Goal: Information Seeking & Learning: Learn about a topic

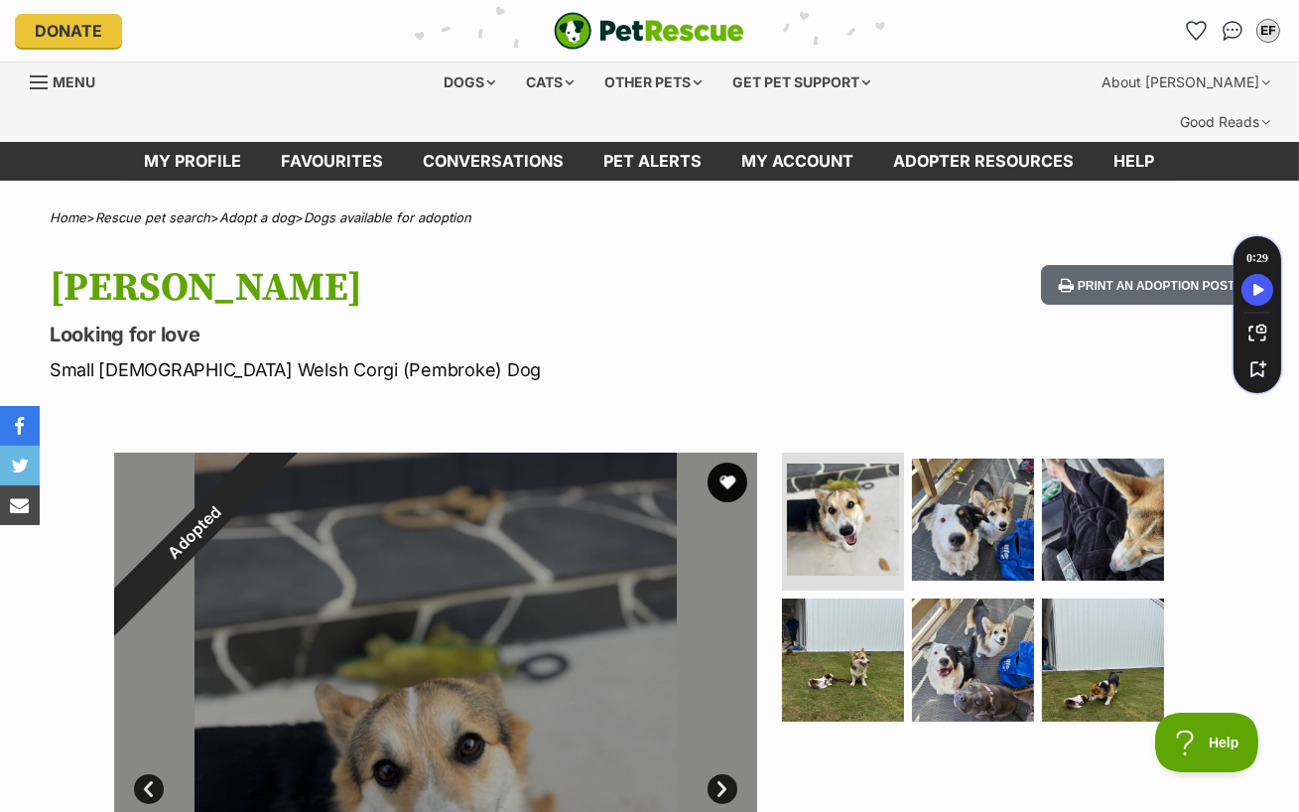
click at [646, 27] on img "PetRescue" at bounding box center [649, 31] width 191 height 38
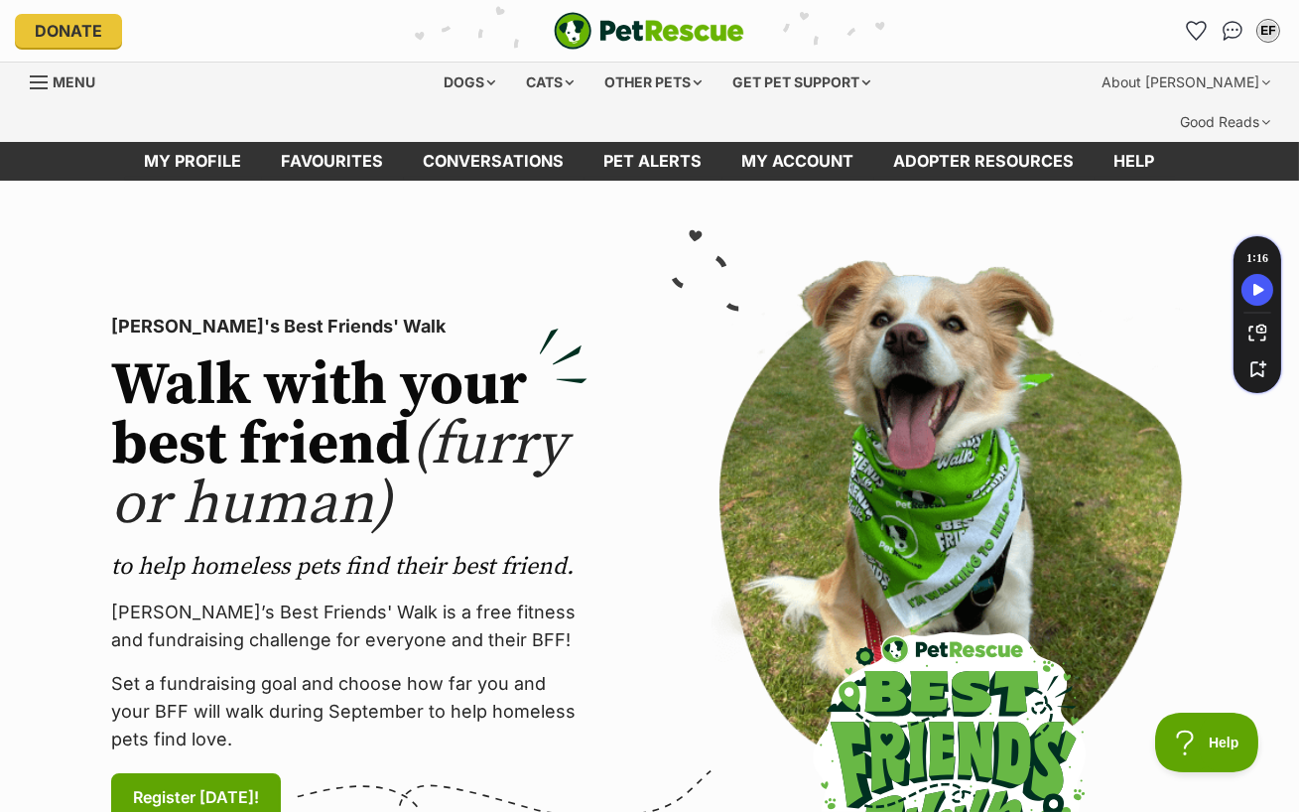
click at [657, 34] on img "PetRescue" at bounding box center [649, 31] width 191 height 38
click at [657, 33] on img "PetRescue" at bounding box center [649, 31] width 191 height 38
click at [477, 89] on div "Dogs" at bounding box center [469, 83] width 79 height 40
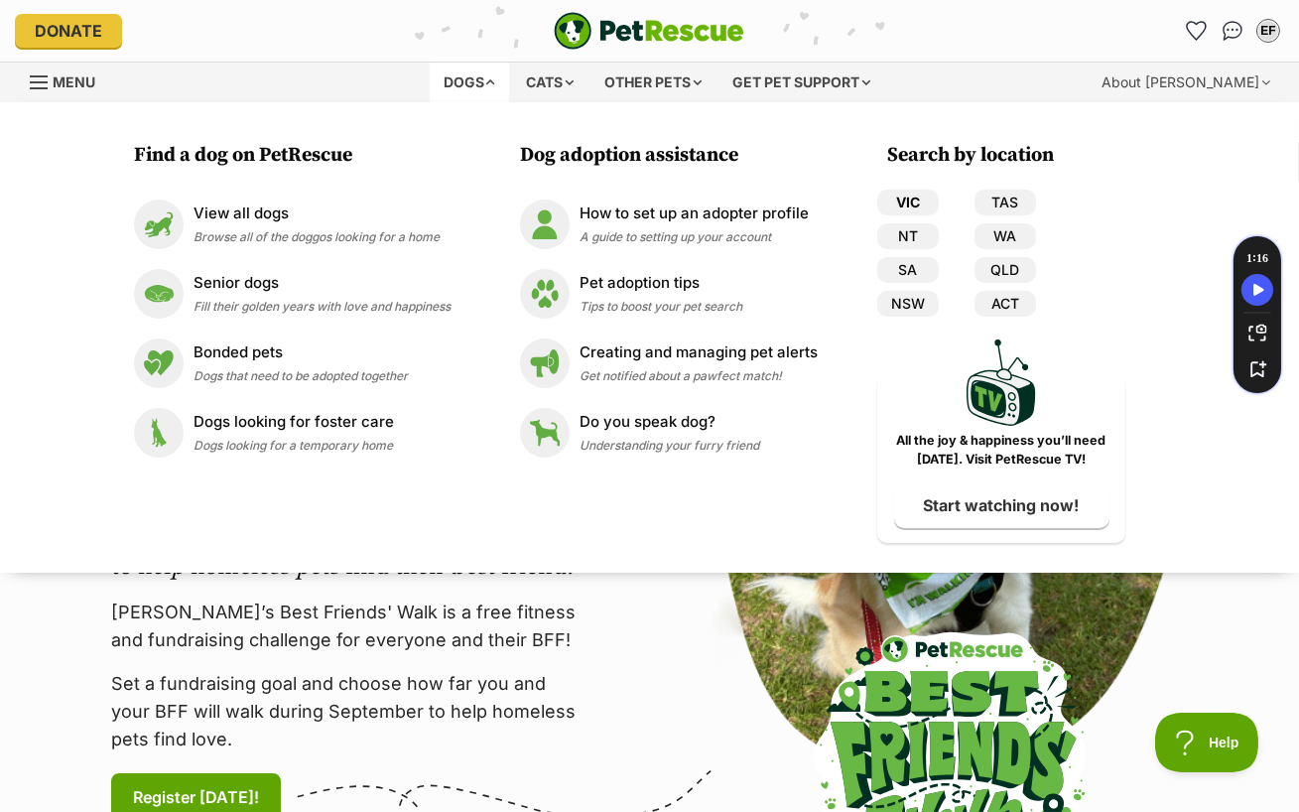
click at [896, 201] on link "VIC" at bounding box center [908, 203] width 62 height 26
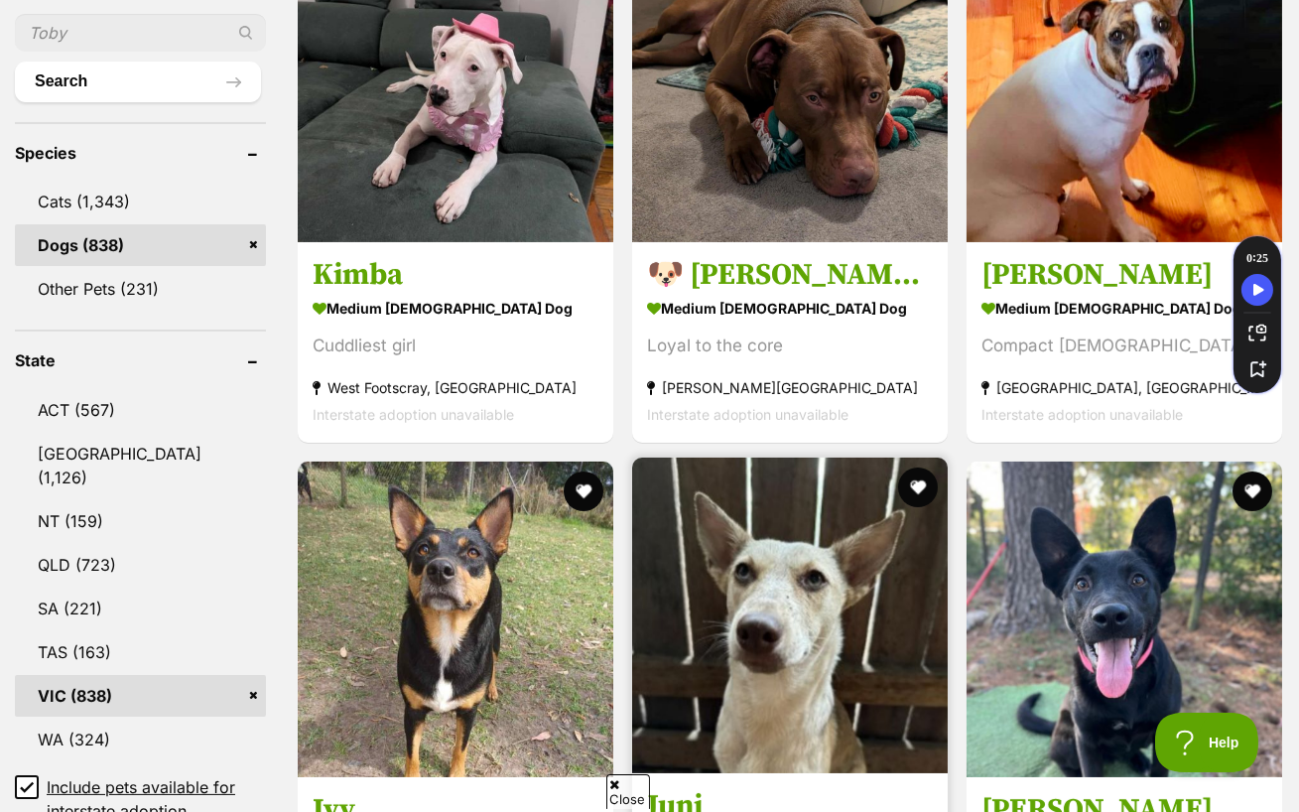
scroll to position [765, 0]
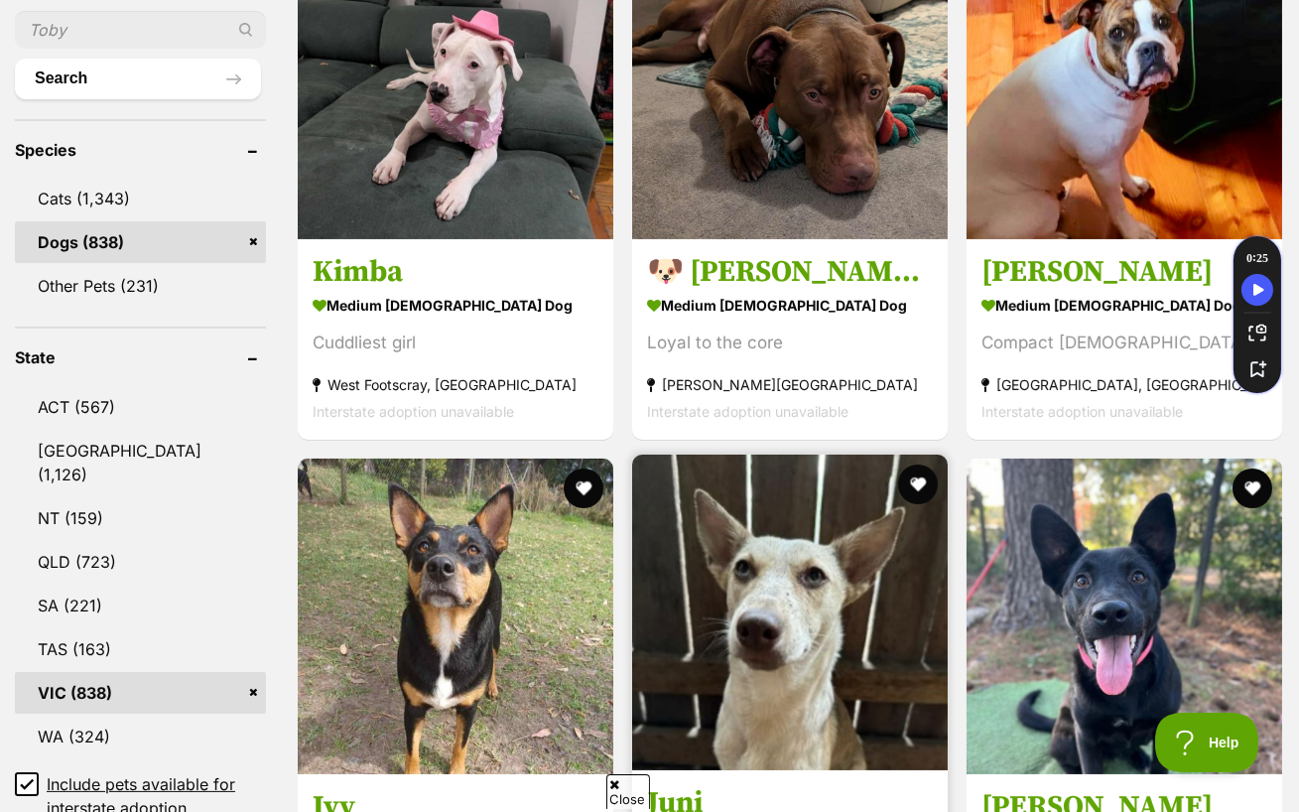
click at [804, 548] on img at bounding box center [790, 613] width 316 height 316
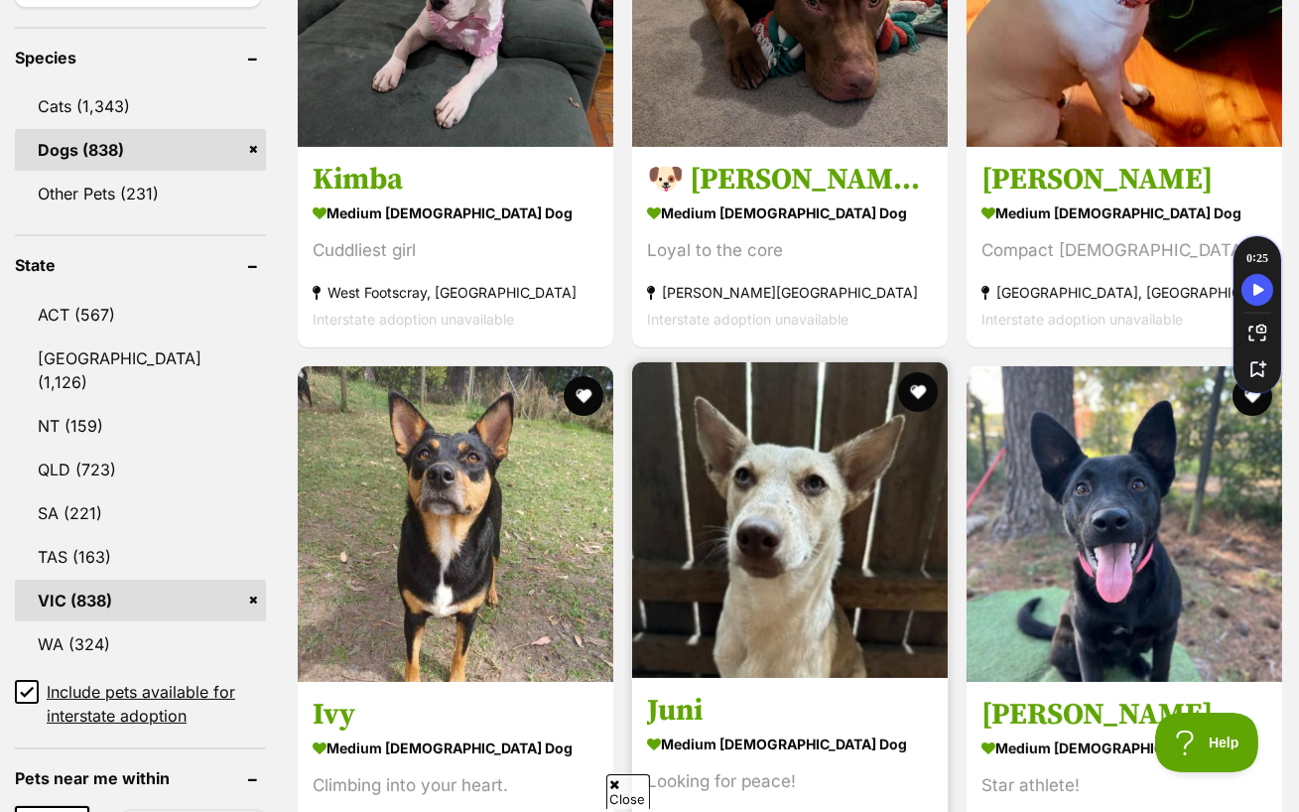
scroll to position [859, 0]
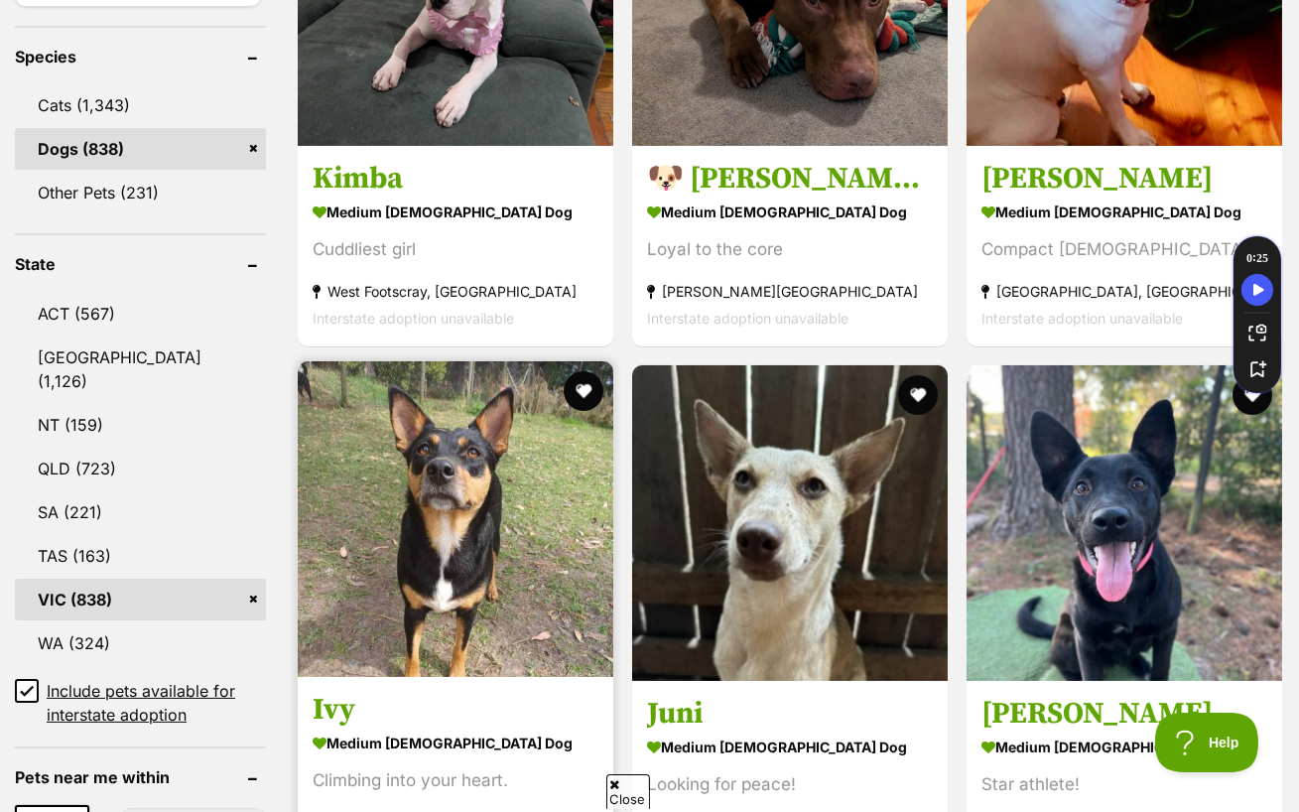
click at [466, 481] on img at bounding box center [456, 519] width 316 height 316
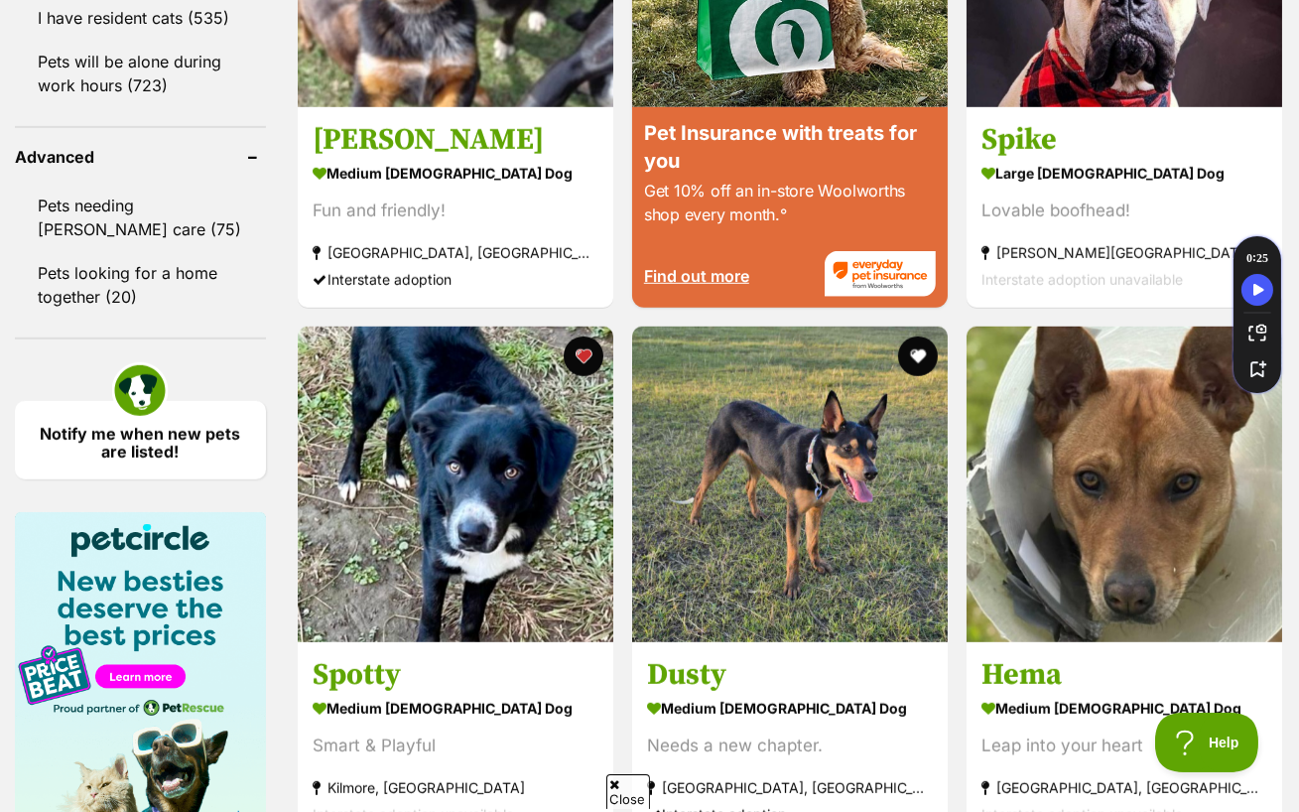
scroll to position [2697, 0]
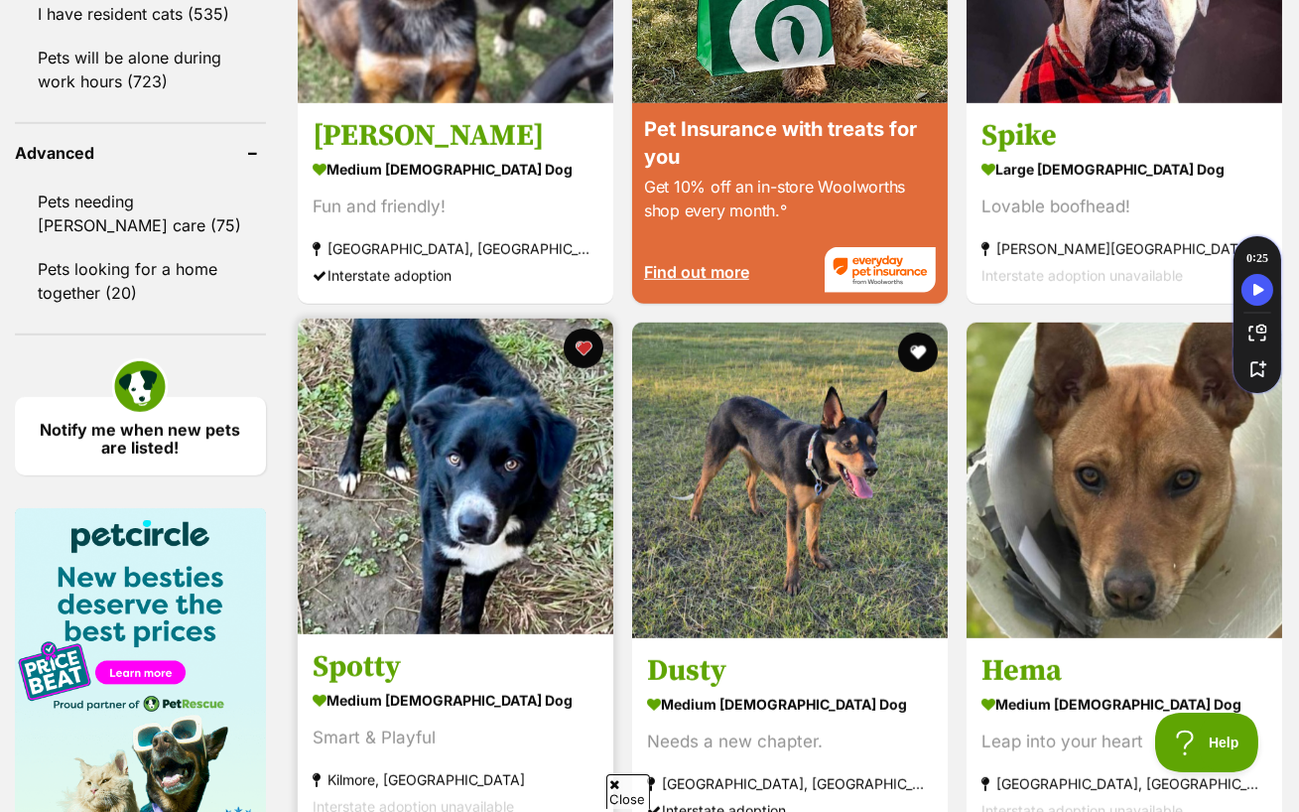
click at [470, 500] on img at bounding box center [456, 477] width 316 height 316
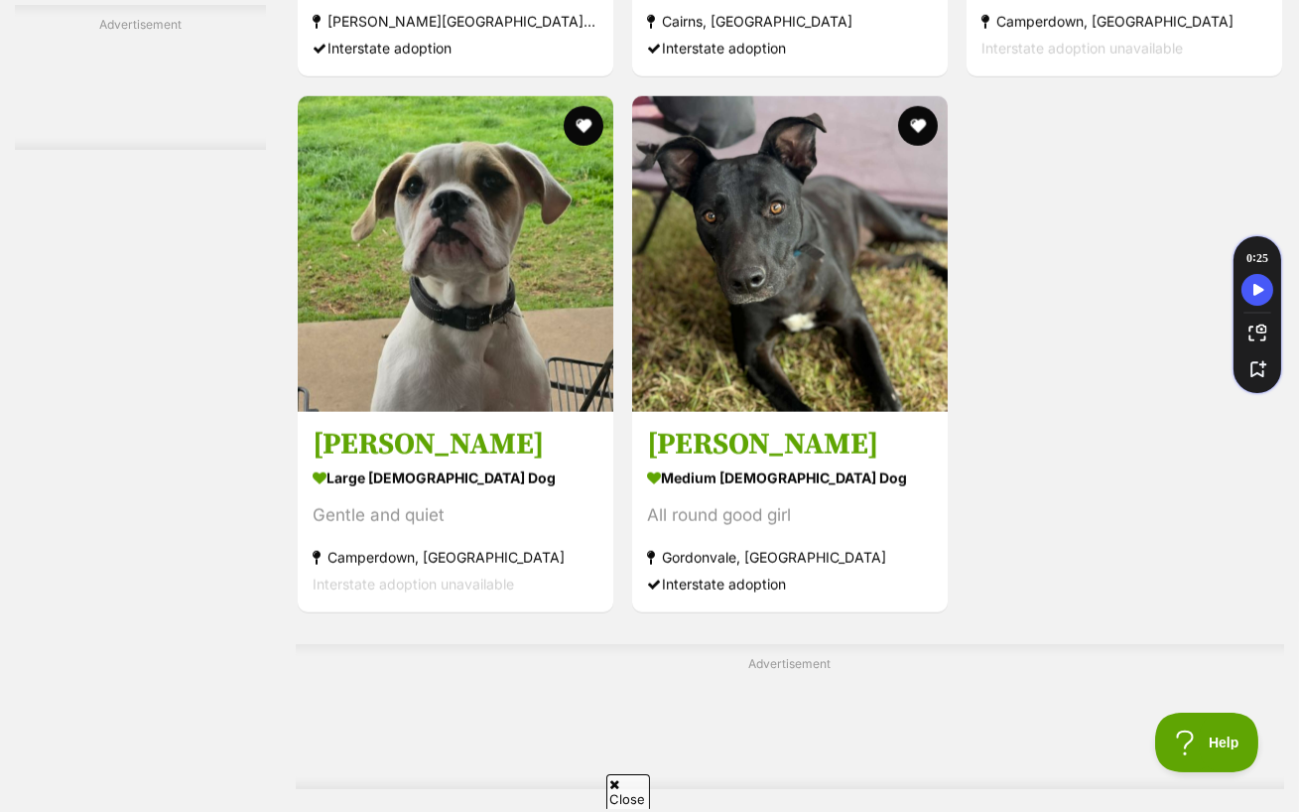
scroll to position [4417, 0]
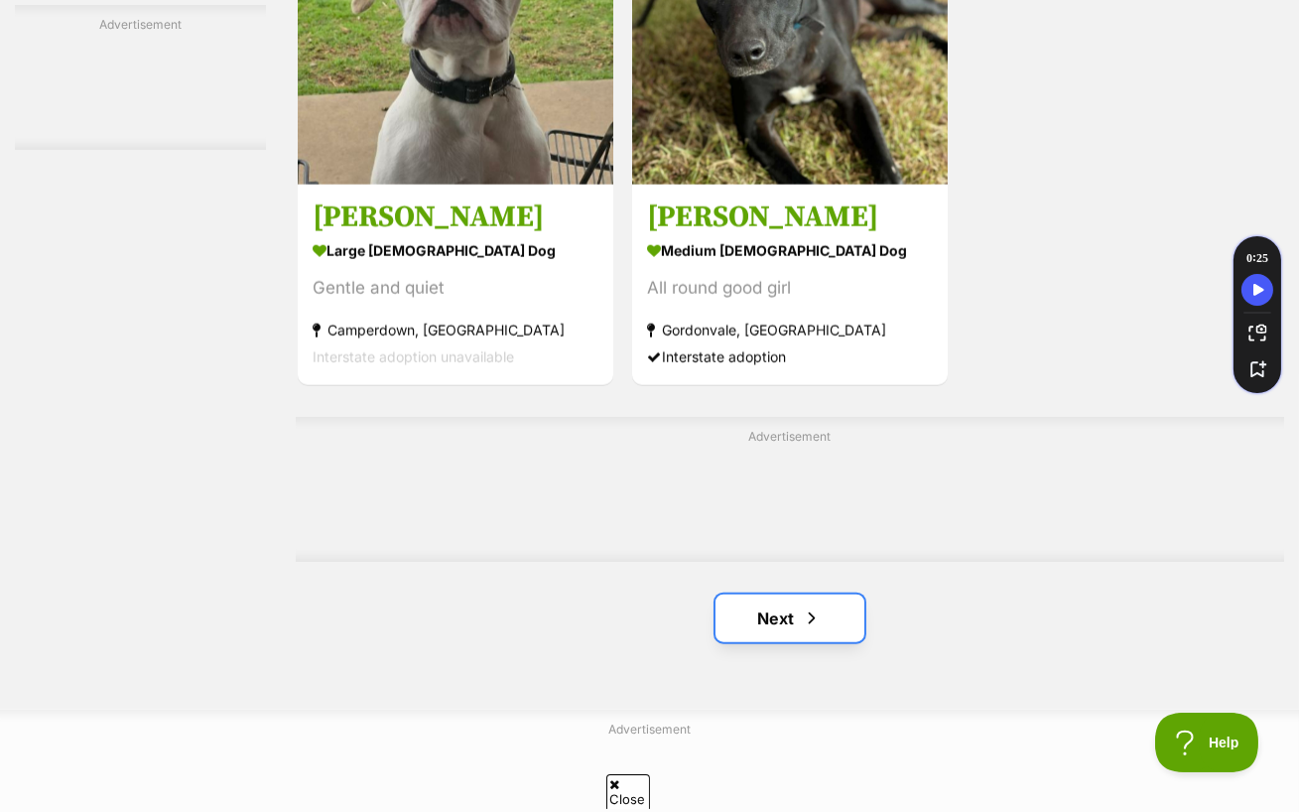
click at [794, 595] on link "Next" at bounding box center [790, 619] width 149 height 48
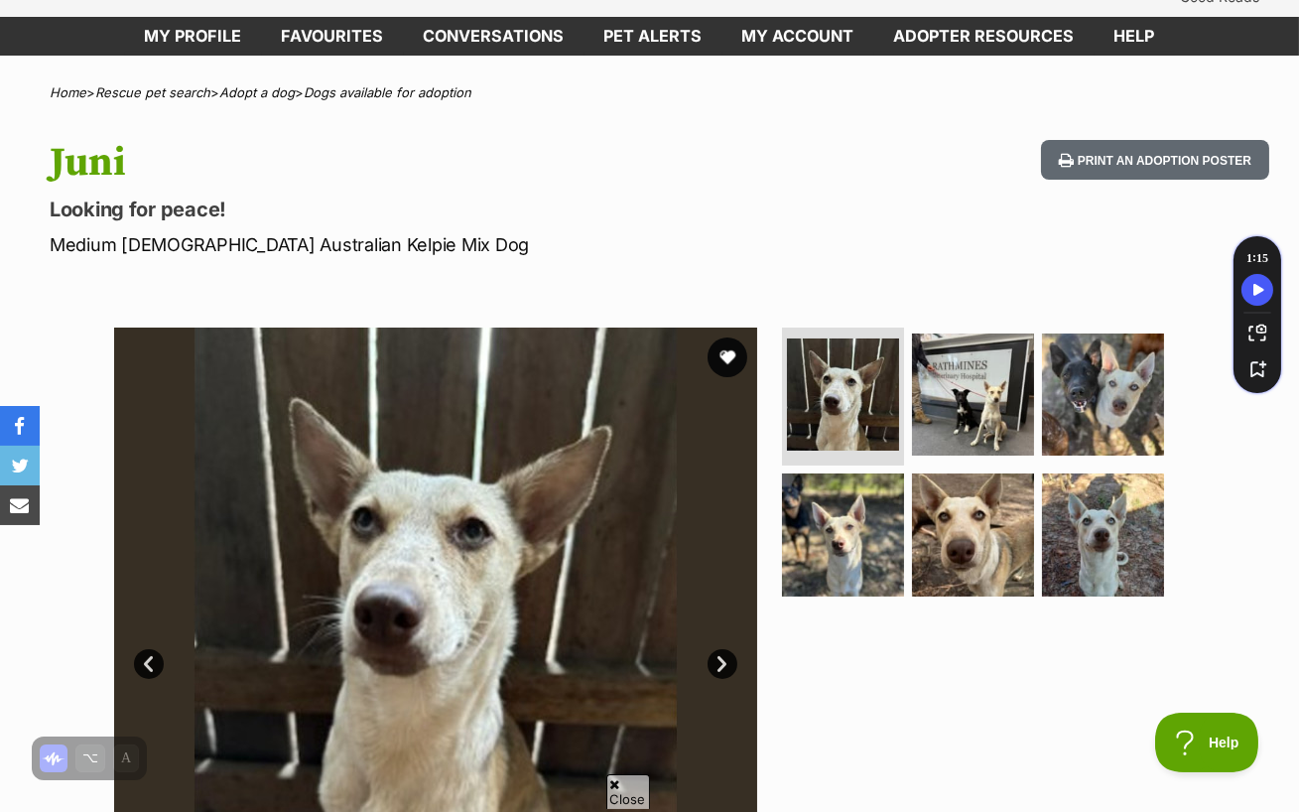
scroll to position [174, 0]
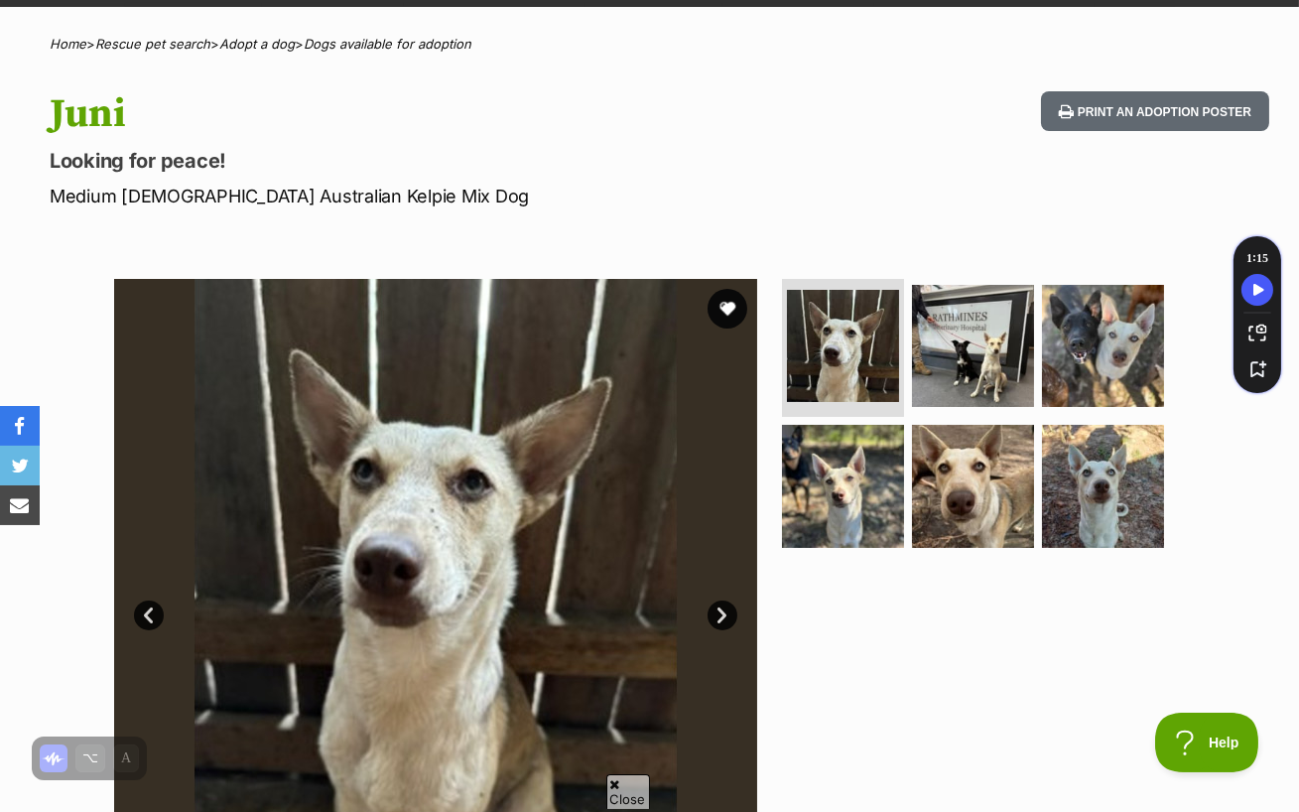
click at [726, 601] on link "Next" at bounding box center [723, 616] width 30 height 30
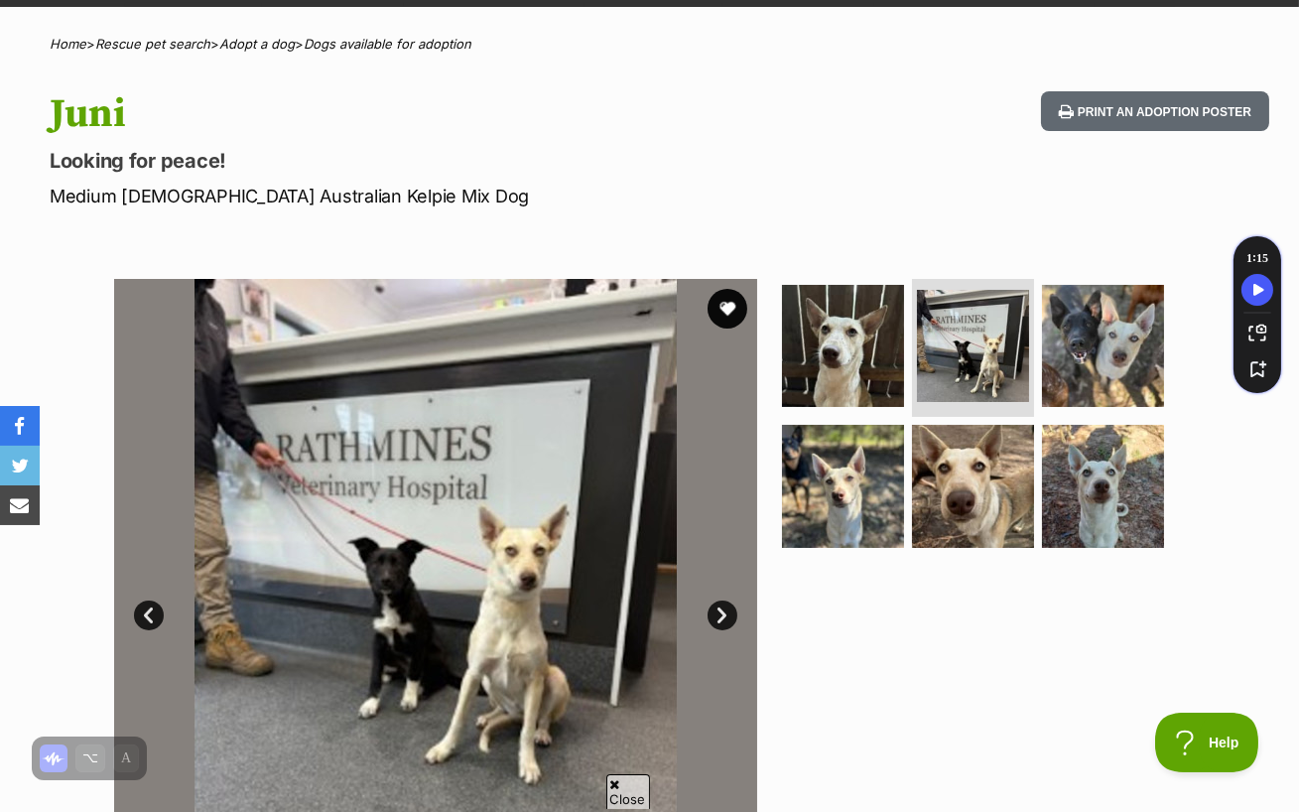
click at [726, 601] on link "Next" at bounding box center [723, 616] width 30 height 30
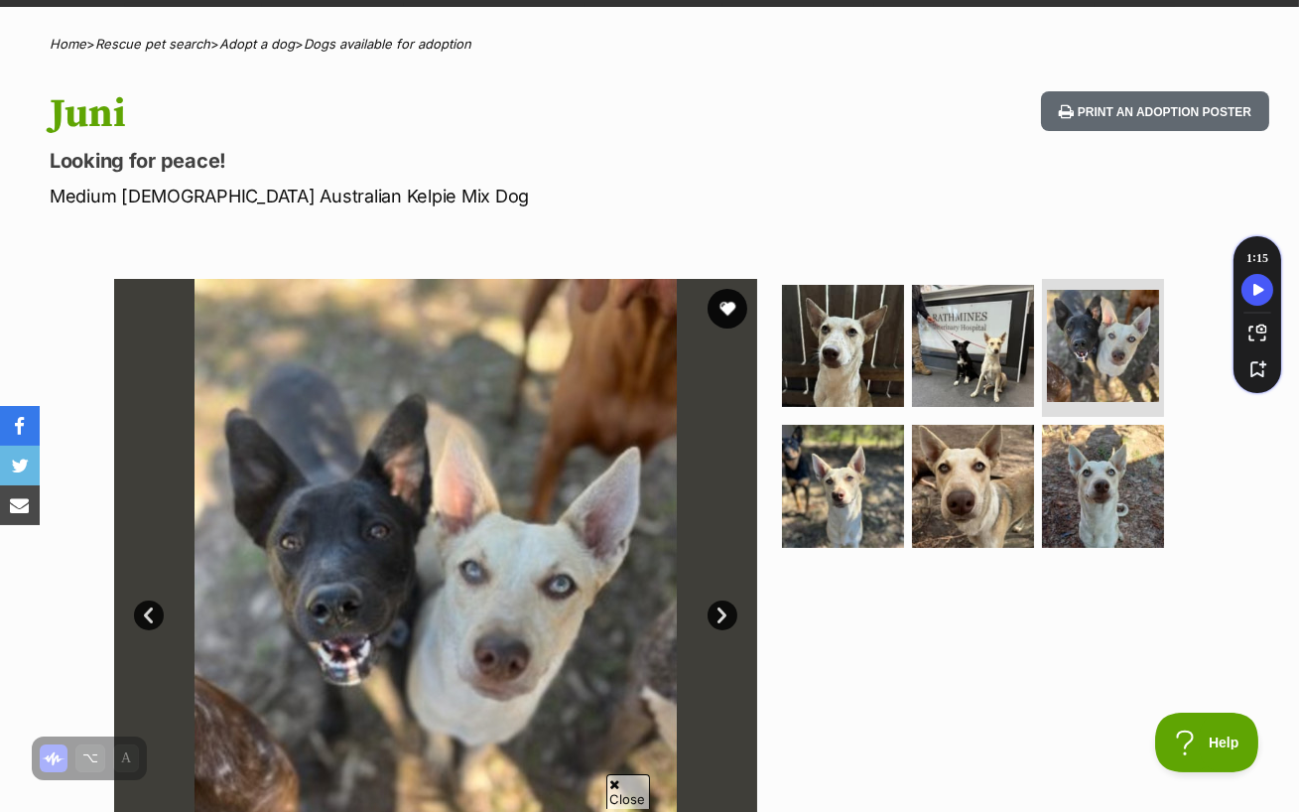
click at [726, 601] on link "Next" at bounding box center [723, 616] width 30 height 30
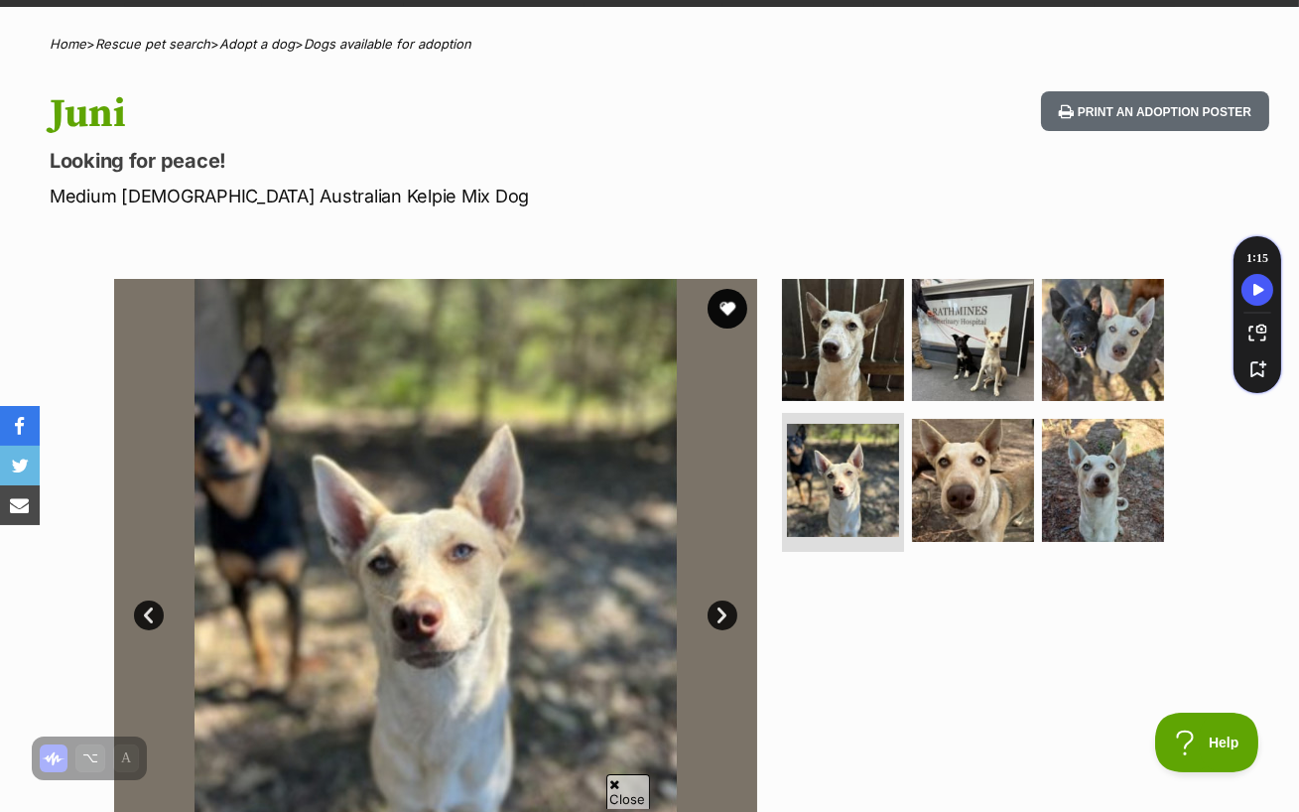
click at [726, 601] on link "Next" at bounding box center [723, 616] width 30 height 30
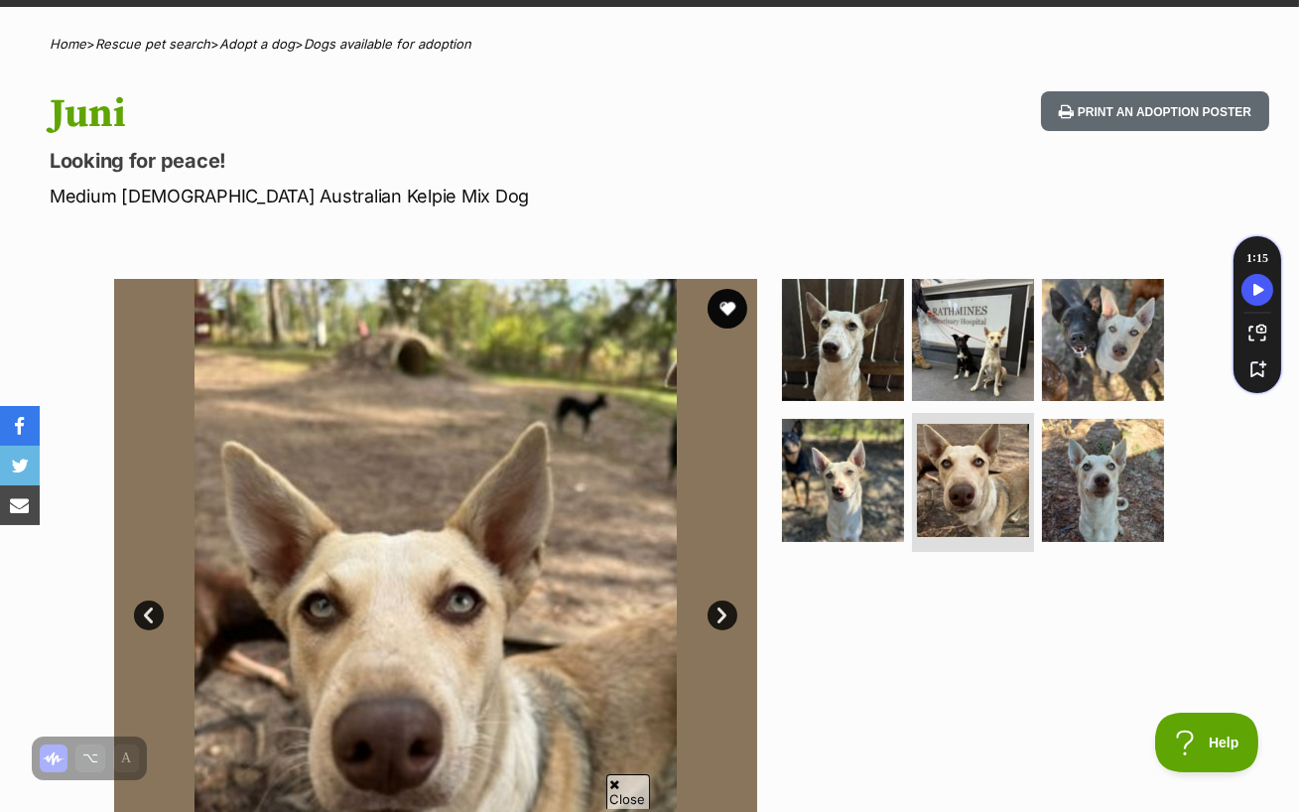
click at [726, 601] on link "Next" at bounding box center [723, 616] width 30 height 30
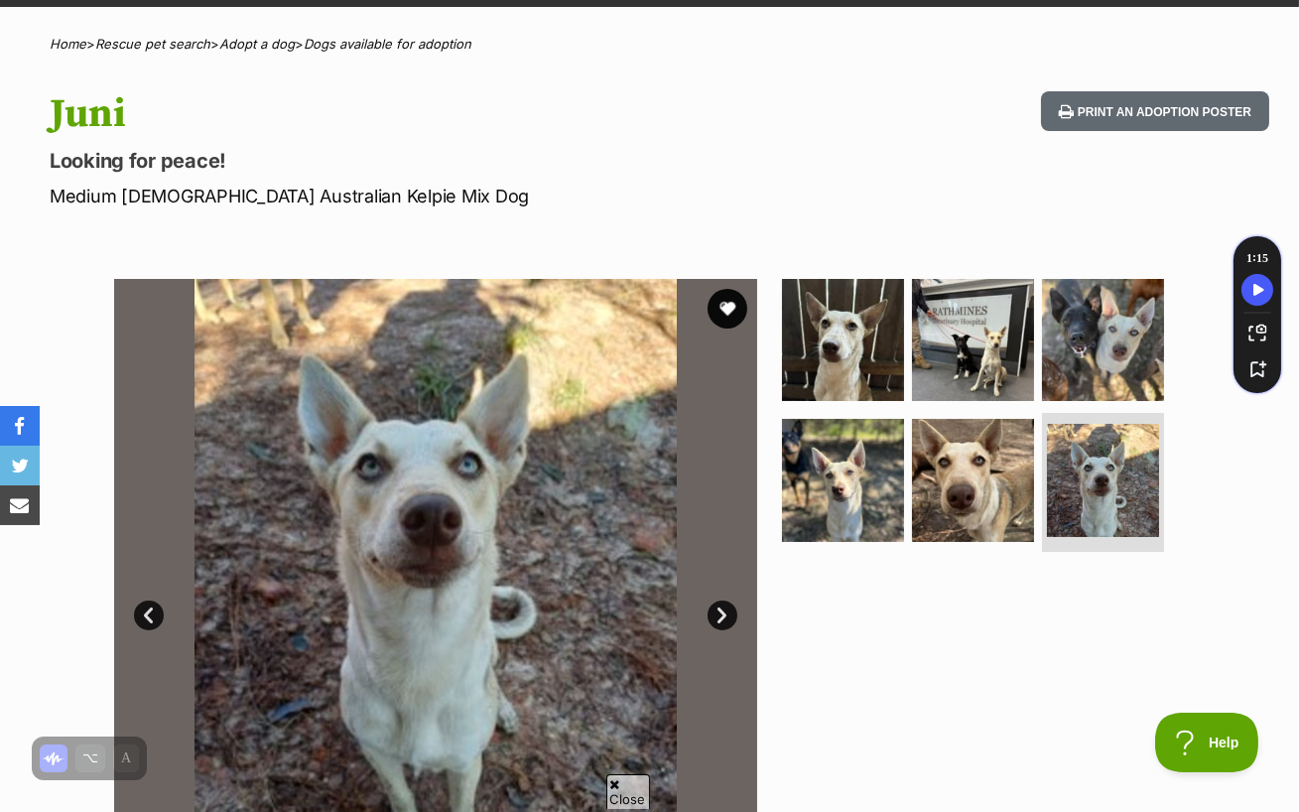
click at [726, 601] on link "Next" at bounding box center [723, 616] width 30 height 30
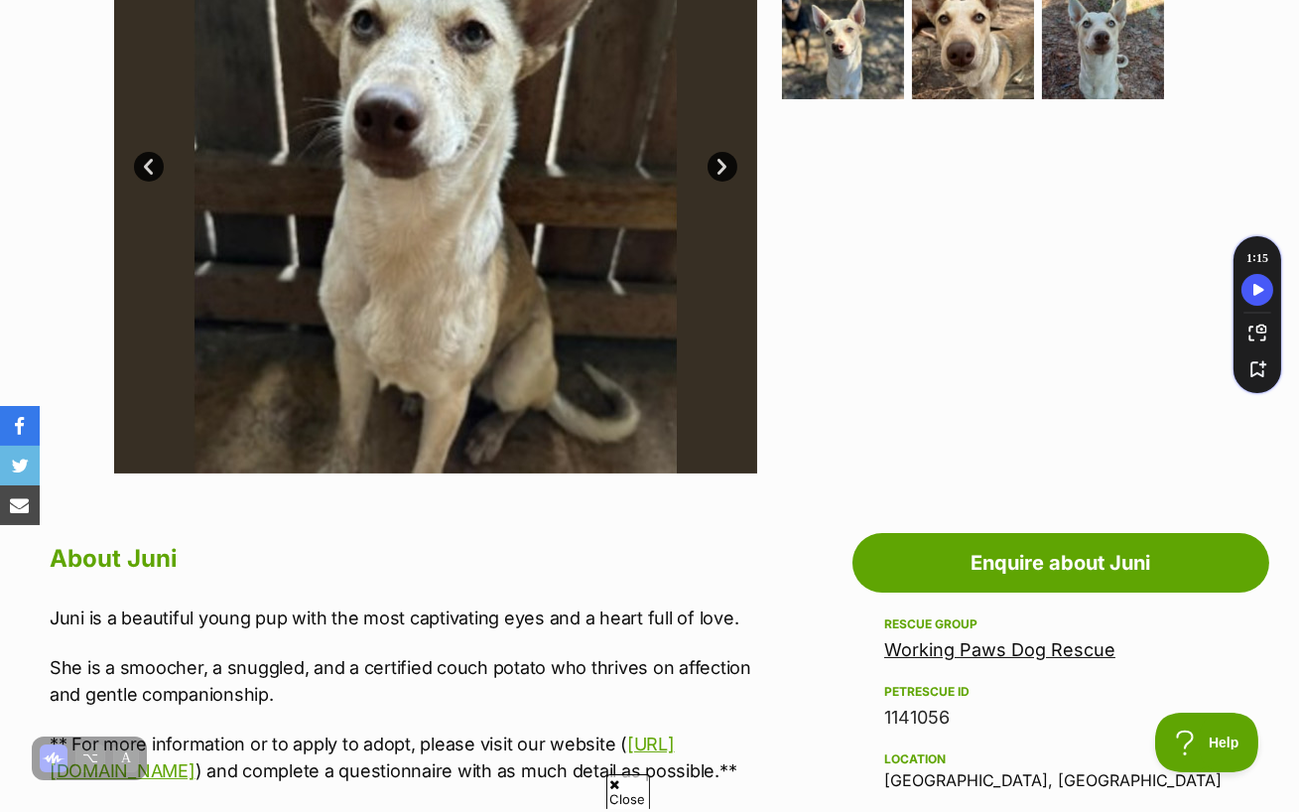
scroll to position [624, 0]
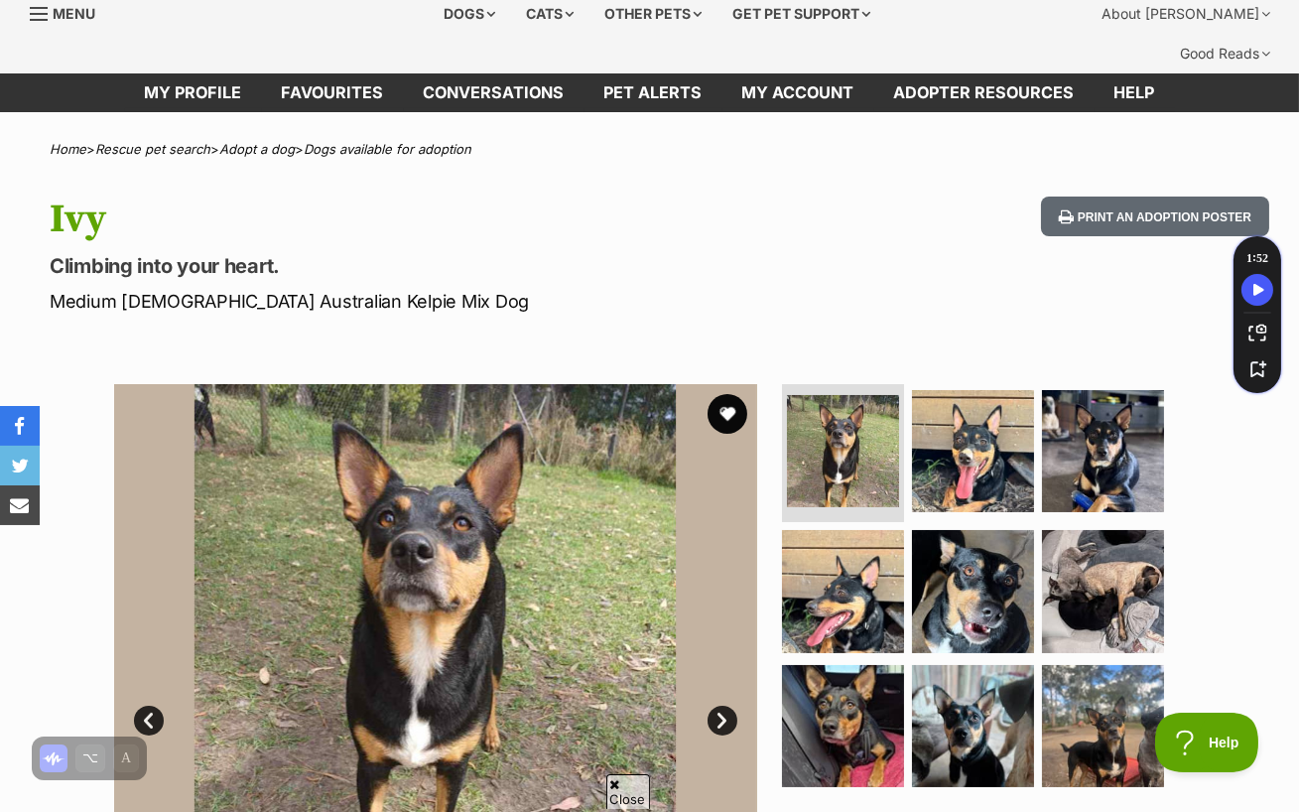
scroll to position [69, 0]
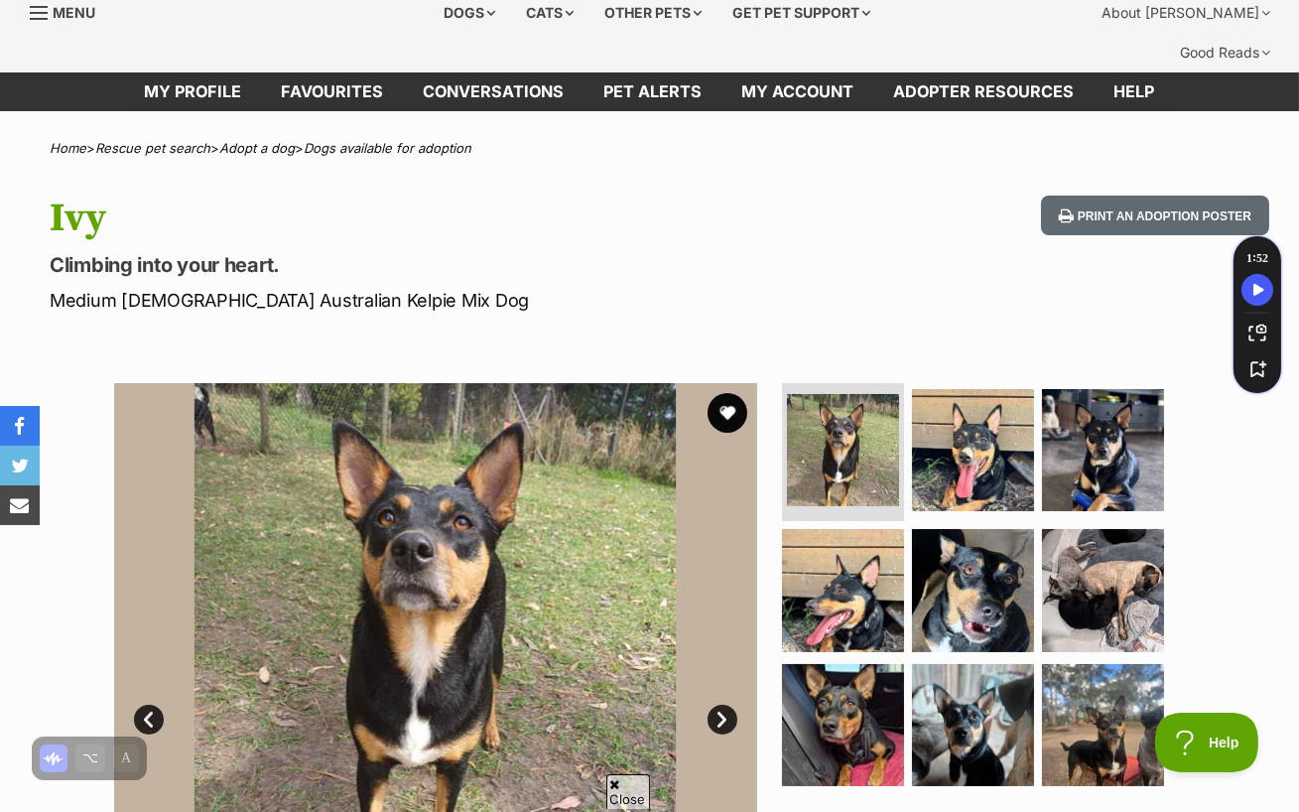
click at [721, 705] on link "Next" at bounding box center [723, 720] width 30 height 30
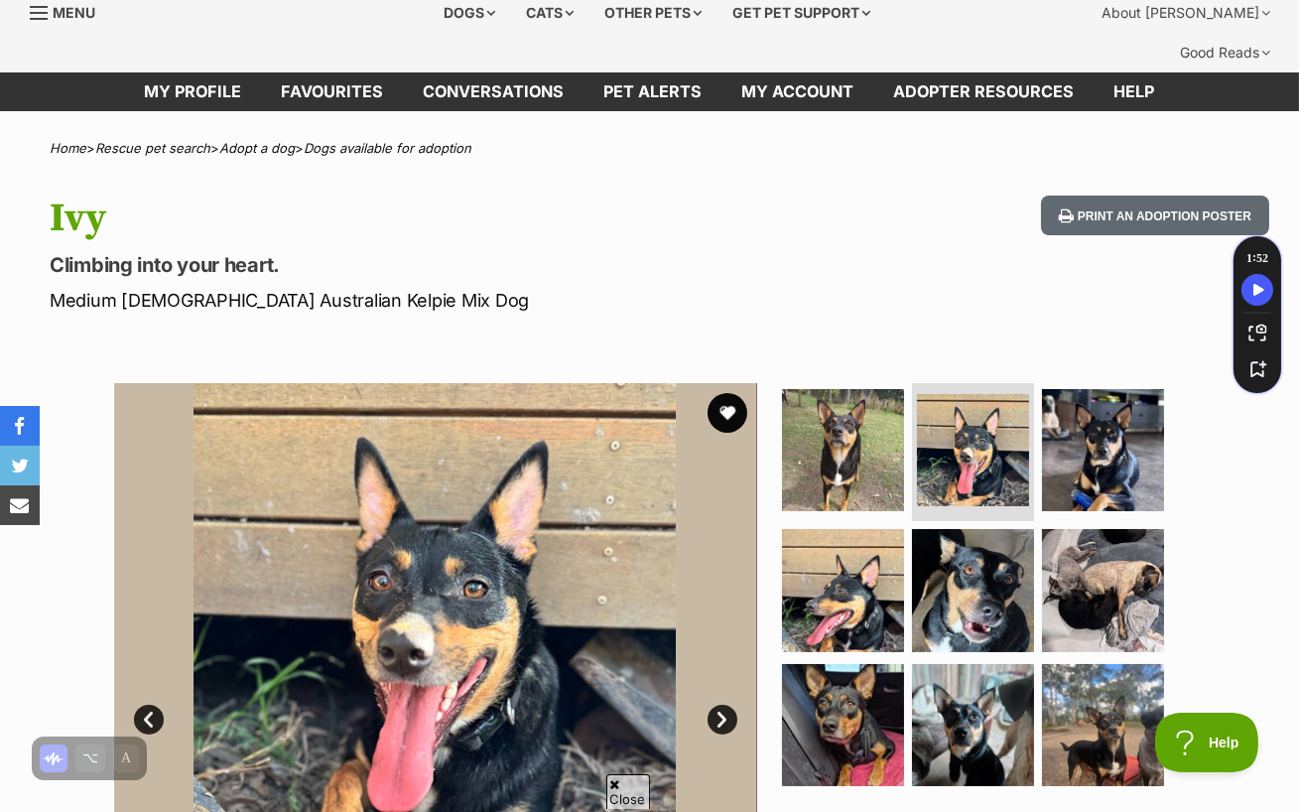
click at [721, 705] on link "Next" at bounding box center [723, 720] width 30 height 30
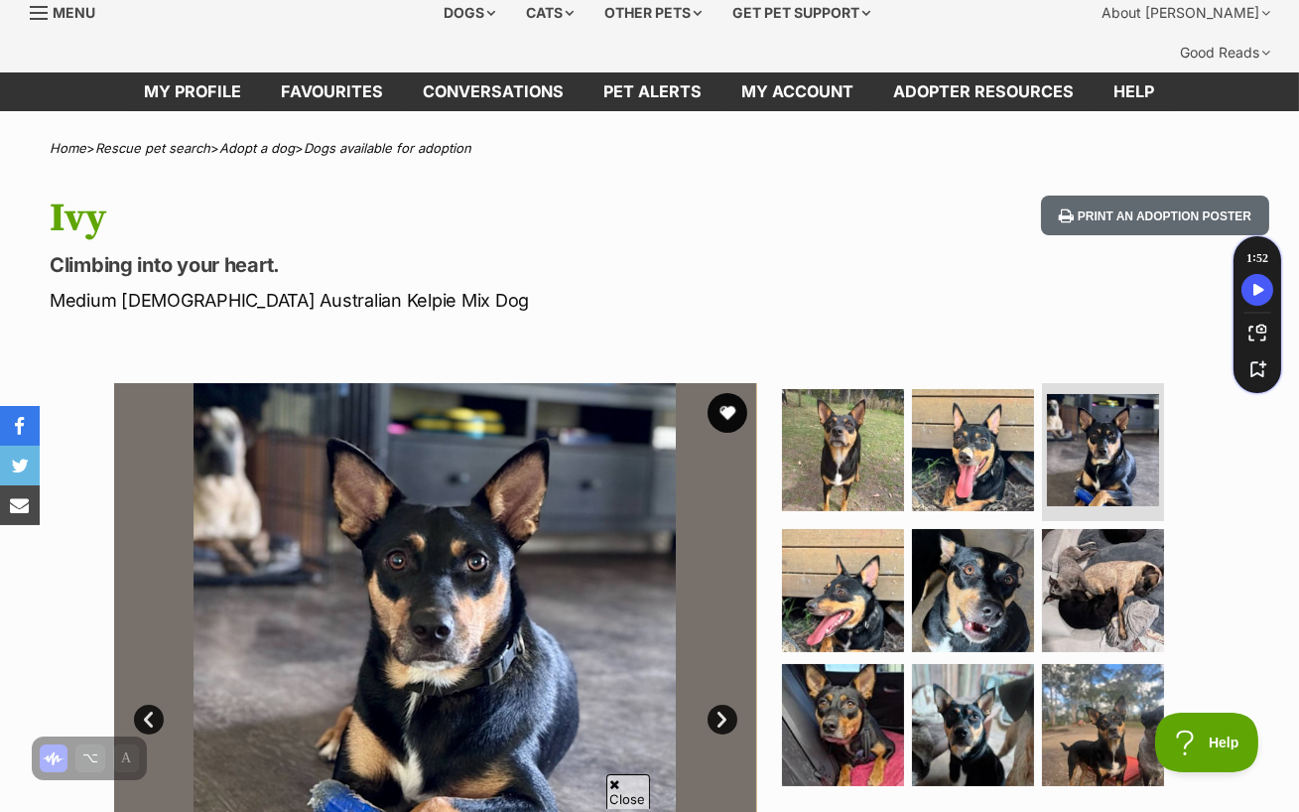
click at [721, 705] on link "Next" at bounding box center [723, 720] width 30 height 30
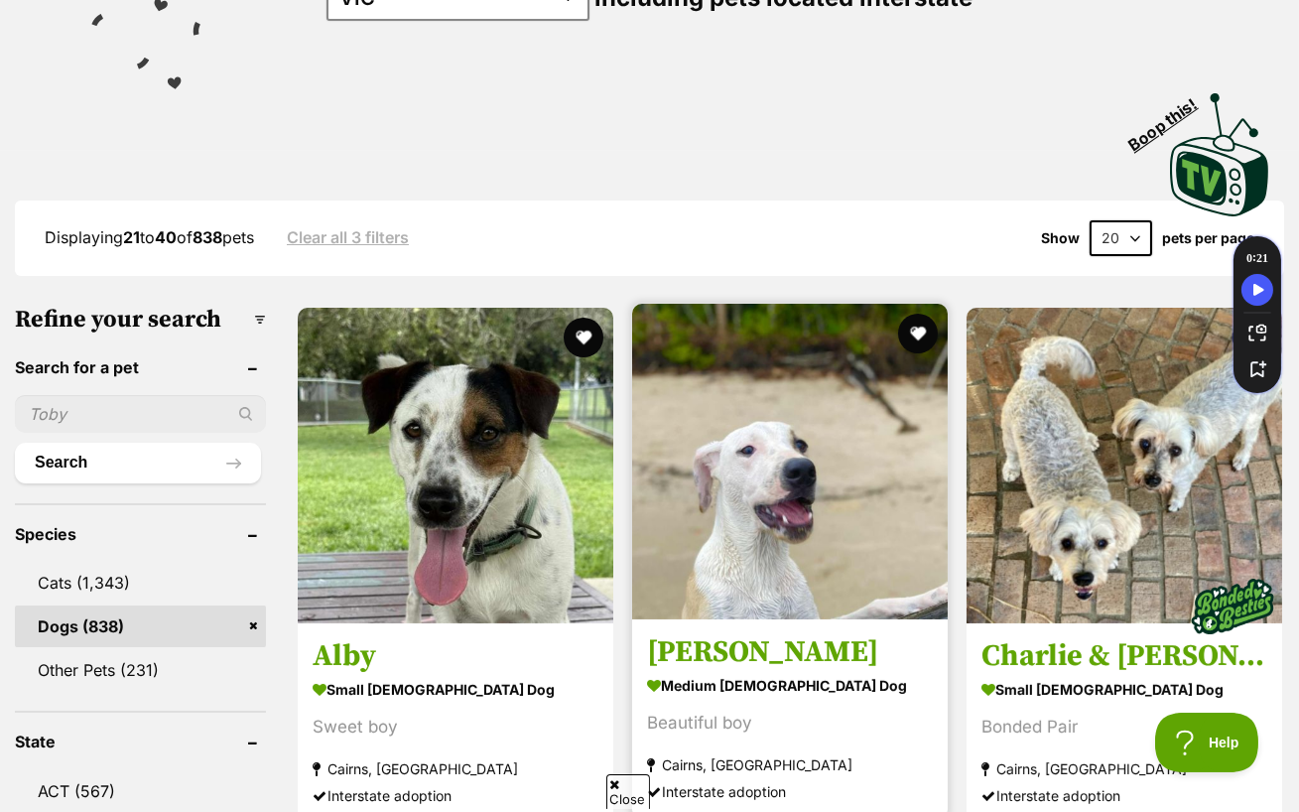
scroll to position [383, 0]
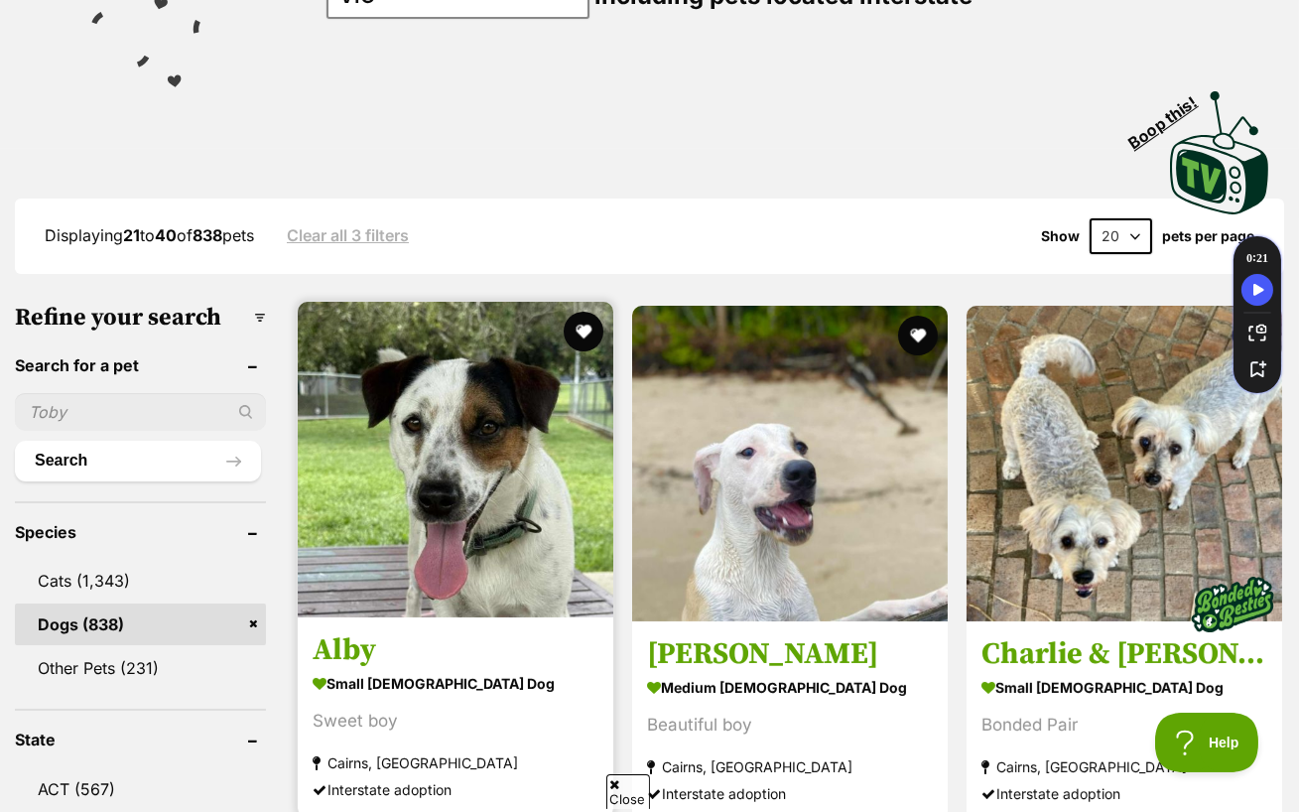
click at [493, 422] on img at bounding box center [456, 460] width 316 height 316
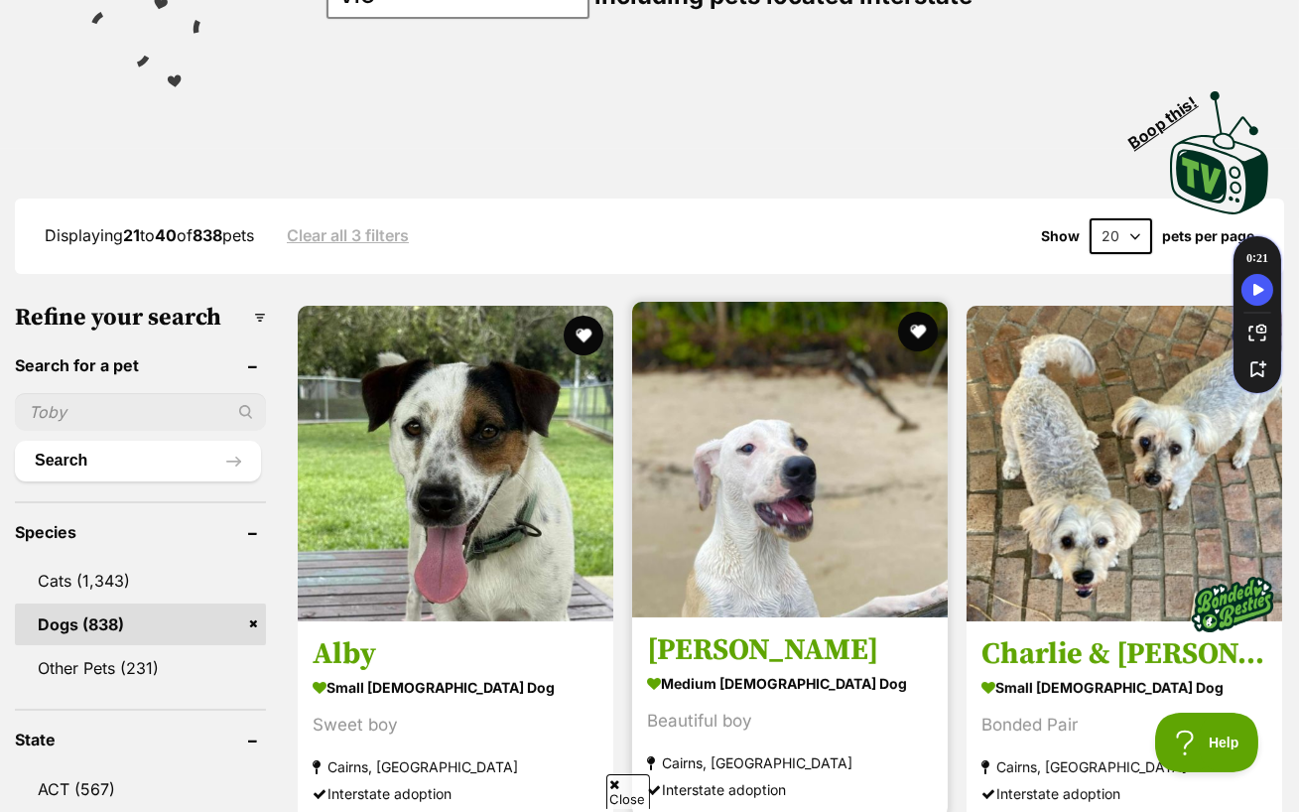
click at [713, 445] on img at bounding box center [790, 460] width 316 height 316
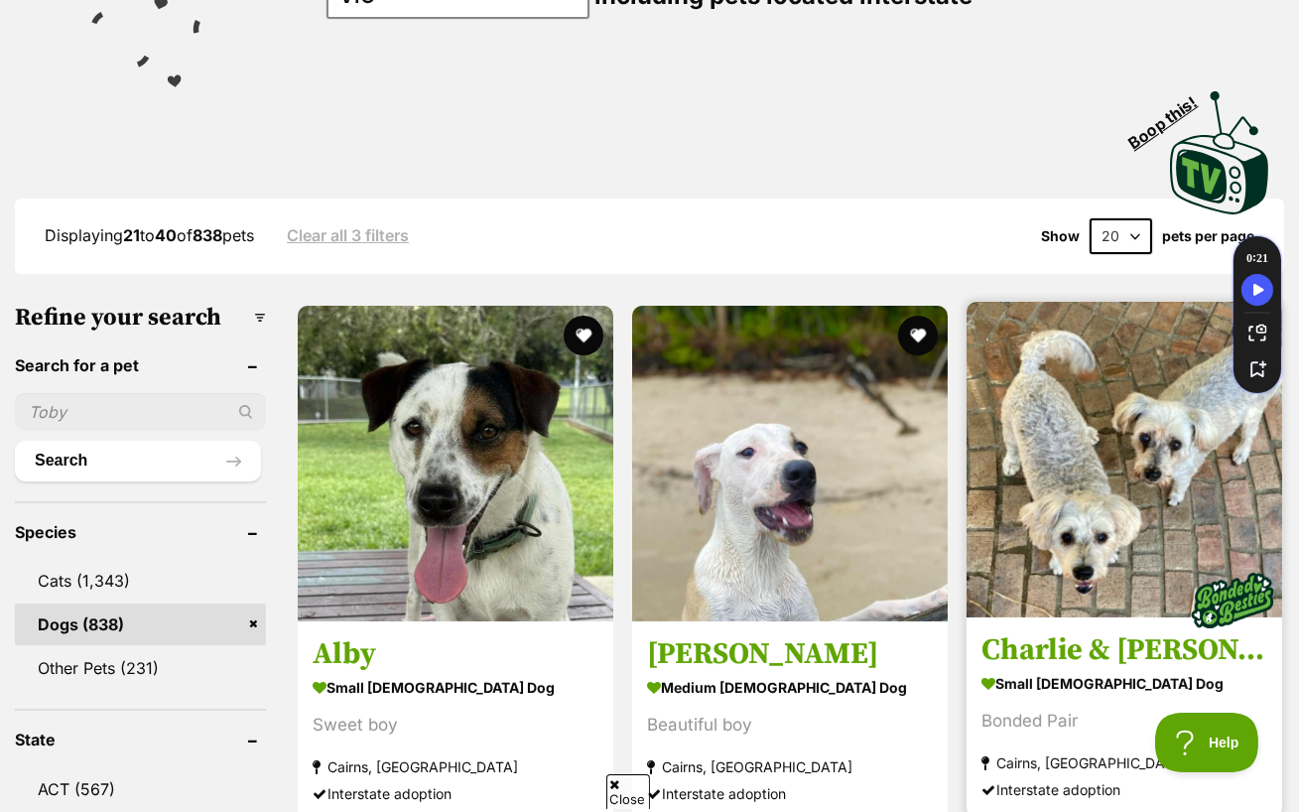
click at [1104, 510] on img at bounding box center [1125, 460] width 316 height 316
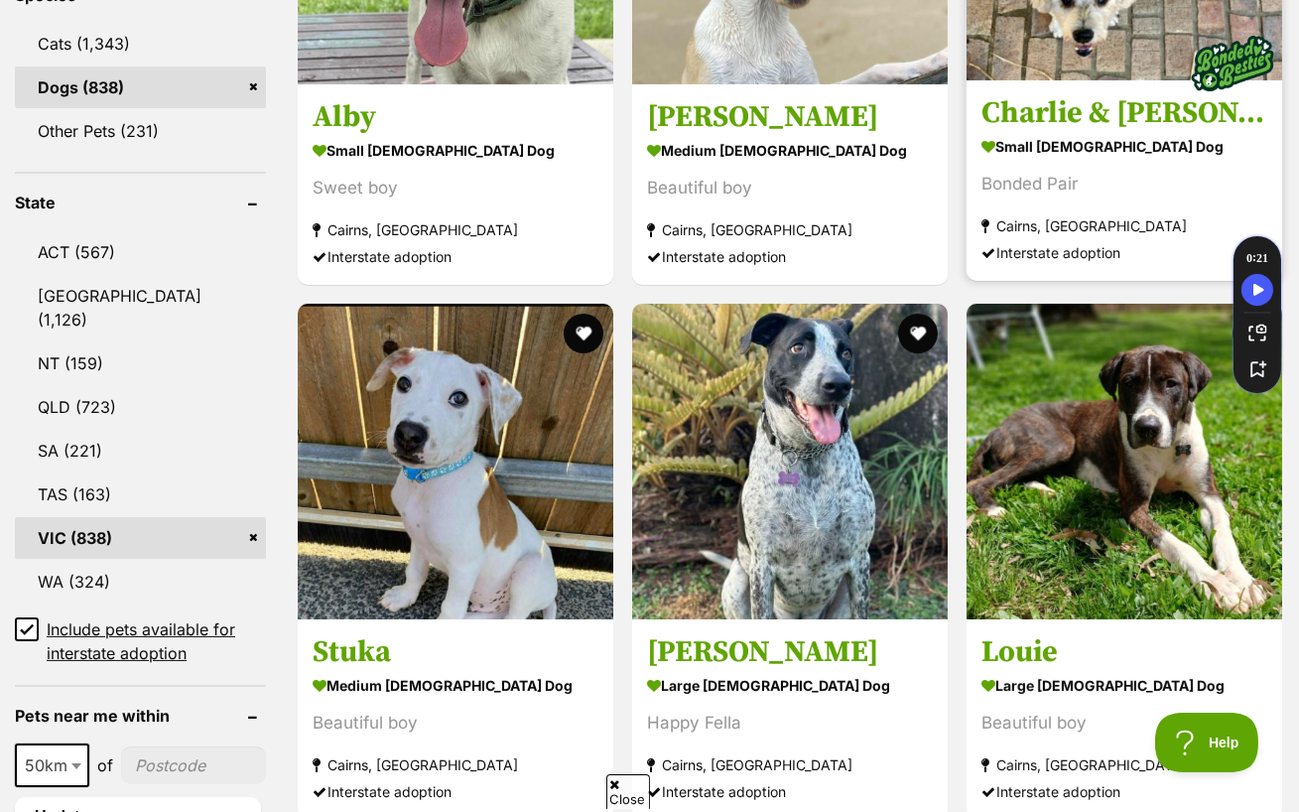
scroll to position [930, 0]
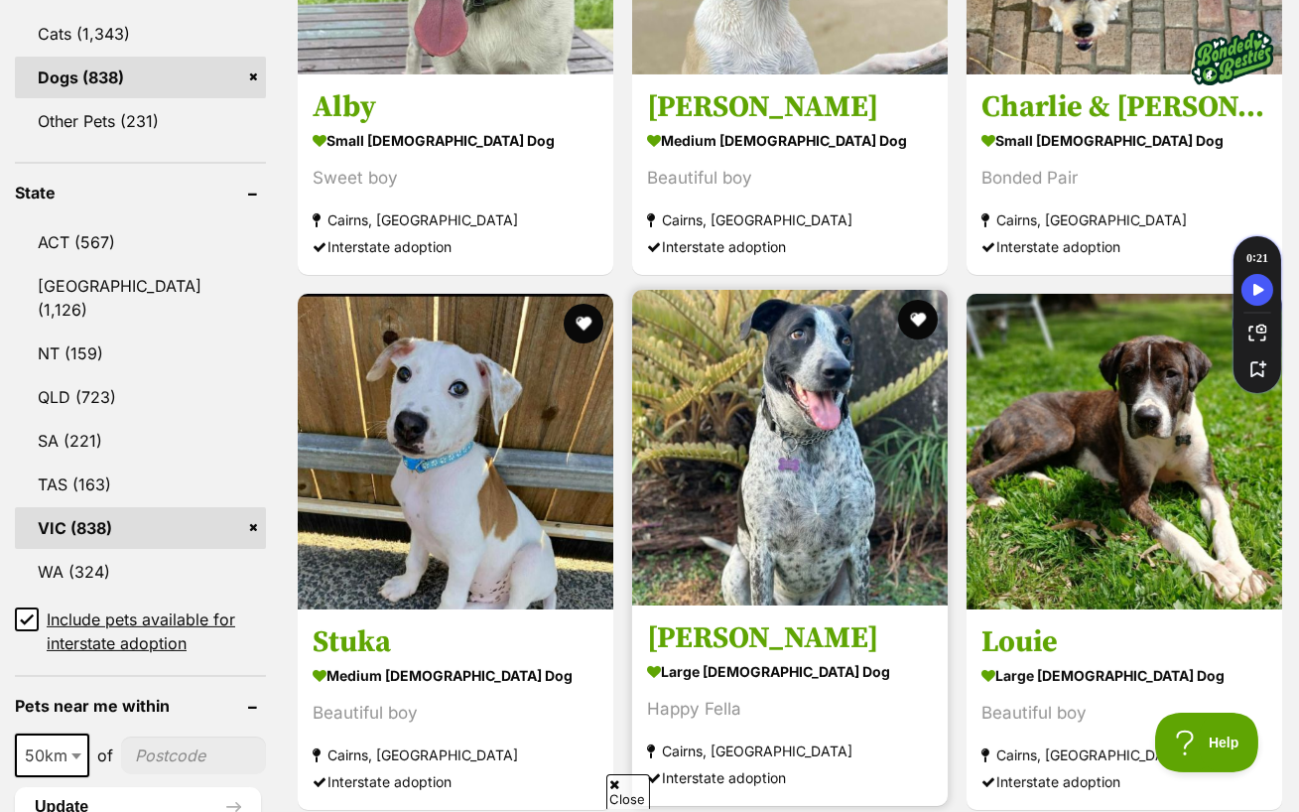
click at [814, 447] on img at bounding box center [790, 448] width 316 height 316
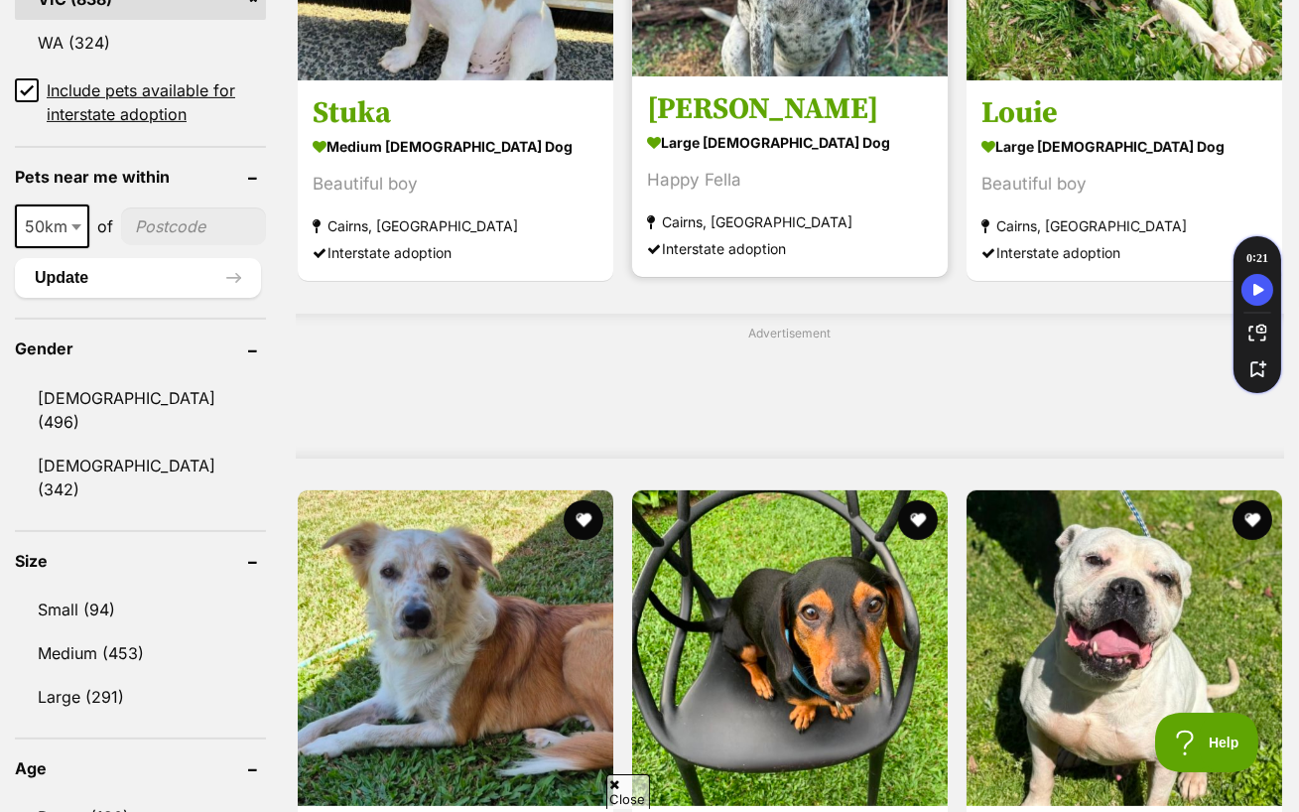
scroll to position [1467, 0]
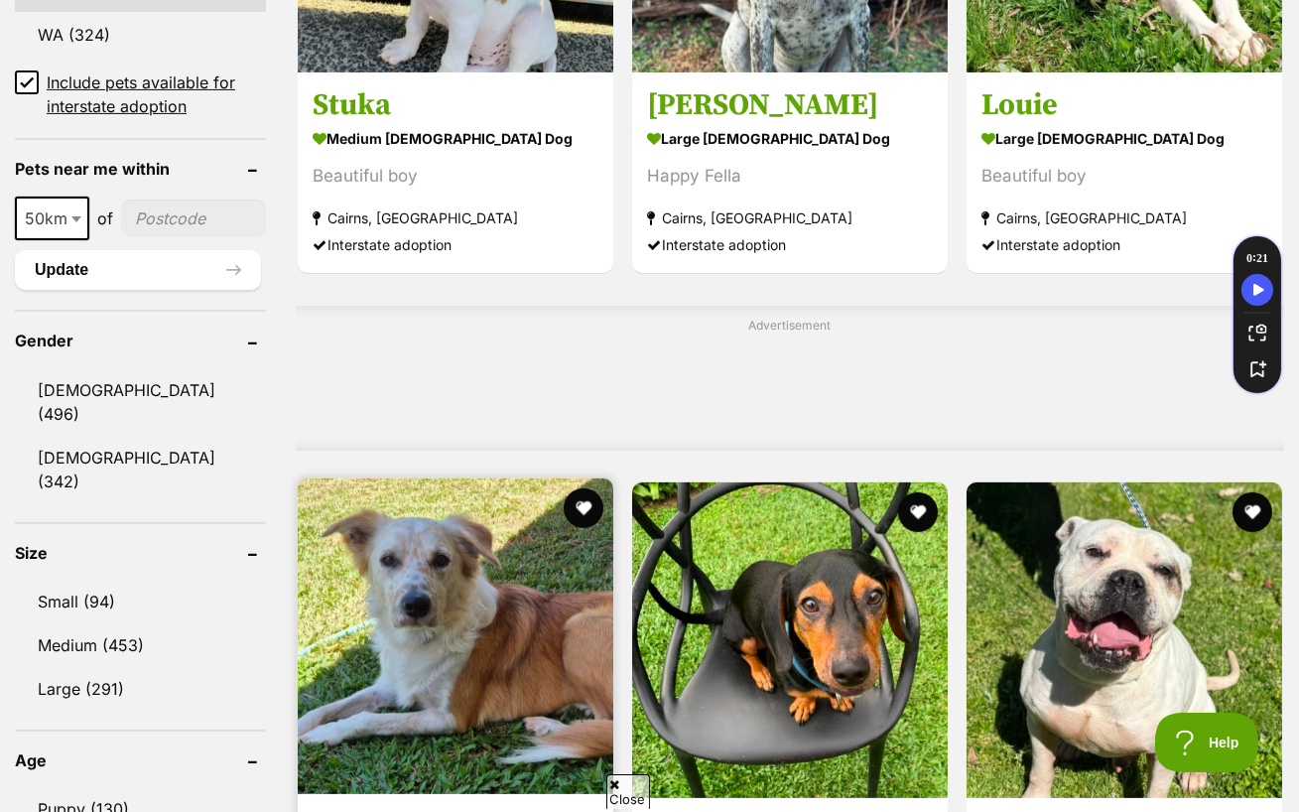
click at [466, 506] on img at bounding box center [456, 636] width 316 height 316
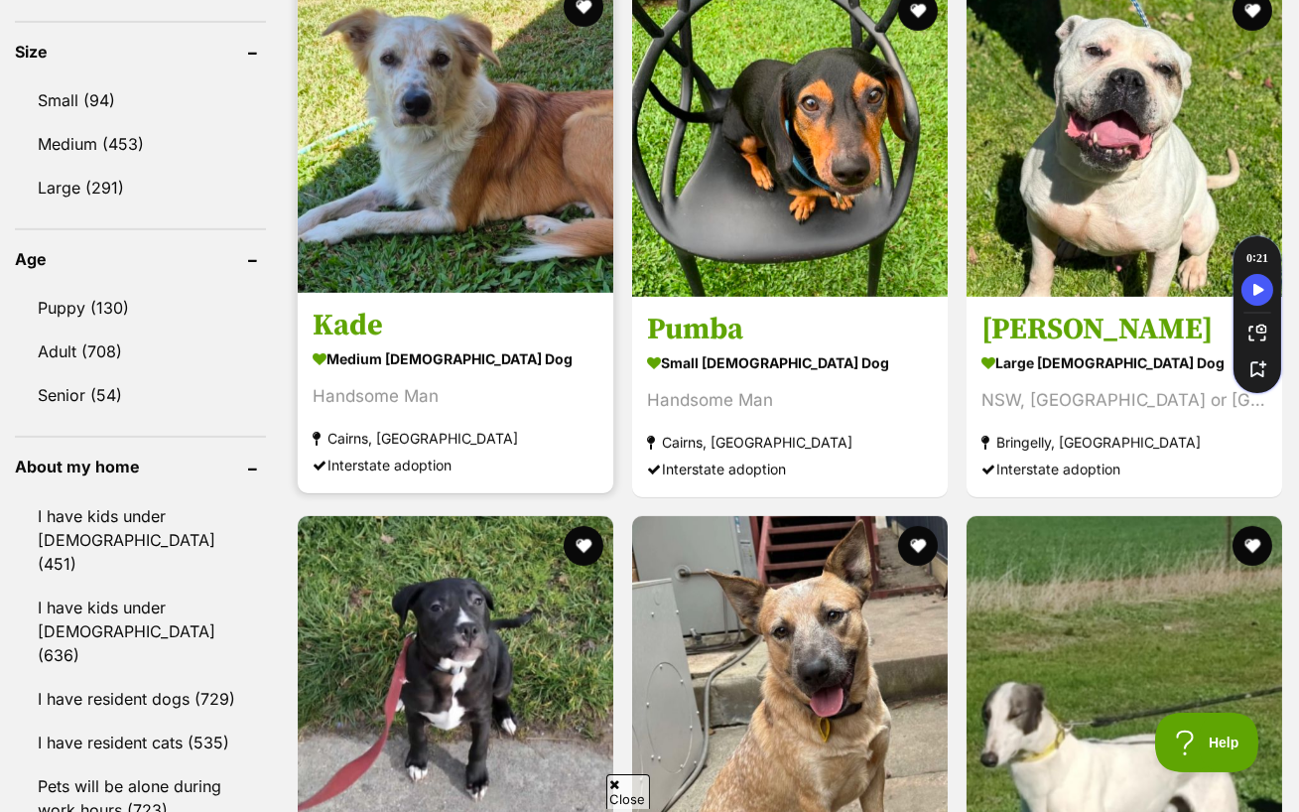
scroll to position [1957, 0]
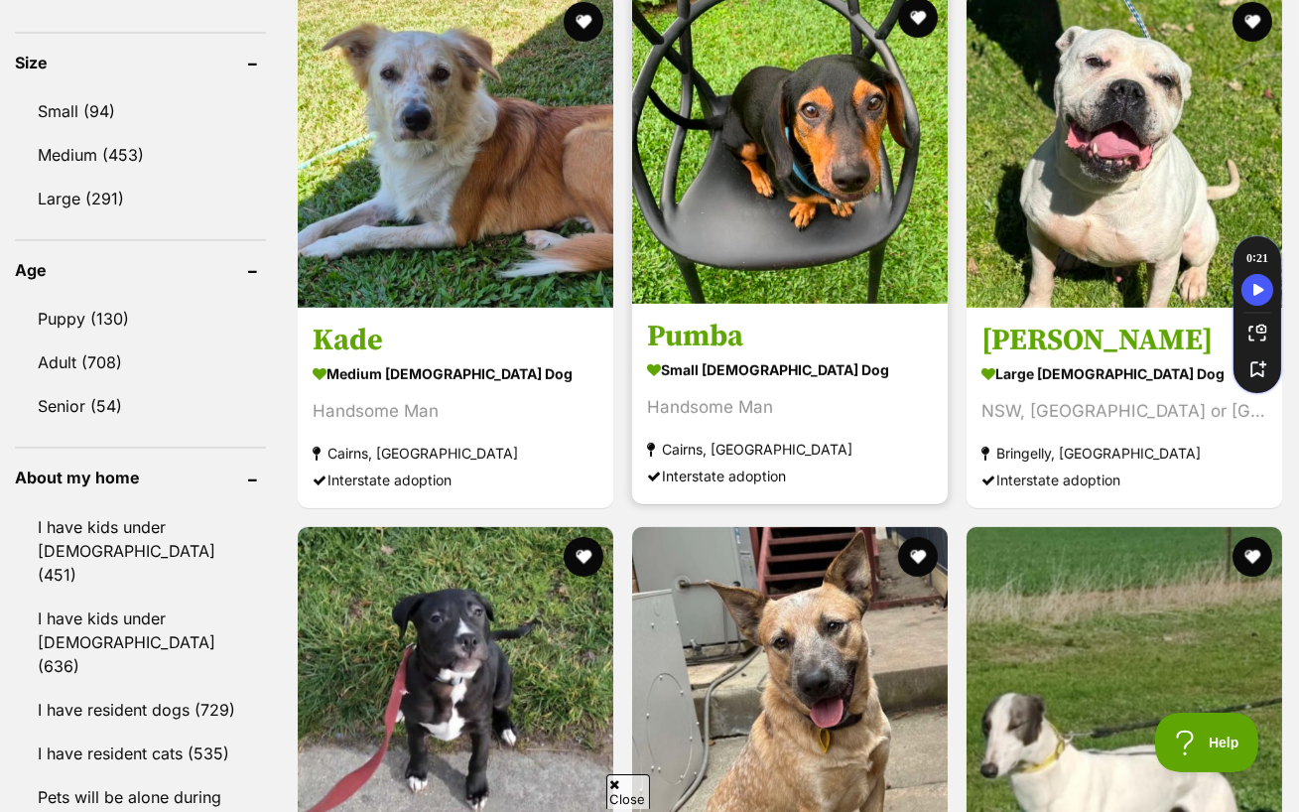
click at [844, 145] on img at bounding box center [790, 146] width 316 height 316
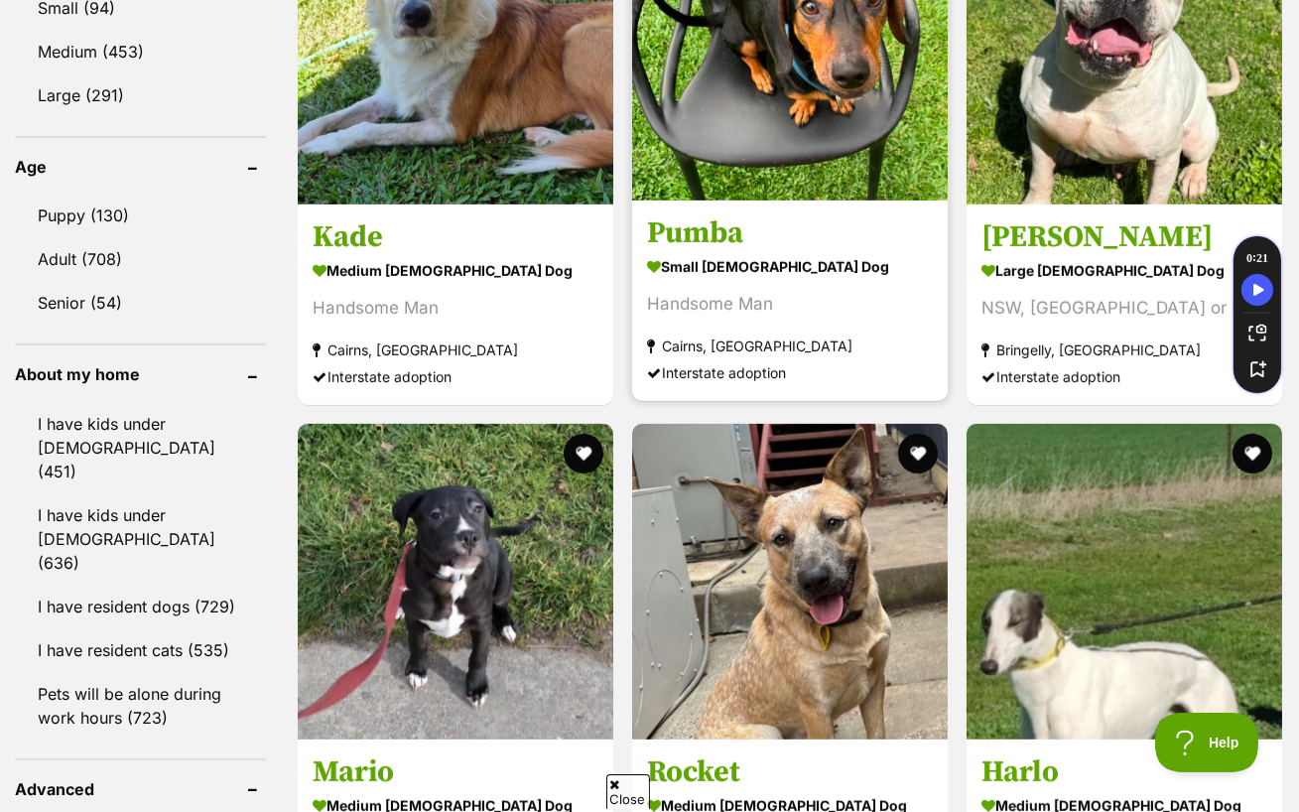
scroll to position [2165, 0]
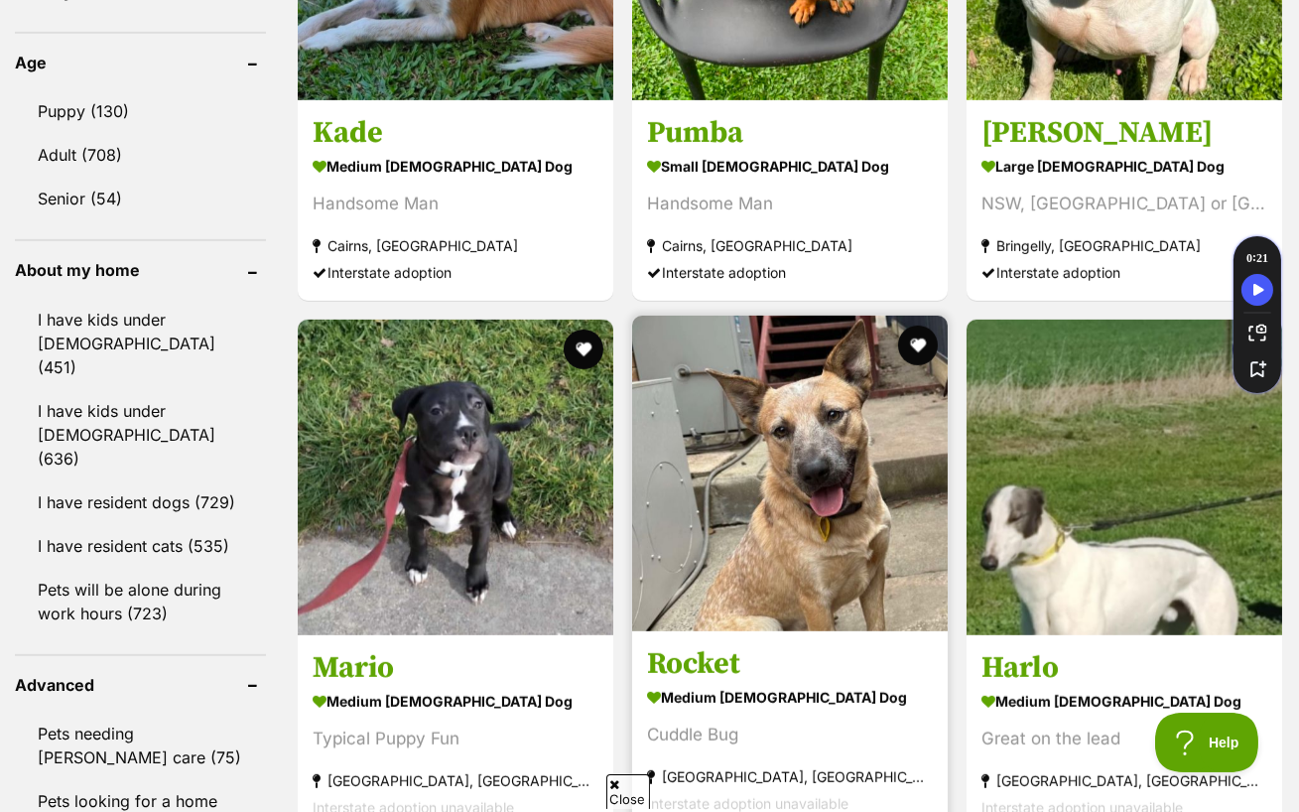
click at [861, 367] on img at bounding box center [790, 474] width 316 height 316
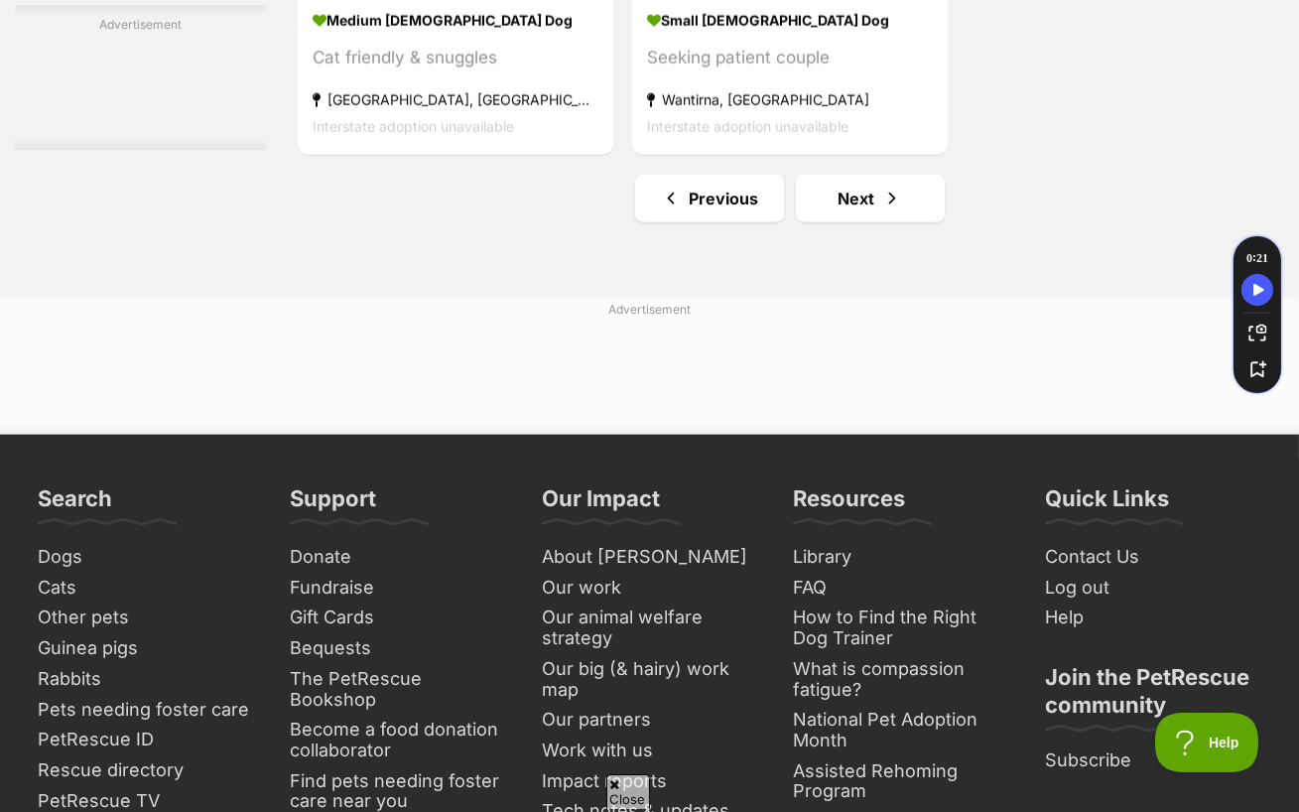
scroll to position [4808, 0]
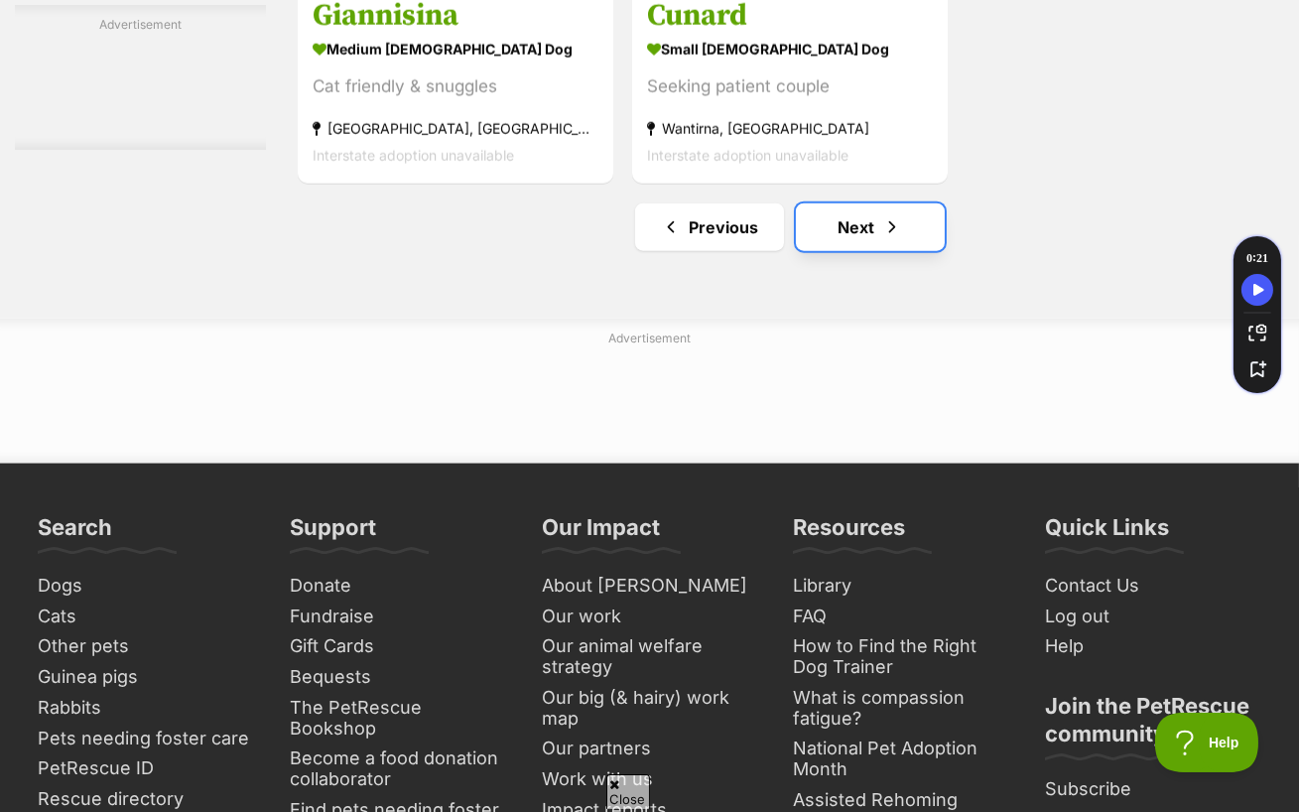
click at [899, 215] on span "Next page" at bounding box center [892, 227] width 20 height 24
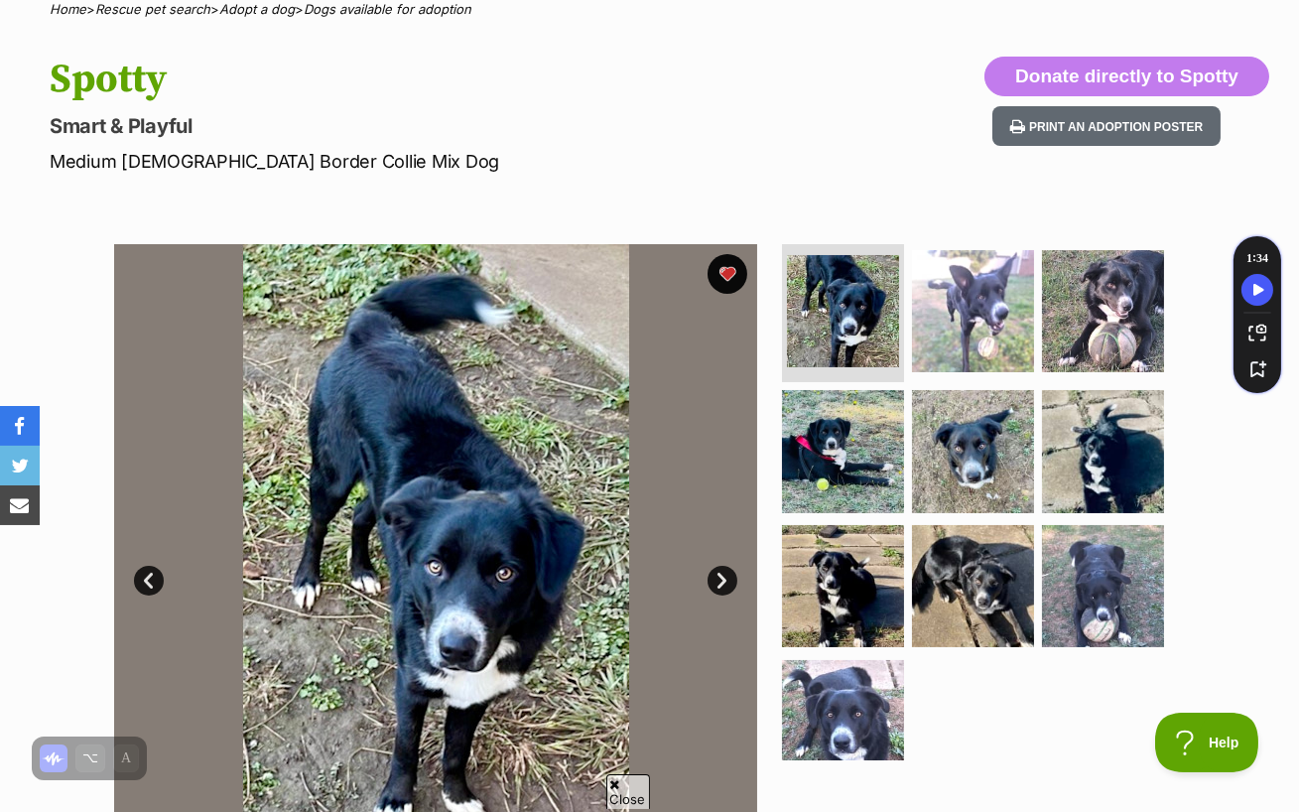
scroll to position [218, 0]
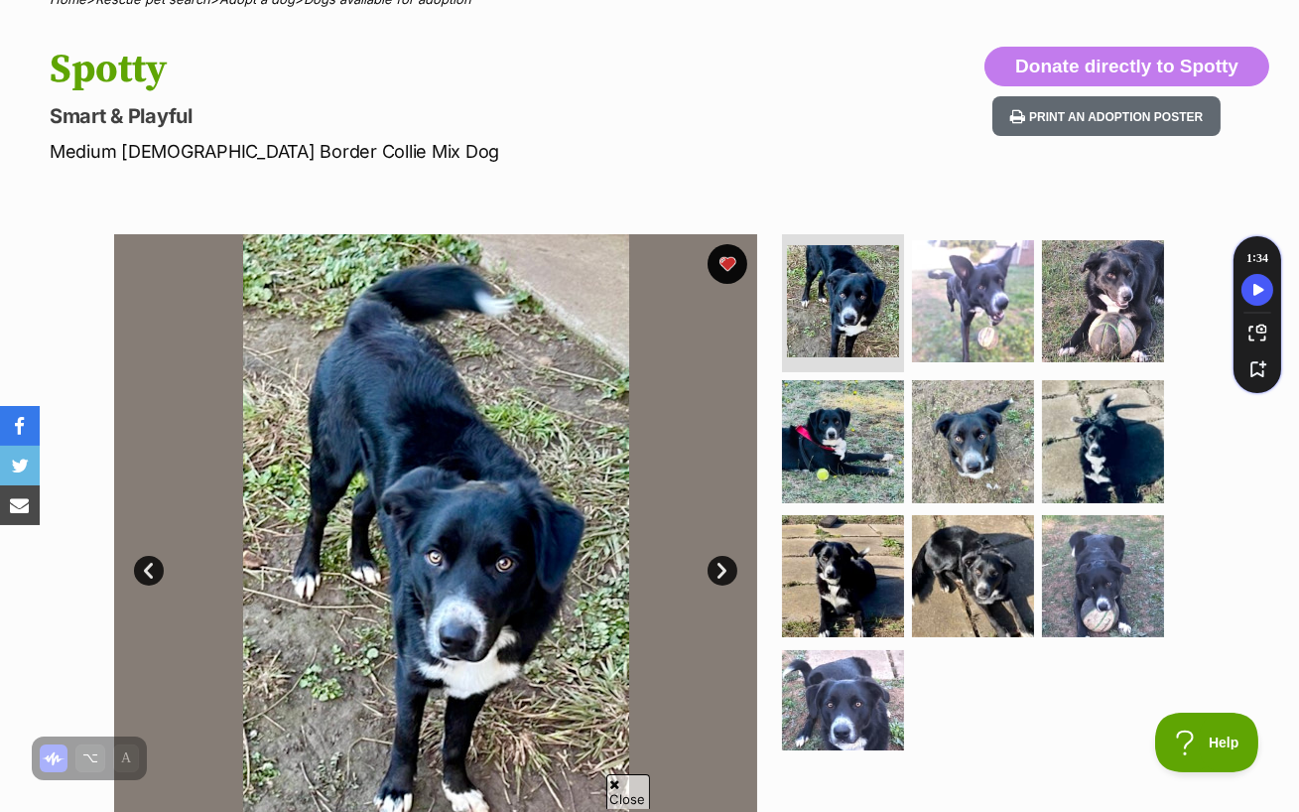
click at [718, 556] on link "Next" at bounding box center [723, 571] width 30 height 30
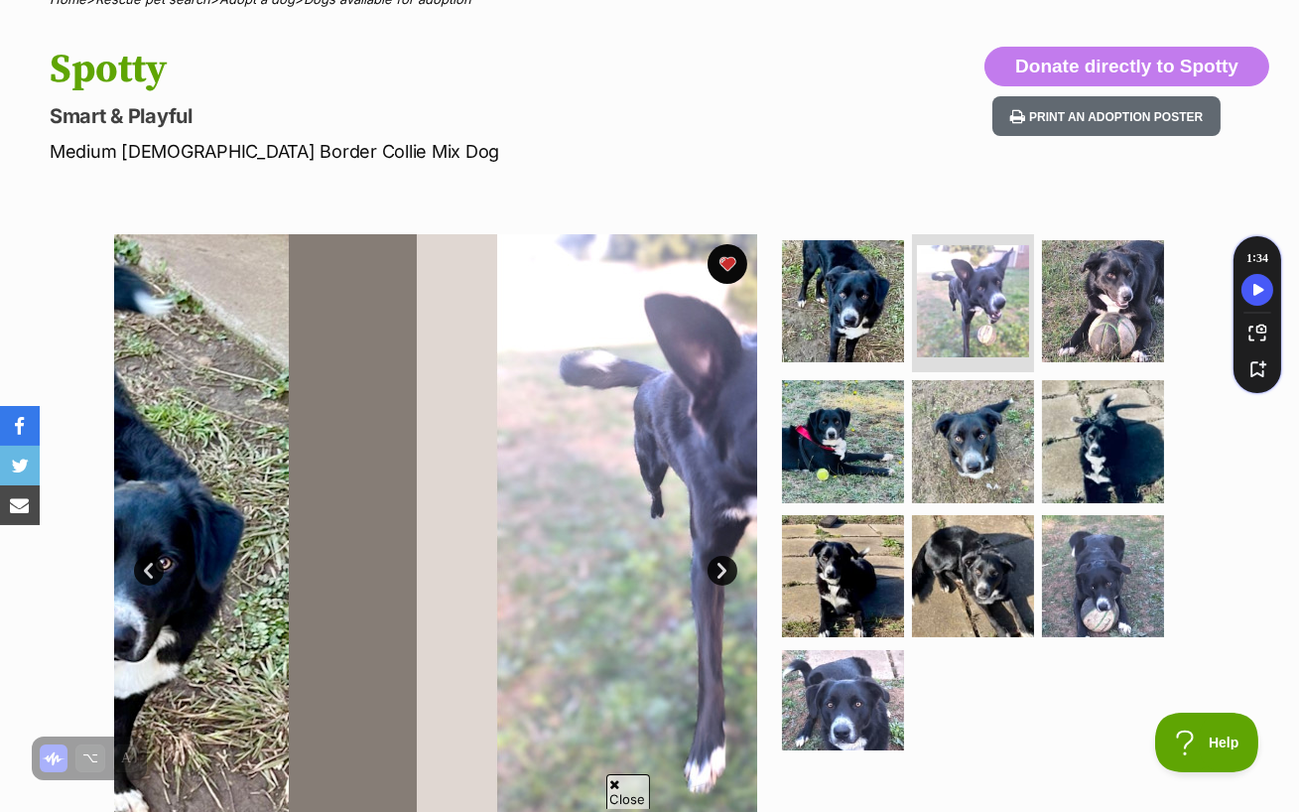
click at [718, 556] on link "Next" at bounding box center [723, 571] width 30 height 30
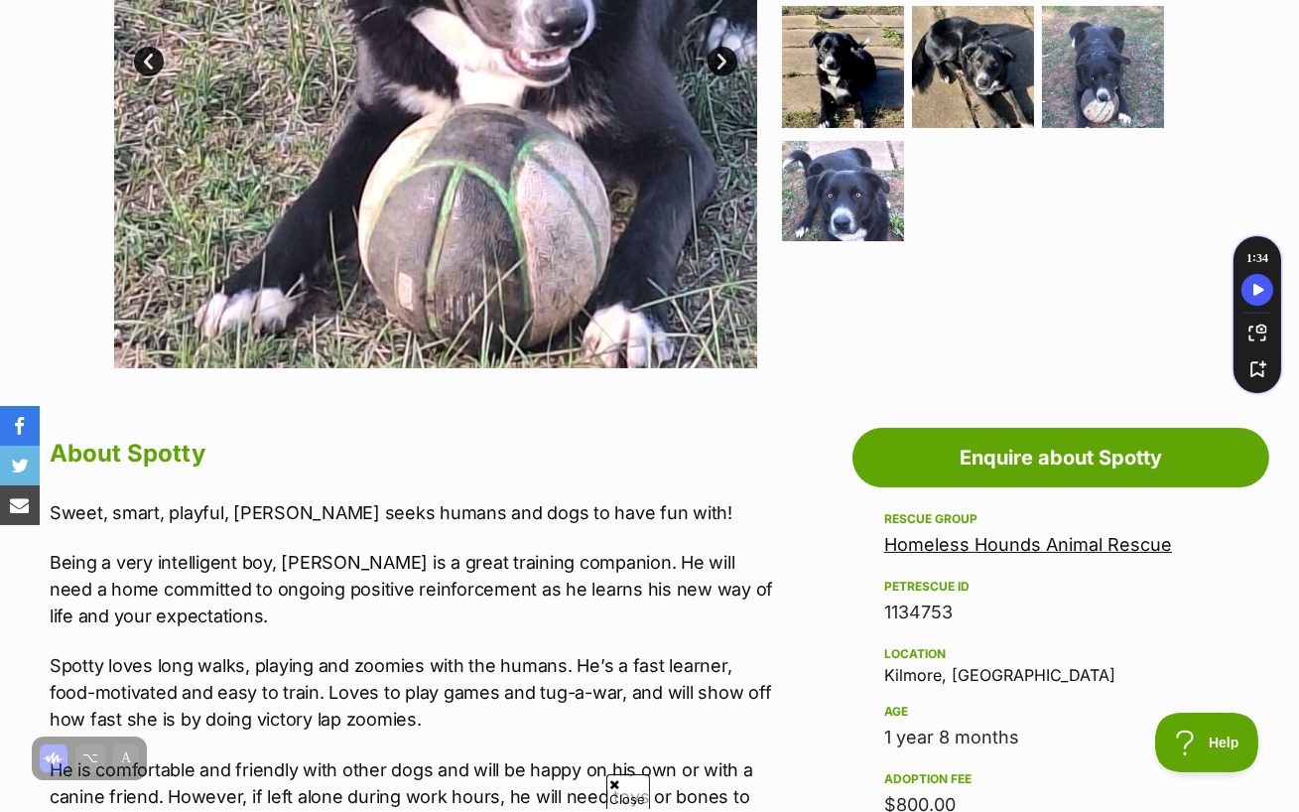
scroll to position [729, 0]
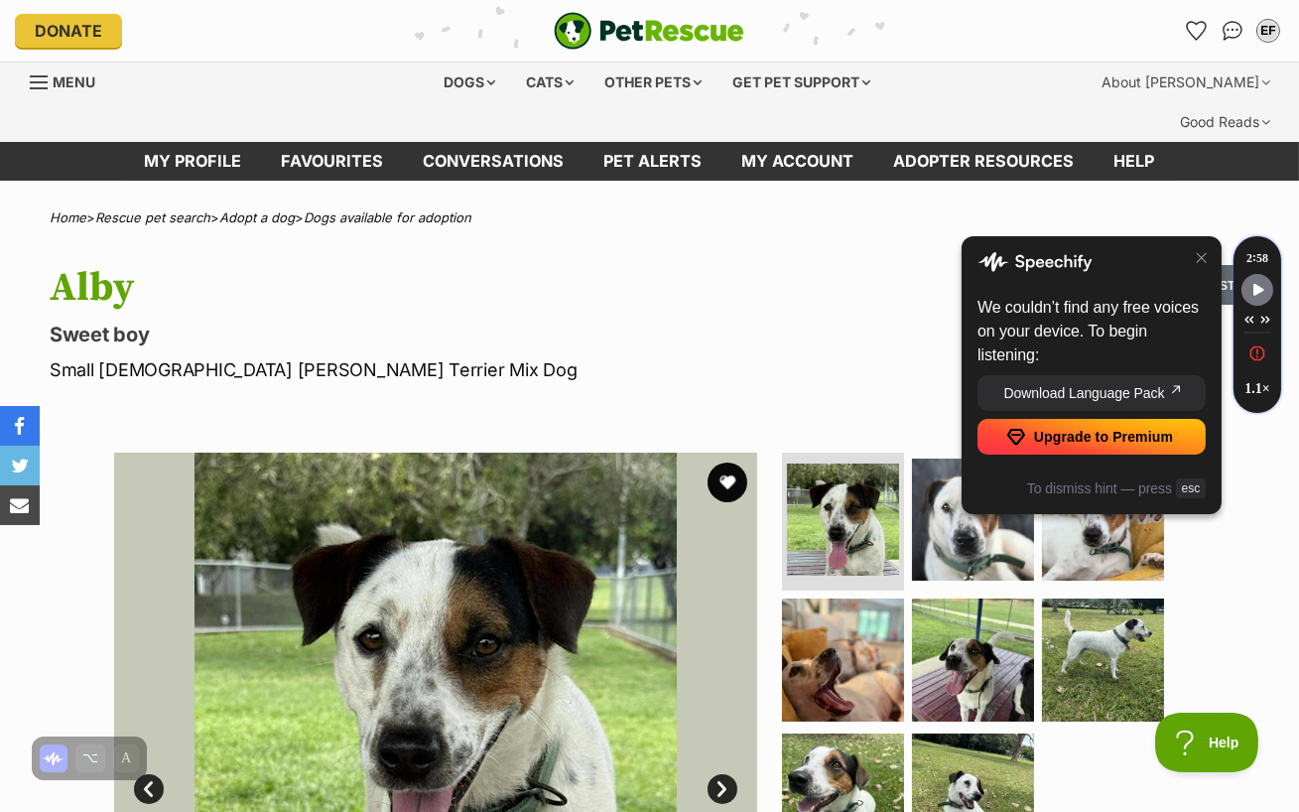
scroll to position [9, 0]
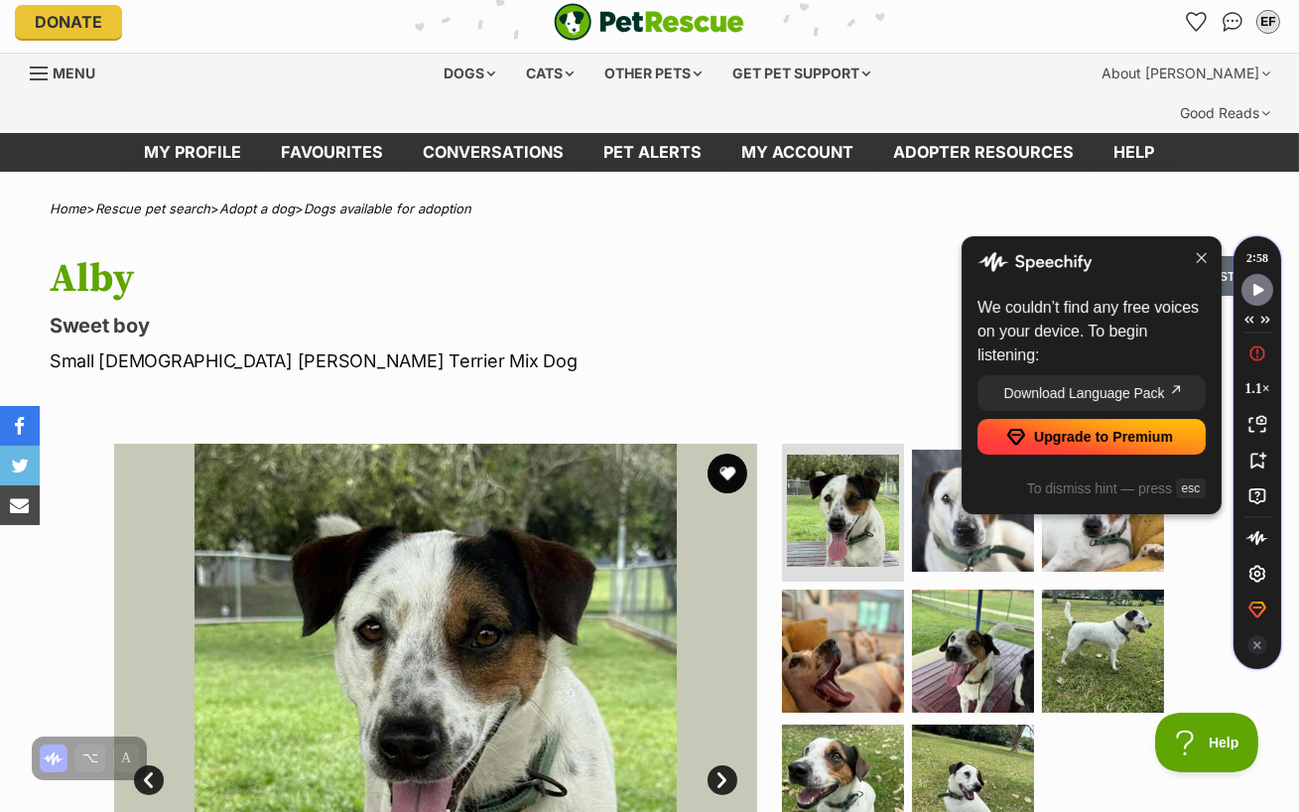
click at [1200, 256] on icon at bounding box center [1202, 258] width 10 height 10
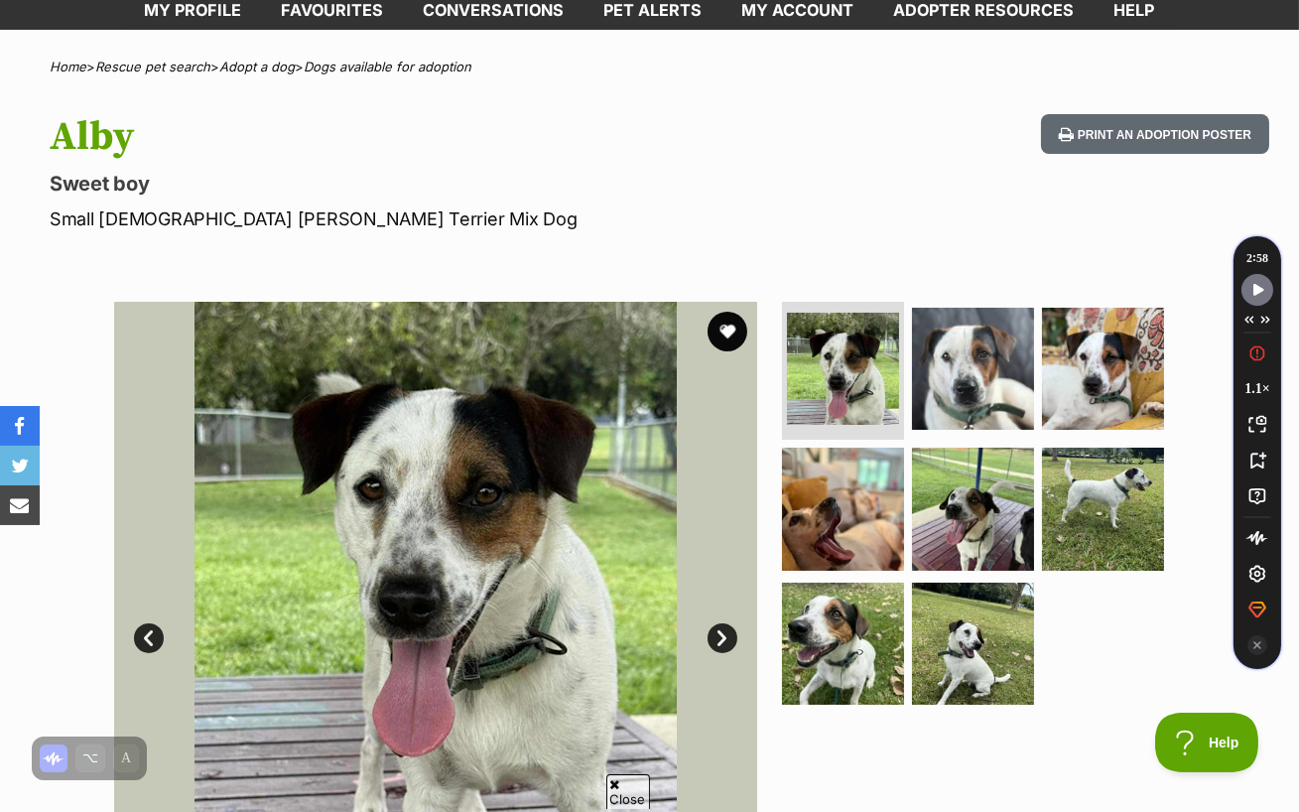
scroll to position [156, 0]
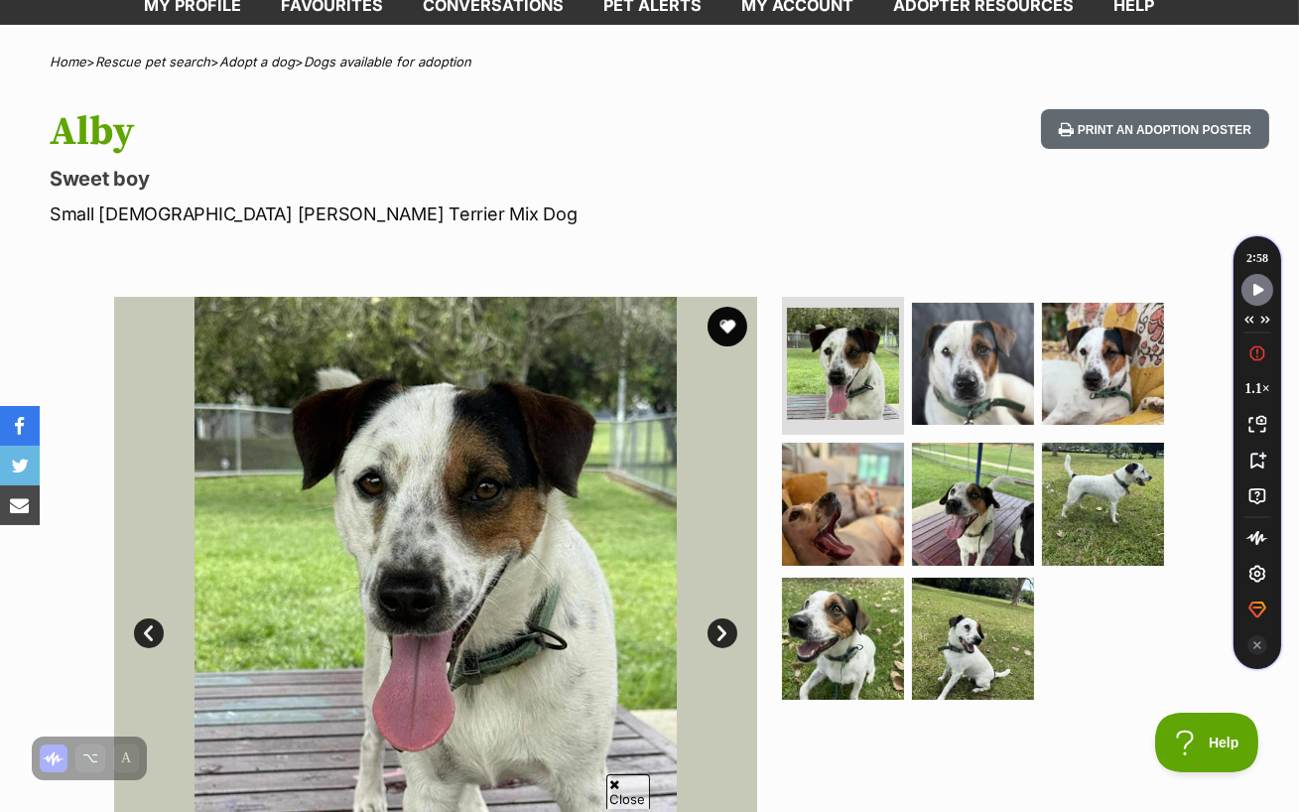
click at [720, 618] on link "Next" at bounding box center [723, 633] width 30 height 30
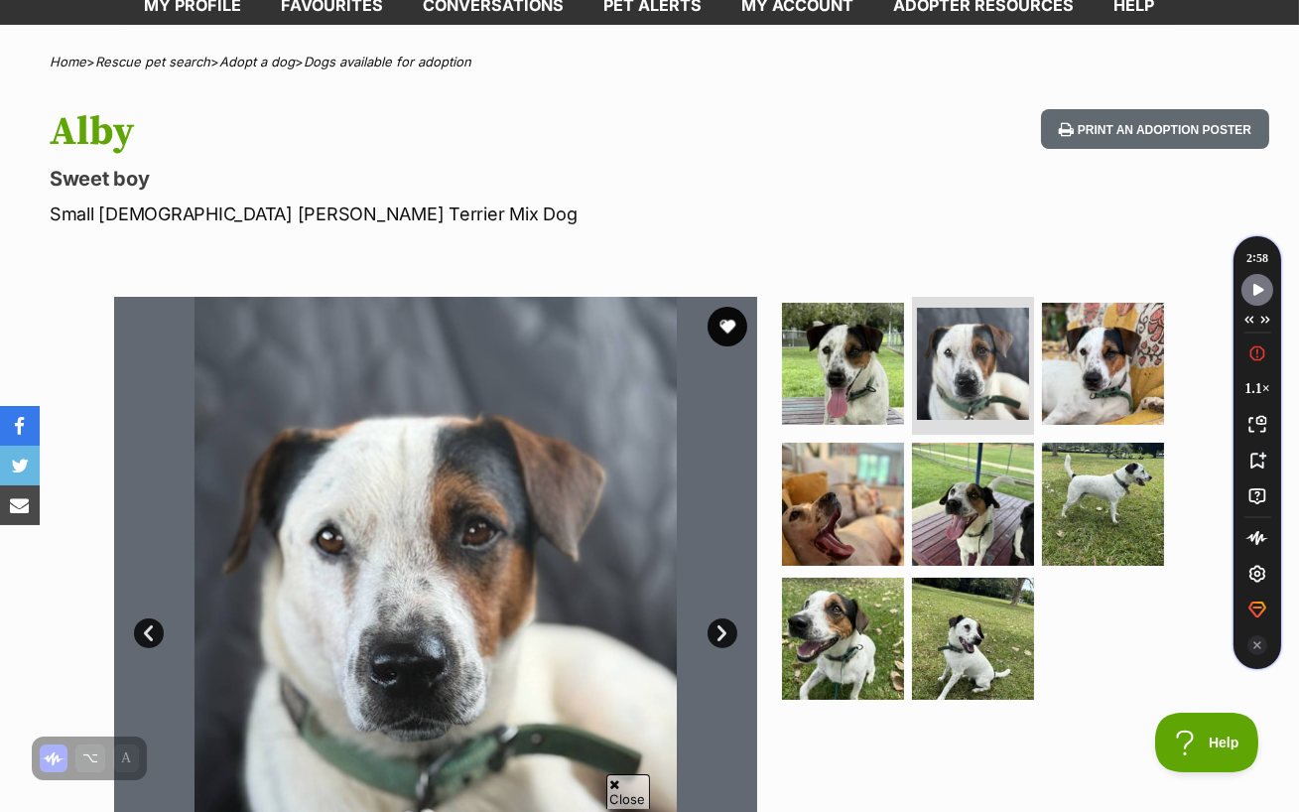
click at [721, 618] on link "Next" at bounding box center [723, 633] width 30 height 30
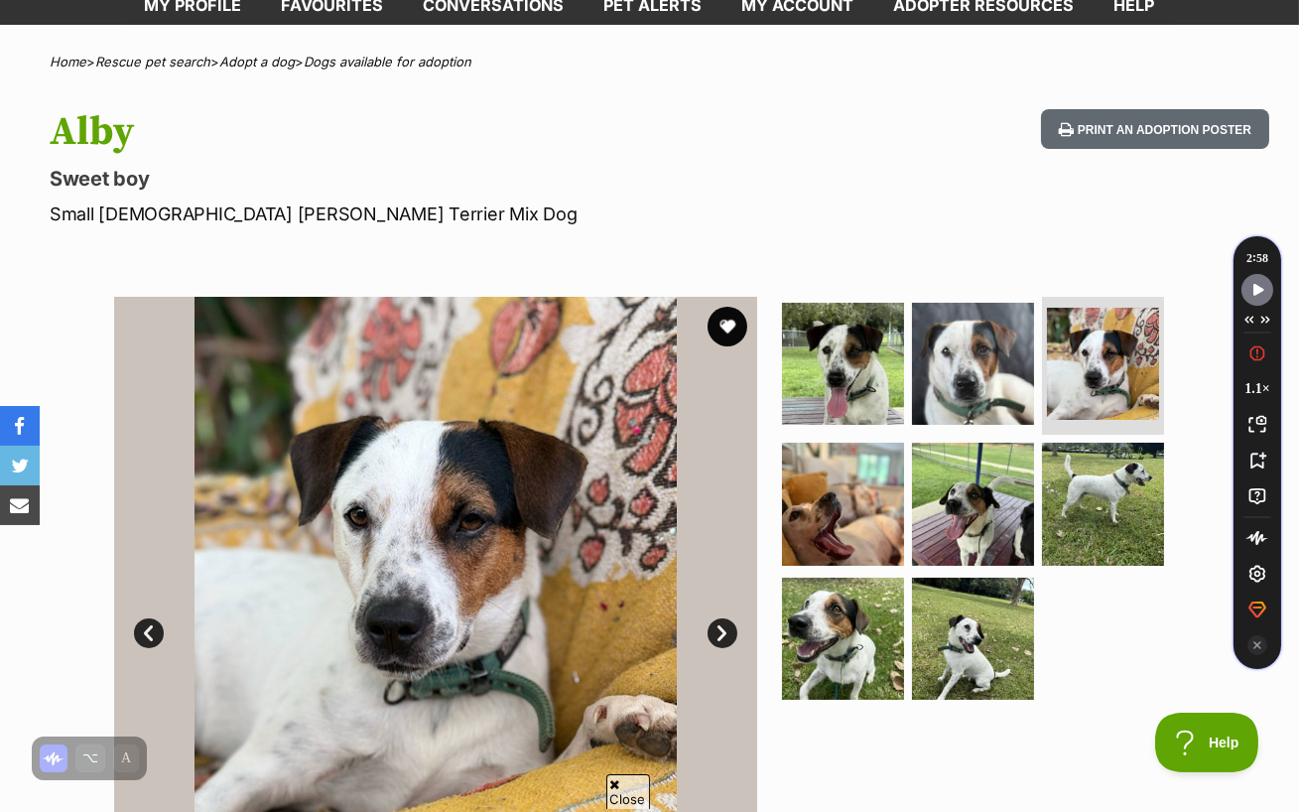
click at [721, 618] on link "Next" at bounding box center [723, 633] width 30 height 30
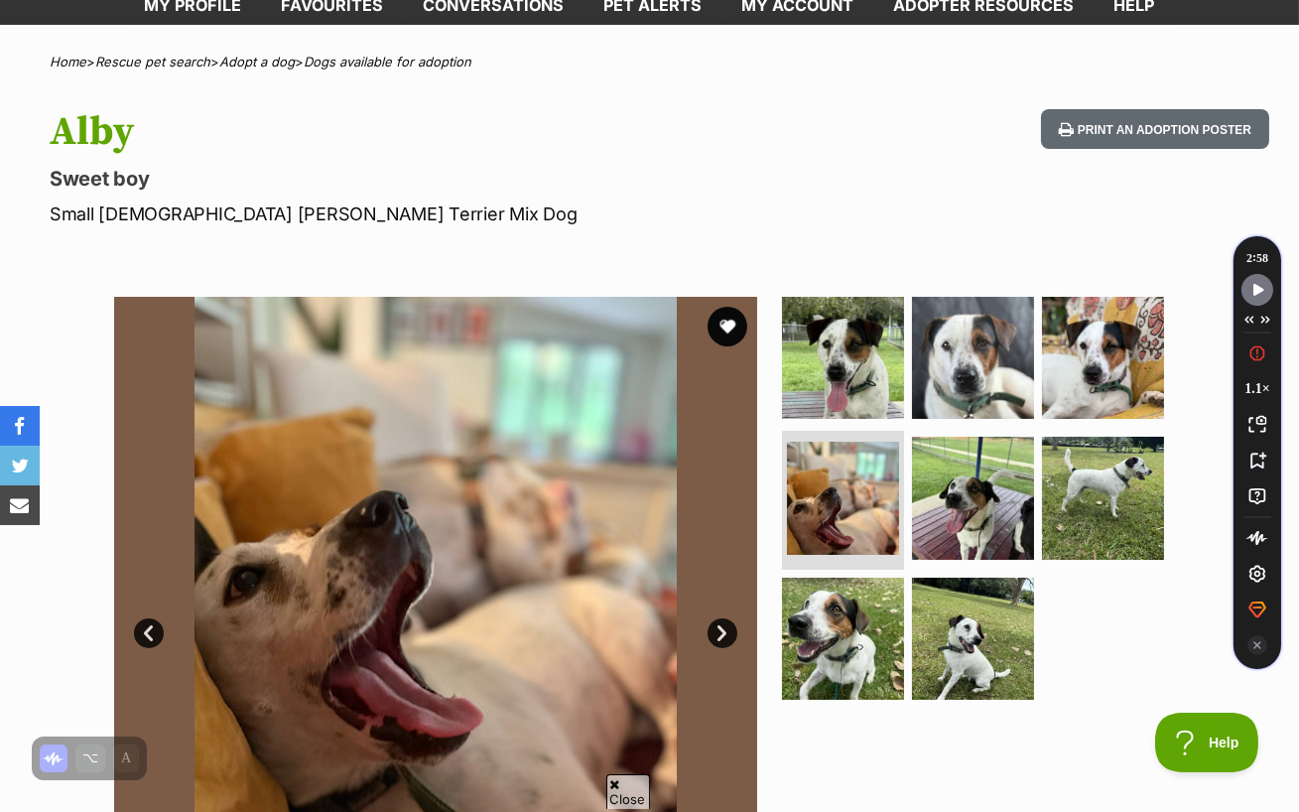
click at [721, 618] on link "Next" at bounding box center [723, 633] width 30 height 30
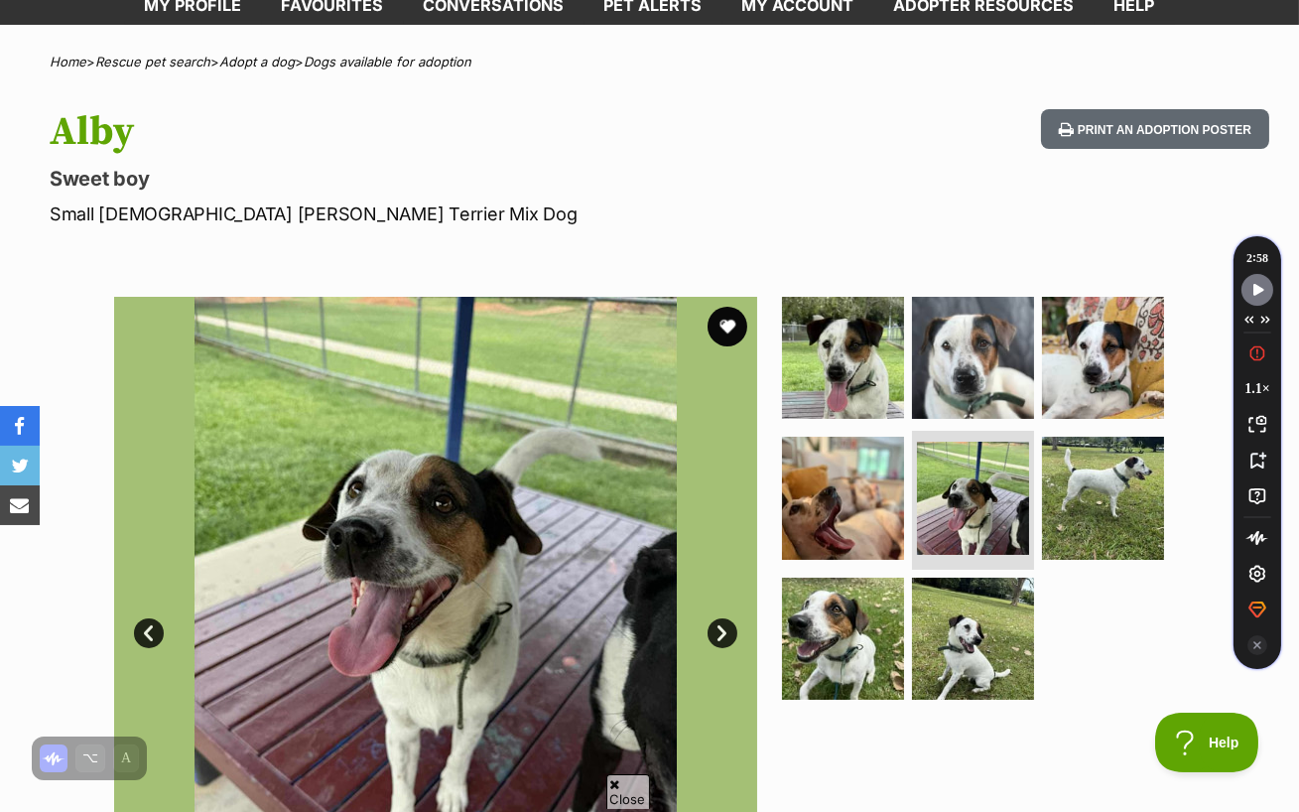
click at [721, 618] on link "Next" at bounding box center [723, 633] width 30 height 30
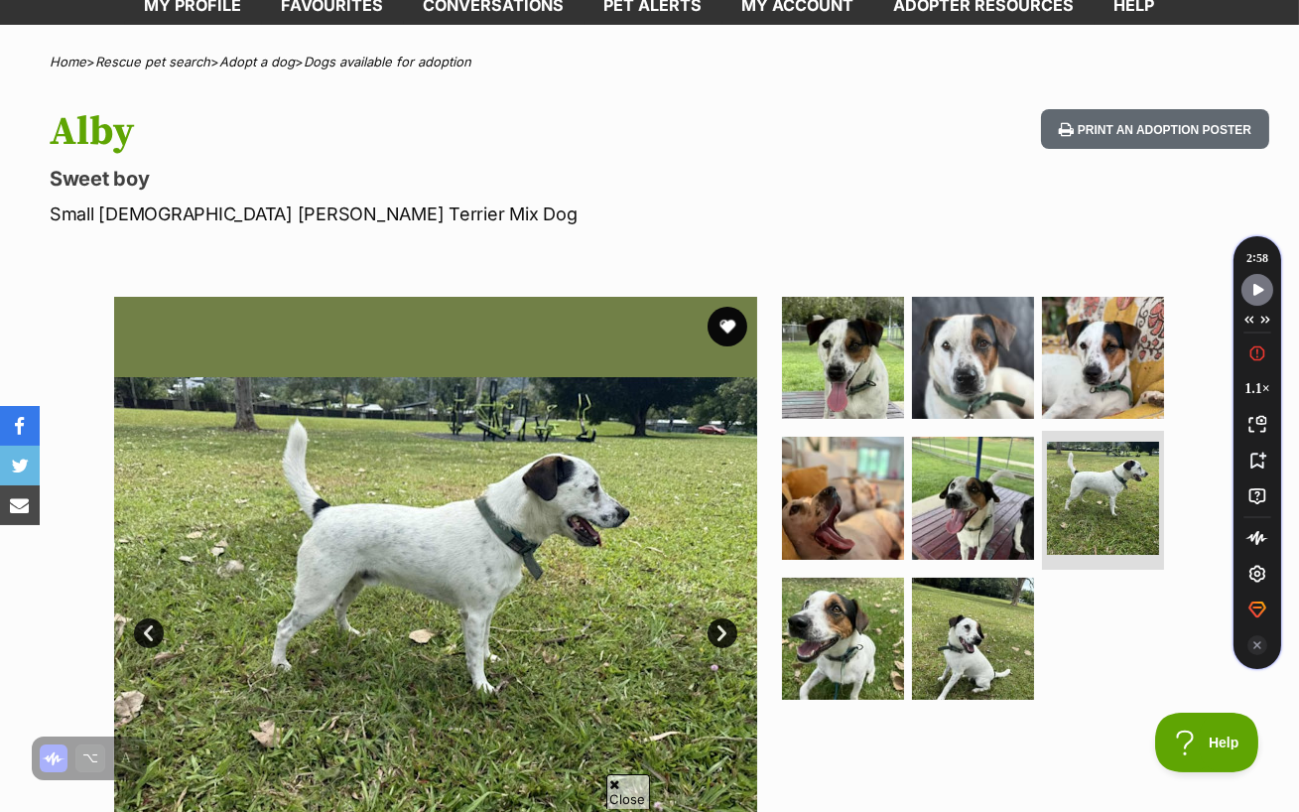
click at [721, 618] on link "Next" at bounding box center [723, 633] width 30 height 30
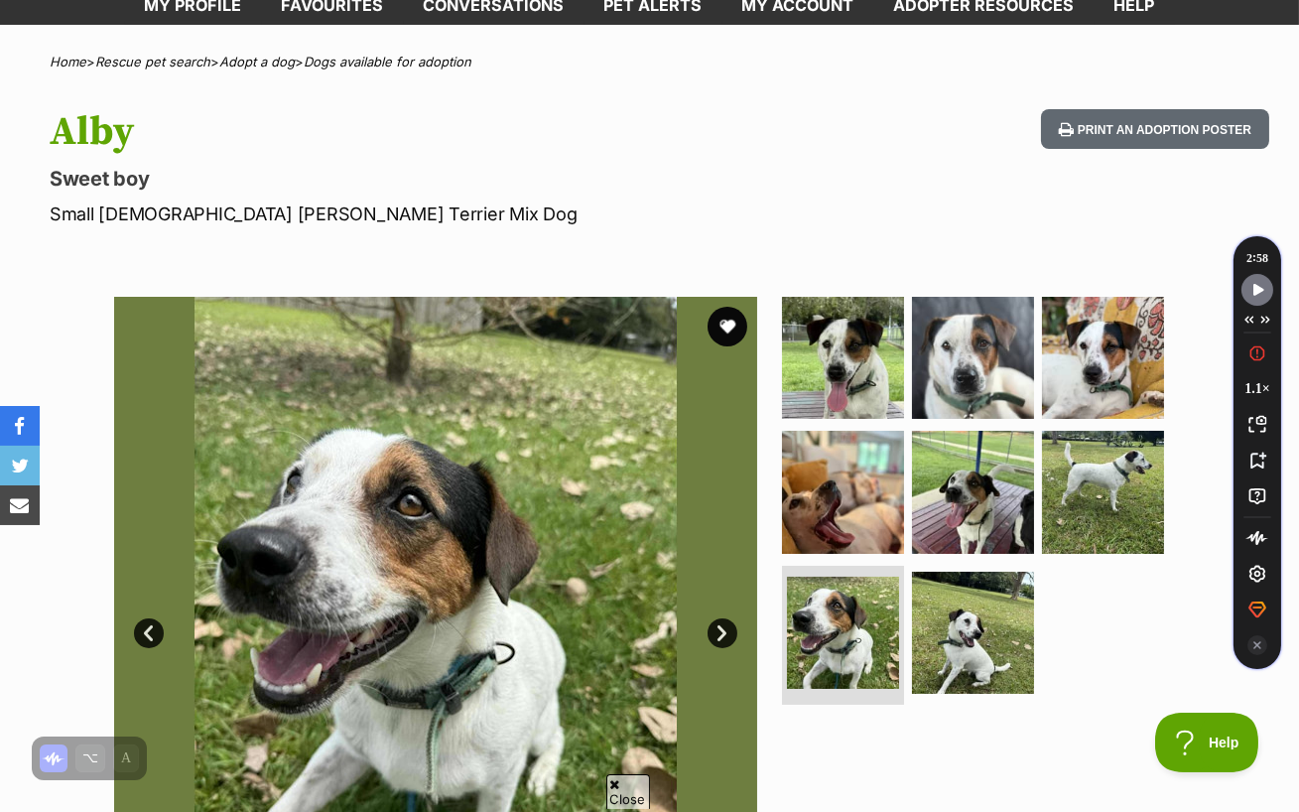
click at [721, 618] on link "Next" at bounding box center [723, 633] width 30 height 30
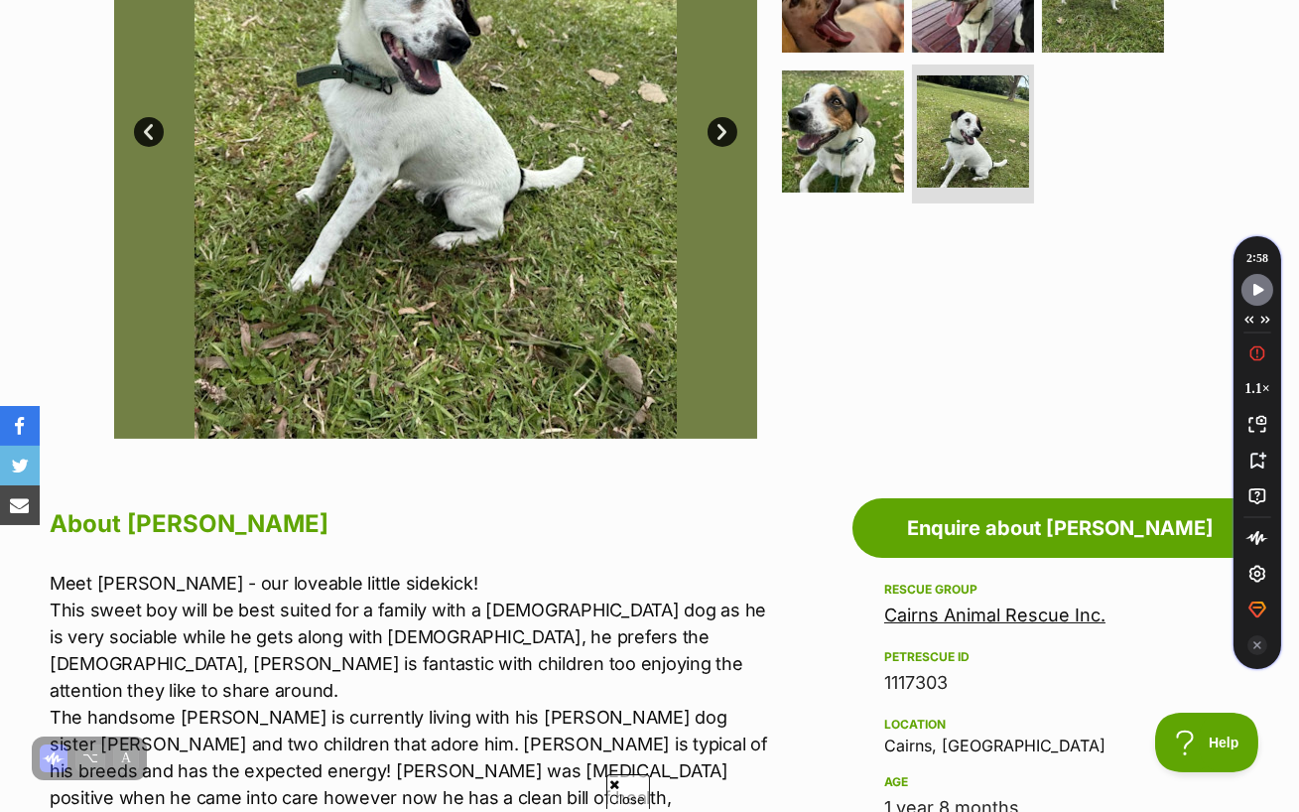
scroll to position [481, 0]
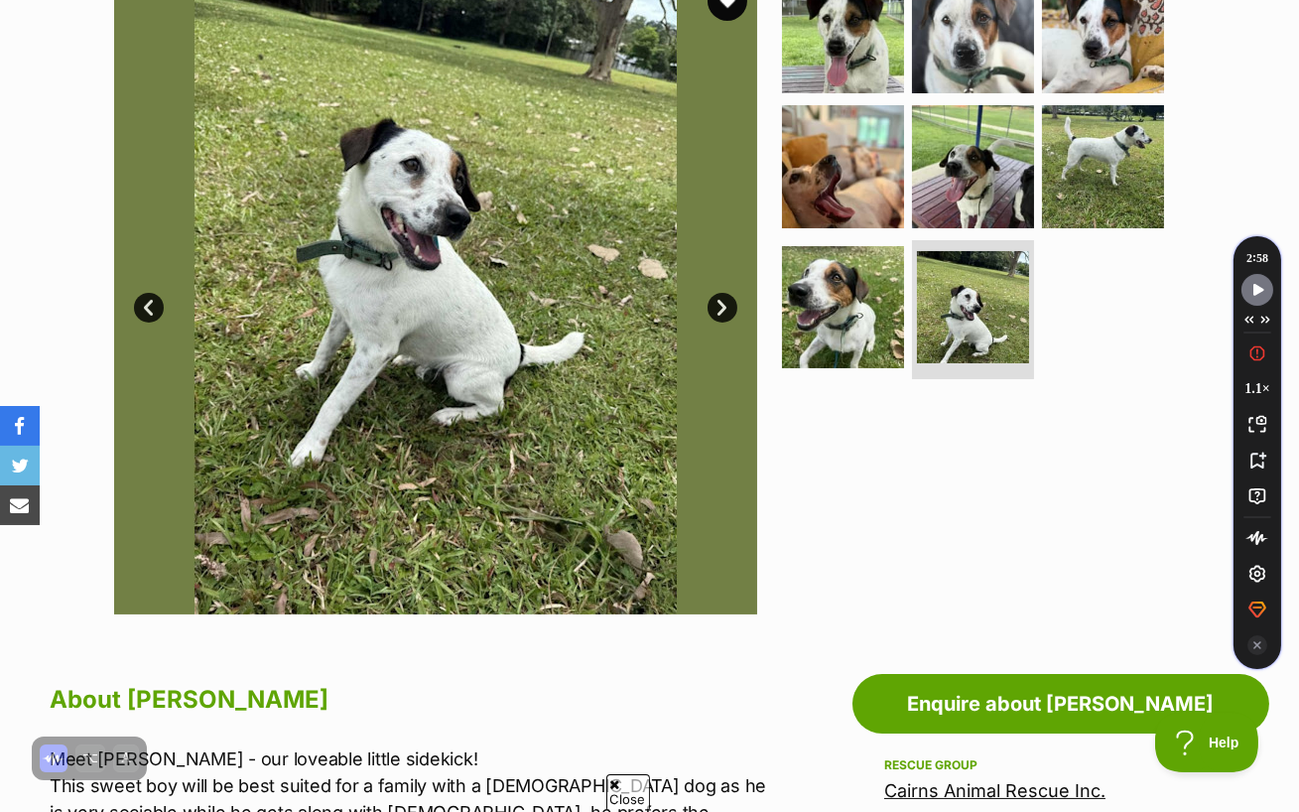
click at [721, 293] on link "Next" at bounding box center [723, 308] width 30 height 30
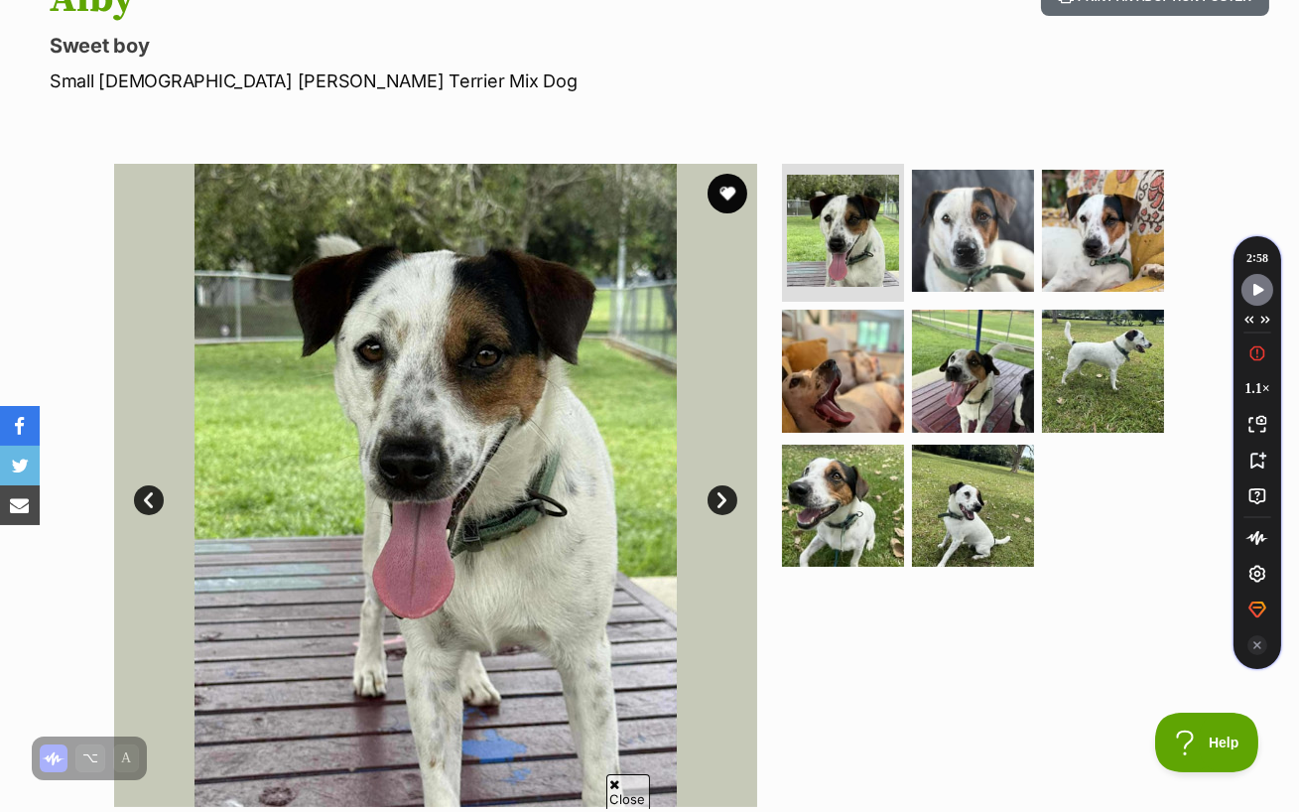
scroll to position [254, 0]
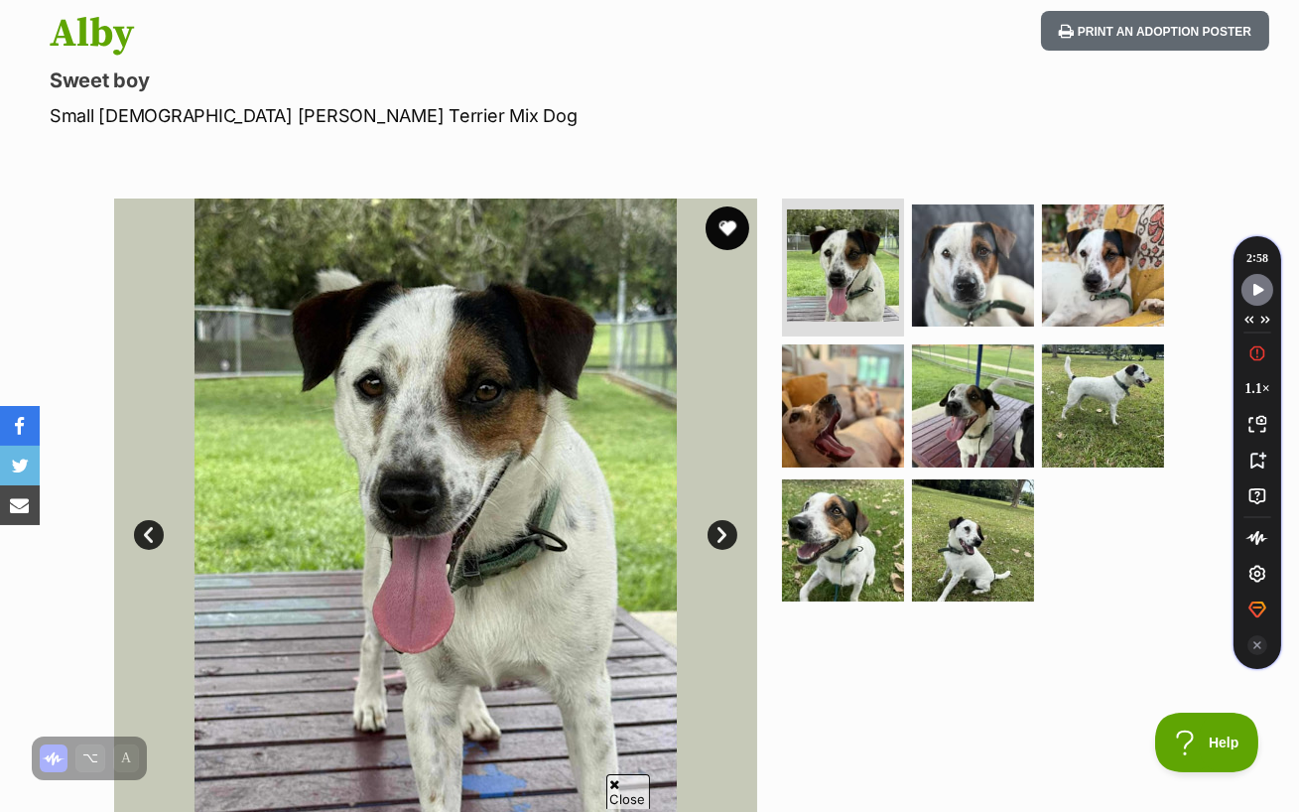
click at [722, 206] on button "favourite" at bounding box center [728, 228] width 44 height 44
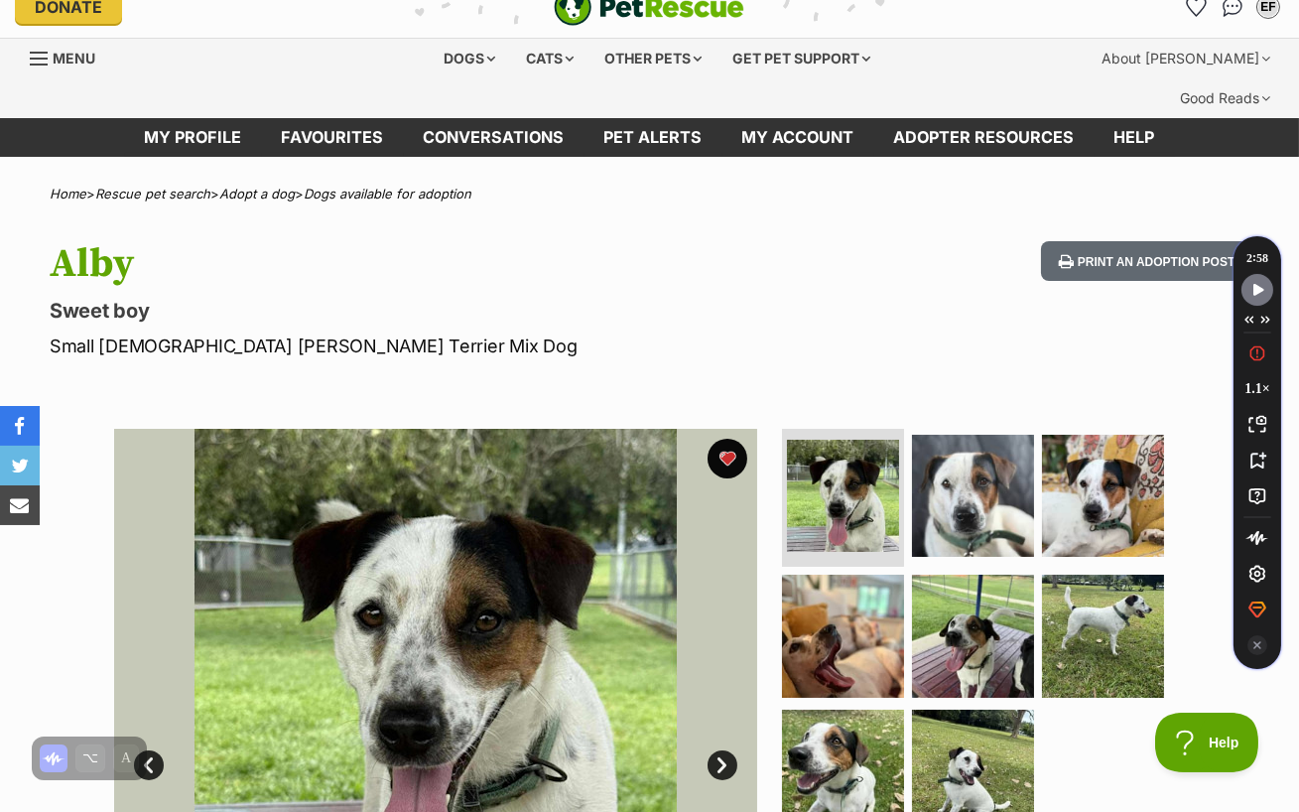
scroll to position [0, 0]
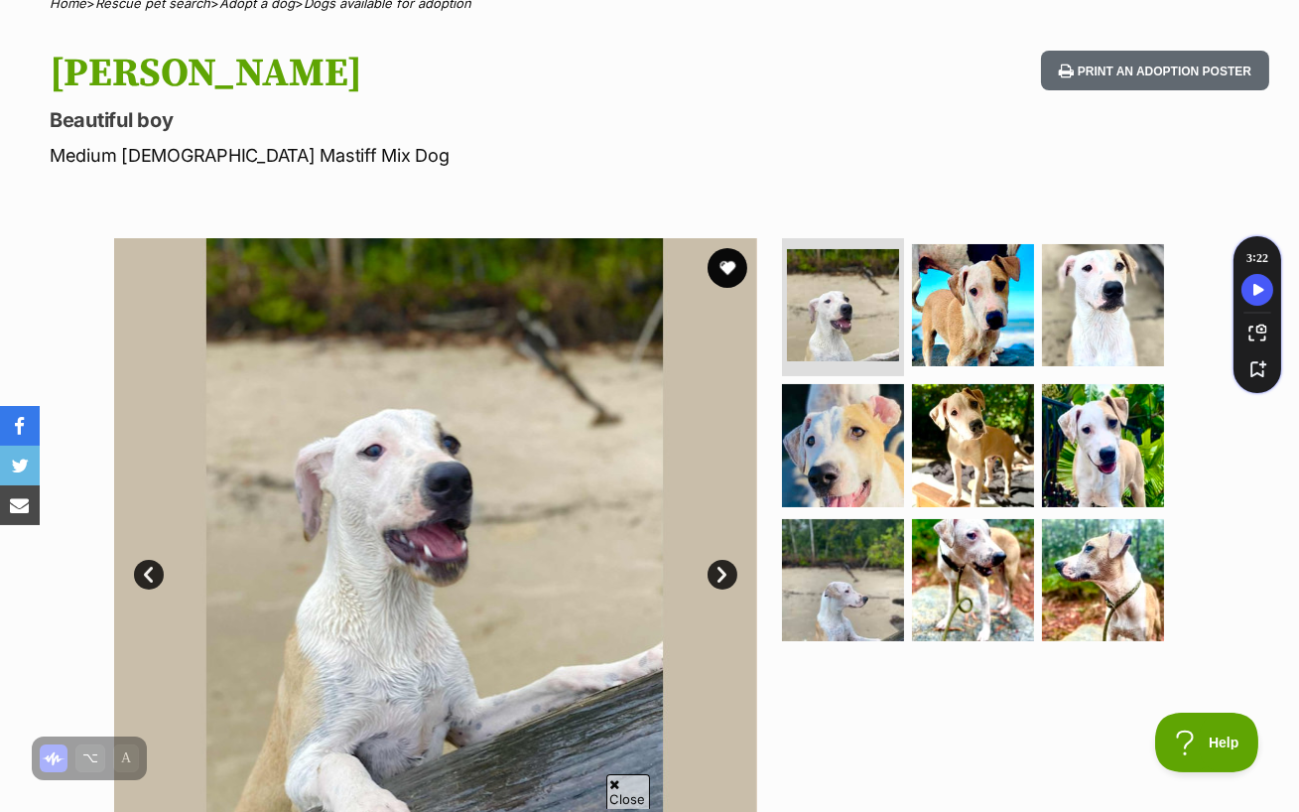
scroll to position [281, 0]
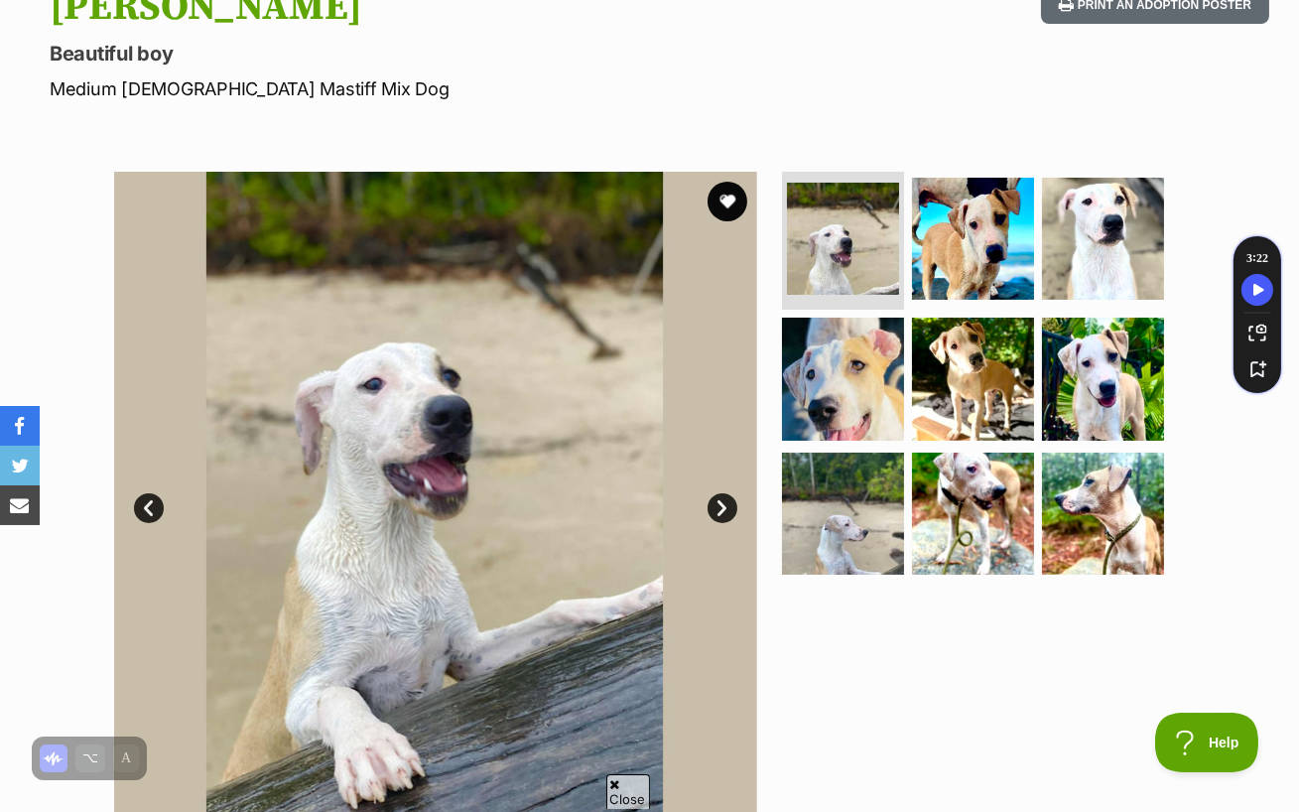
click at [720, 493] on link "Next" at bounding box center [723, 508] width 30 height 30
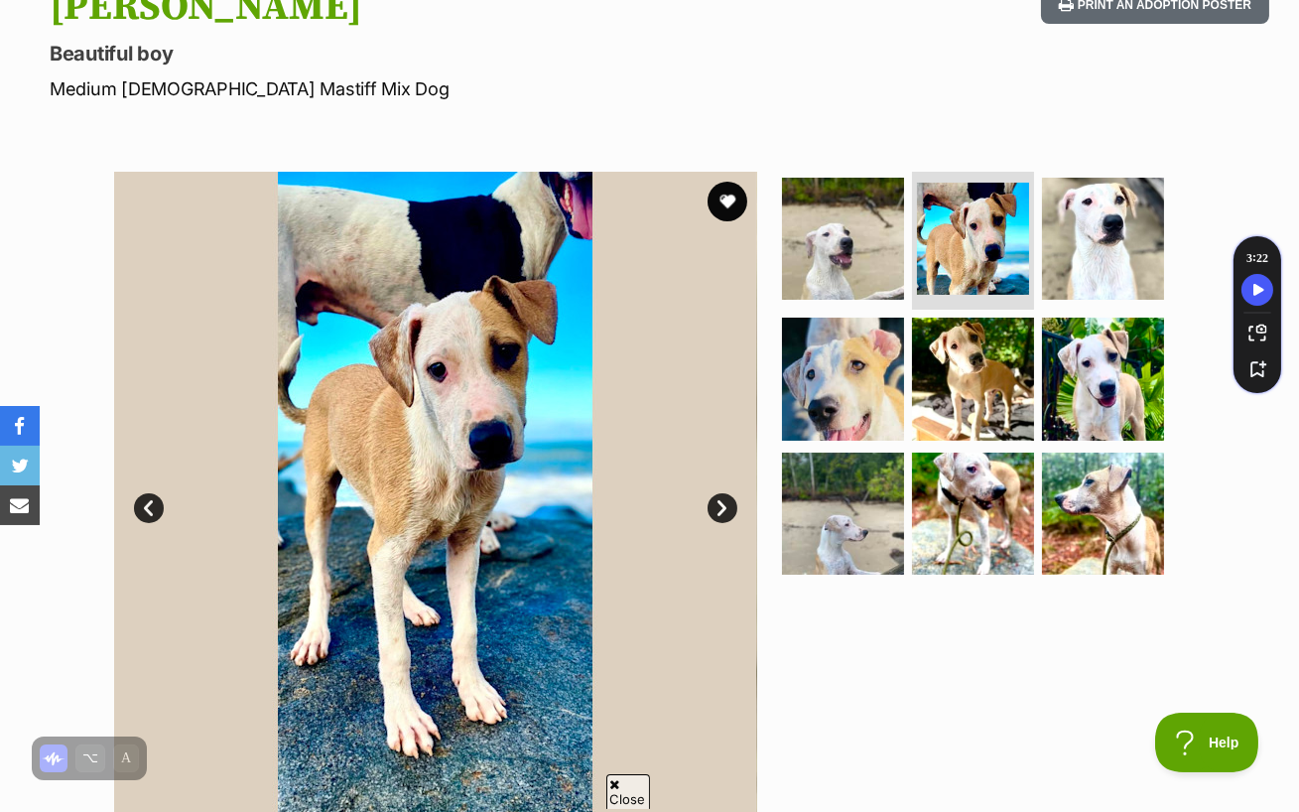
click at [720, 493] on link "Next" at bounding box center [723, 508] width 30 height 30
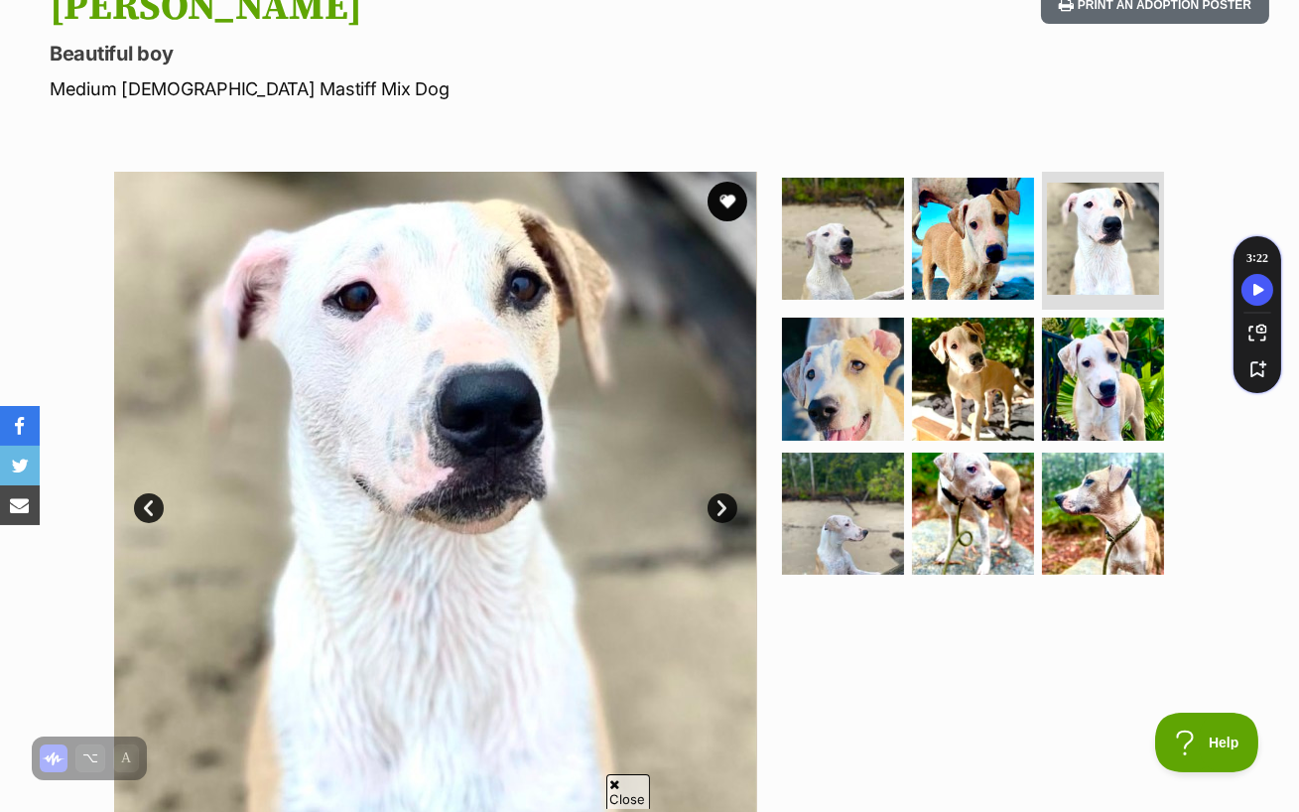
scroll to position [288, 0]
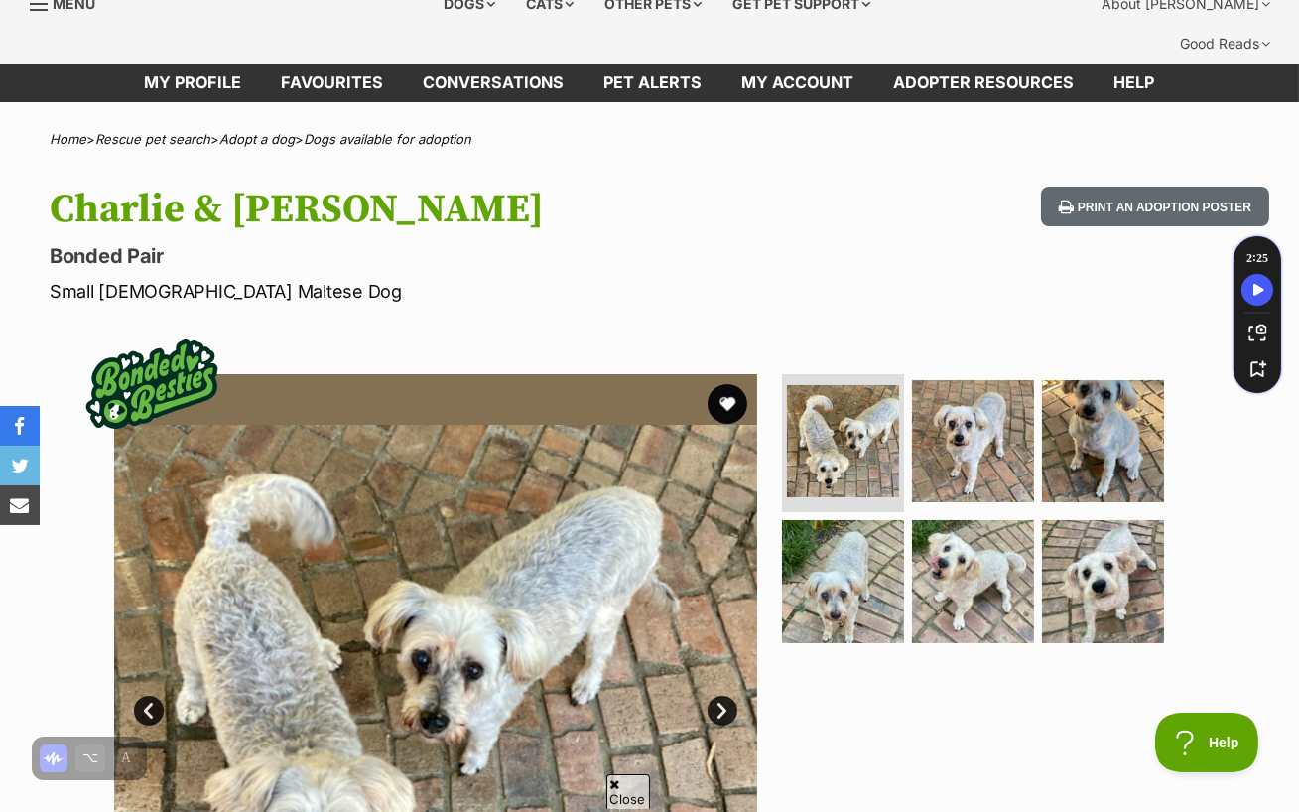
scroll to position [80, 0]
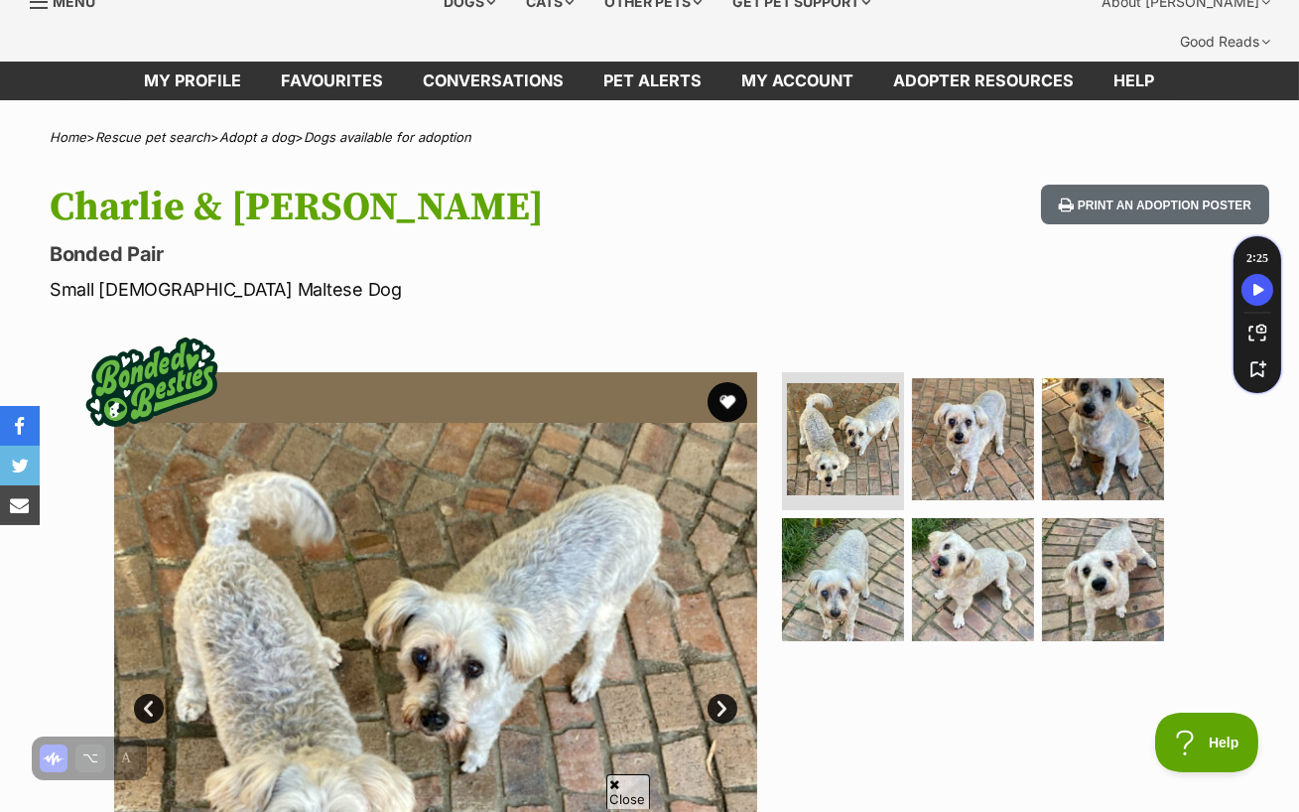
click at [711, 694] on link "Next" at bounding box center [723, 709] width 30 height 30
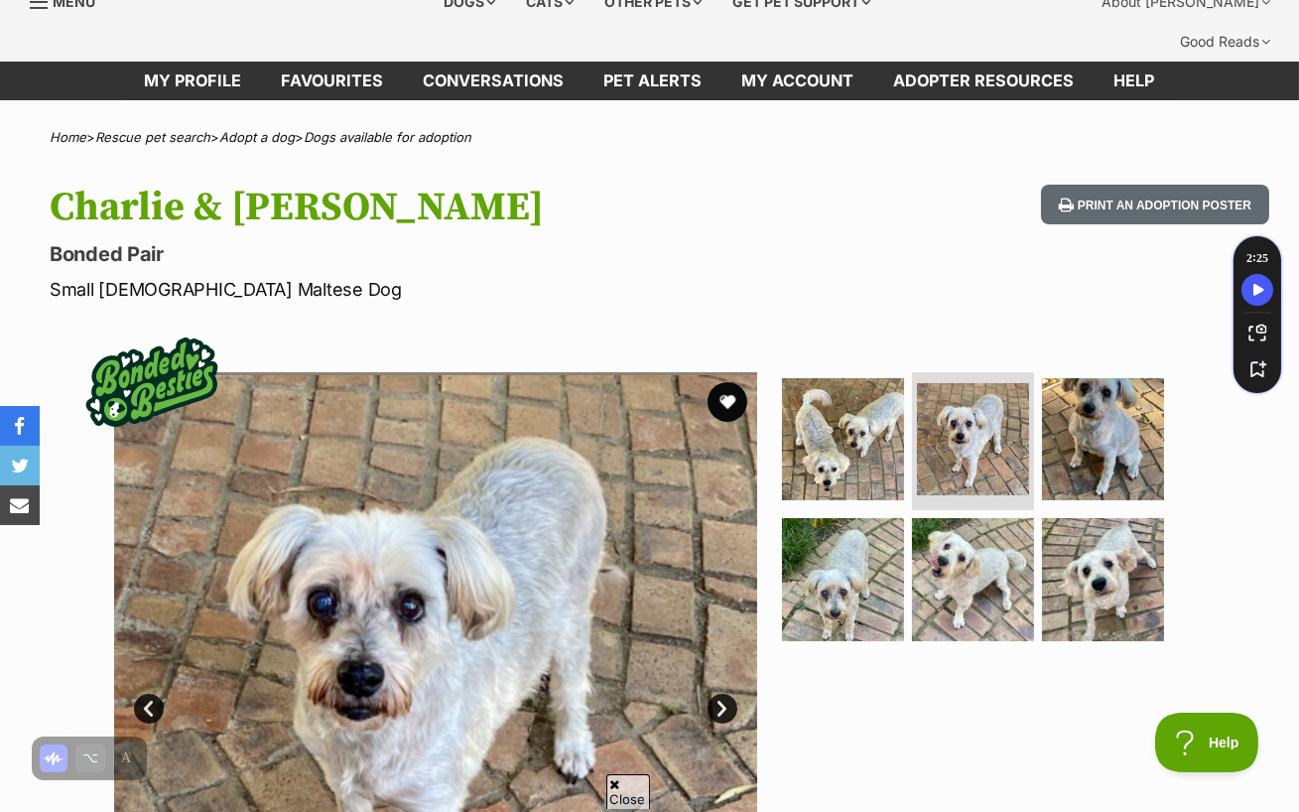
click at [711, 694] on link "Next" at bounding box center [723, 709] width 30 height 30
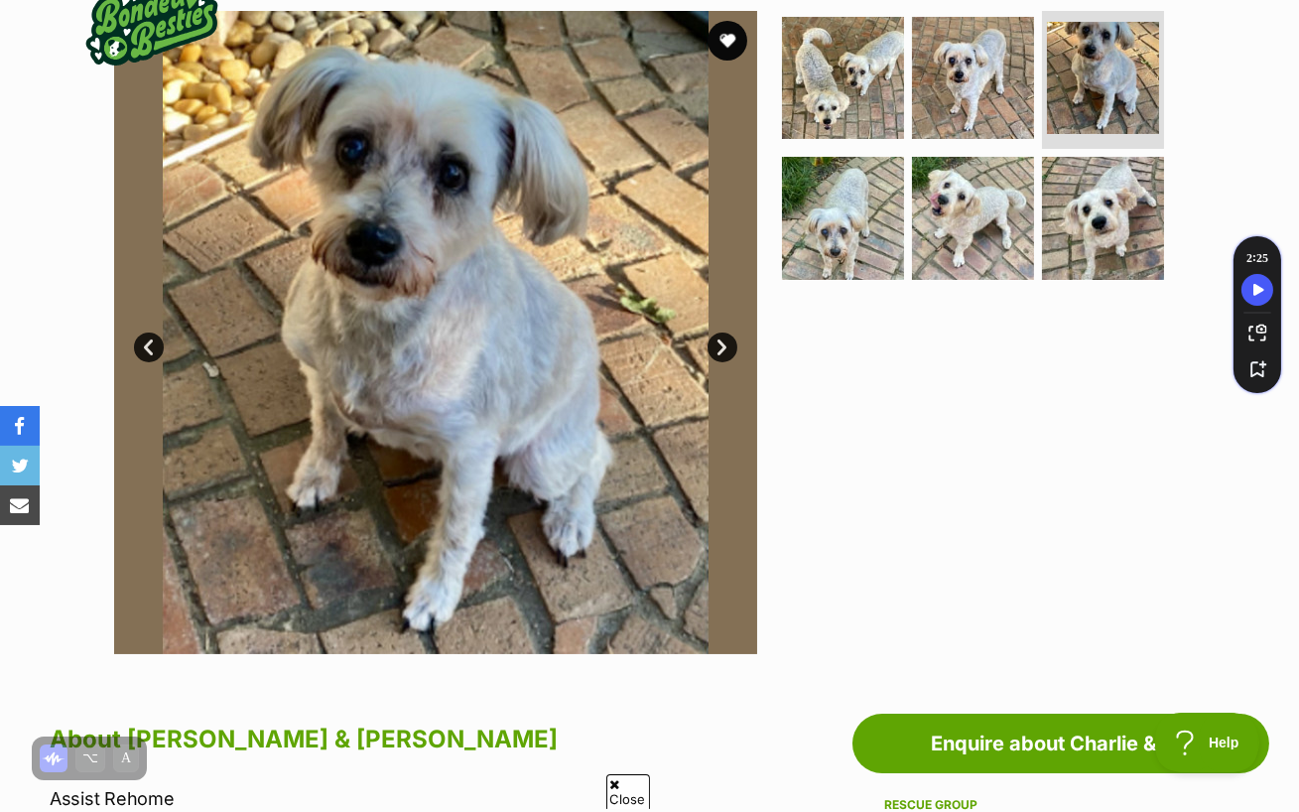
scroll to position [420, 0]
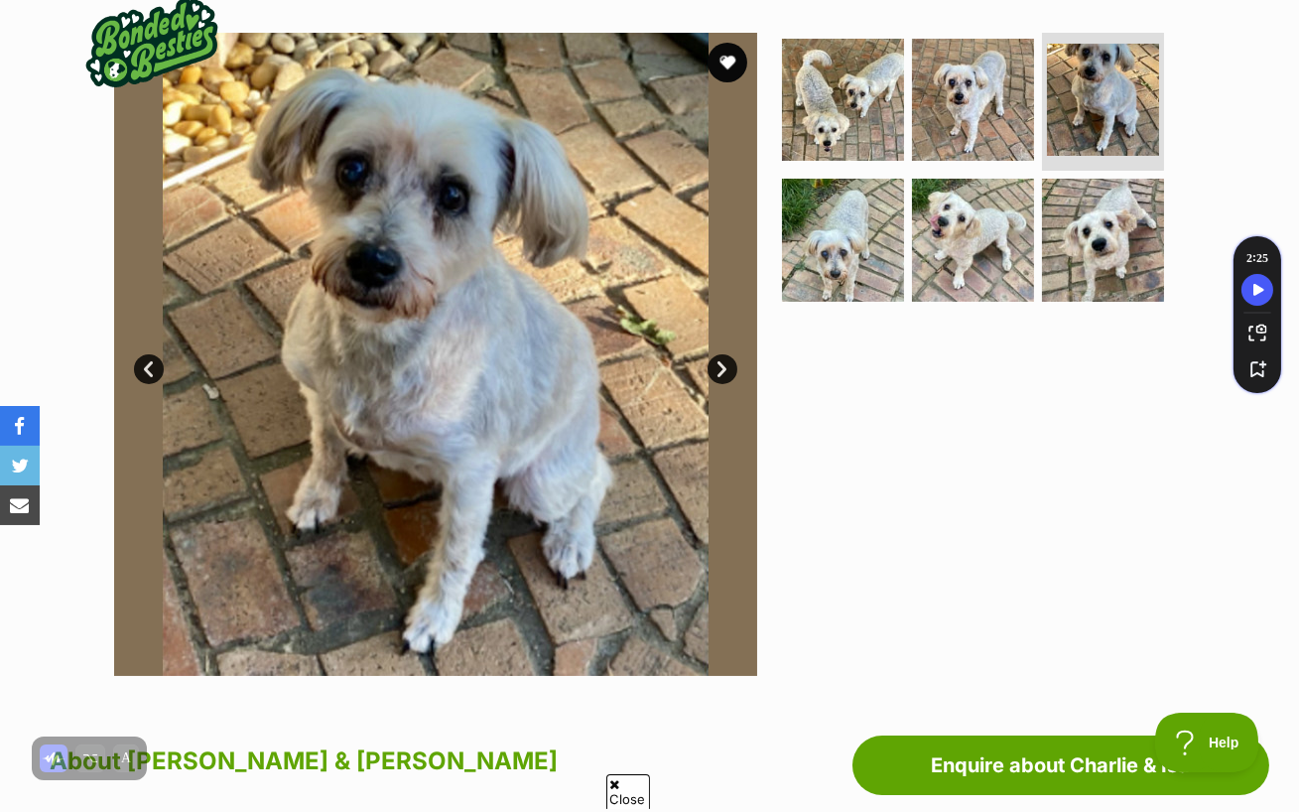
click at [722, 354] on link "Next" at bounding box center [723, 369] width 30 height 30
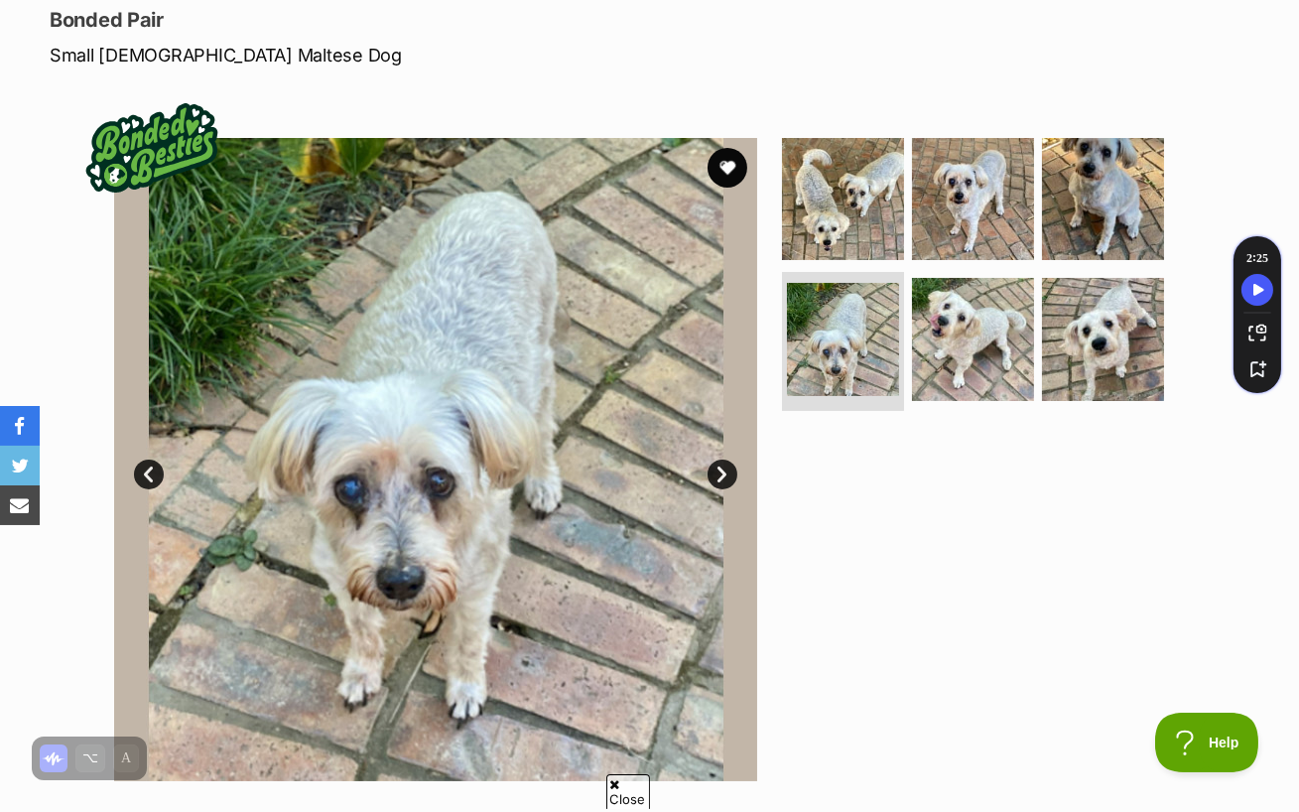
scroll to position [302, 0]
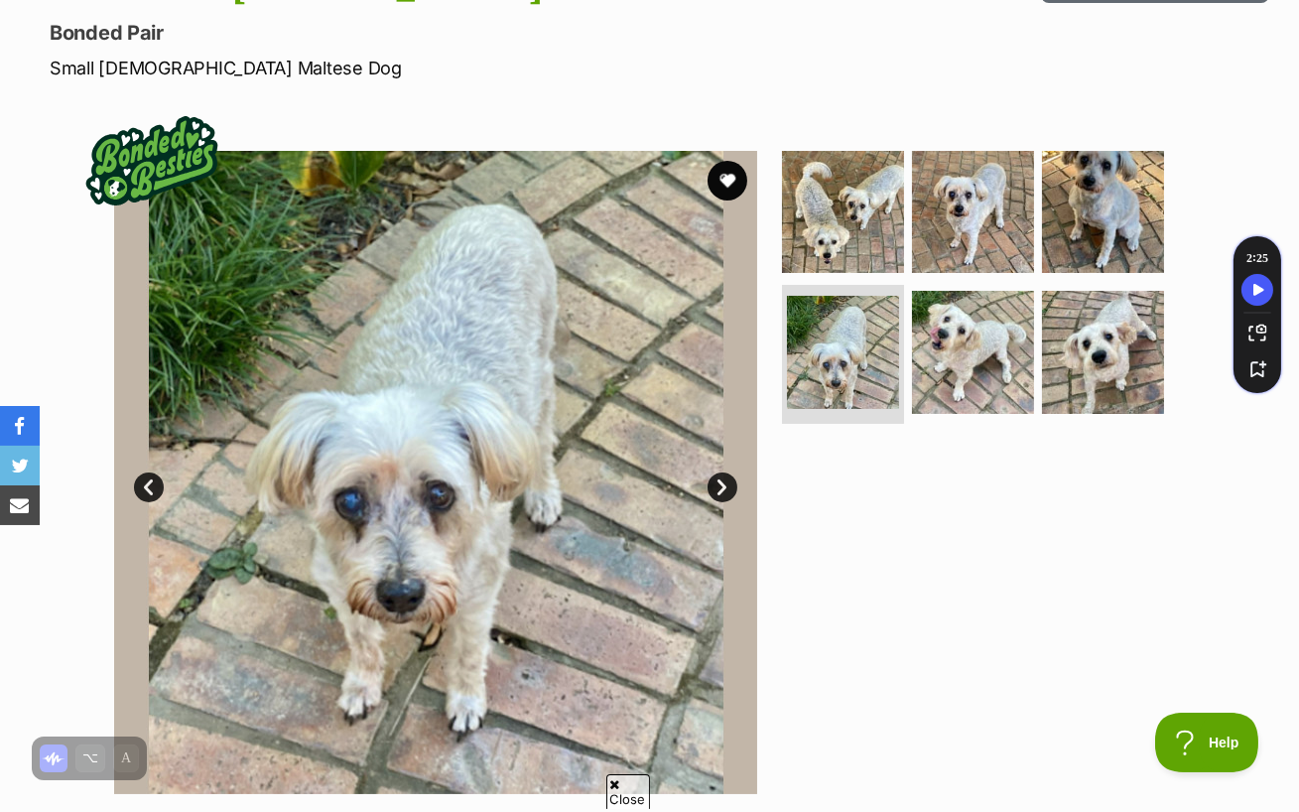
click at [724, 472] on link "Next" at bounding box center [723, 487] width 30 height 30
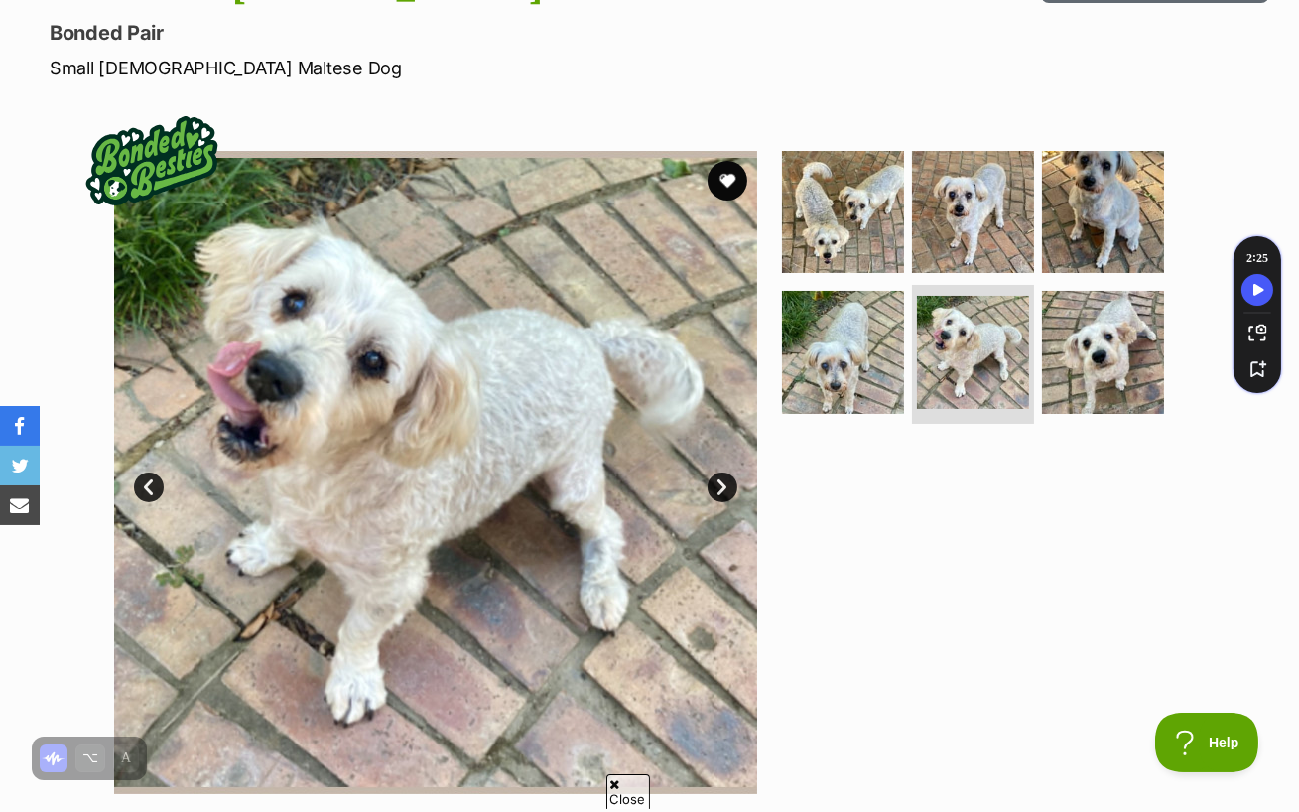
click at [724, 472] on link "Next" at bounding box center [723, 487] width 30 height 30
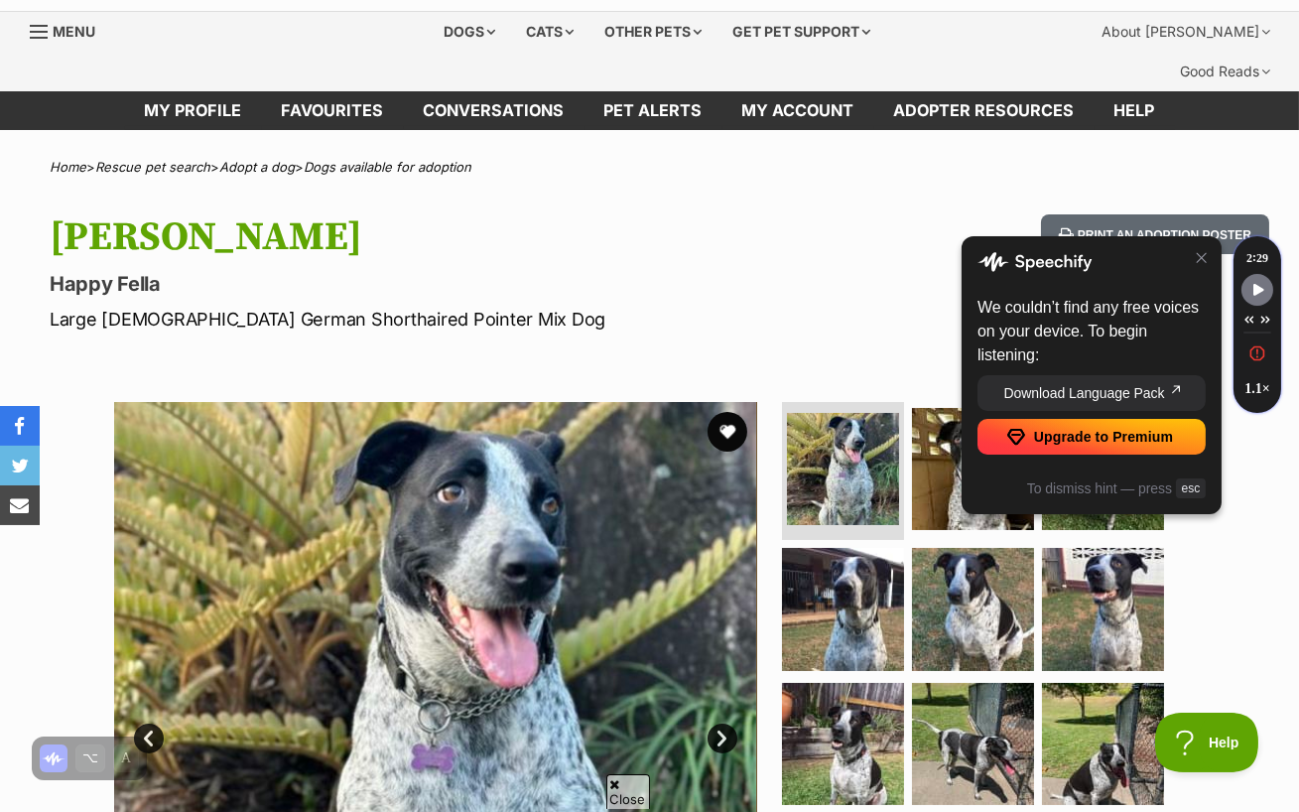
scroll to position [52, 0]
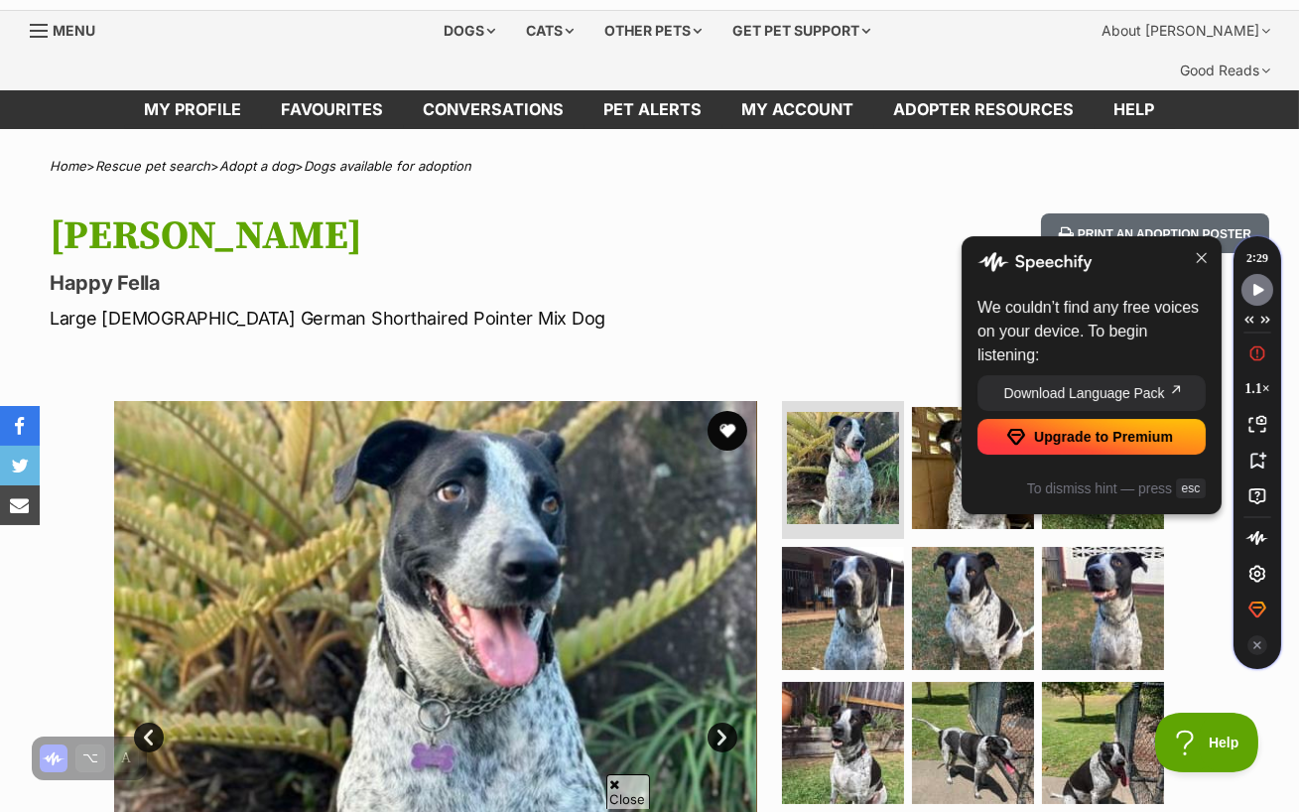
click at [1204, 256] on icon at bounding box center [1202, 258] width 16 height 16
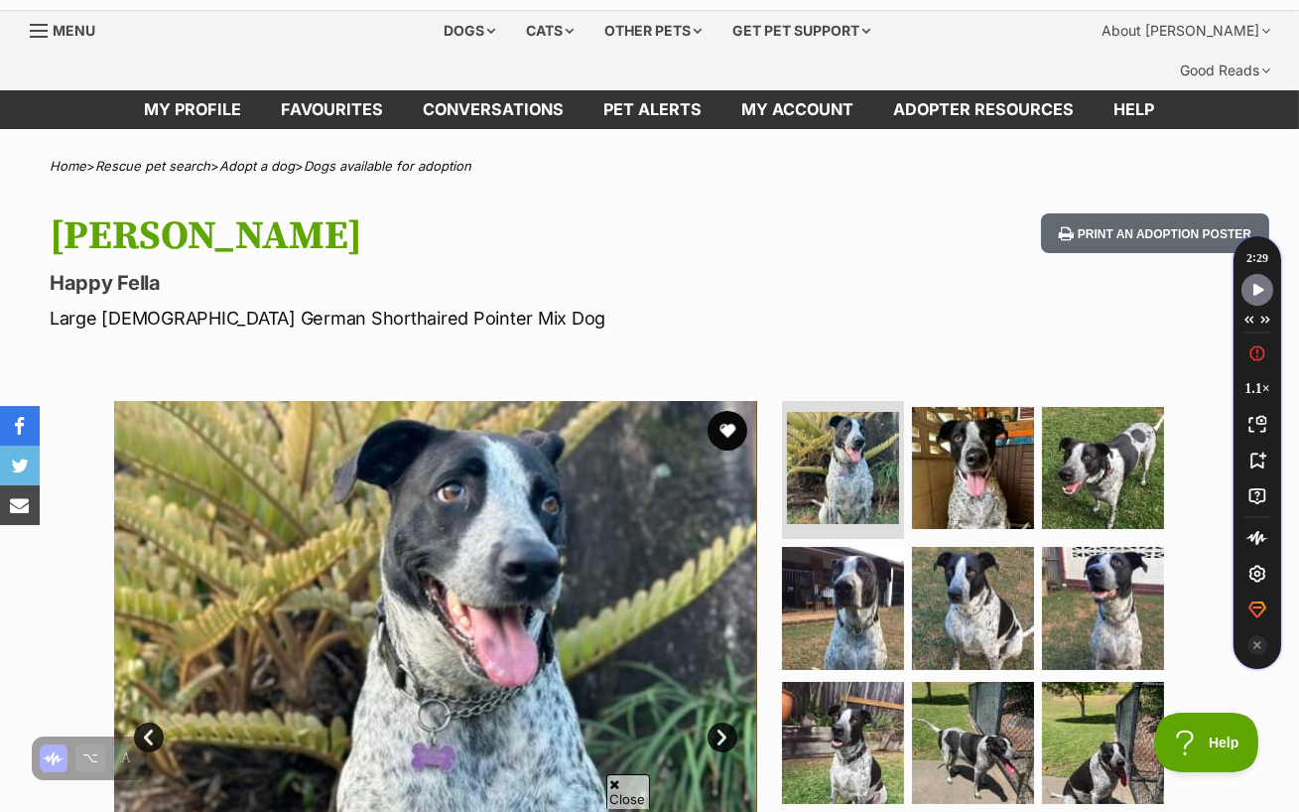
click at [720, 723] on link "Next" at bounding box center [723, 738] width 30 height 30
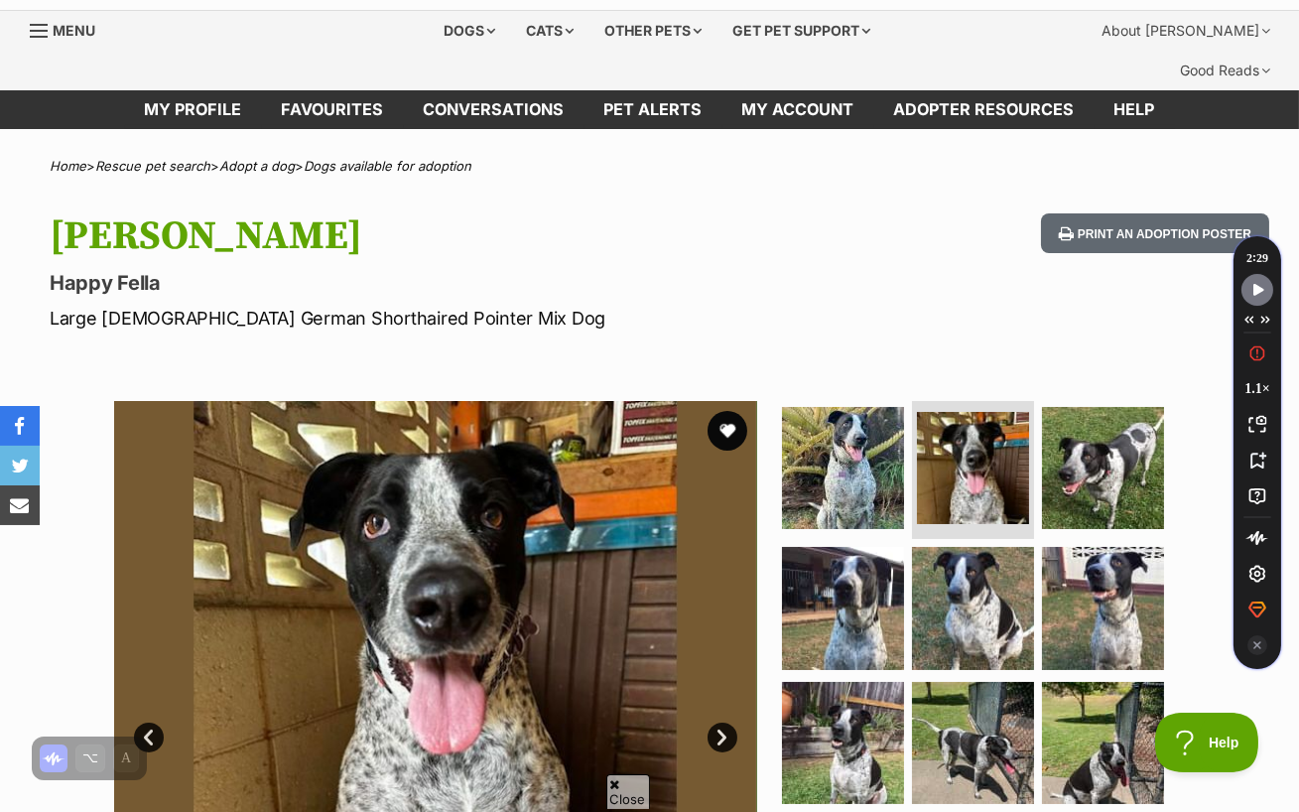
click at [720, 723] on link "Next" at bounding box center [723, 738] width 30 height 30
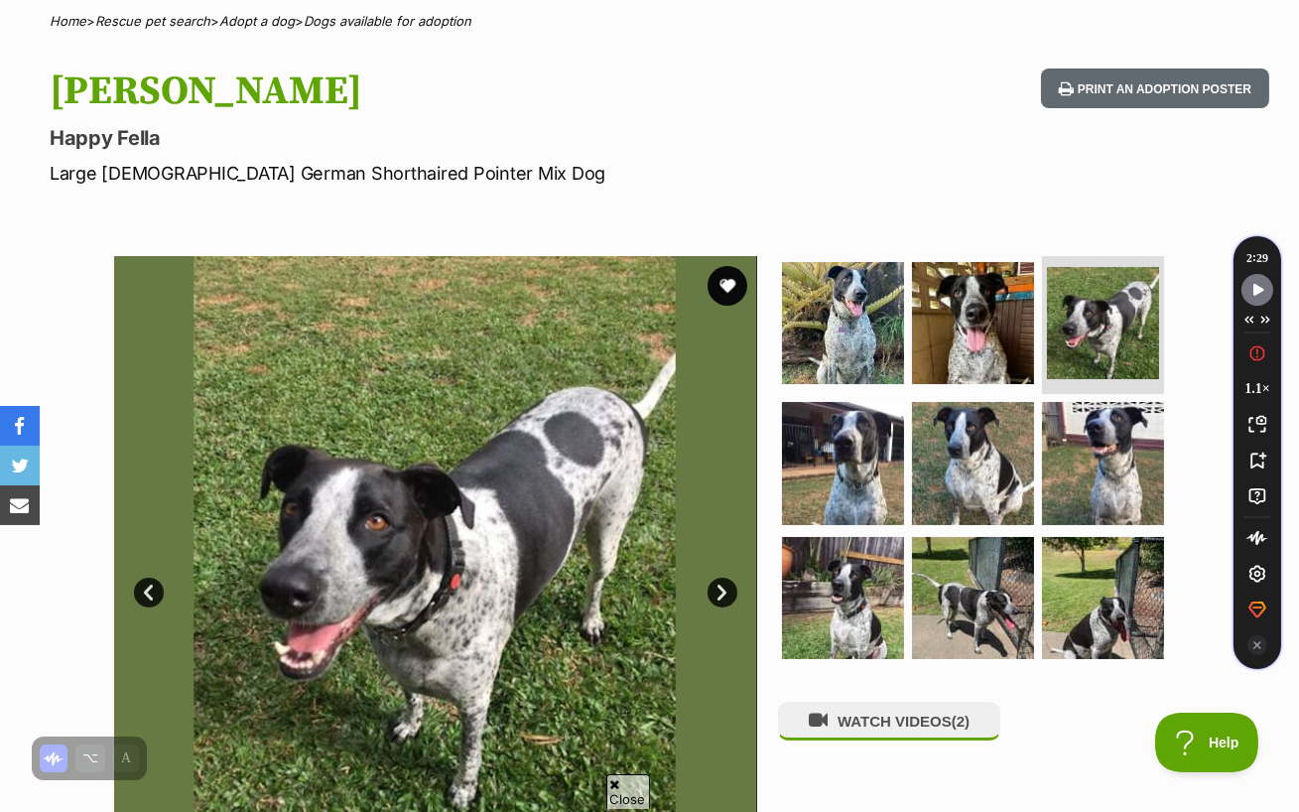
scroll to position [207, 0]
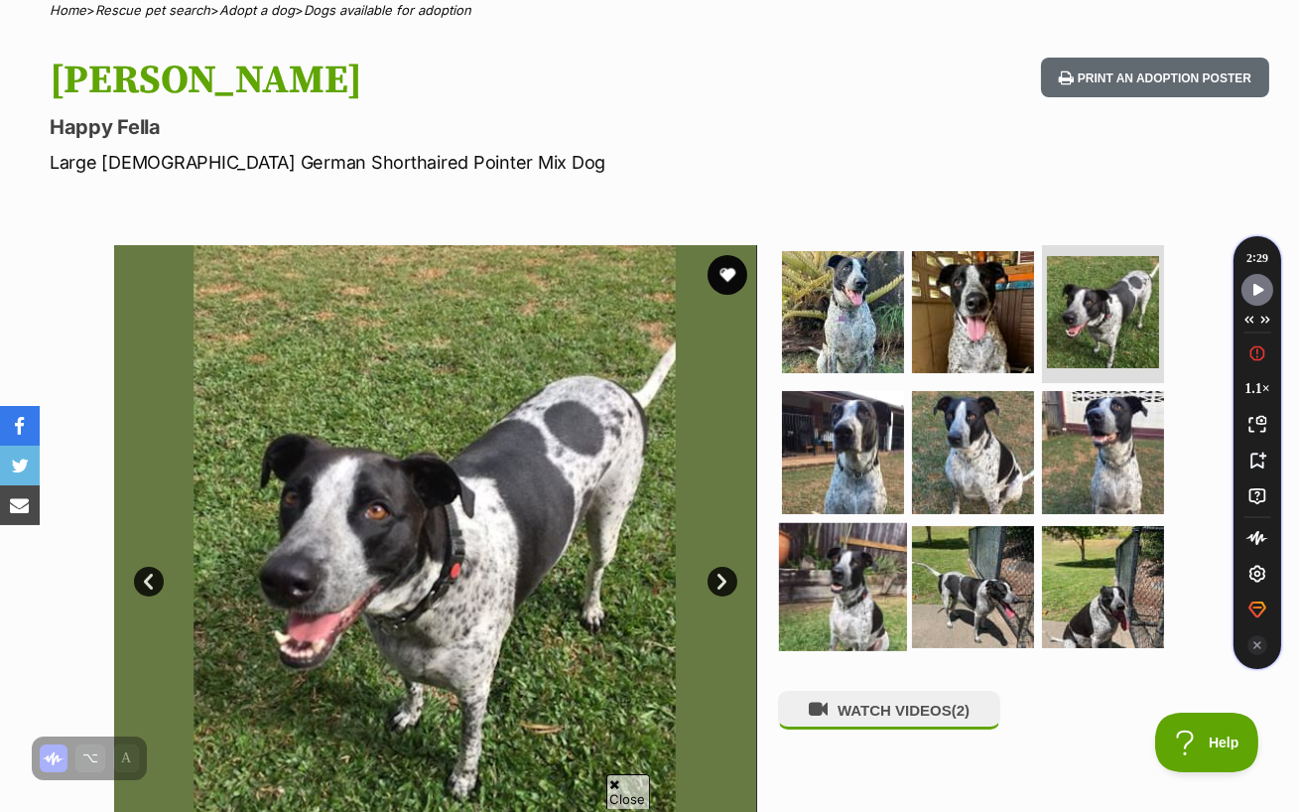
click at [863, 564] on img at bounding box center [843, 587] width 128 height 128
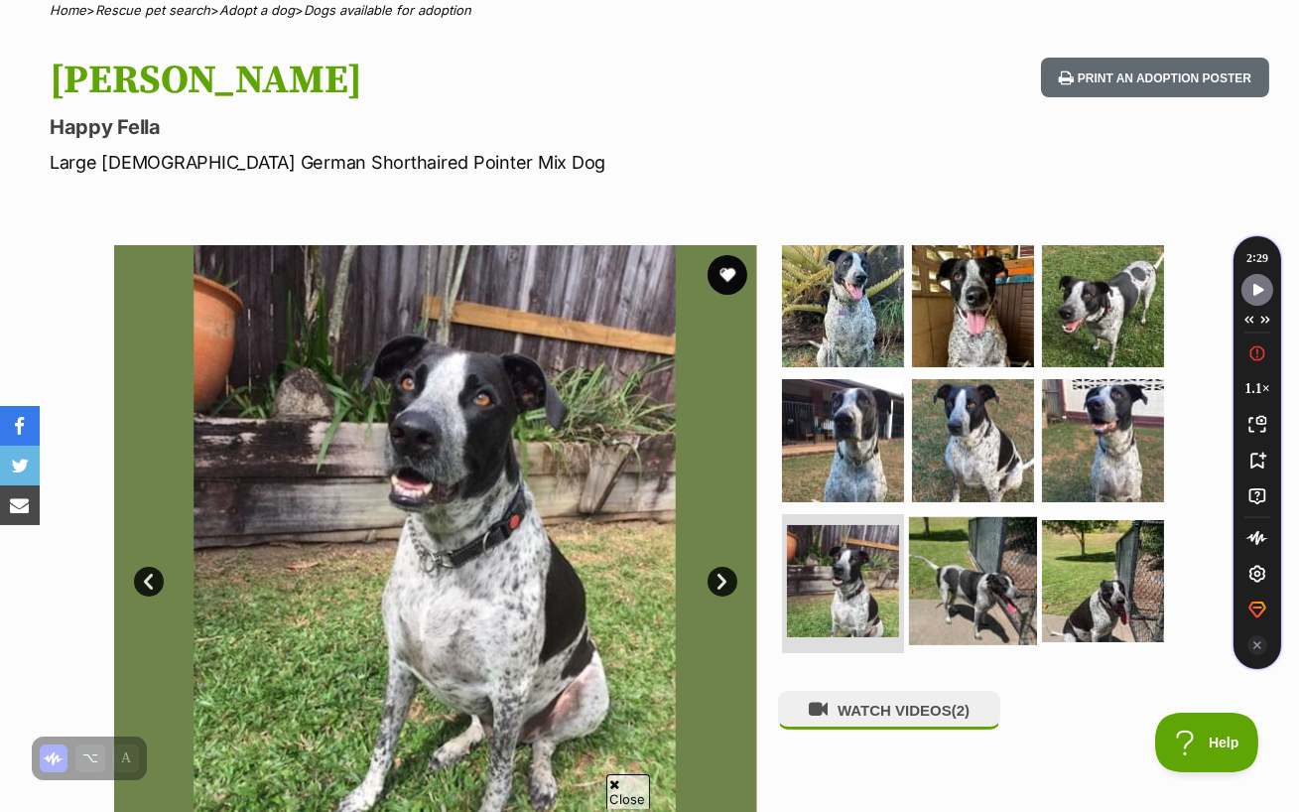
click at [976, 558] on img at bounding box center [973, 581] width 128 height 128
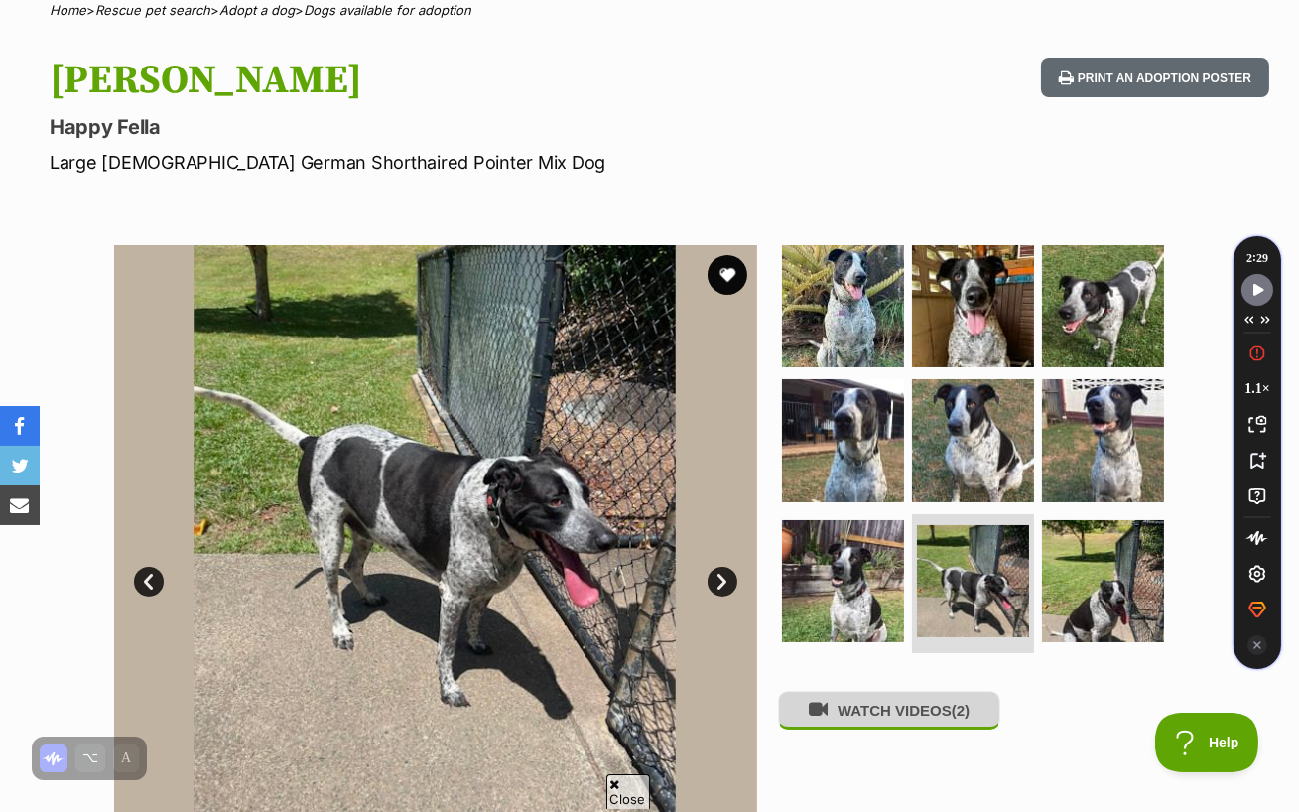
click at [882, 691] on button "WATCH VIDEOS (2)" at bounding box center [889, 710] width 222 height 39
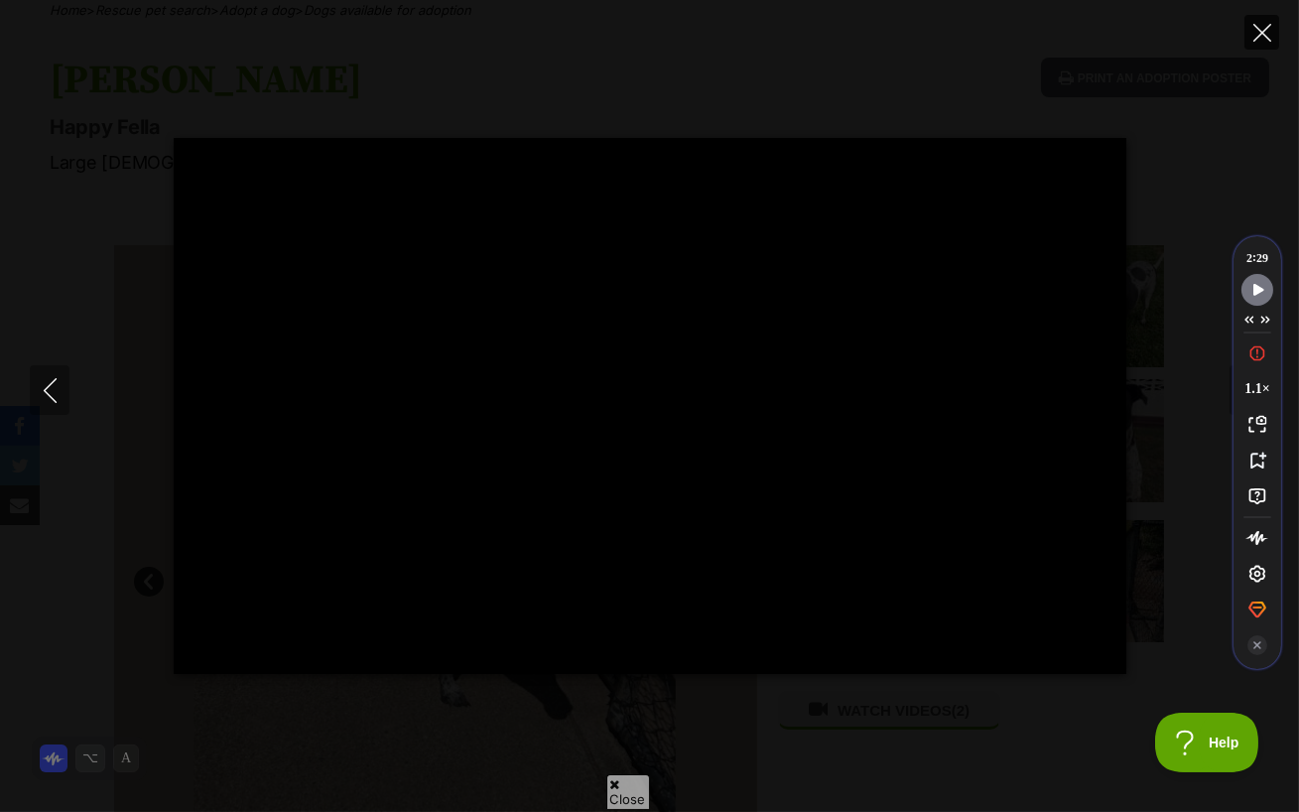
click at [1258, 32] on icon "Close" at bounding box center [1263, 33] width 18 height 18
type input "92.85"
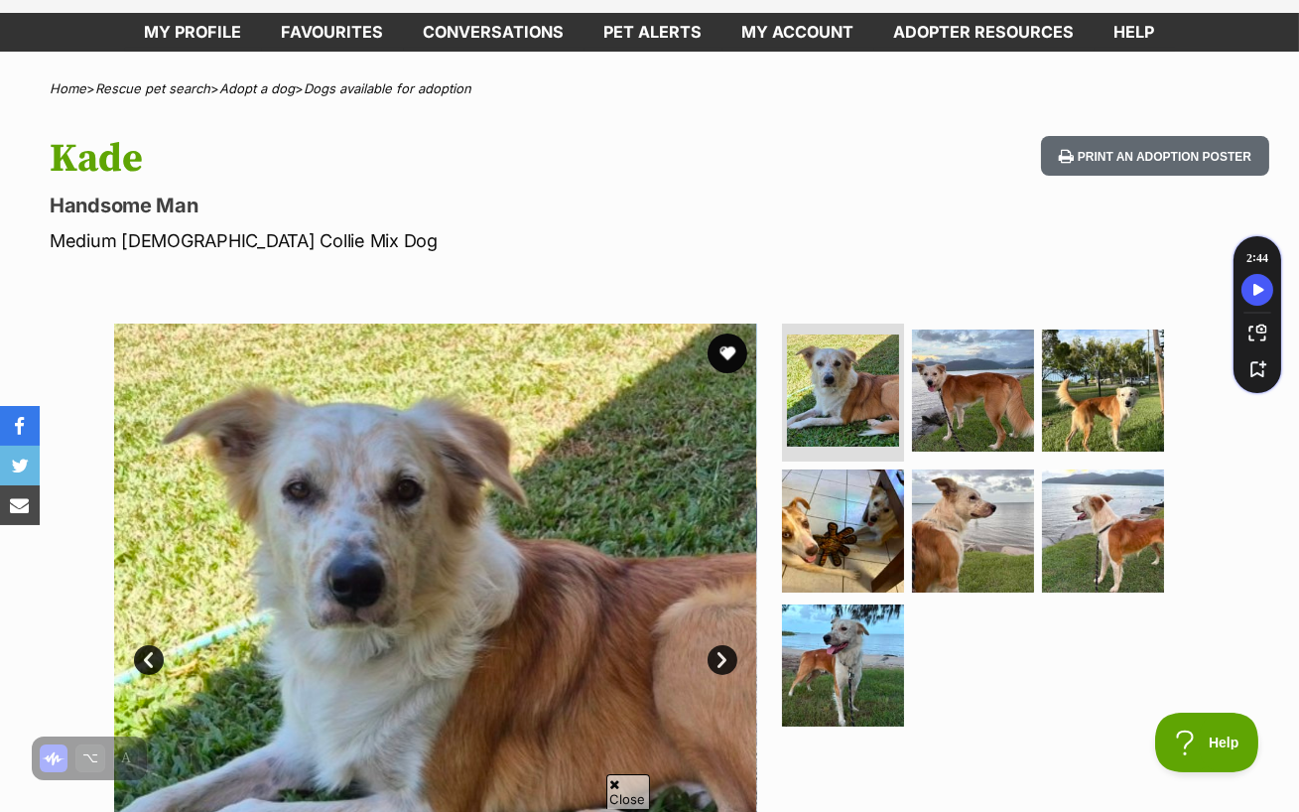
scroll to position [134, 0]
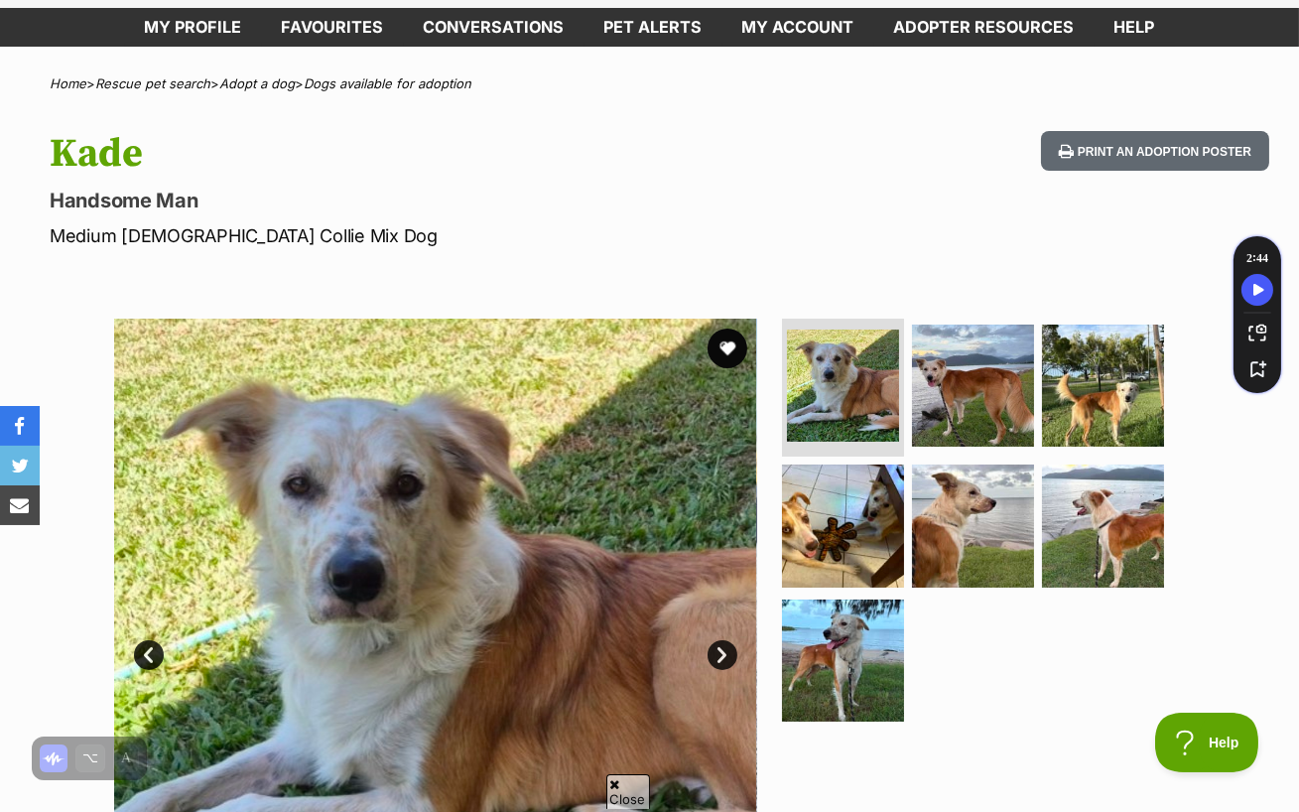
click at [727, 640] on link "Next" at bounding box center [723, 655] width 30 height 30
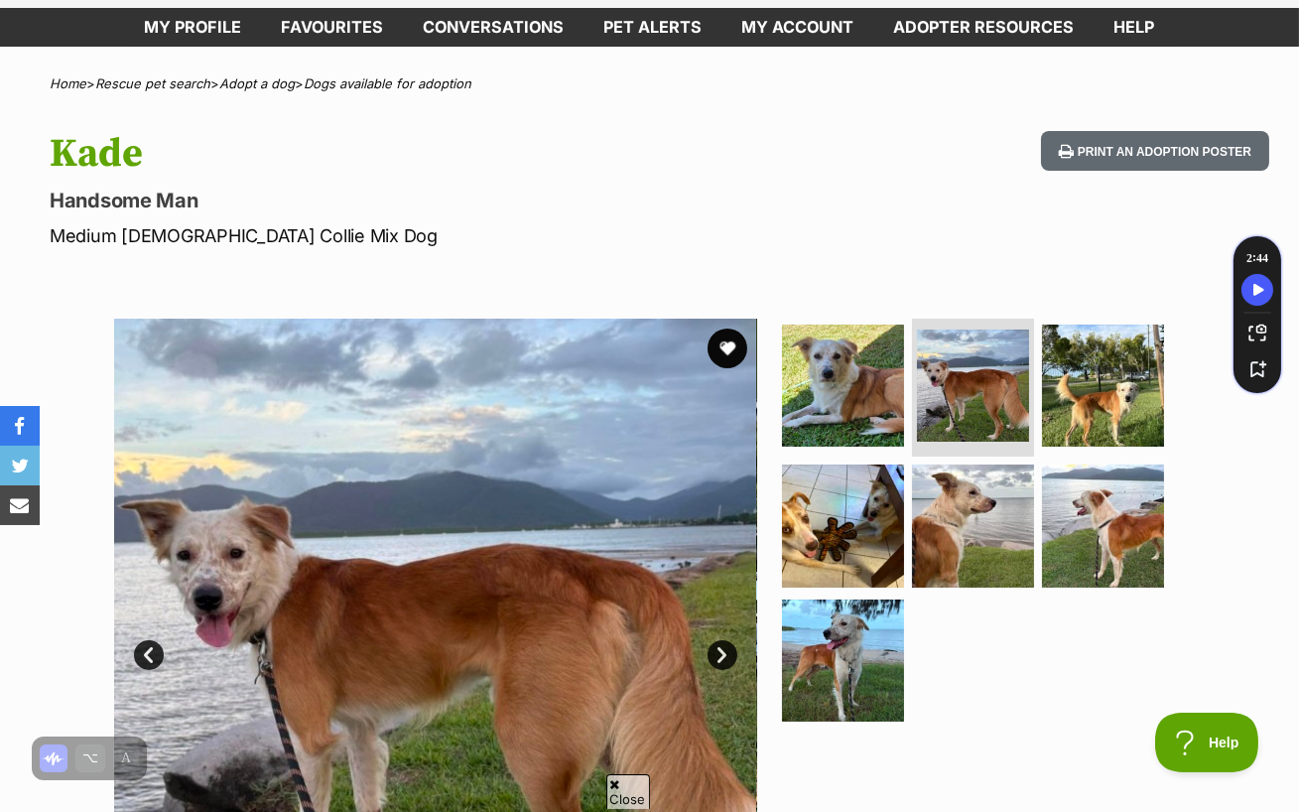
click at [725, 640] on link "Next" at bounding box center [723, 655] width 30 height 30
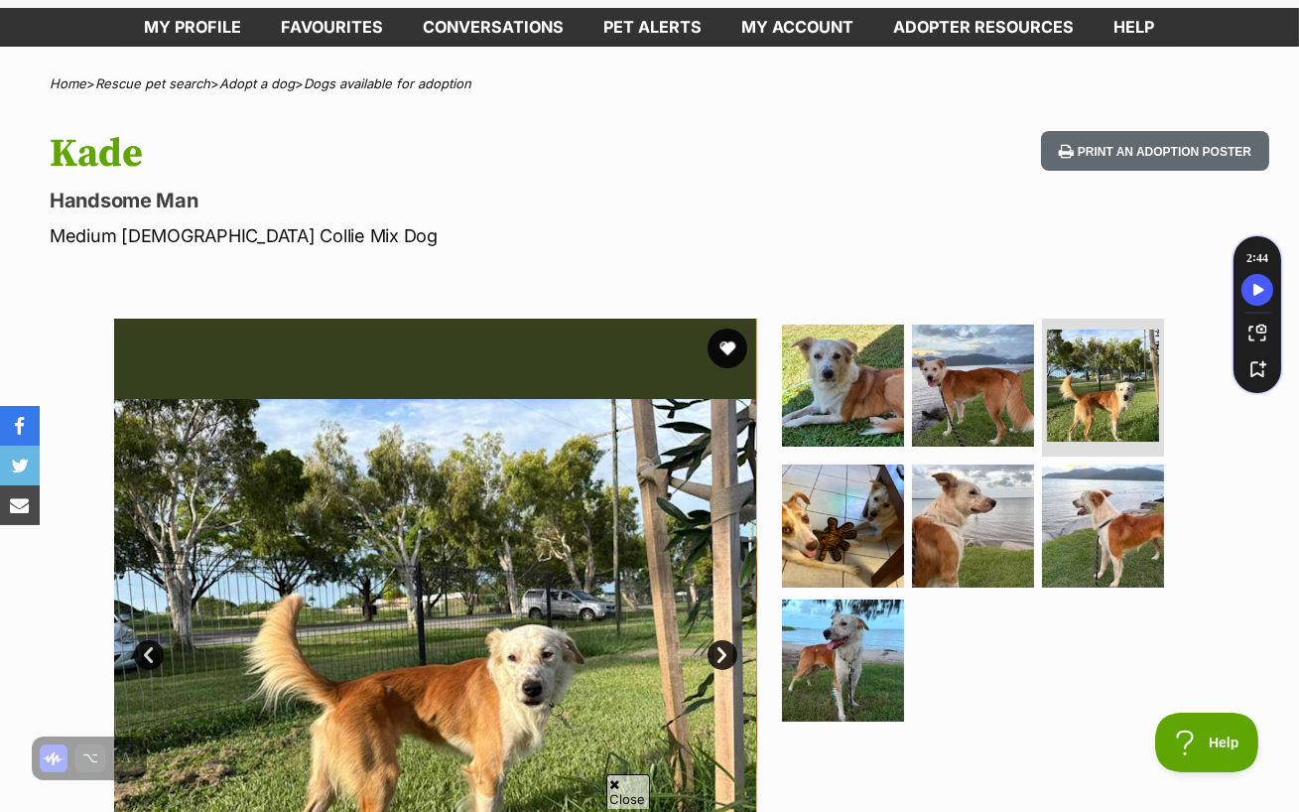
click at [725, 640] on link "Next" at bounding box center [723, 655] width 30 height 30
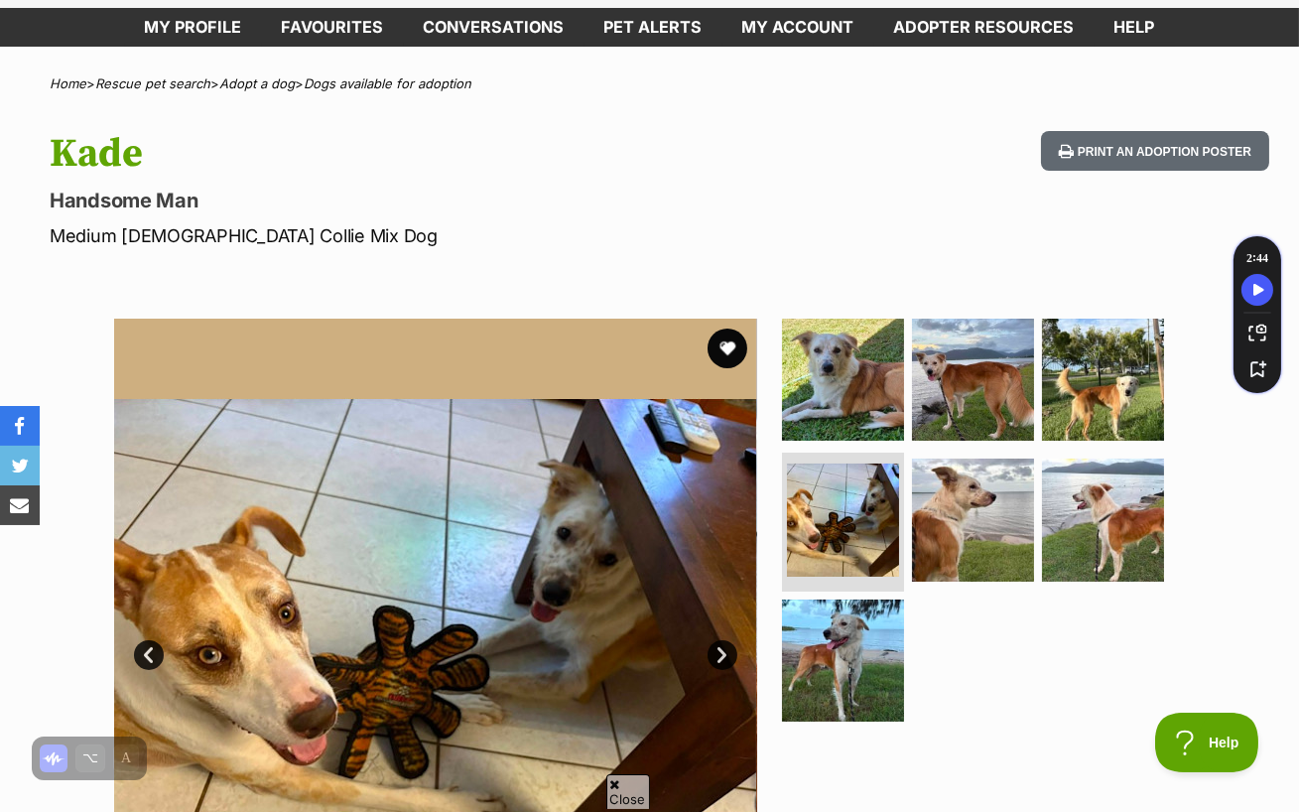
click at [725, 640] on link "Next" at bounding box center [723, 655] width 30 height 30
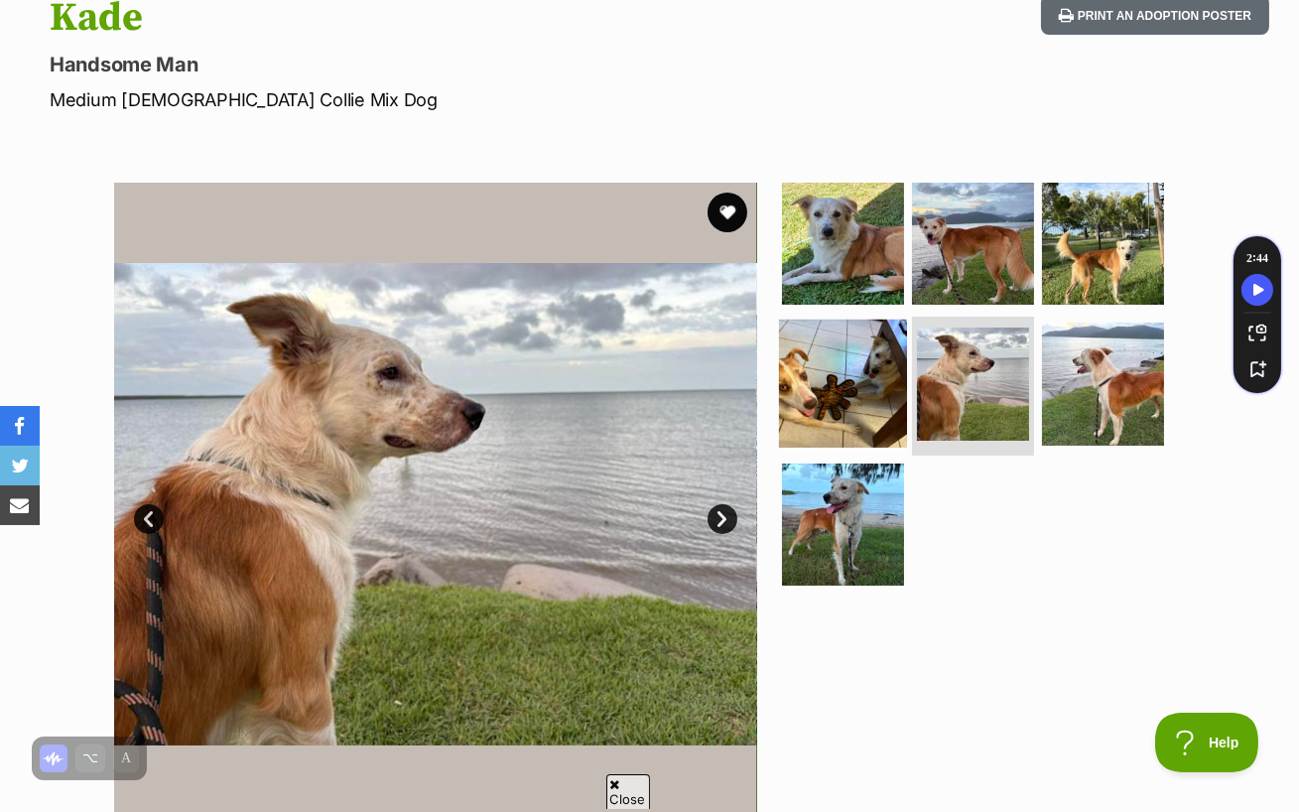
scroll to position [0, 0]
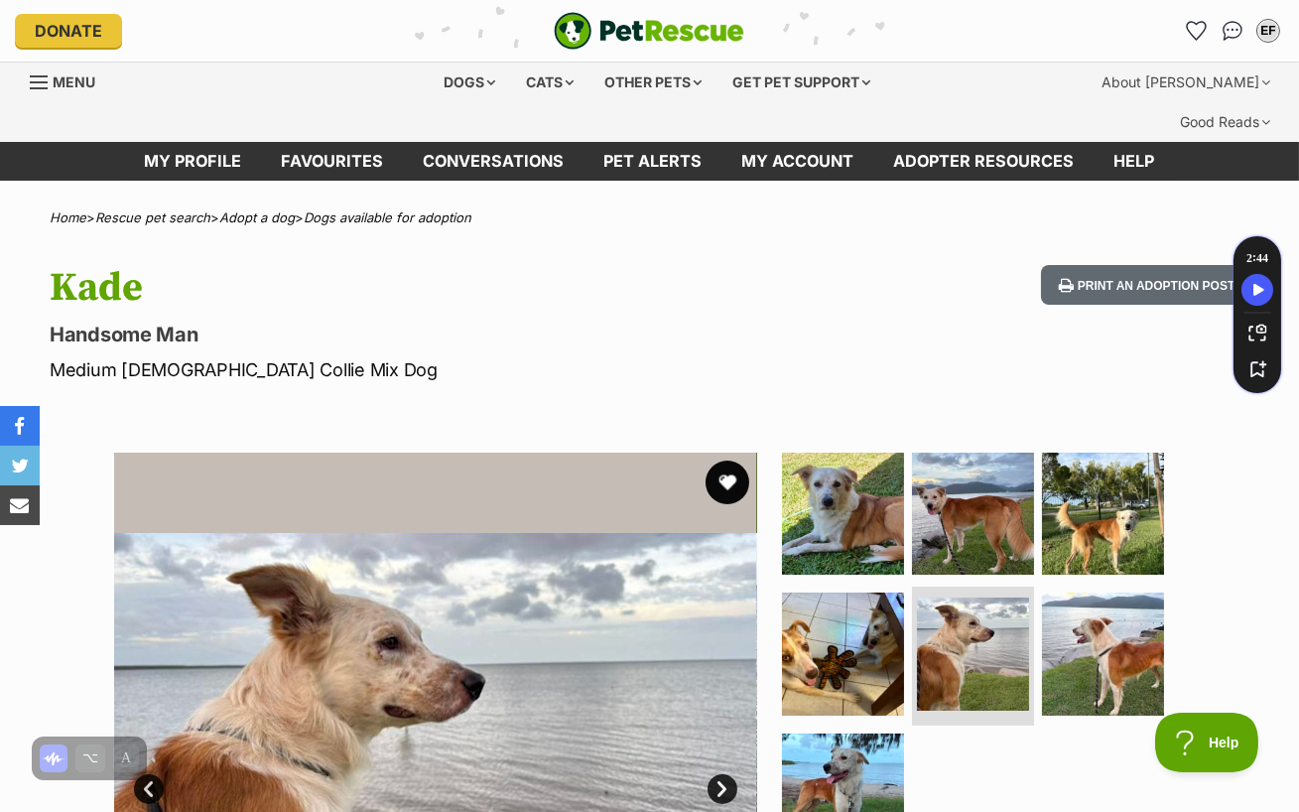
click at [733, 461] on button "favourite" at bounding box center [728, 483] width 44 height 44
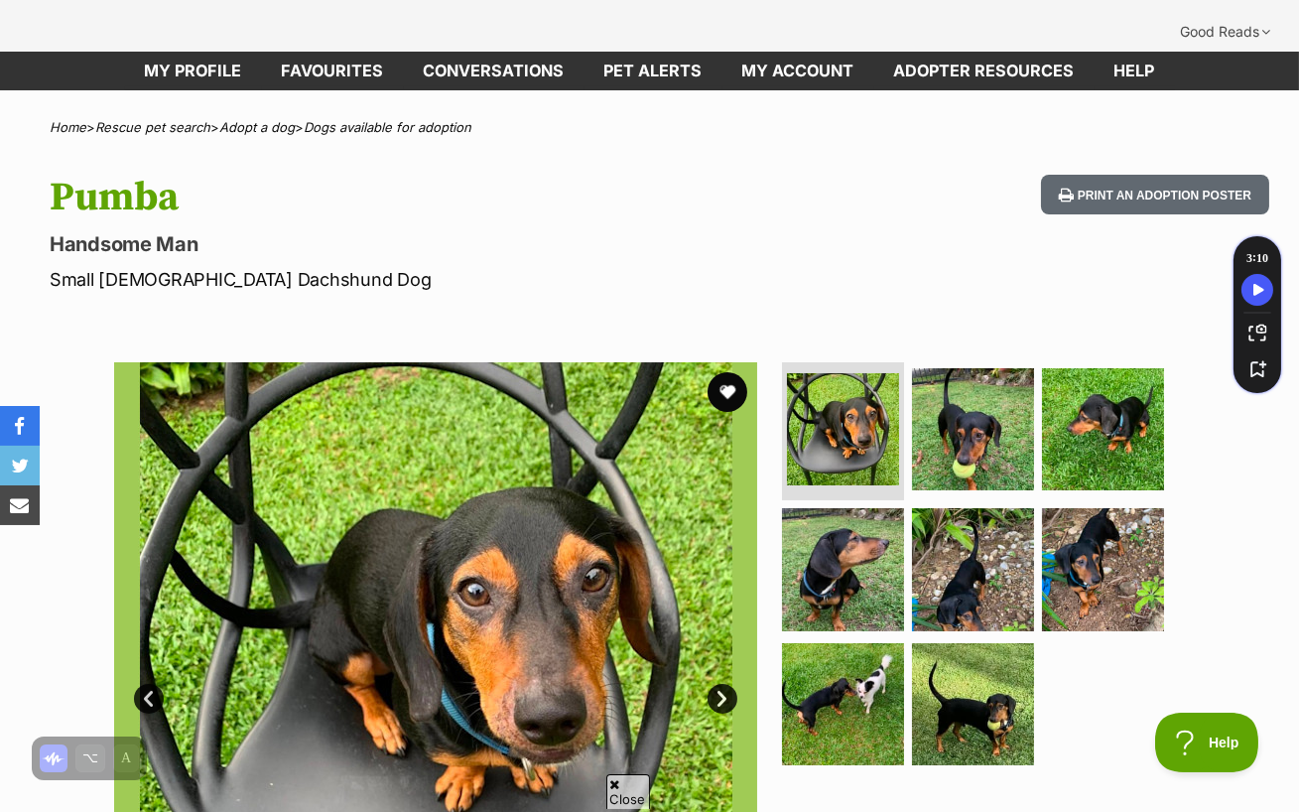
scroll to position [91, 0]
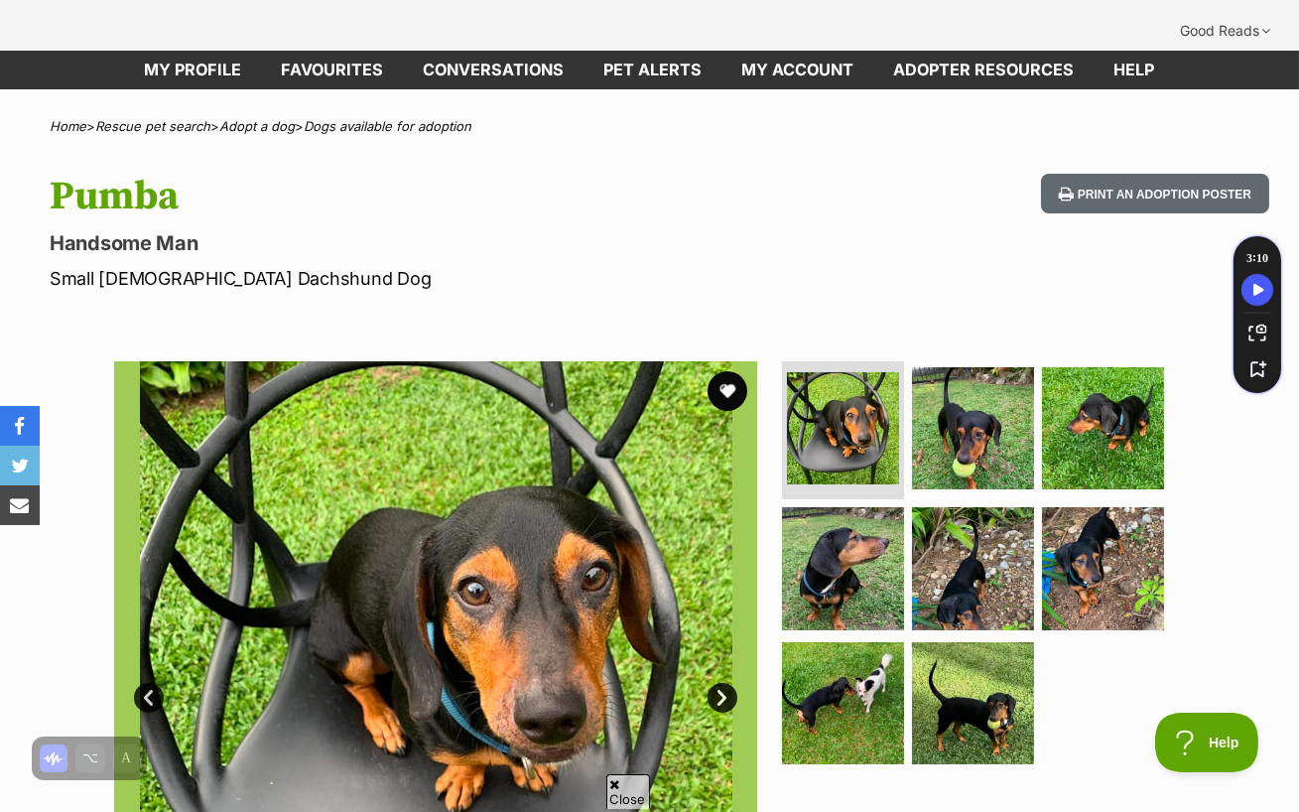
click at [715, 683] on link "Next" at bounding box center [723, 698] width 30 height 30
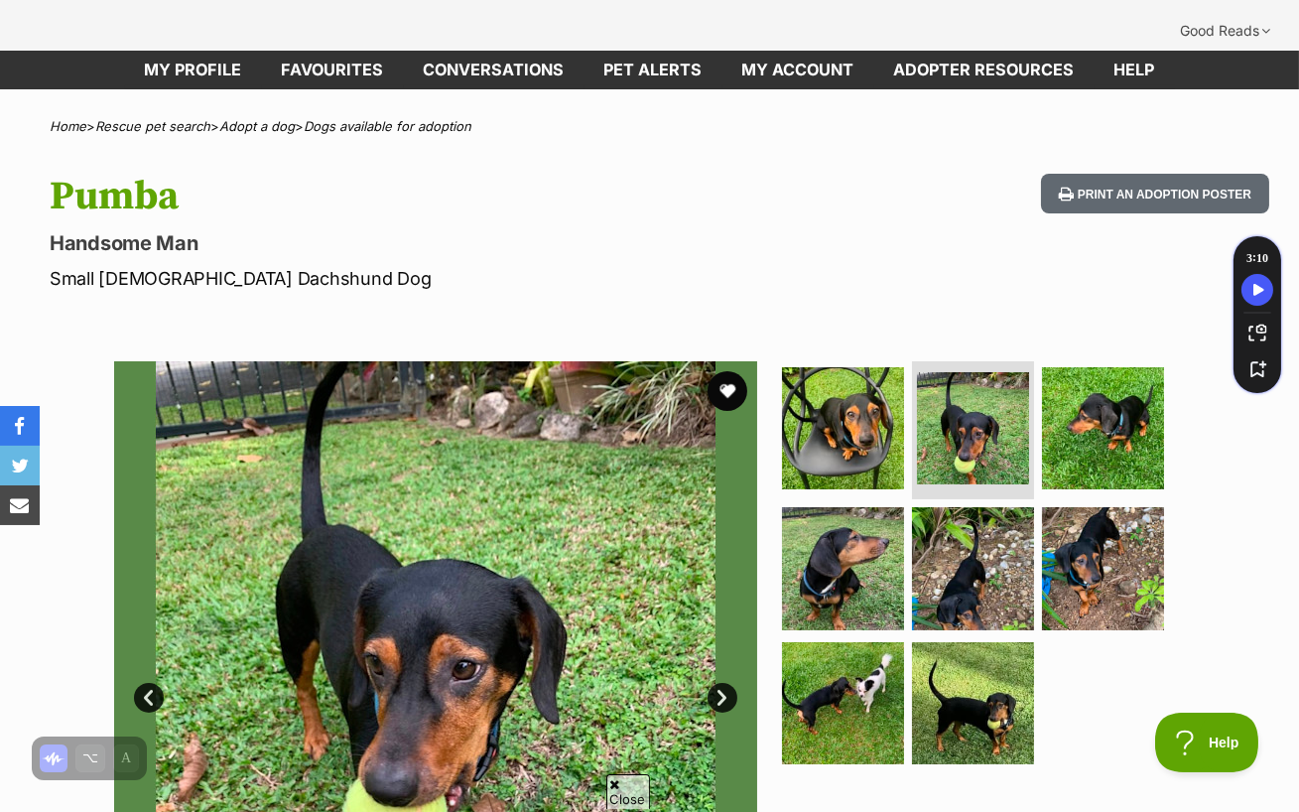
click at [715, 683] on link "Next" at bounding box center [723, 698] width 30 height 30
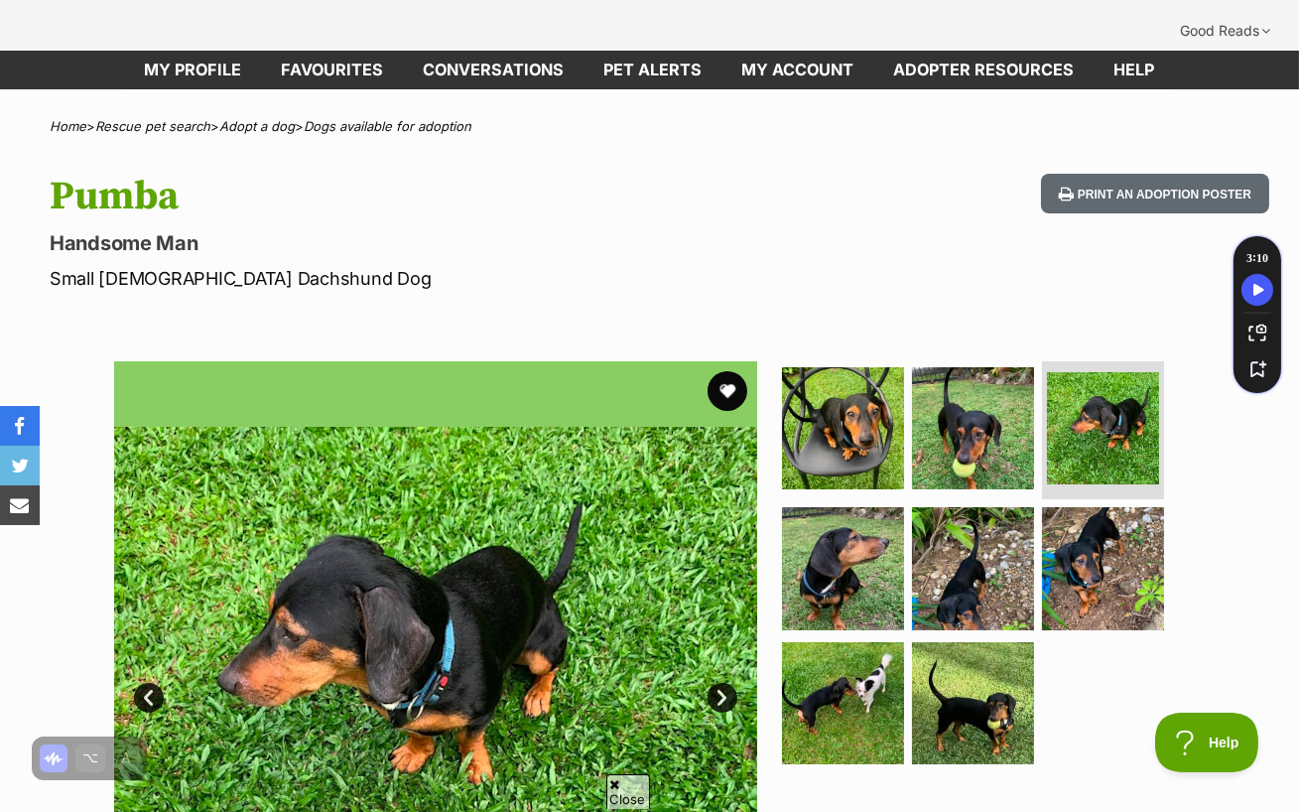
click at [715, 683] on link "Next" at bounding box center [723, 698] width 30 height 30
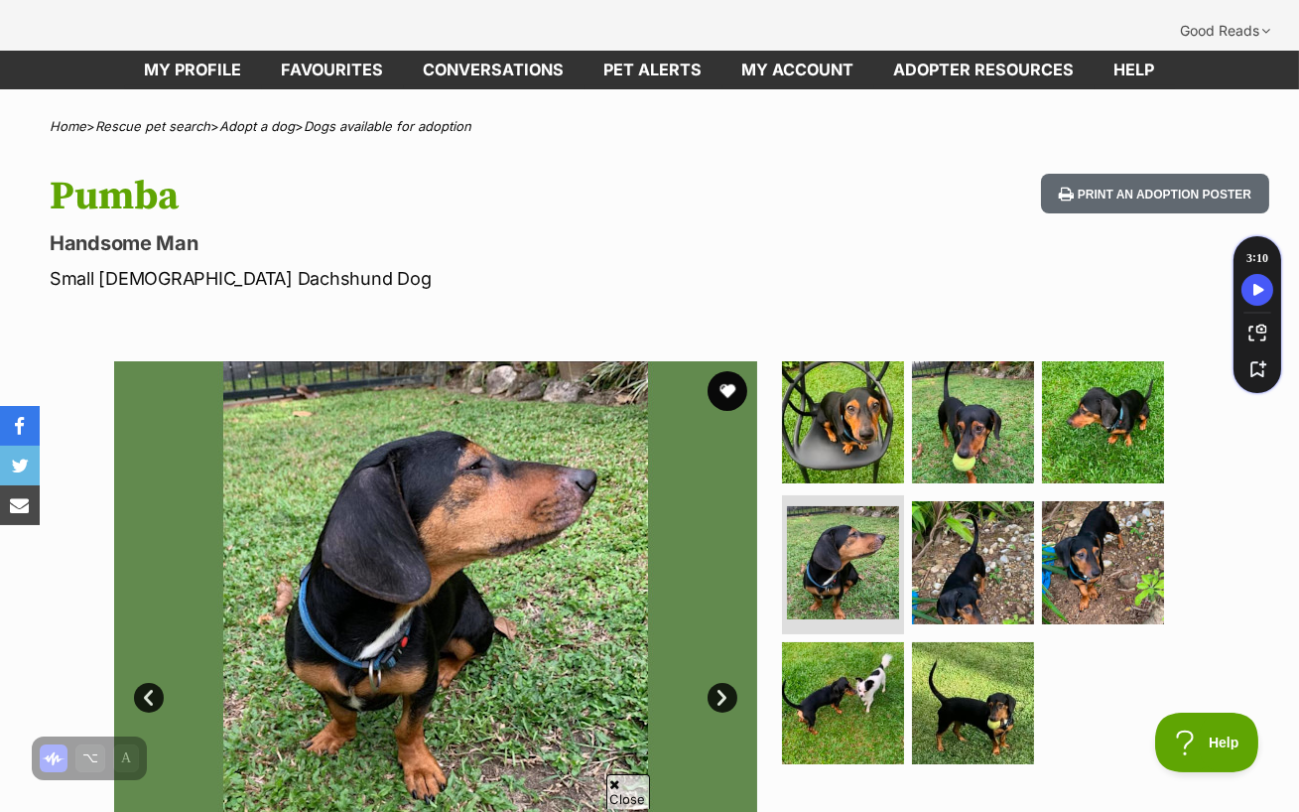
click at [715, 683] on link "Next" at bounding box center [723, 698] width 30 height 30
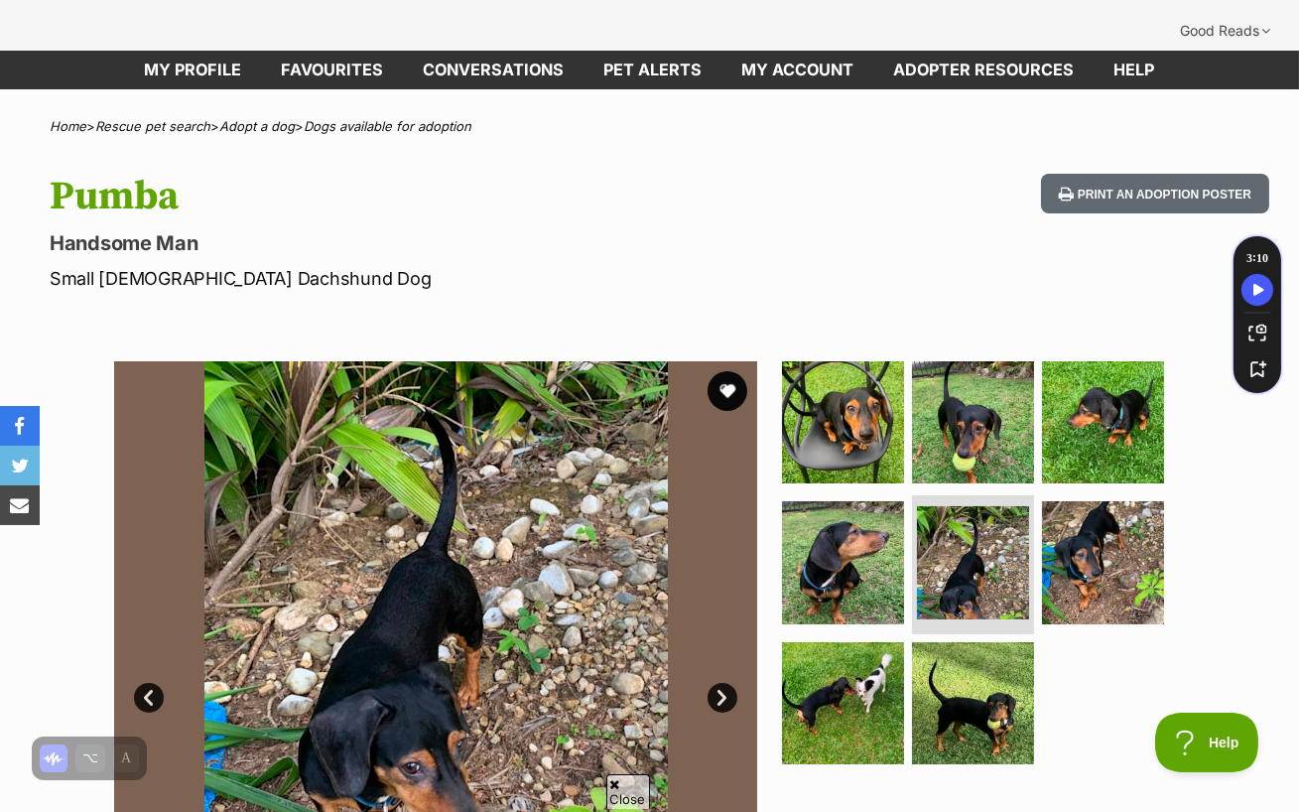
click at [715, 683] on link "Next" at bounding box center [723, 698] width 30 height 30
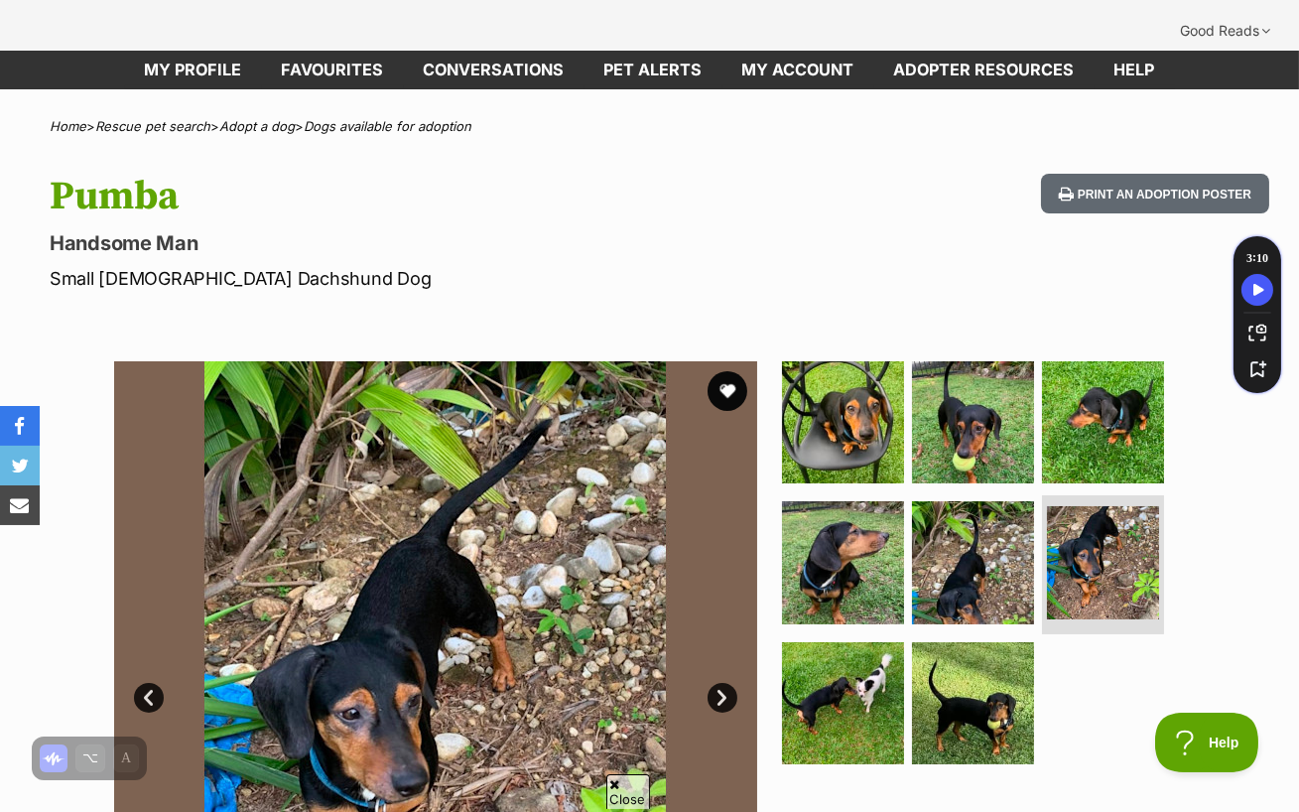
click at [715, 683] on link "Next" at bounding box center [723, 698] width 30 height 30
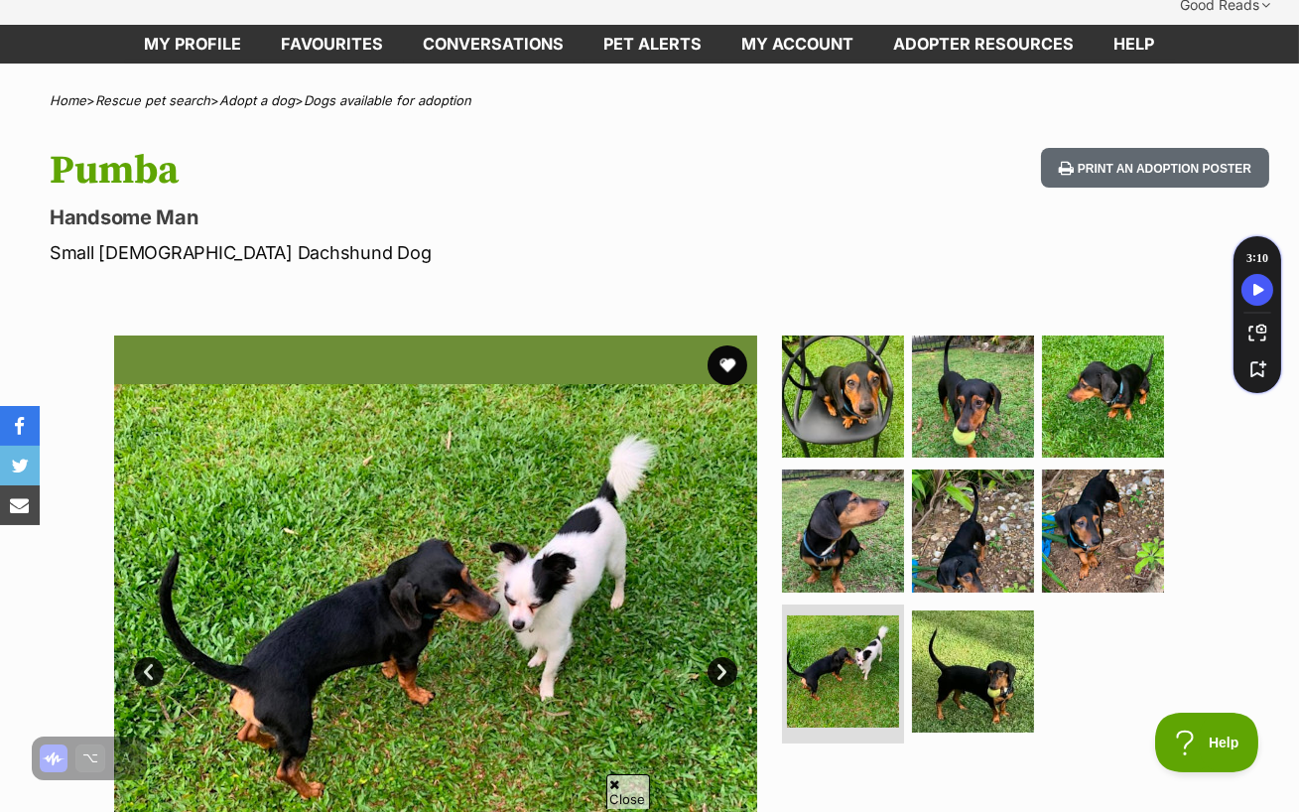
scroll to position [123, 0]
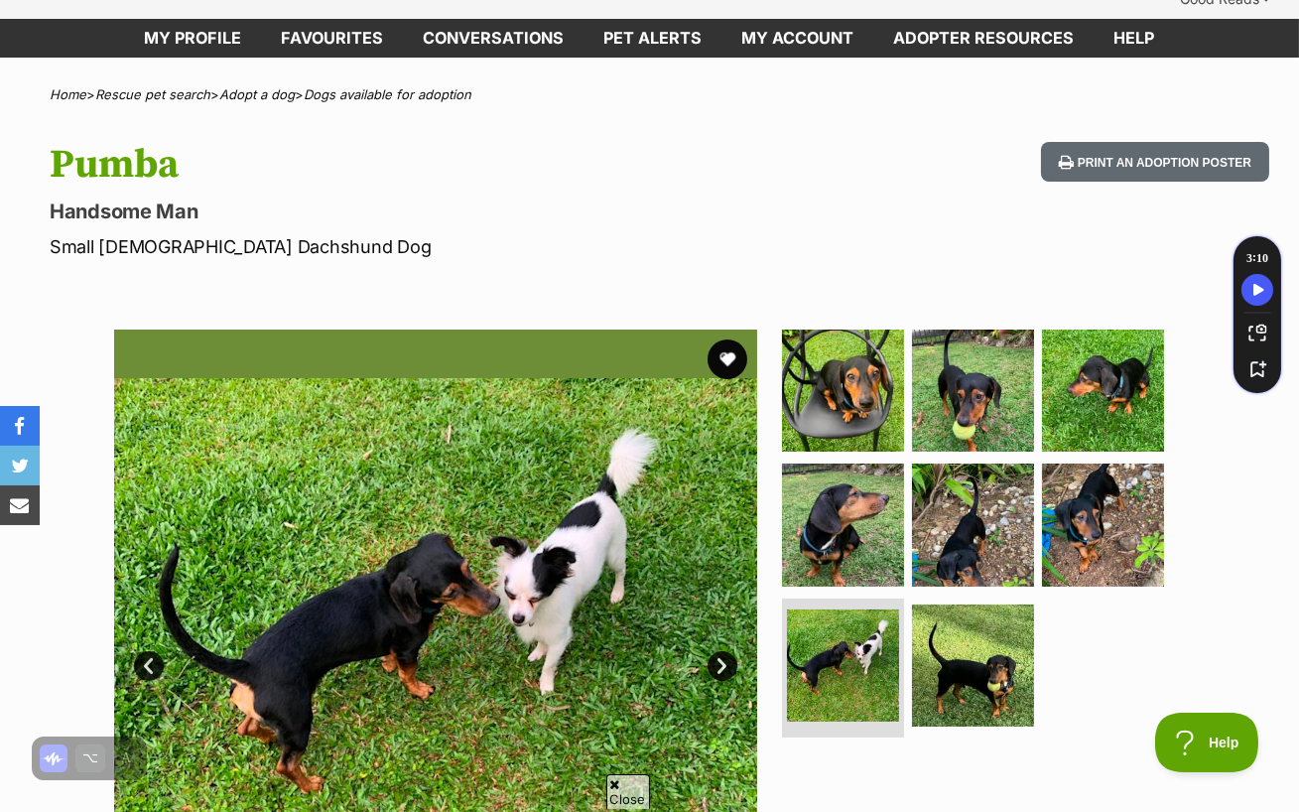
click at [728, 651] on link "Next" at bounding box center [723, 666] width 30 height 30
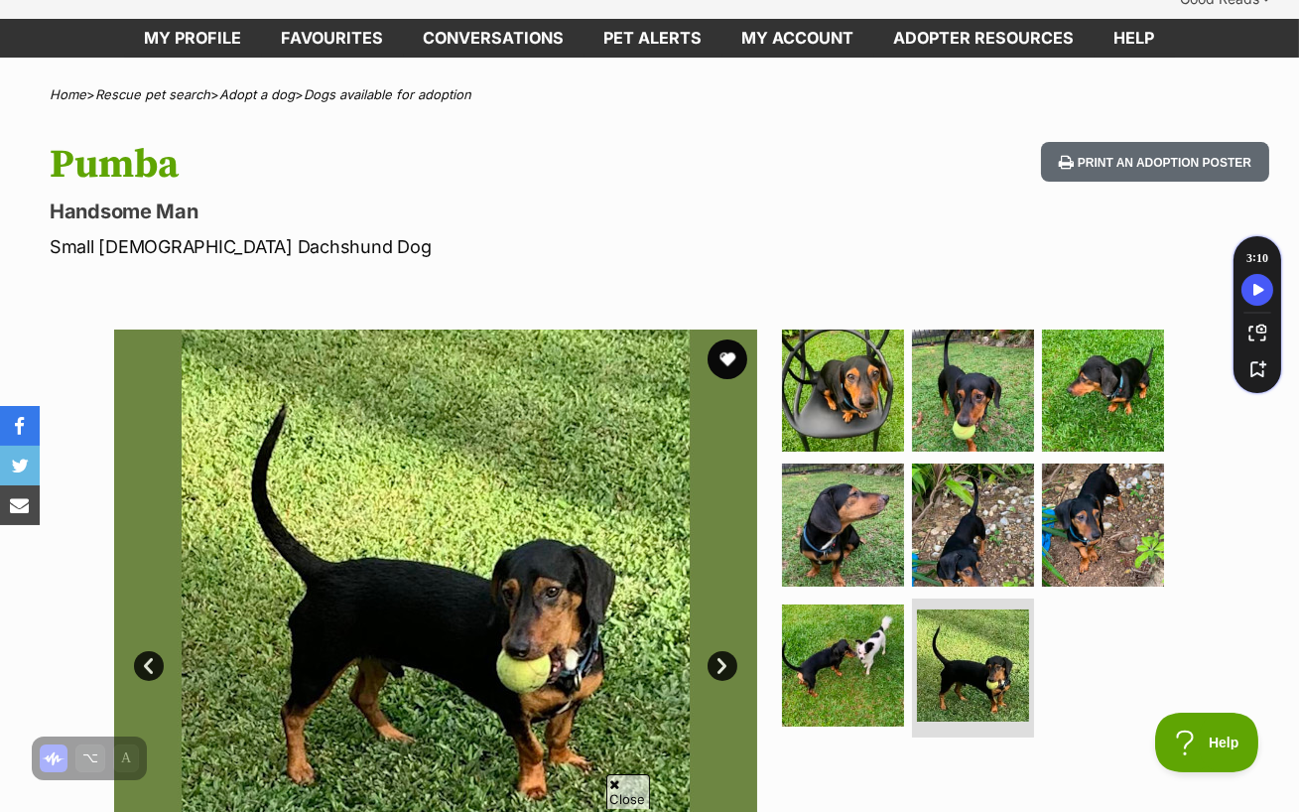
click at [728, 651] on link "Next" at bounding box center [723, 666] width 30 height 30
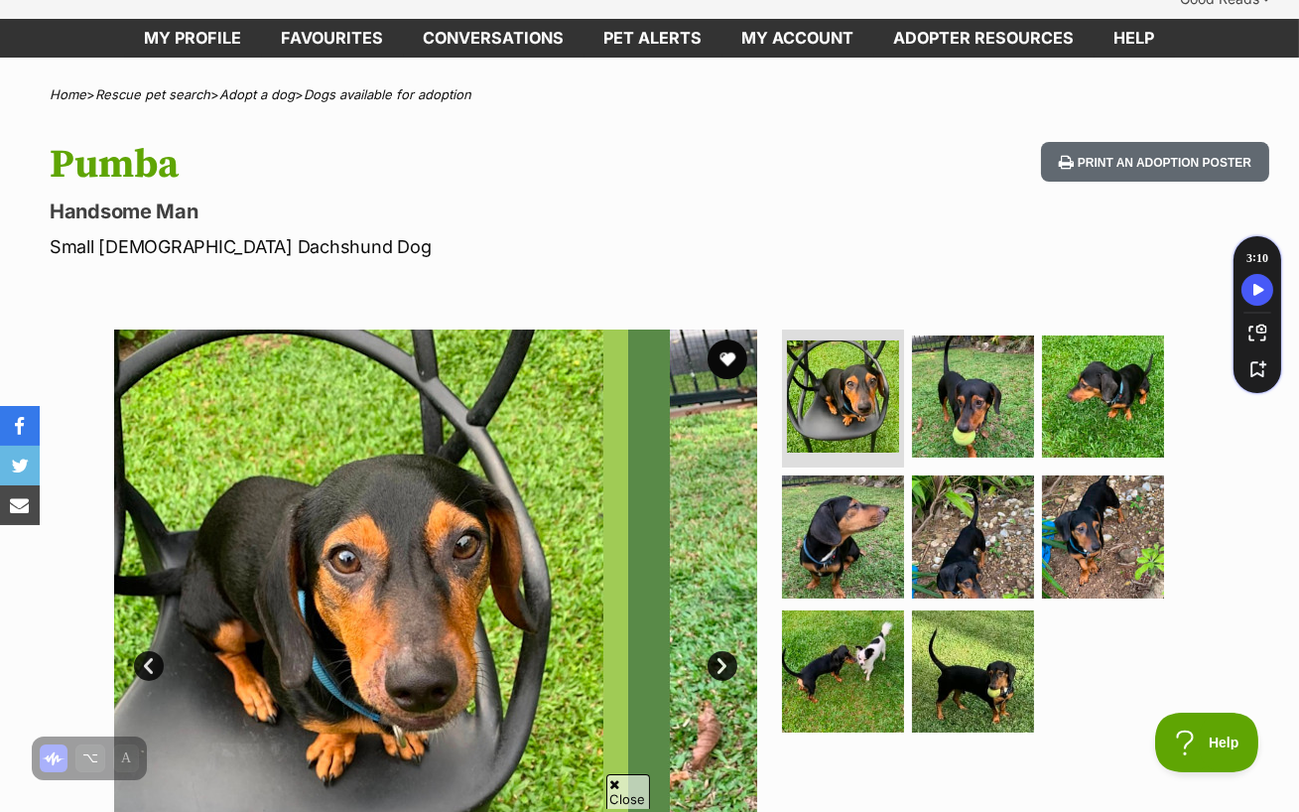
click at [728, 651] on link "Next" at bounding box center [723, 666] width 30 height 30
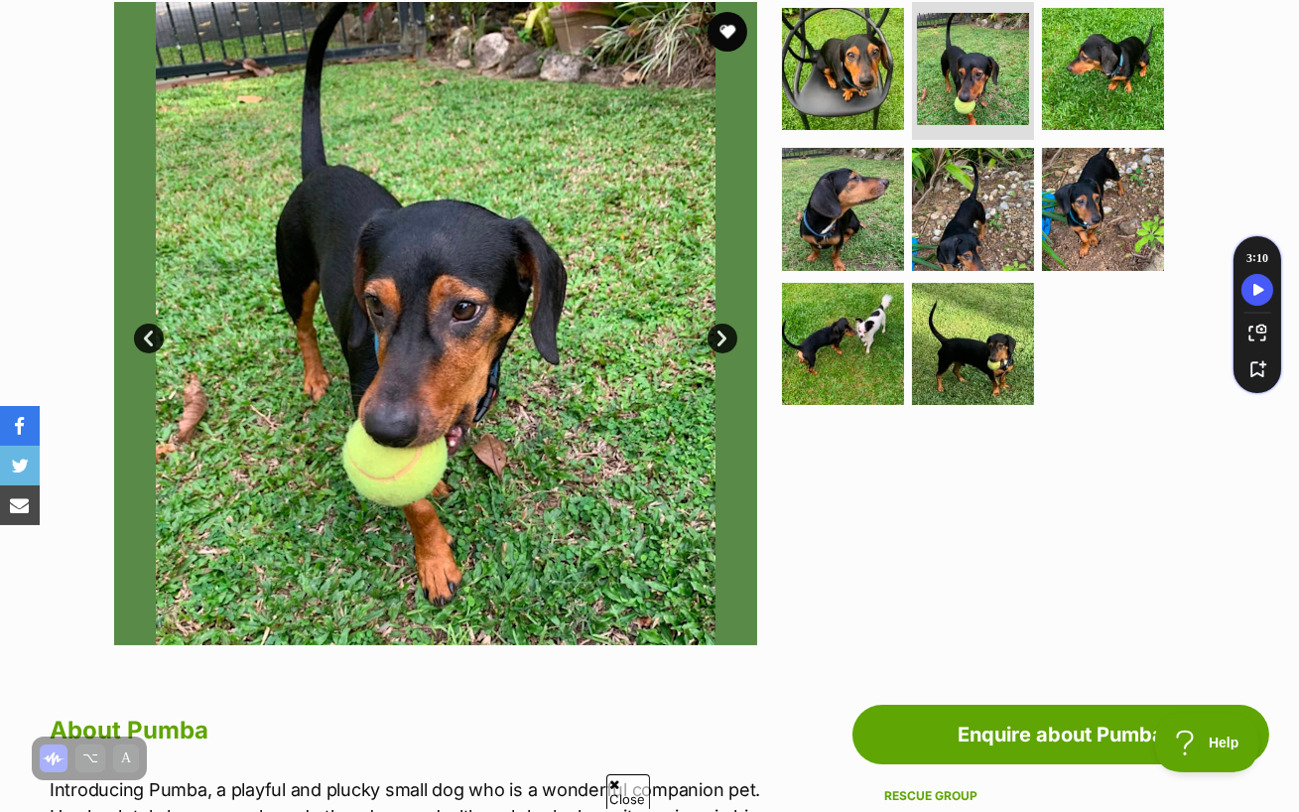
scroll to position [298, 0]
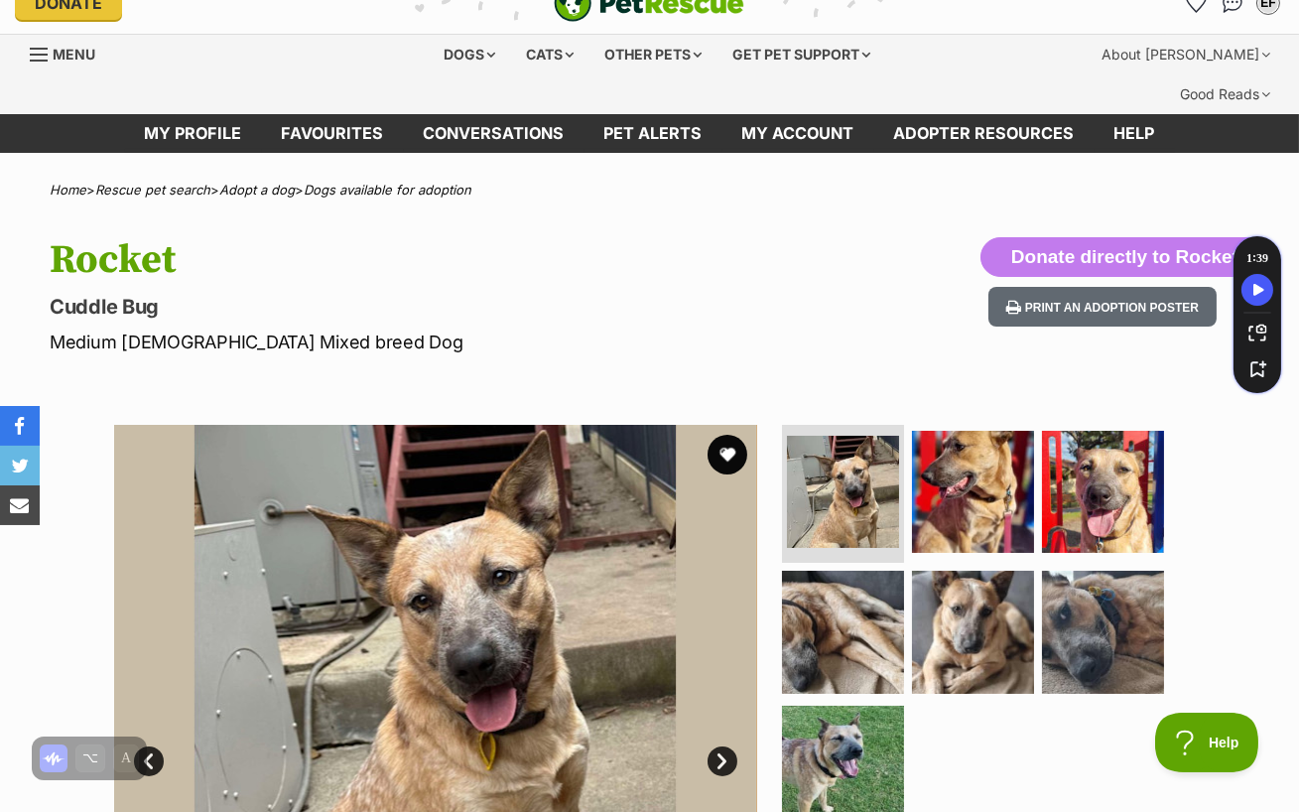
scroll to position [43, 0]
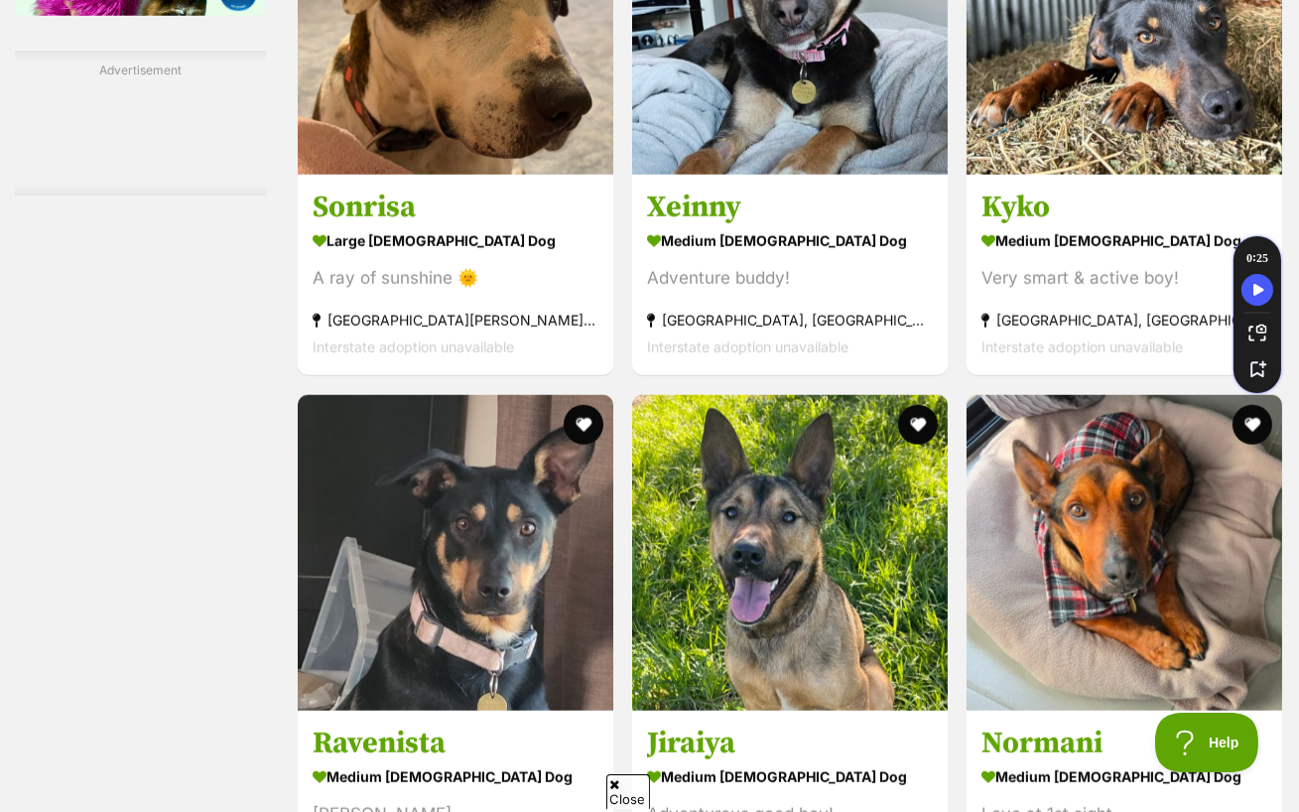
scroll to position [3543, 0]
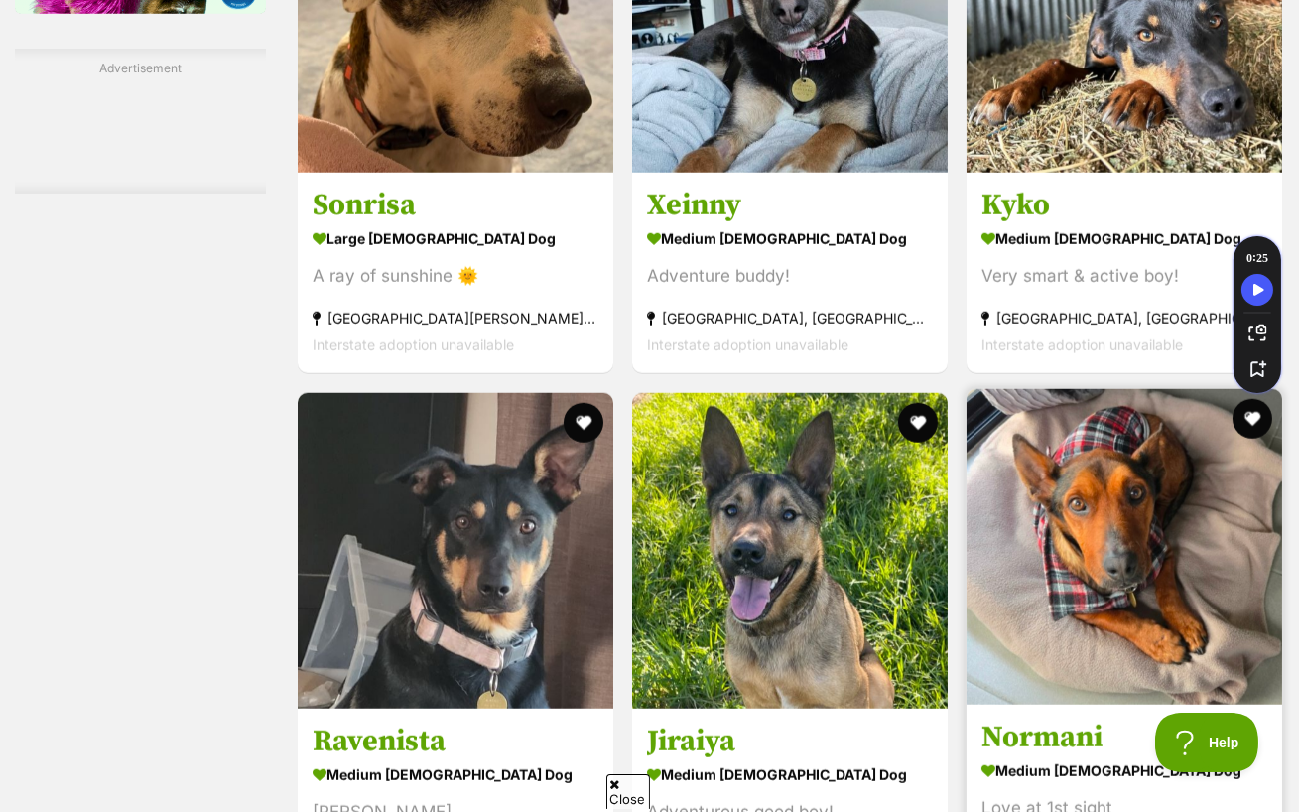
click at [1008, 521] on img at bounding box center [1125, 547] width 316 height 316
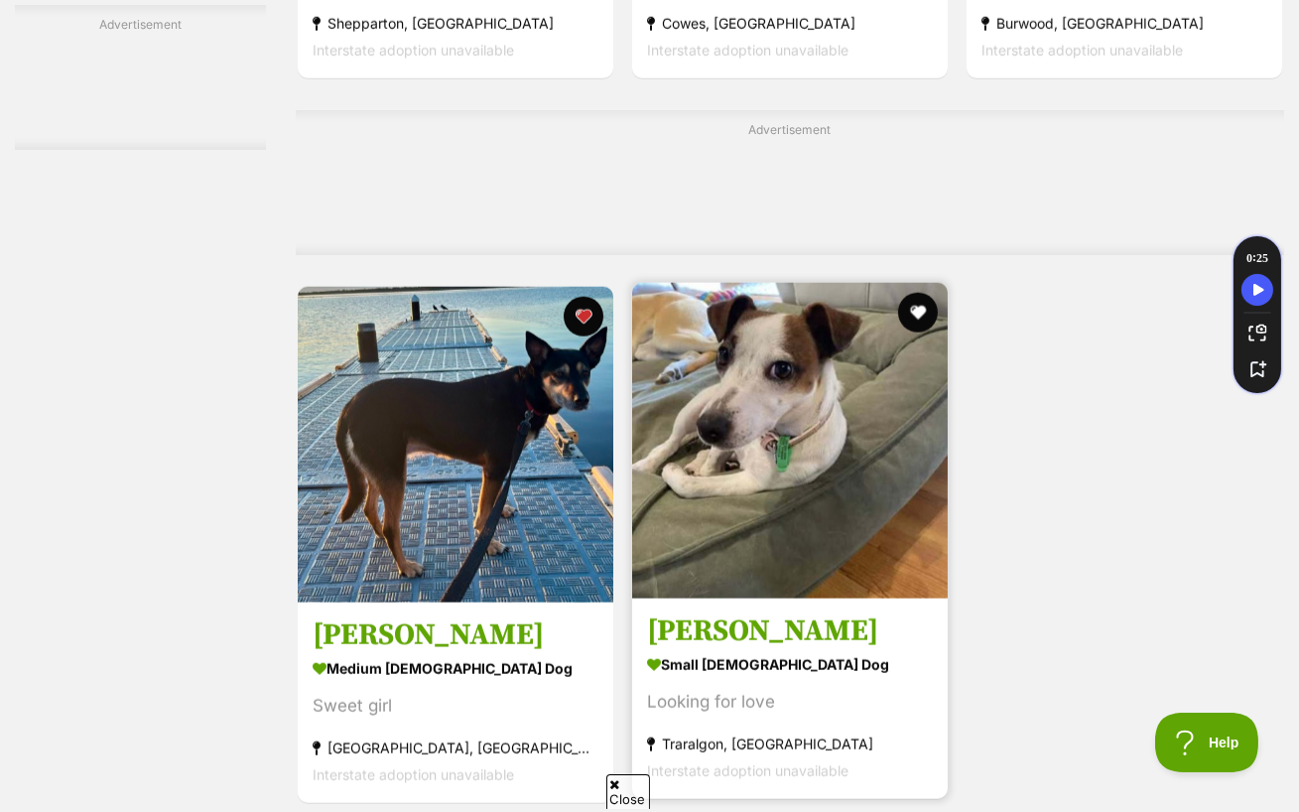
scroll to position [4370, 0]
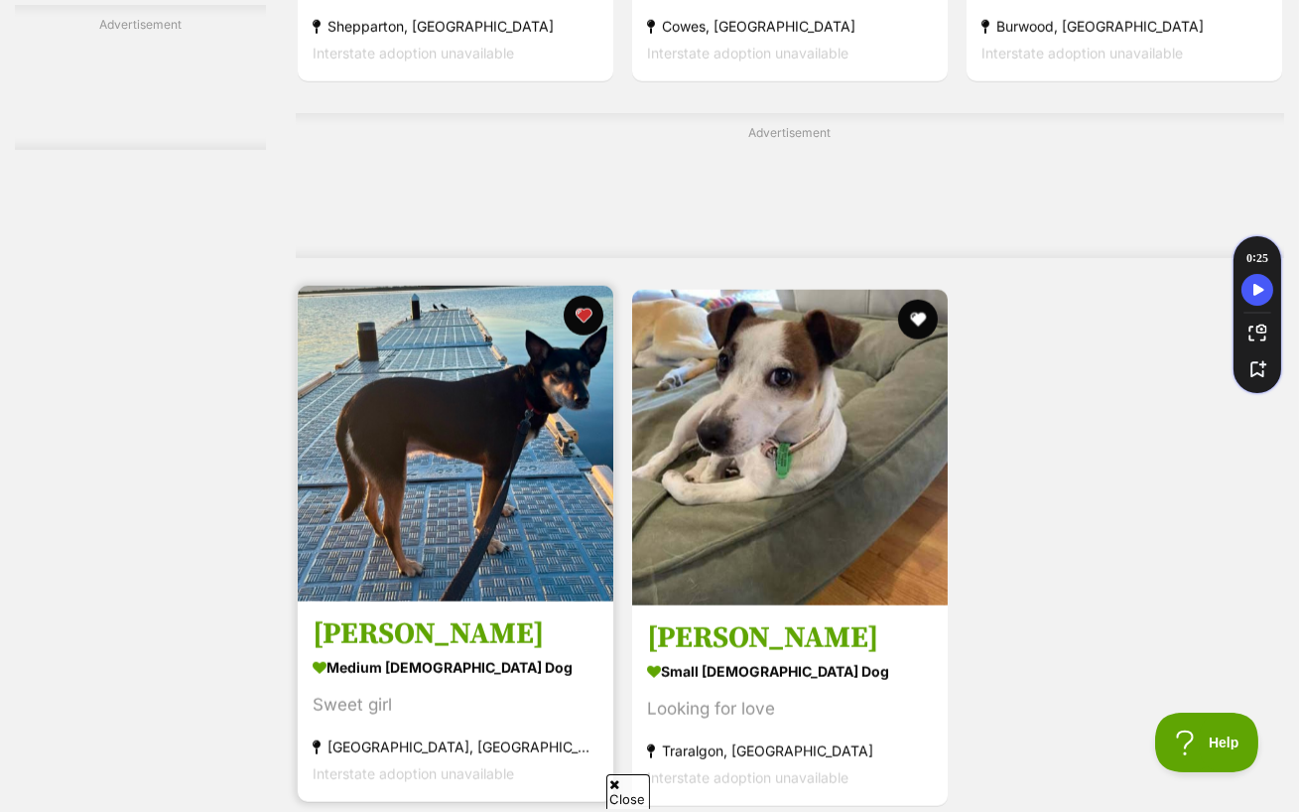
click at [537, 447] on img at bounding box center [456, 444] width 316 height 316
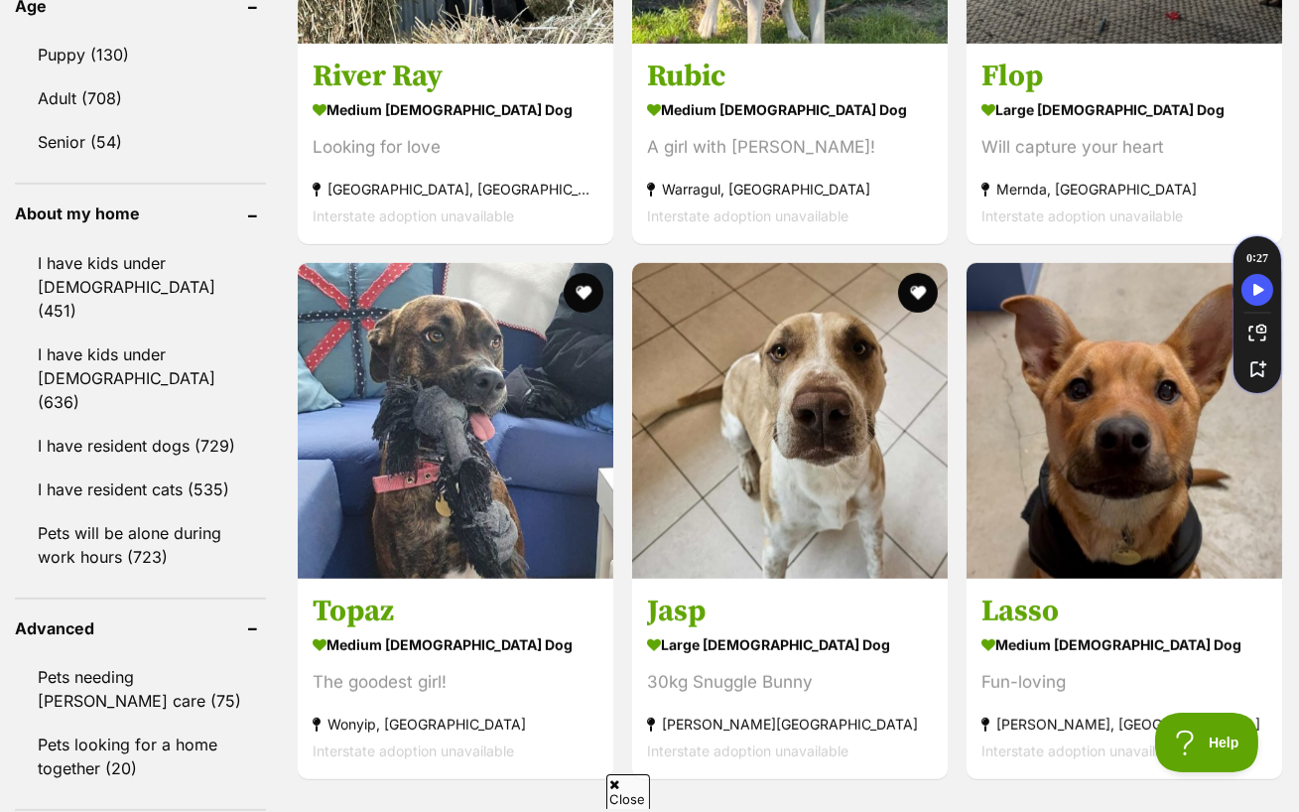
scroll to position [2223, 0]
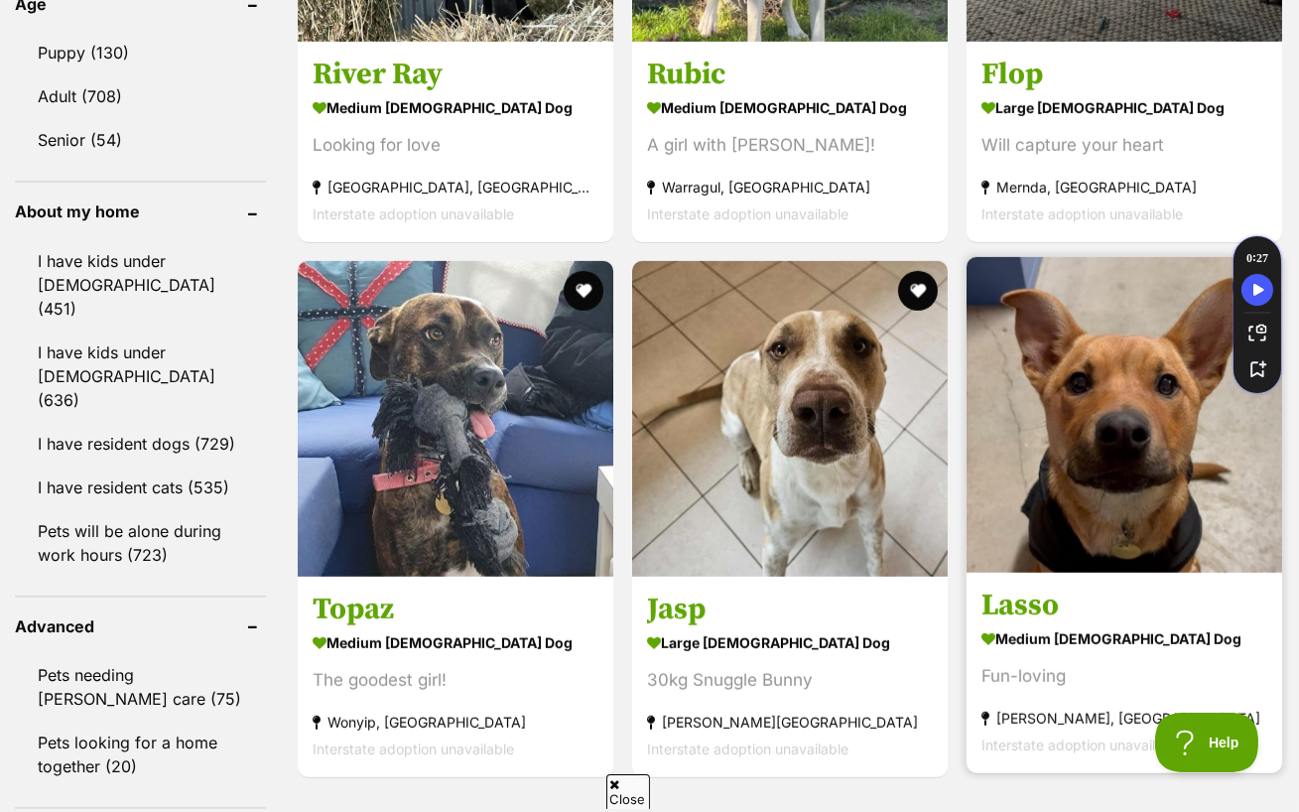
click at [1088, 337] on img at bounding box center [1125, 415] width 316 height 316
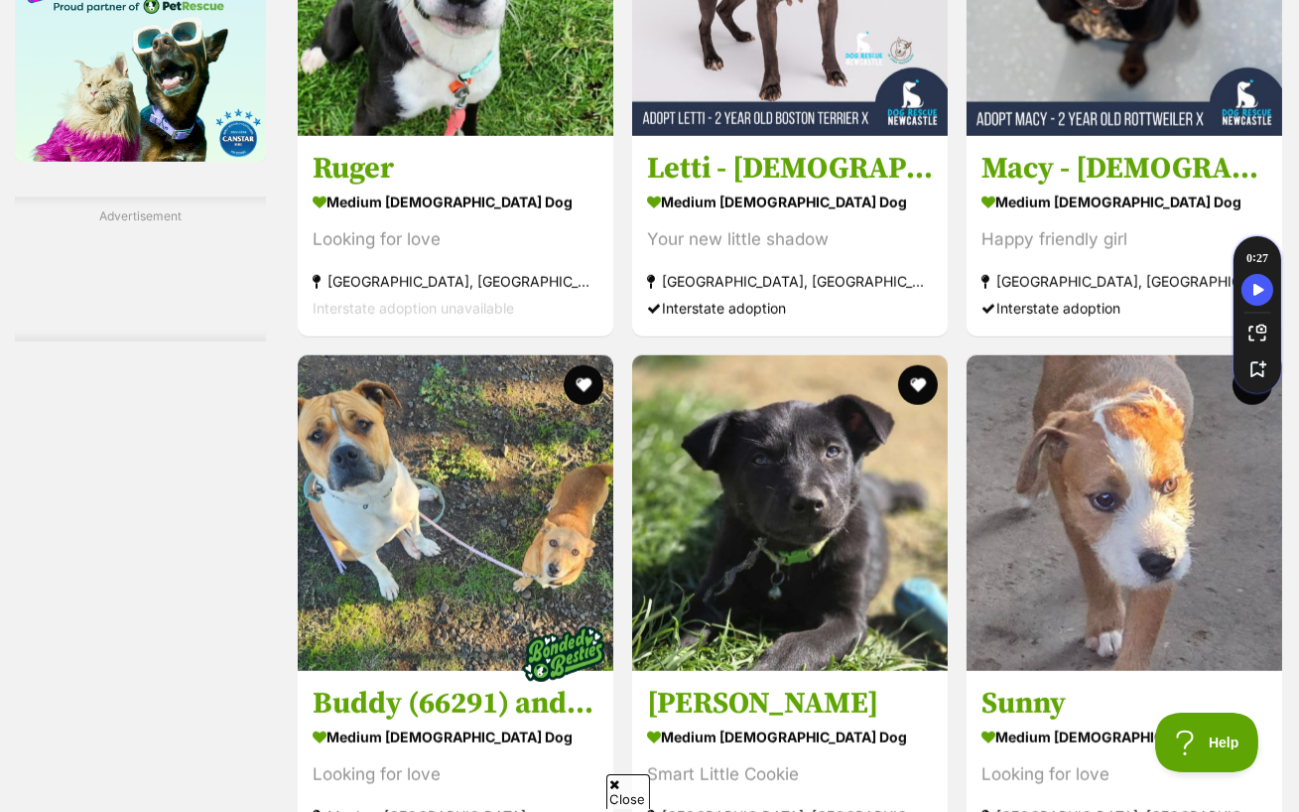
scroll to position [3396, 0]
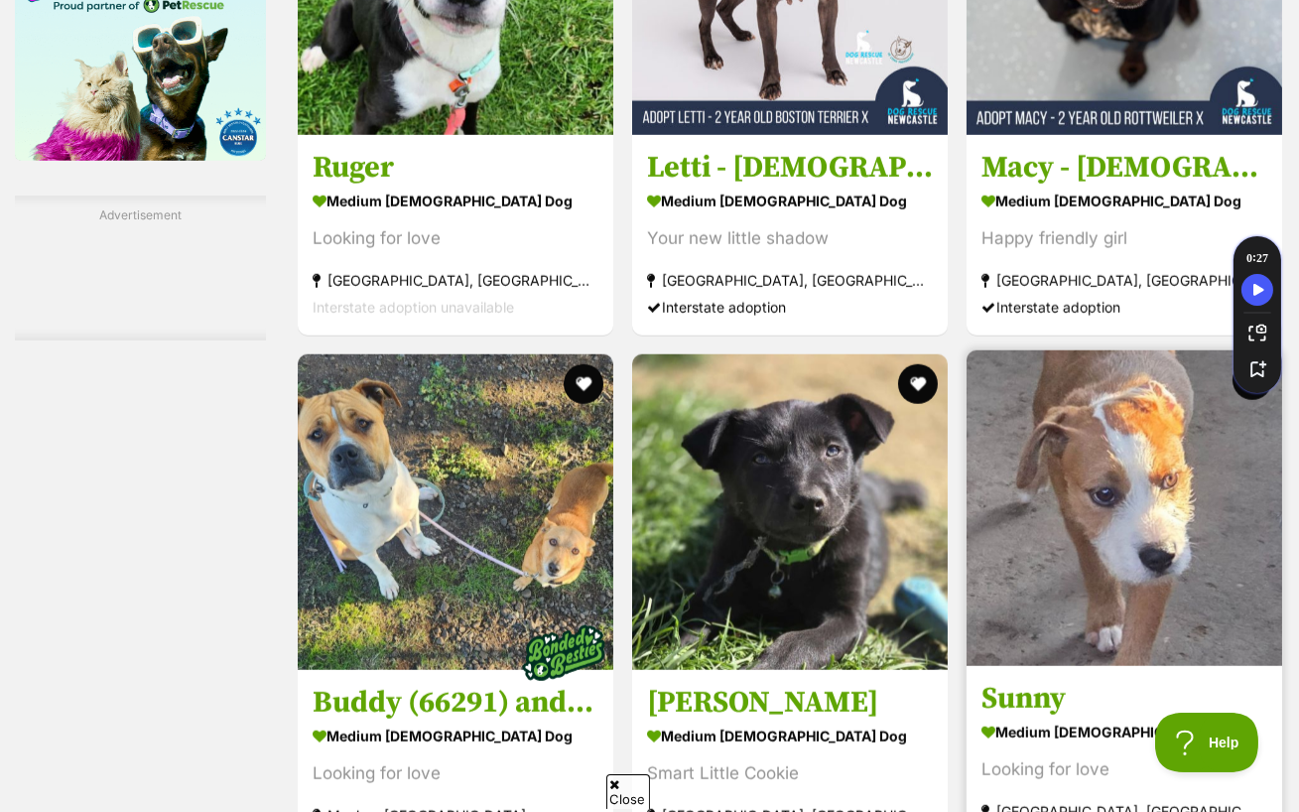
click at [1112, 467] on img at bounding box center [1125, 508] width 316 height 316
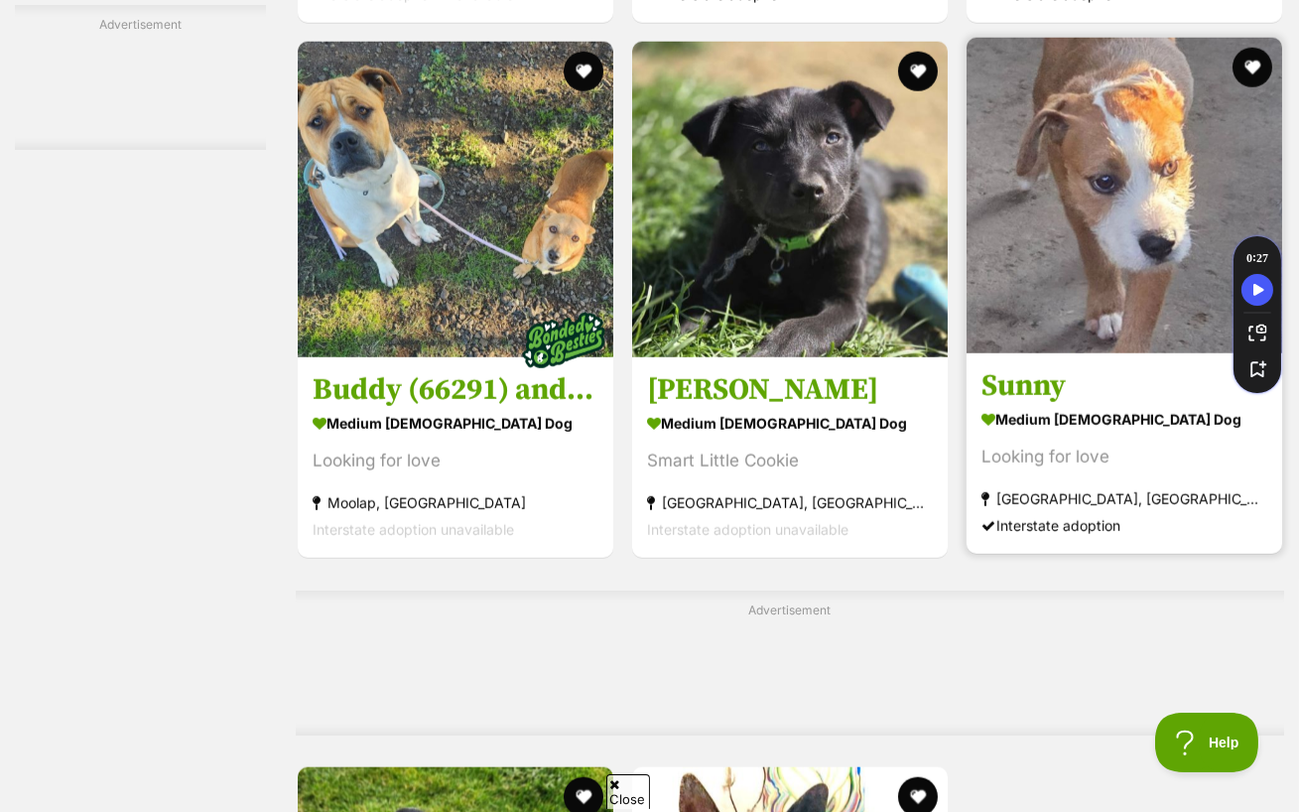
scroll to position [3706, 0]
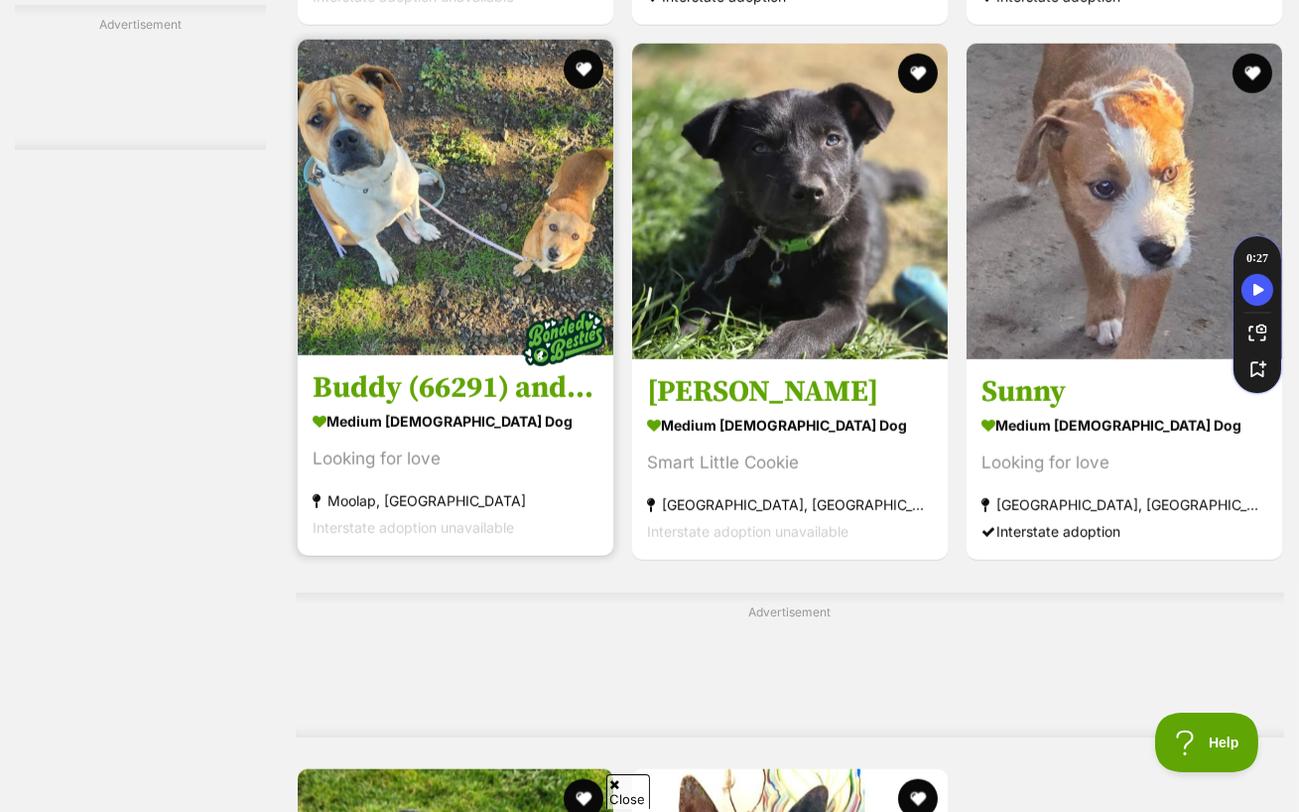
click at [493, 203] on img at bounding box center [456, 198] width 316 height 316
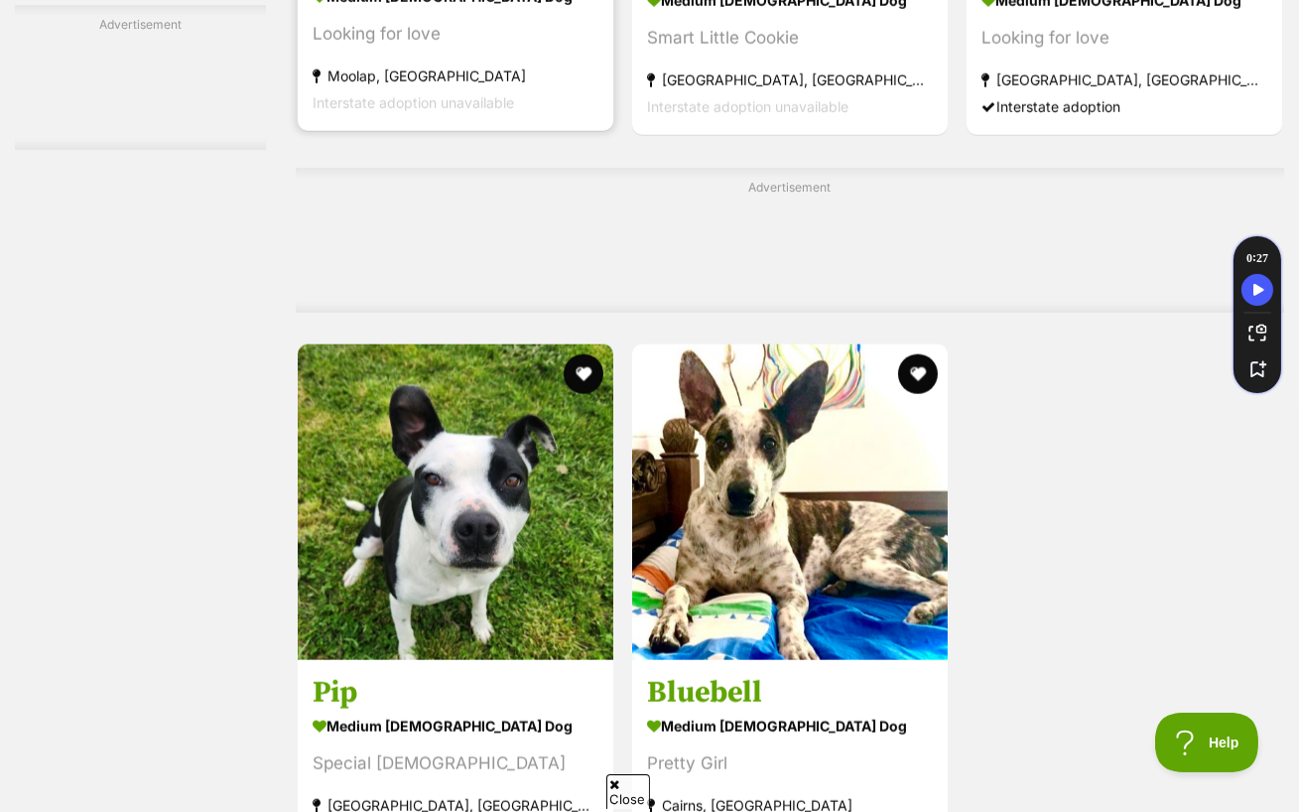
scroll to position [4147, 0]
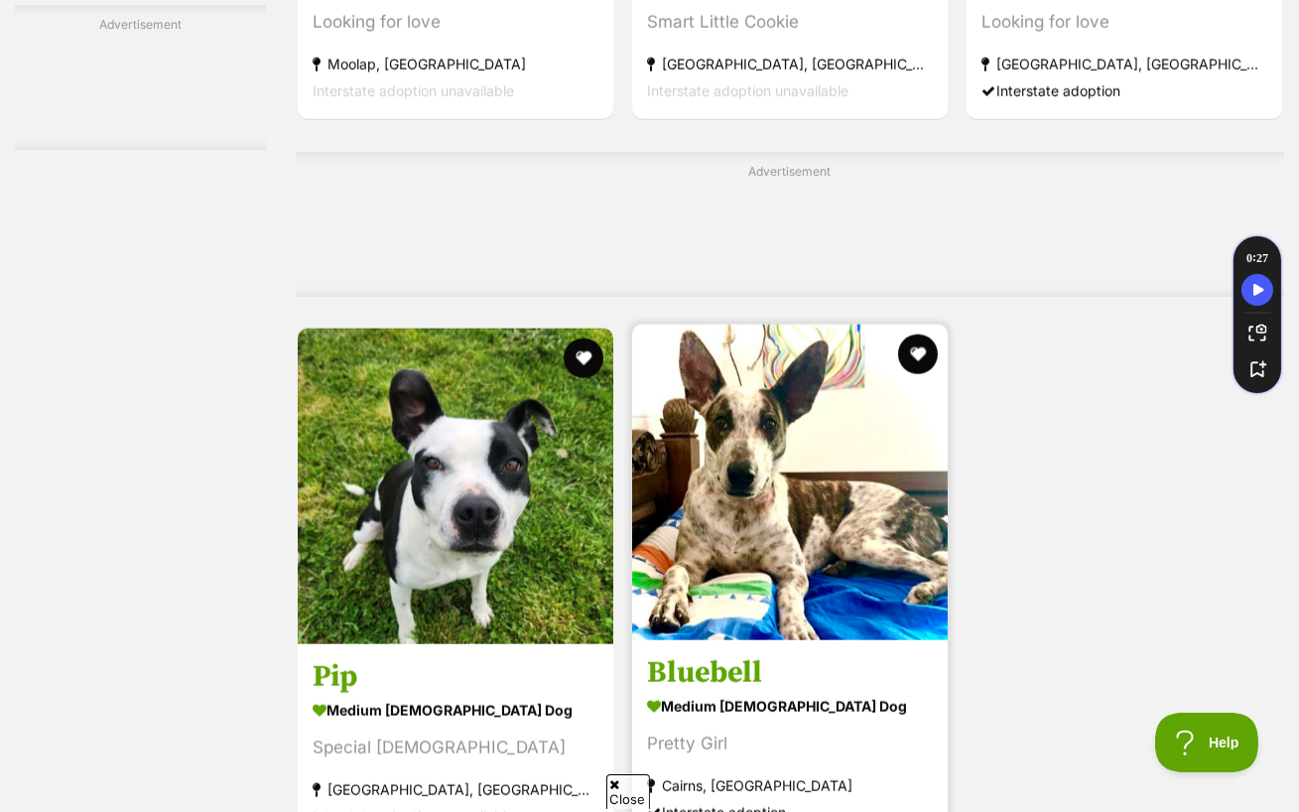
click at [647, 435] on img at bounding box center [790, 483] width 316 height 316
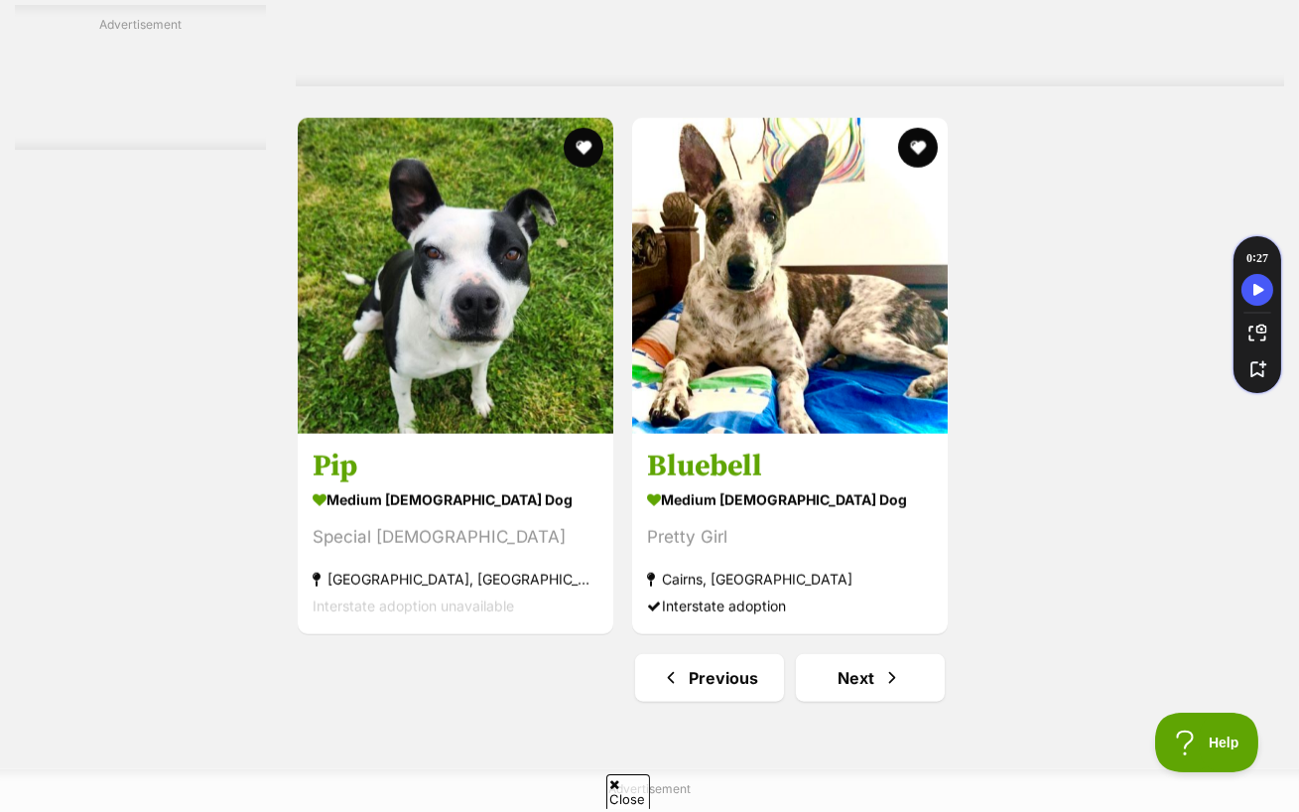
scroll to position [4449, 0]
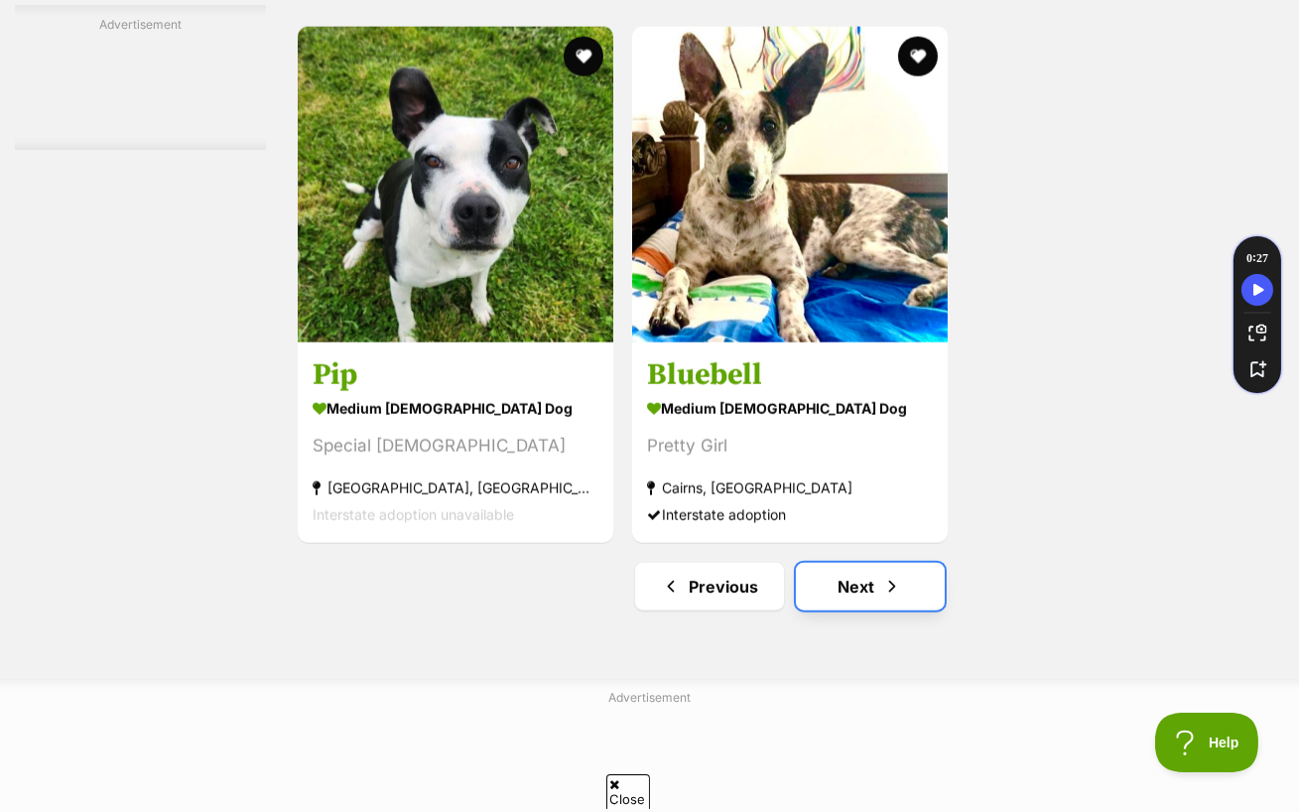
click at [874, 564] on link "Next" at bounding box center [870, 587] width 149 height 48
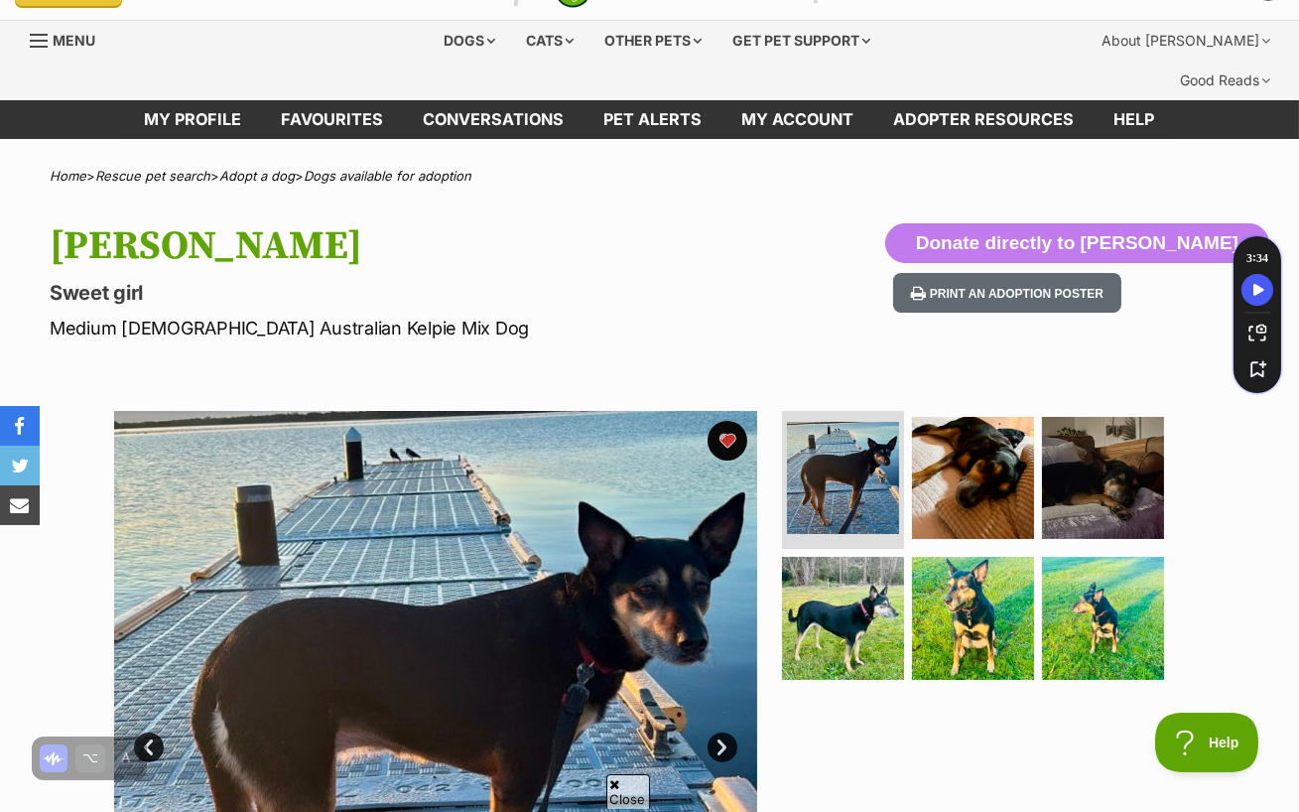
scroll to position [86, 0]
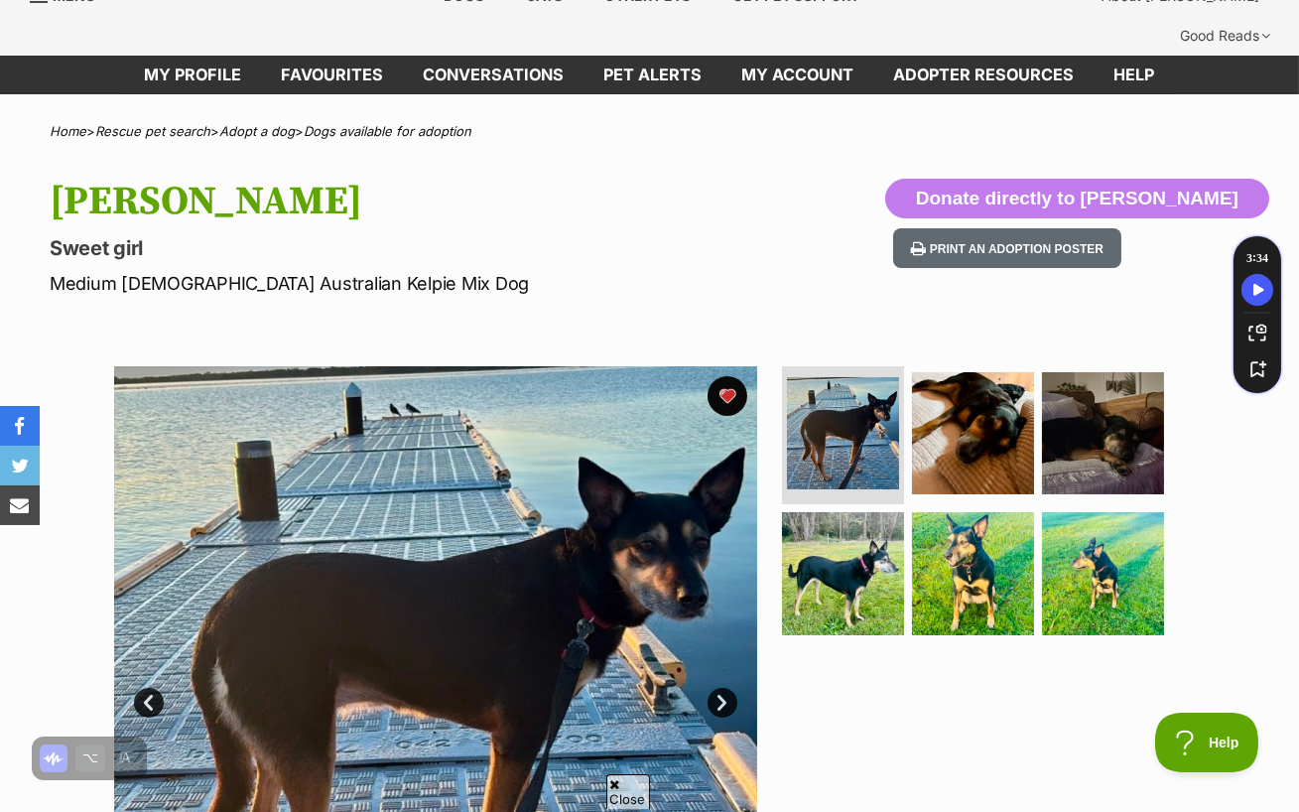
click at [717, 688] on link "Next" at bounding box center [723, 703] width 30 height 30
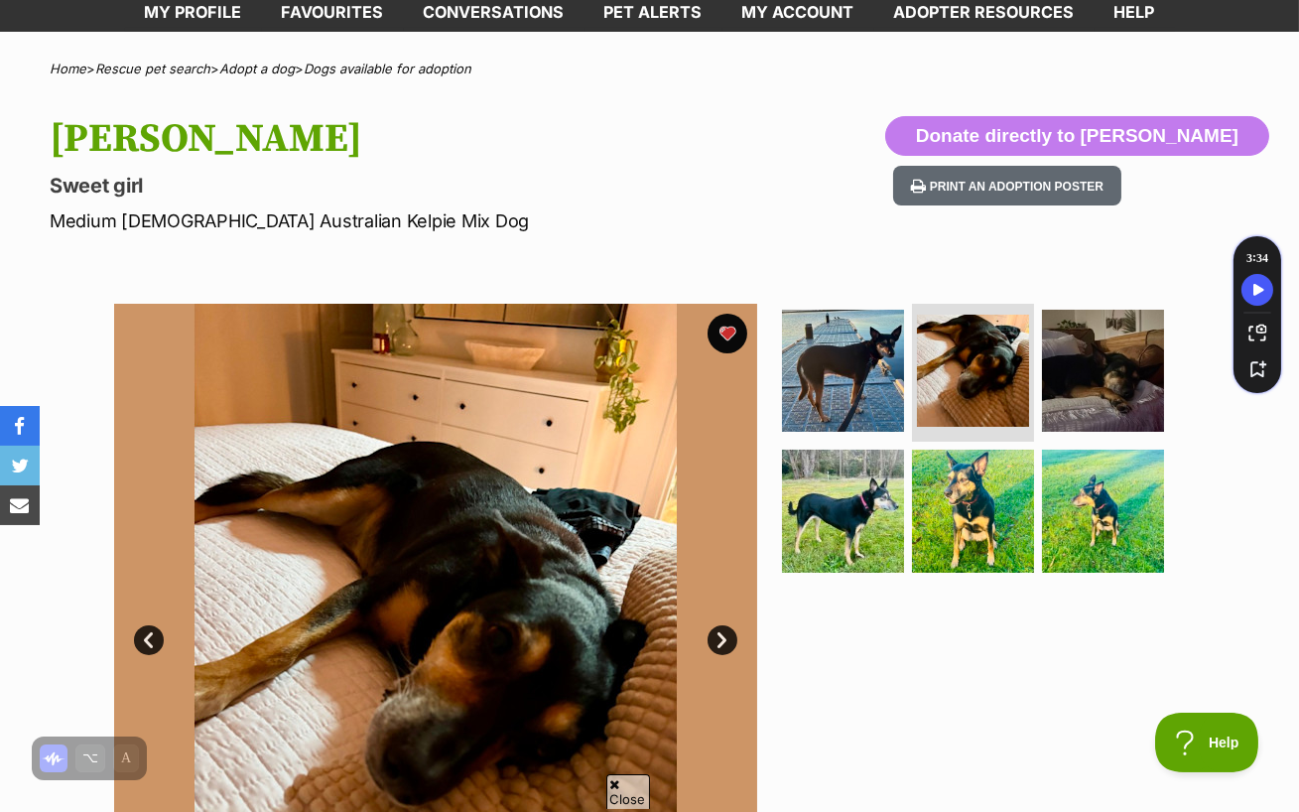
scroll to position [75, 0]
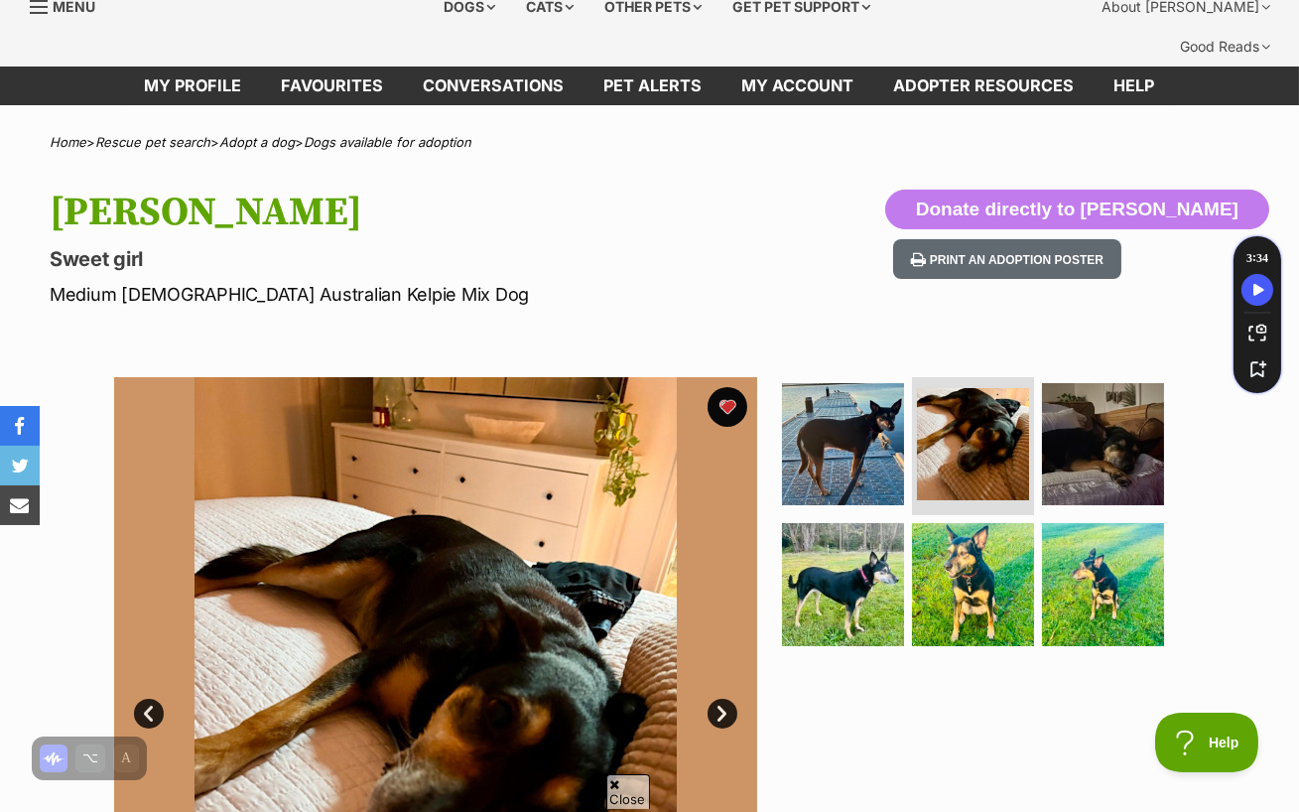
click at [718, 699] on link "Next" at bounding box center [723, 714] width 30 height 30
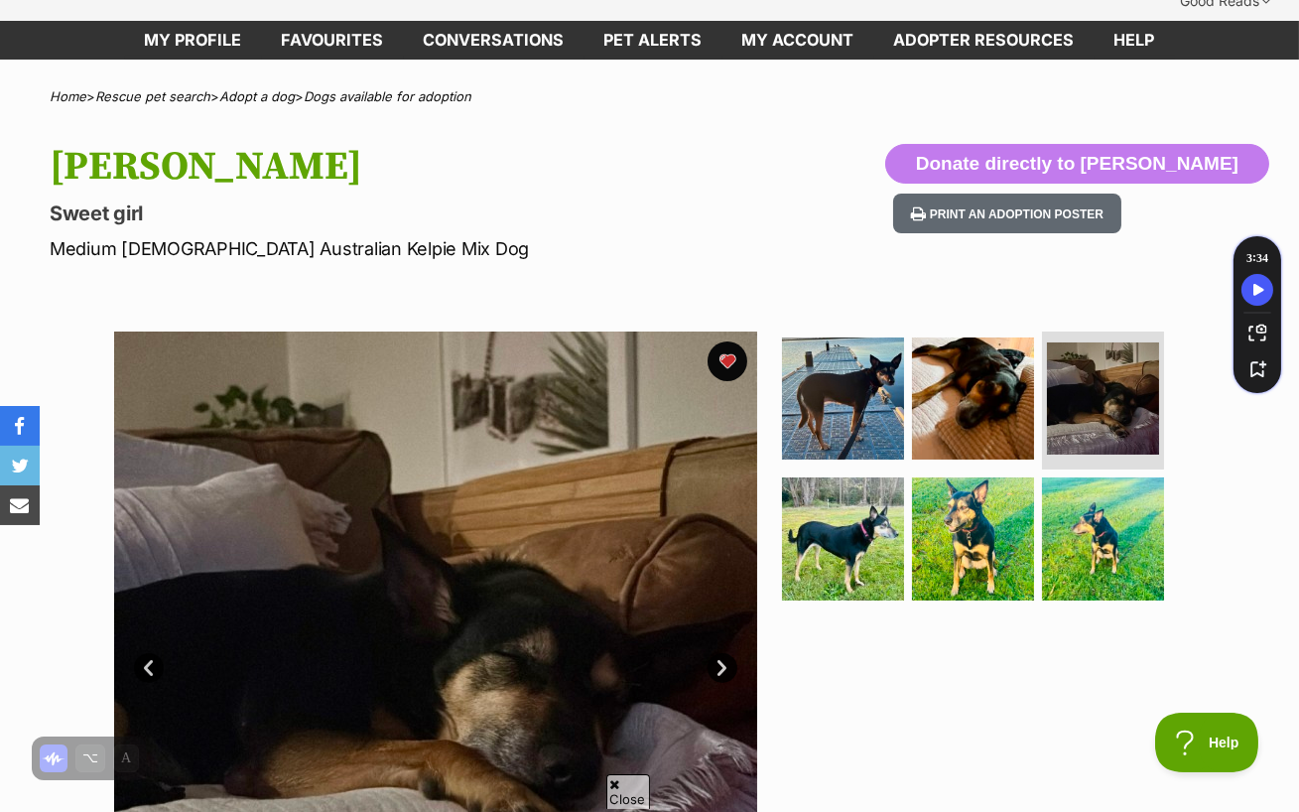
scroll to position [127, 0]
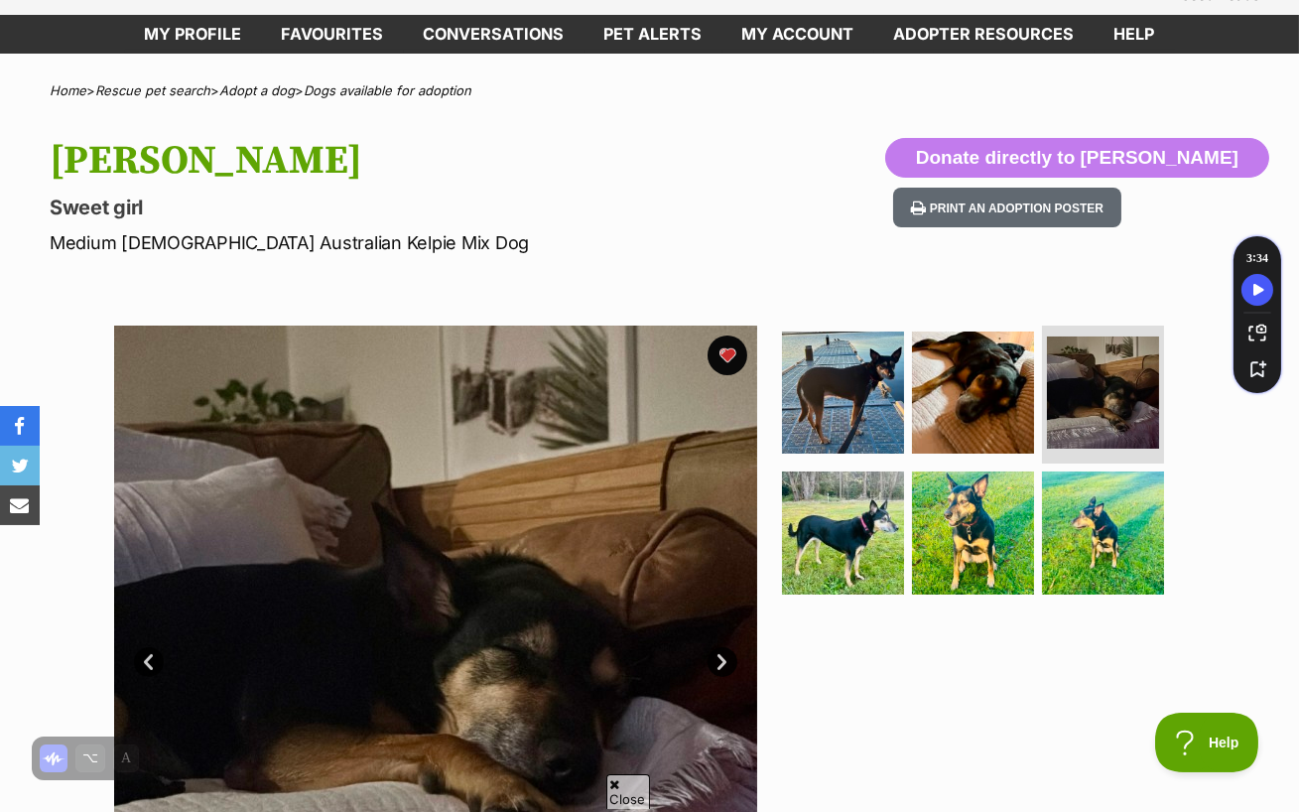
click at [720, 640] on img at bounding box center [435, 647] width 643 height 643
click at [720, 647] on link "Next" at bounding box center [723, 662] width 30 height 30
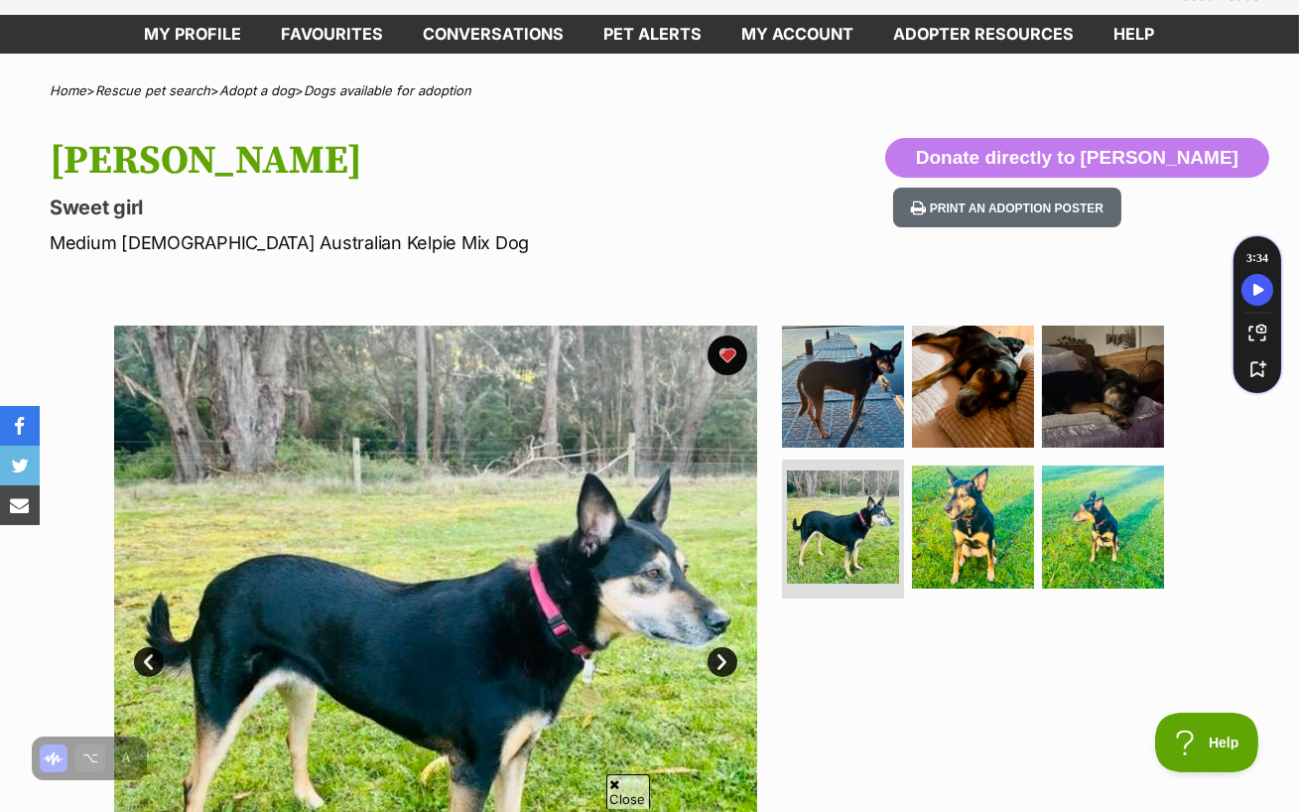
click at [720, 647] on link "Next" at bounding box center [723, 662] width 30 height 30
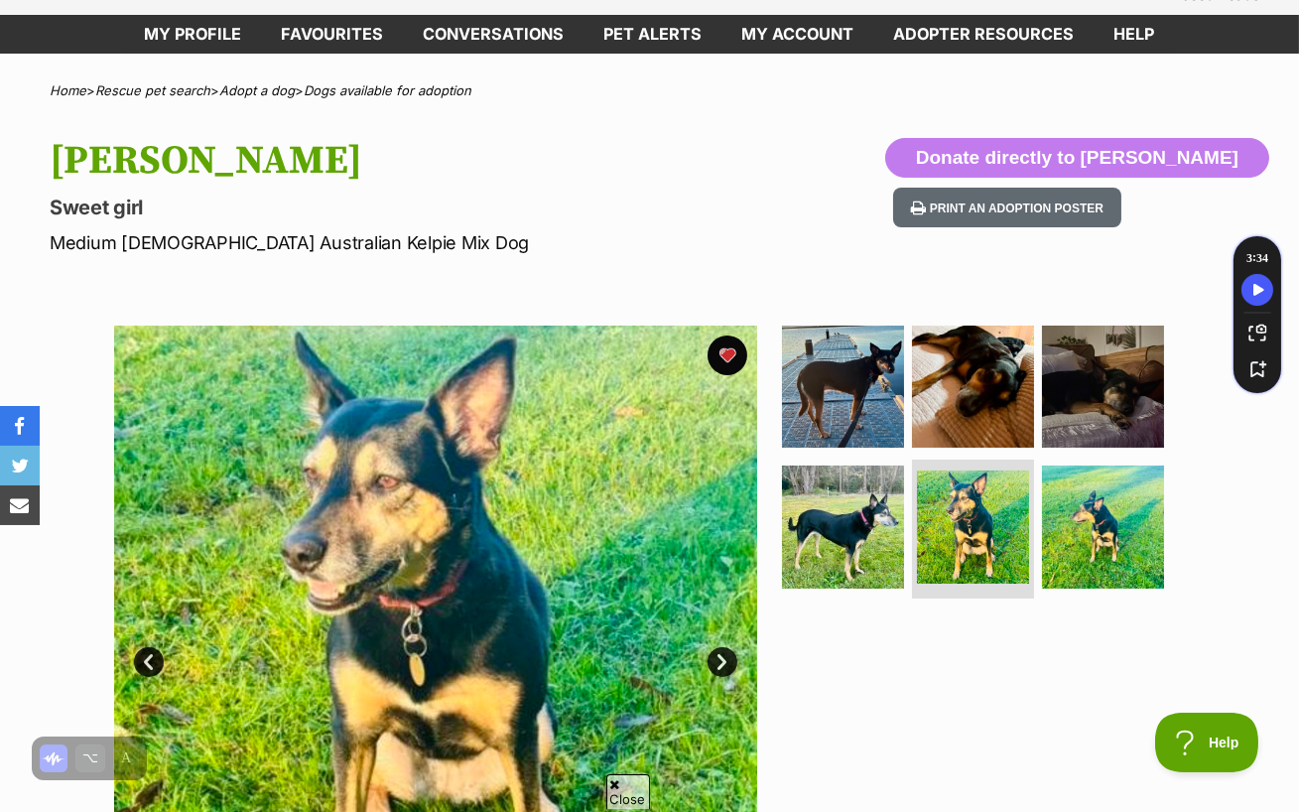
click at [720, 647] on link "Next" at bounding box center [723, 662] width 30 height 30
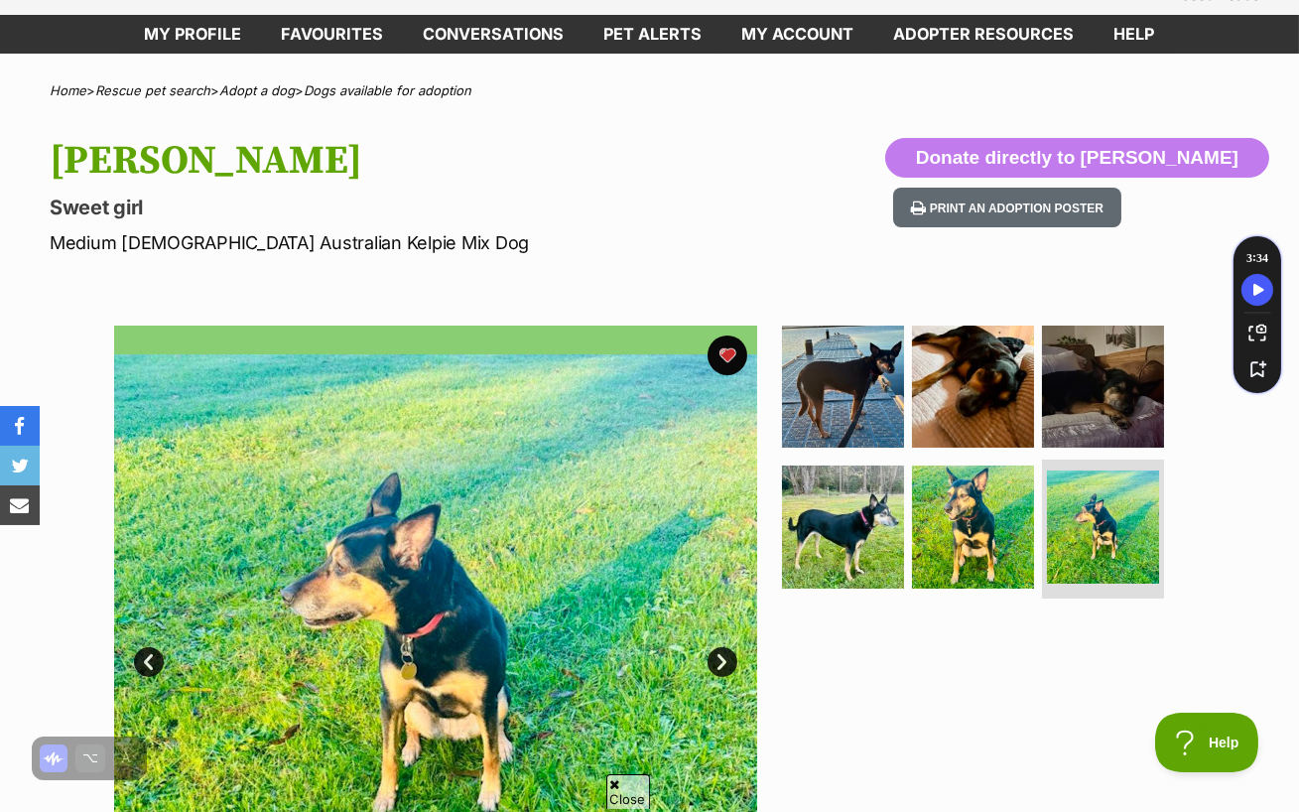
click at [720, 647] on link "Next" at bounding box center [723, 662] width 30 height 30
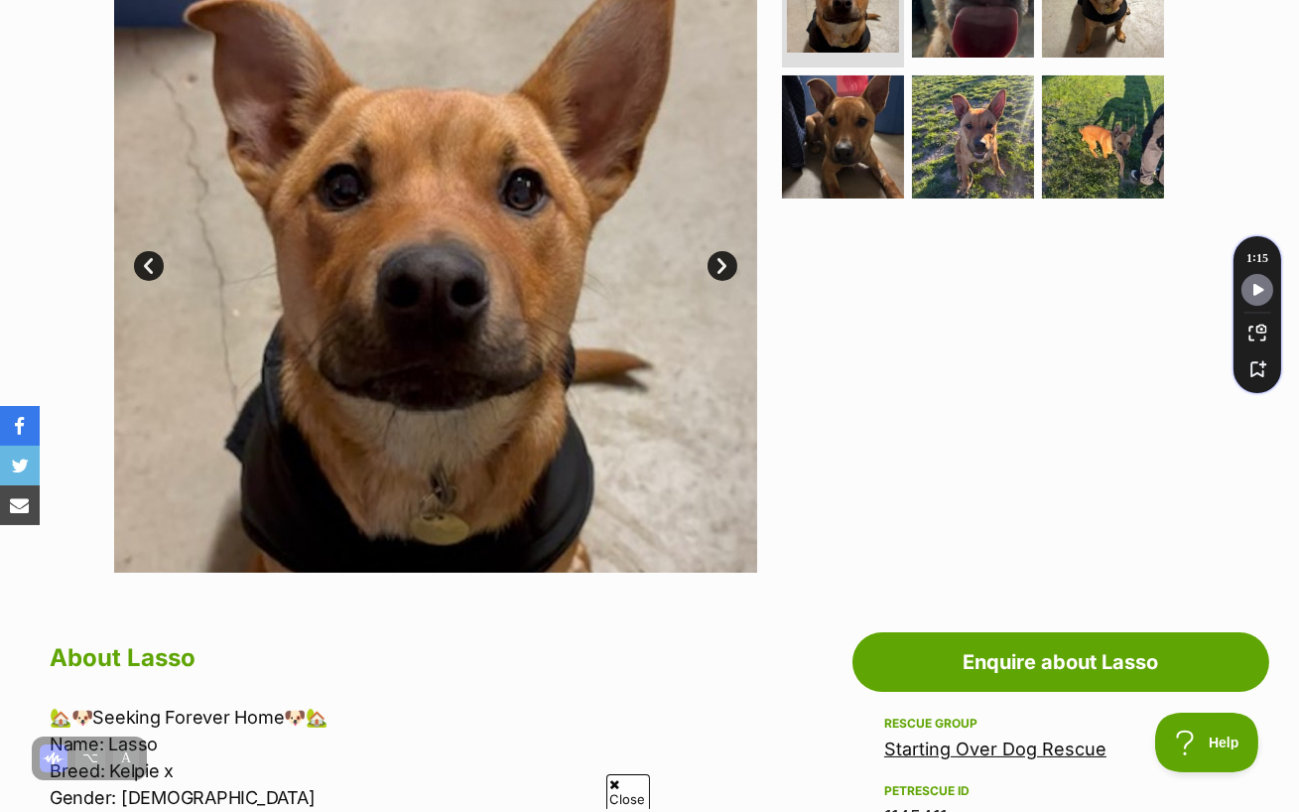
scroll to position [426, 0]
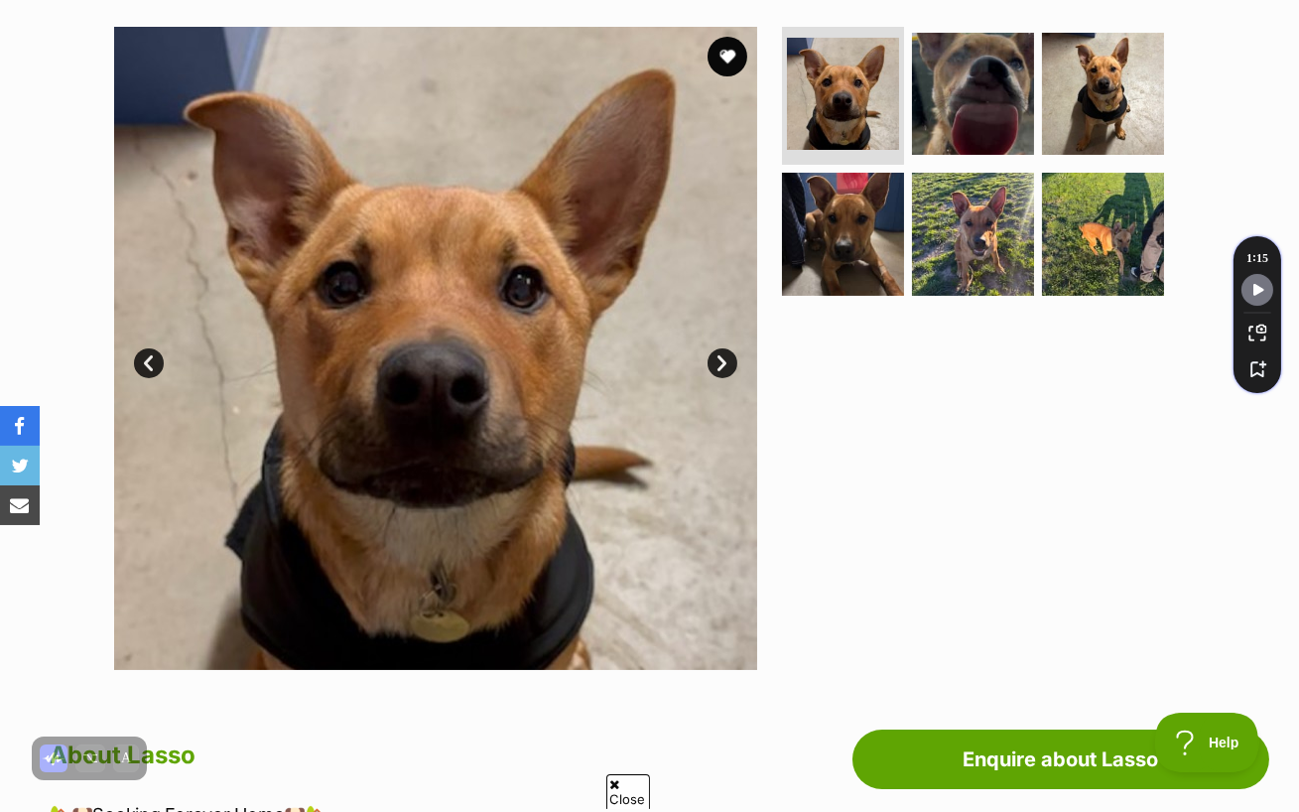
click at [719, 348] on link "Next" at bounding box center [723, 363] width 30 height 30
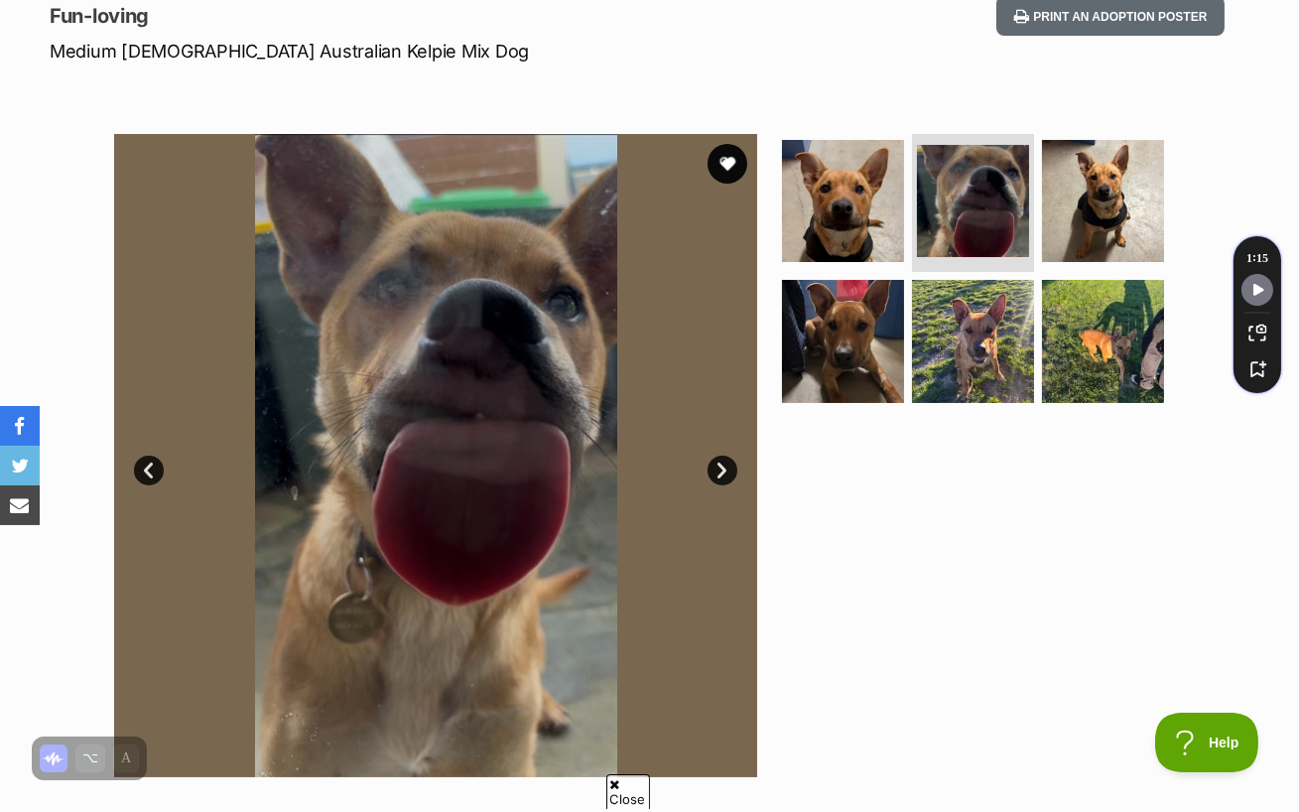
scroll to position [301, 0]
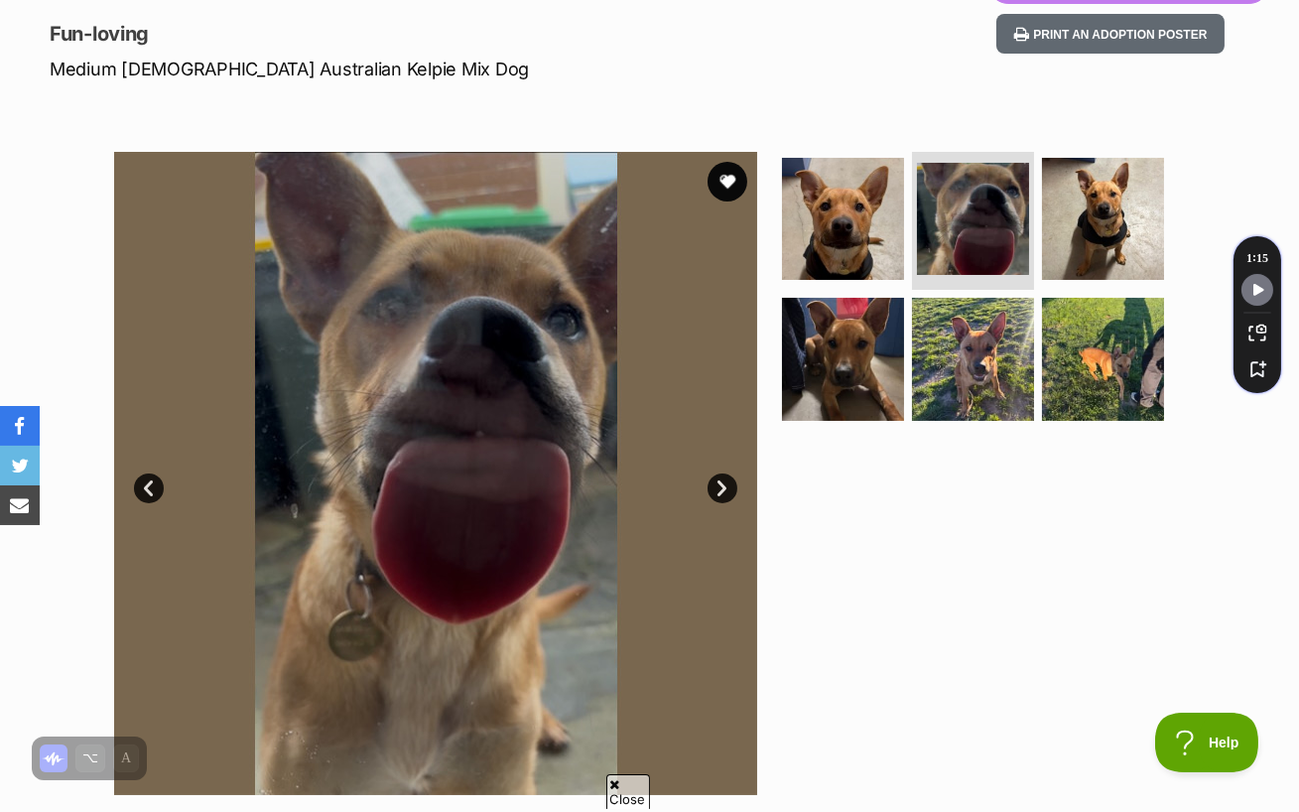
click at [713, 473] on link "Next" at bounding box center [723, 488] width 30 height 30
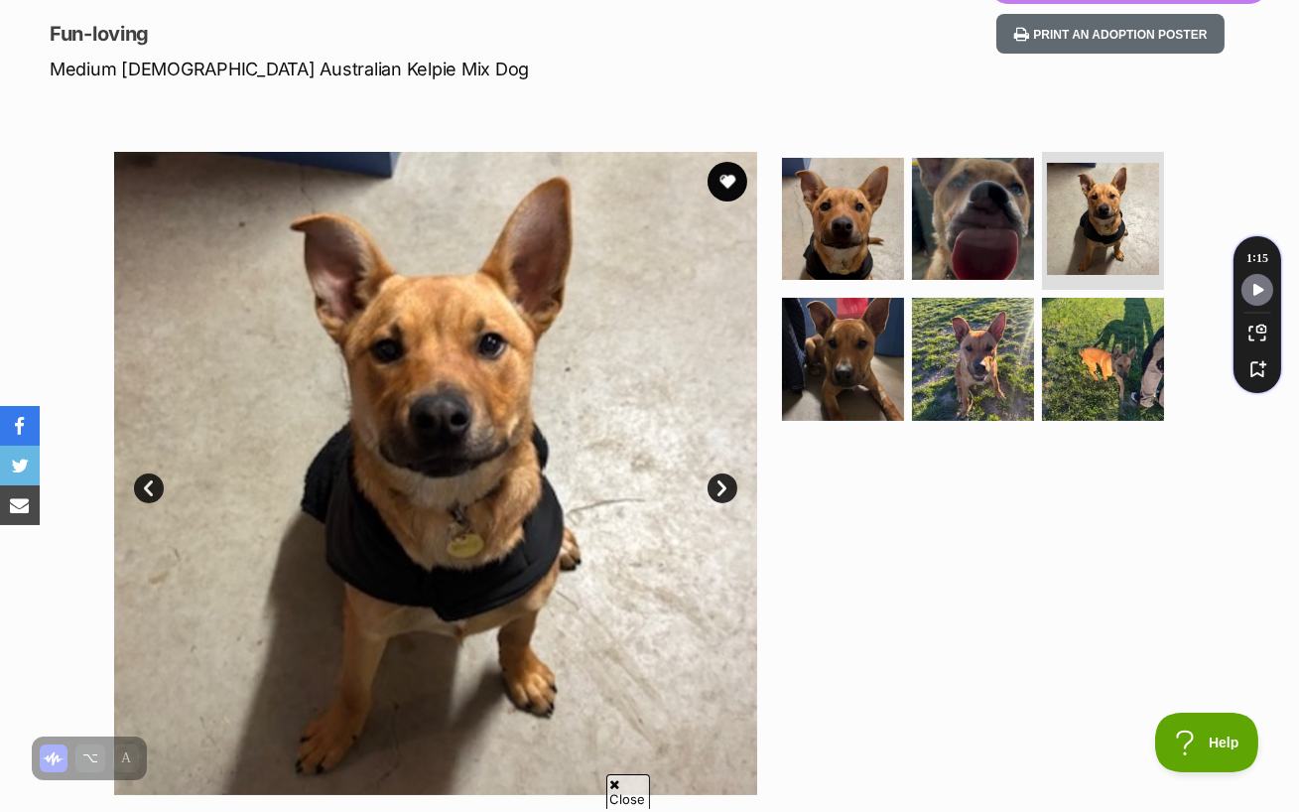
click at [714, 473] on link "Next" at bounding box center [723, 488] width 30 height 30
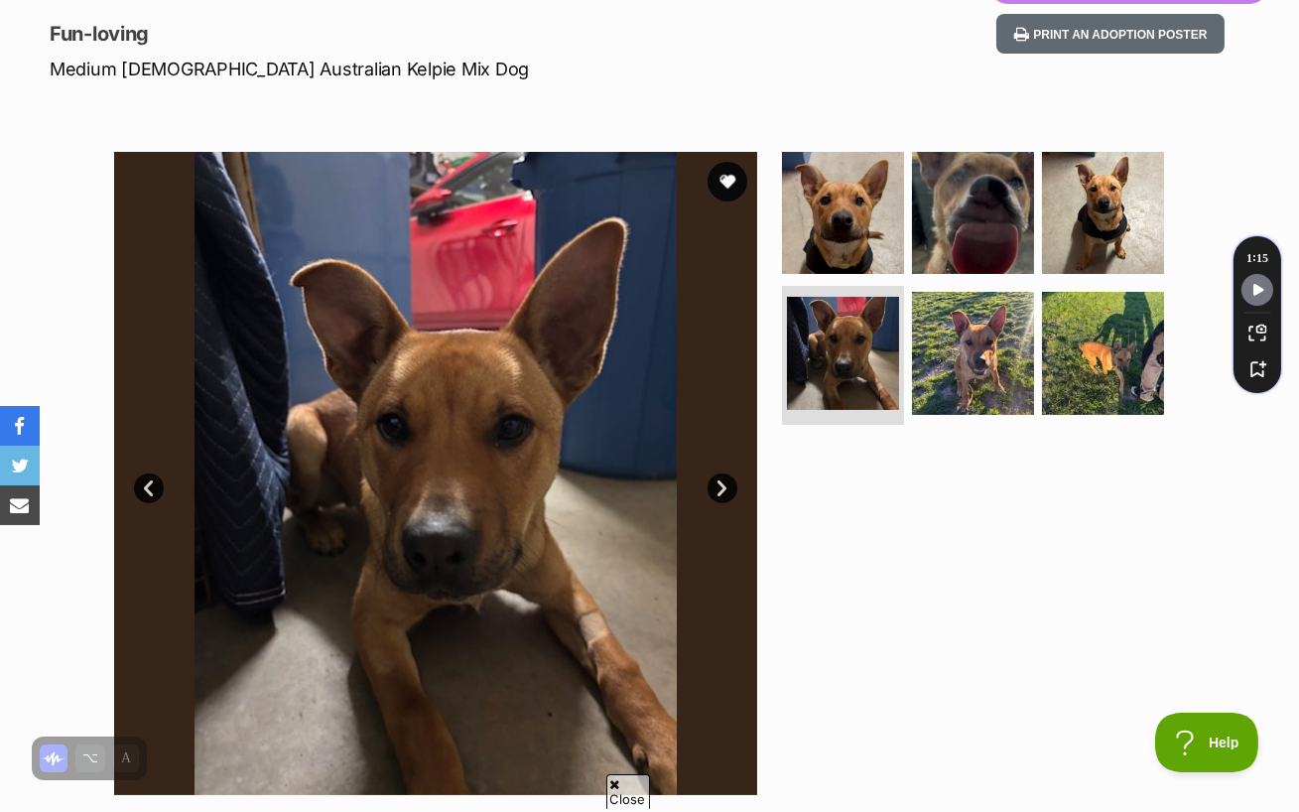
click at [714, 473] on link "Next" at bounding box center [723, 488] width 30 height 30
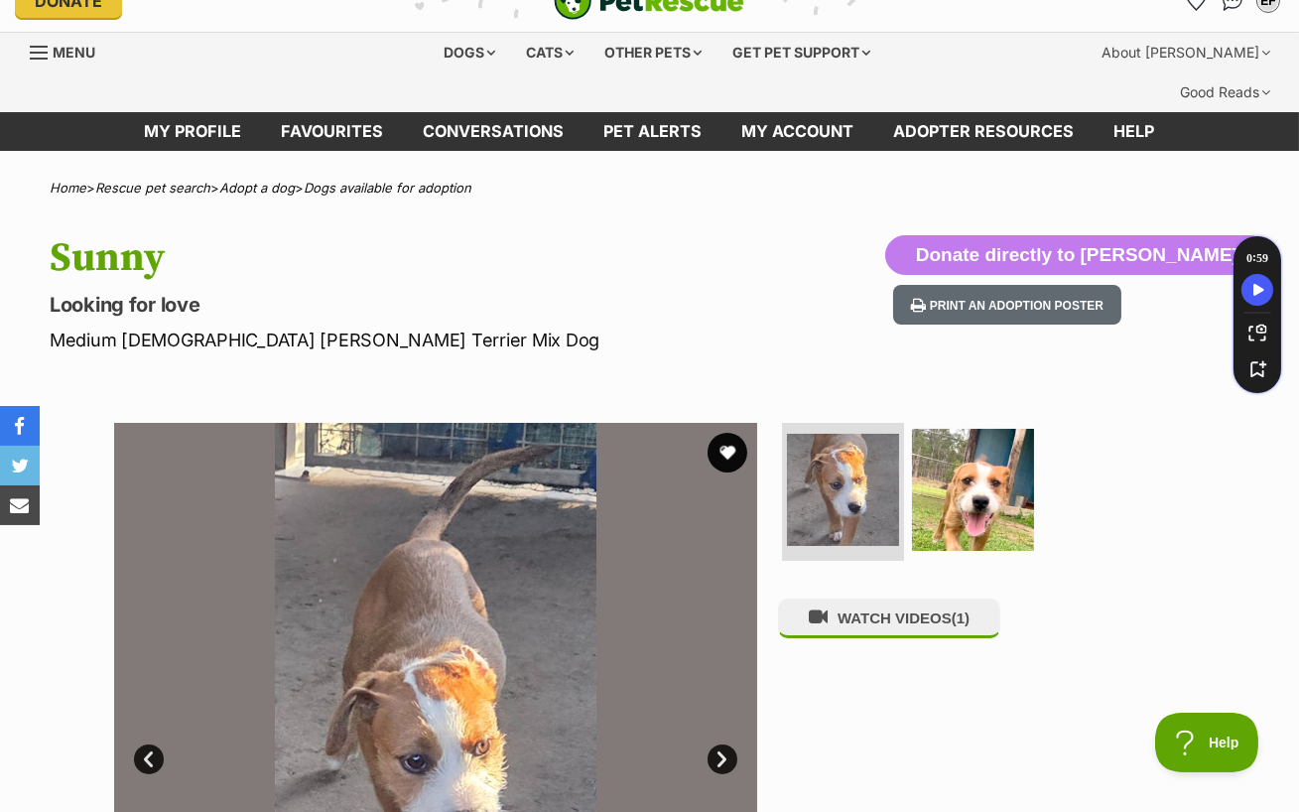
scroll to position [39, 0]
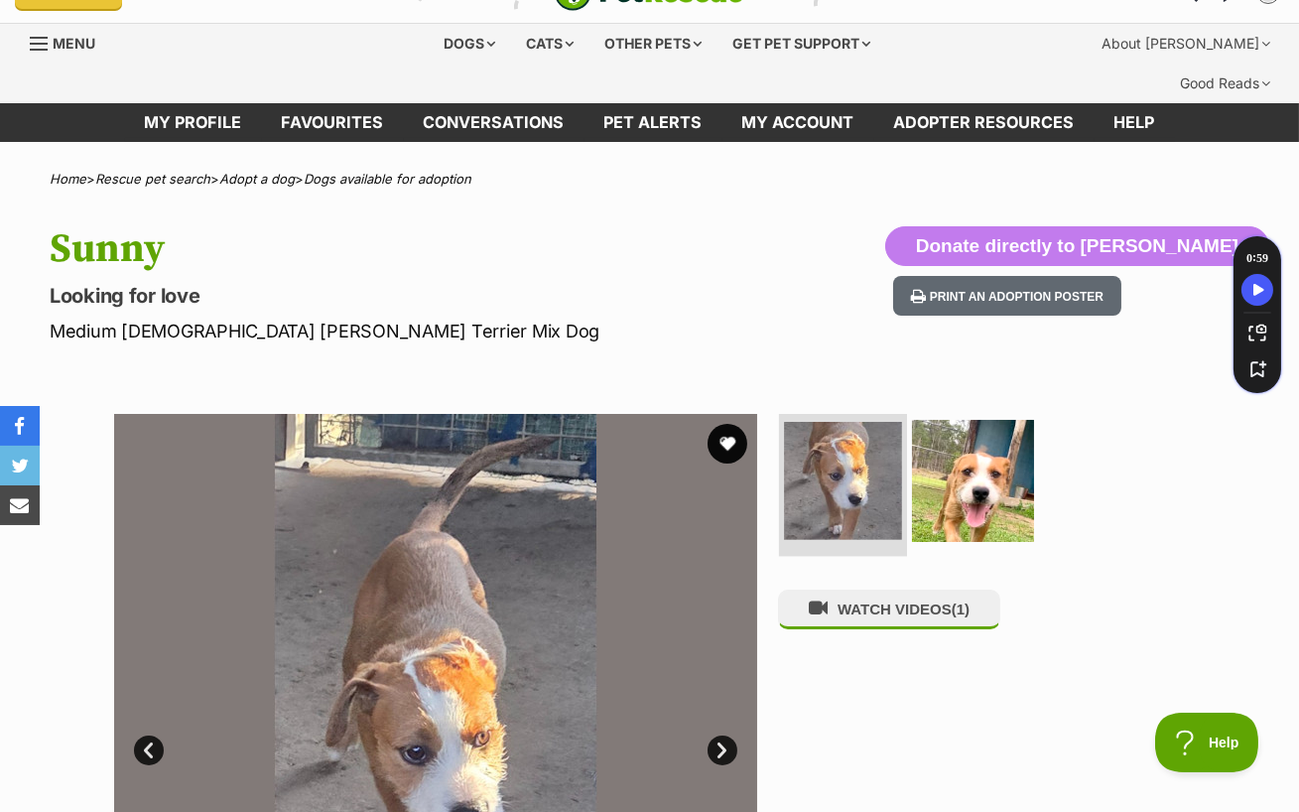
click at [895, 455] on img at bounding box center [843, 481] width 118 height 118
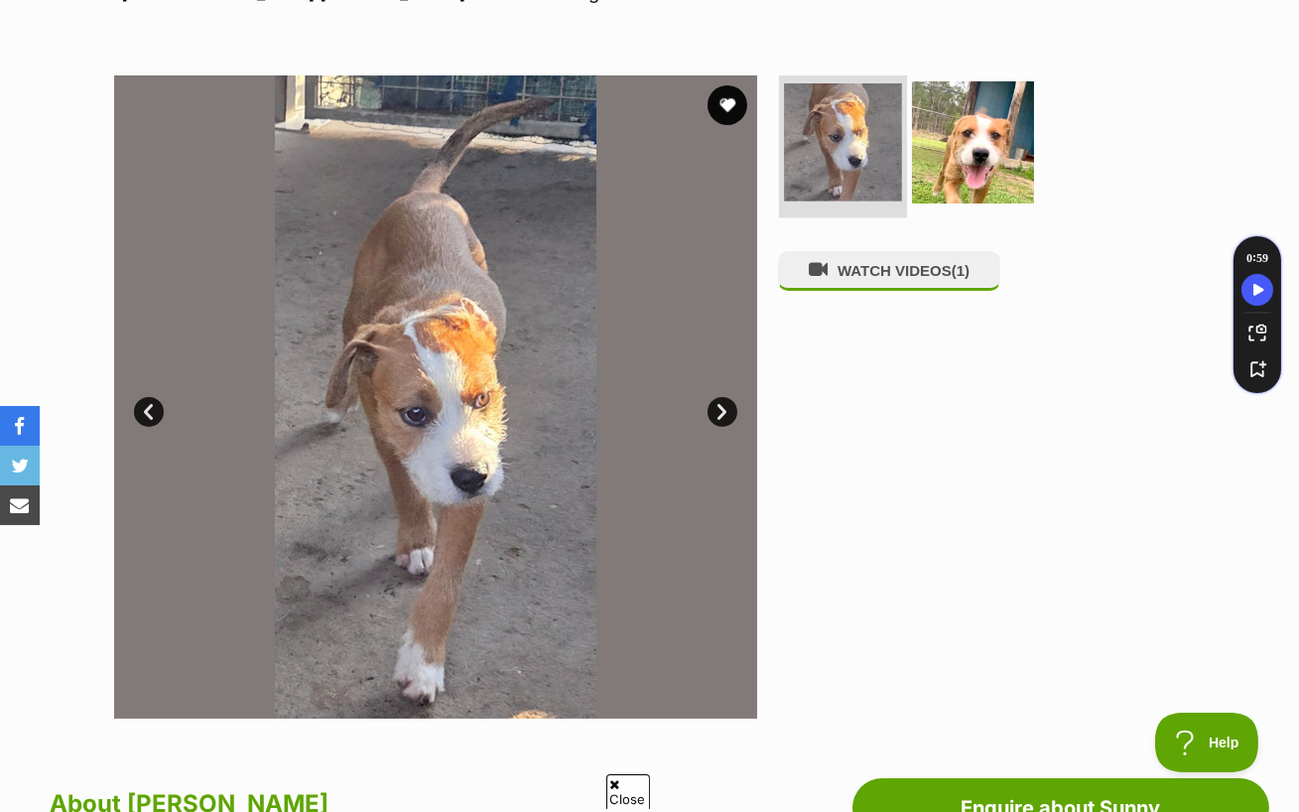
scroll to position [36, 0]
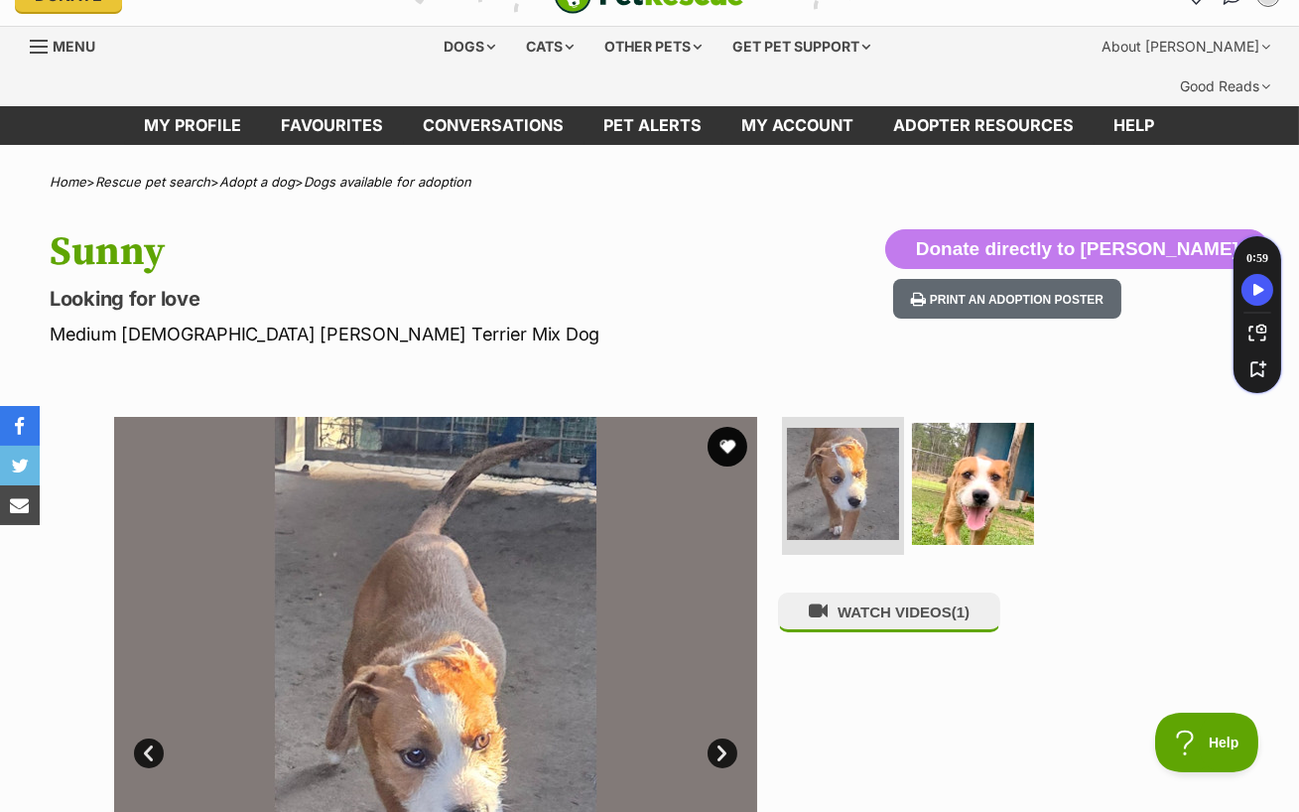
click at [722, 738] on link "Next" at bounding box center [723, 753] width 30 height 30
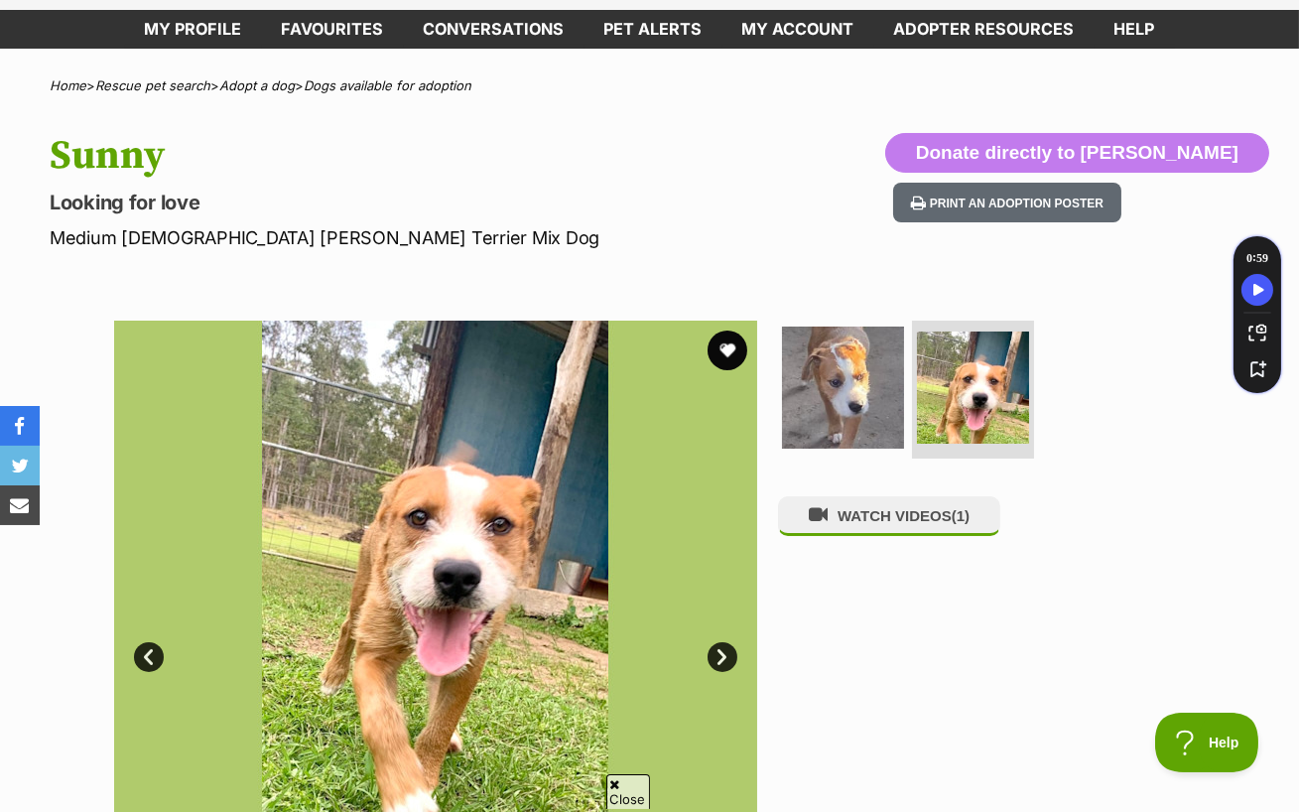
scroll to position [137, 0]
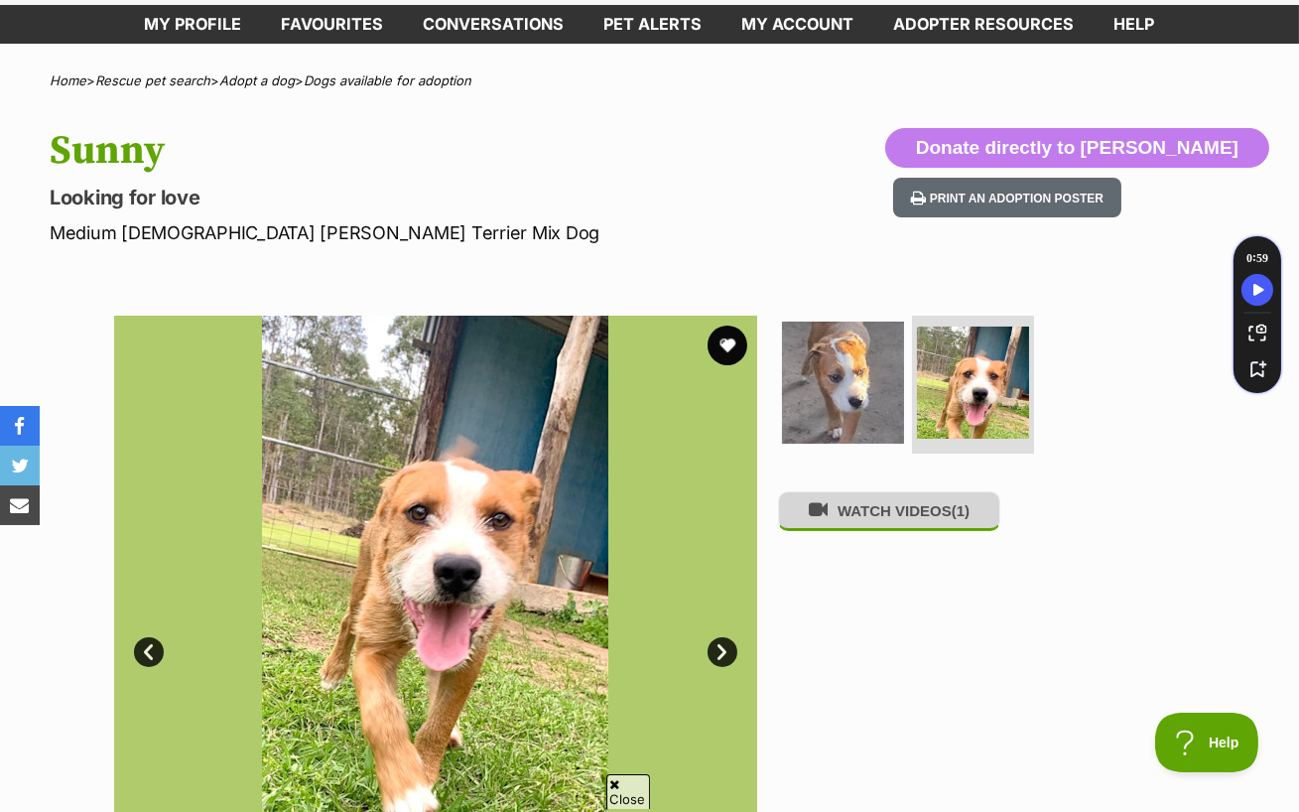
click at [843, 491] on button "WATCH VIDEOS (1)" at bounding box center [889, 510] width 222 height 39
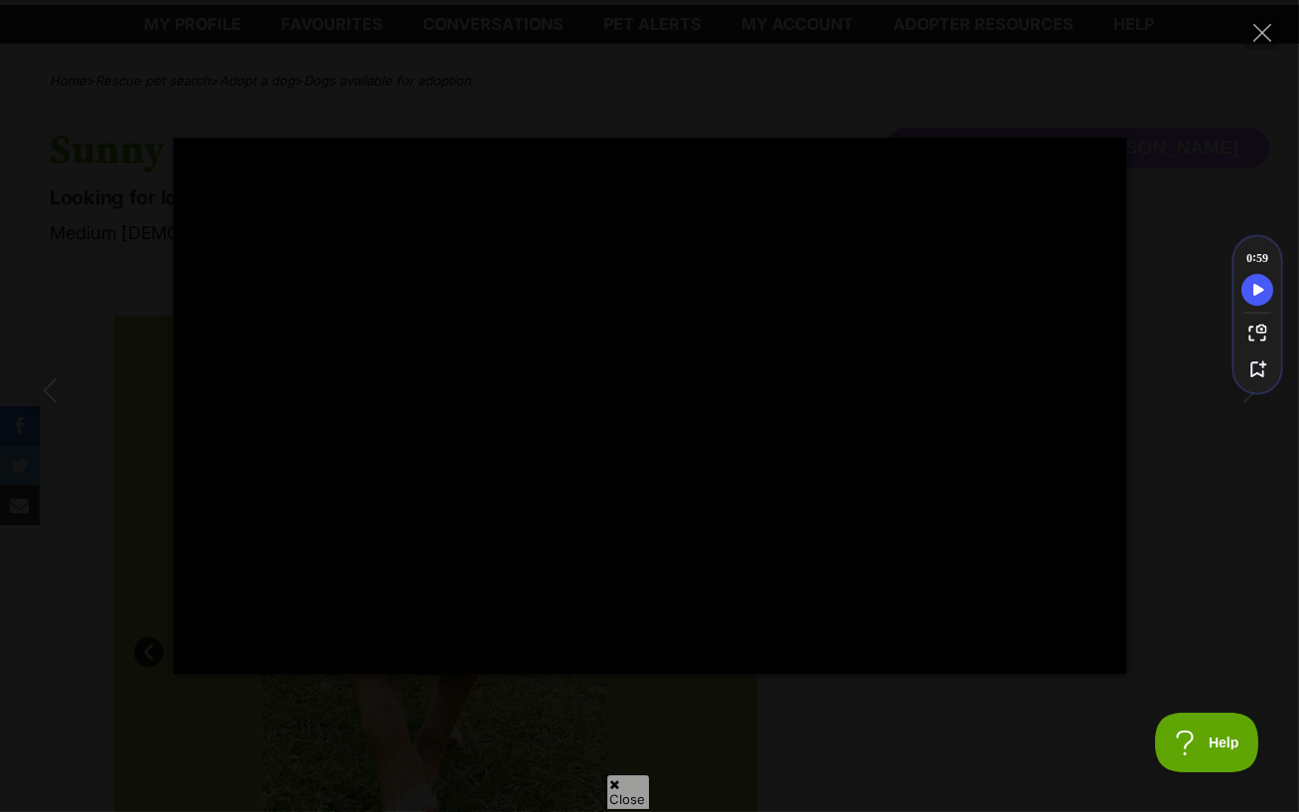
drag, startPoint x: 1267, startPoint y: 15, endPoint x: 1267, endPoint y: 708, distance: 692.8
click at [1267, 15] on button "Close" at bounding box center [1262, 32] width 35 height 35
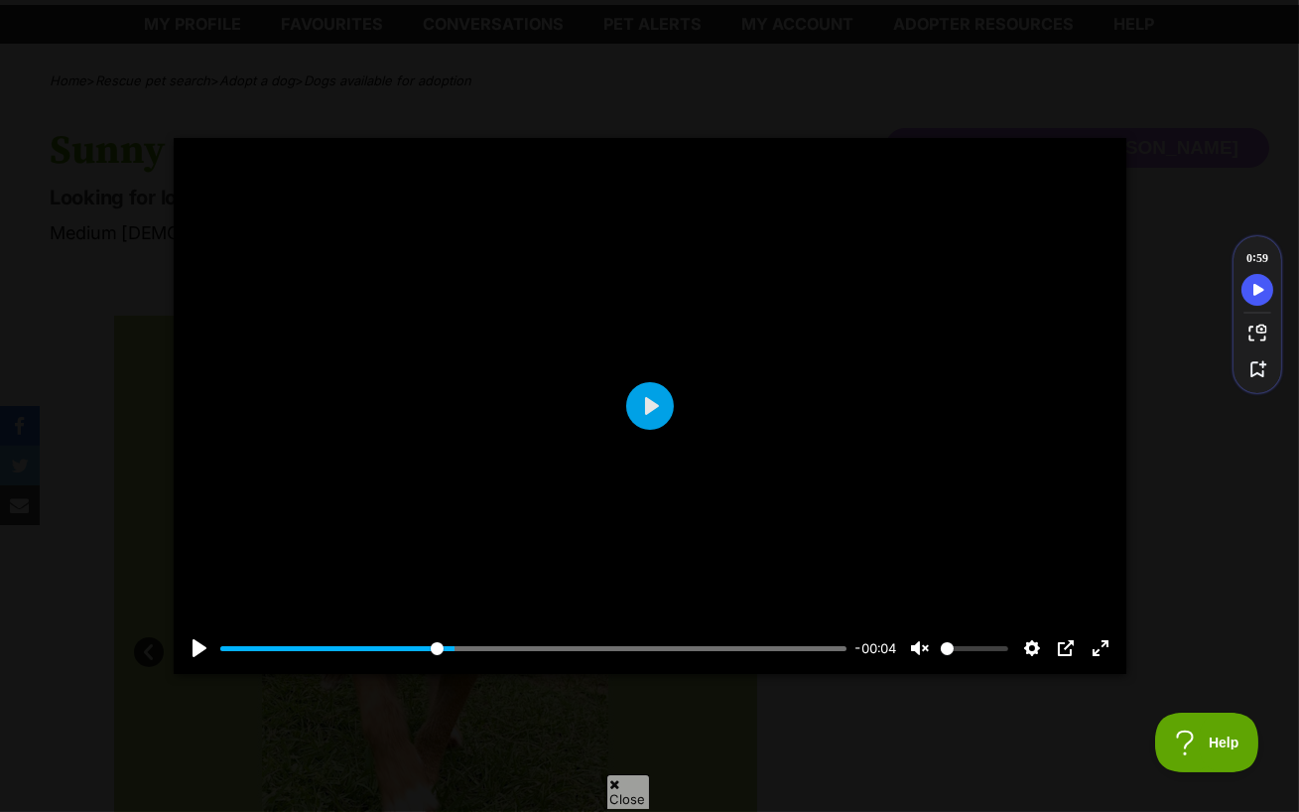
type input "37.35"
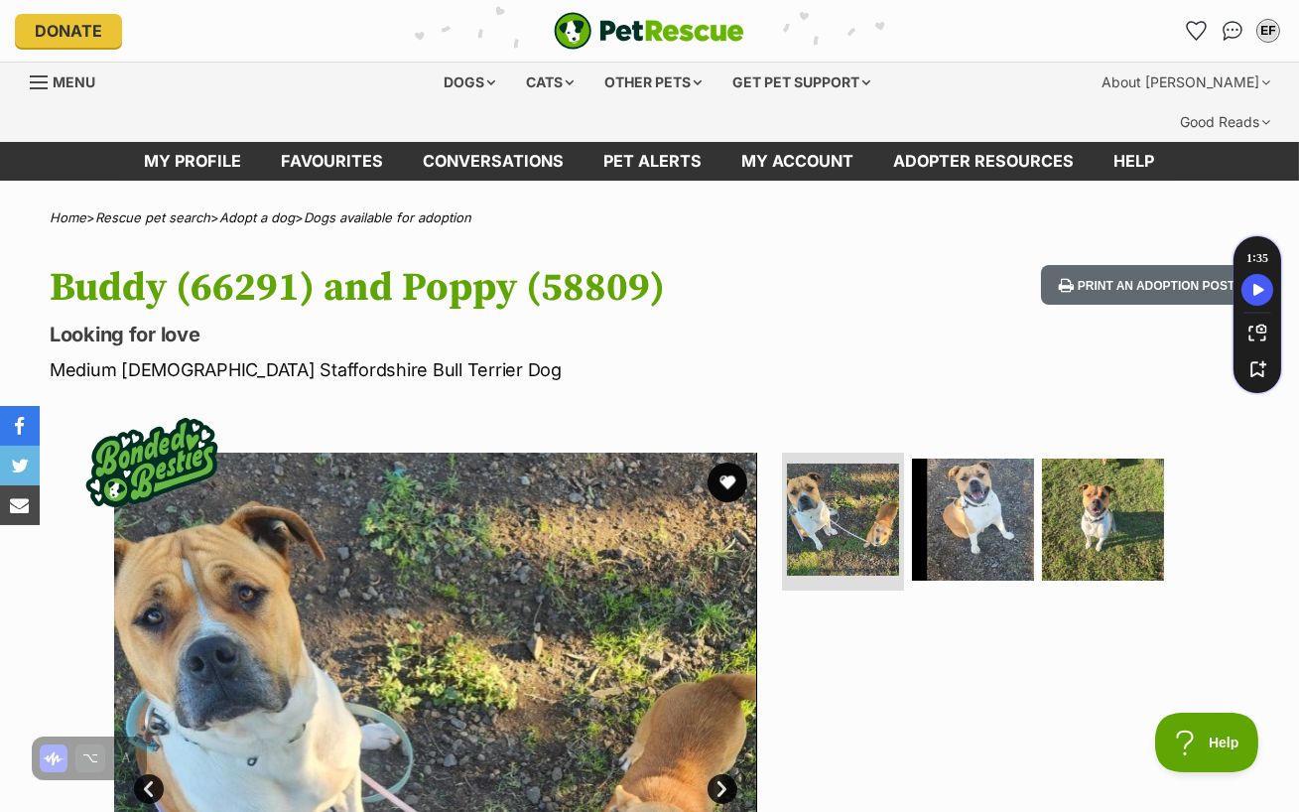
scroll to position [56, 0]
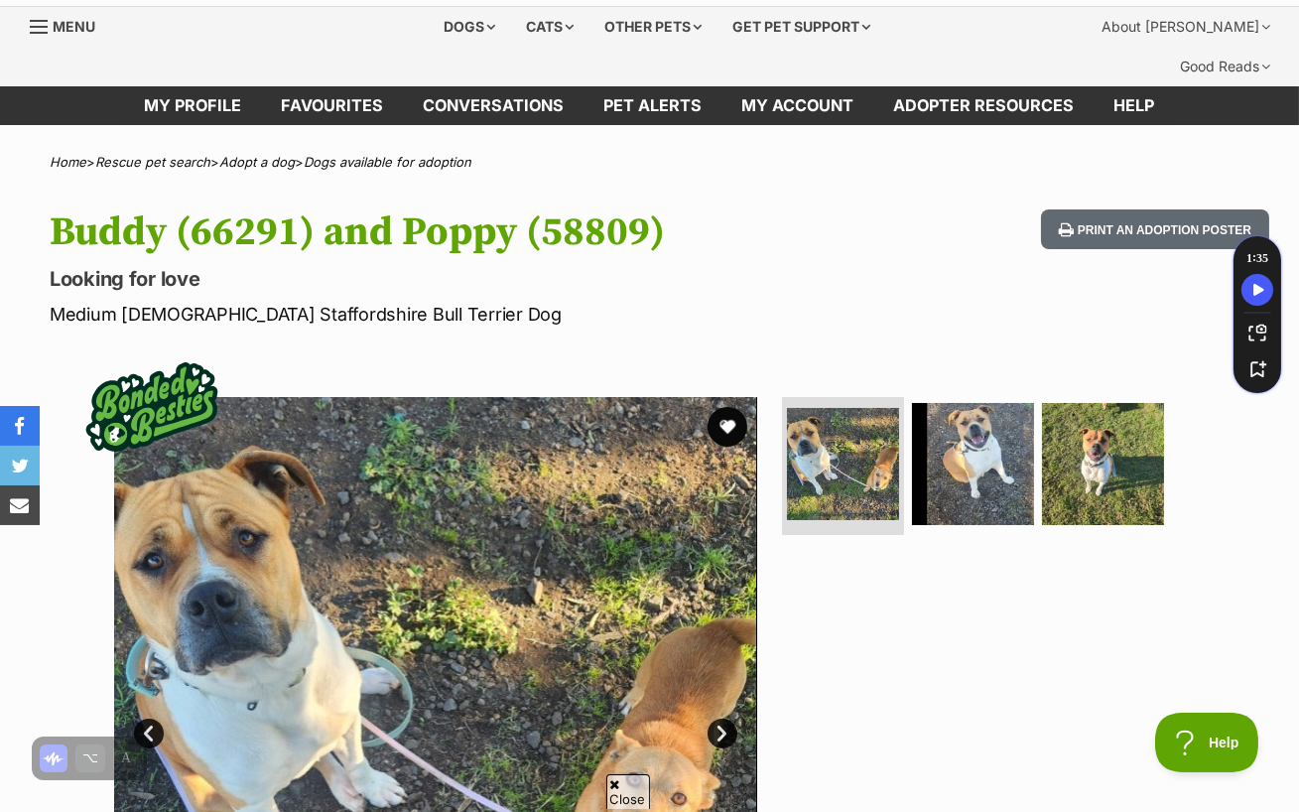
click at [728, 719] on link "Next" at bounding box center [723, 734] width 30 height 30
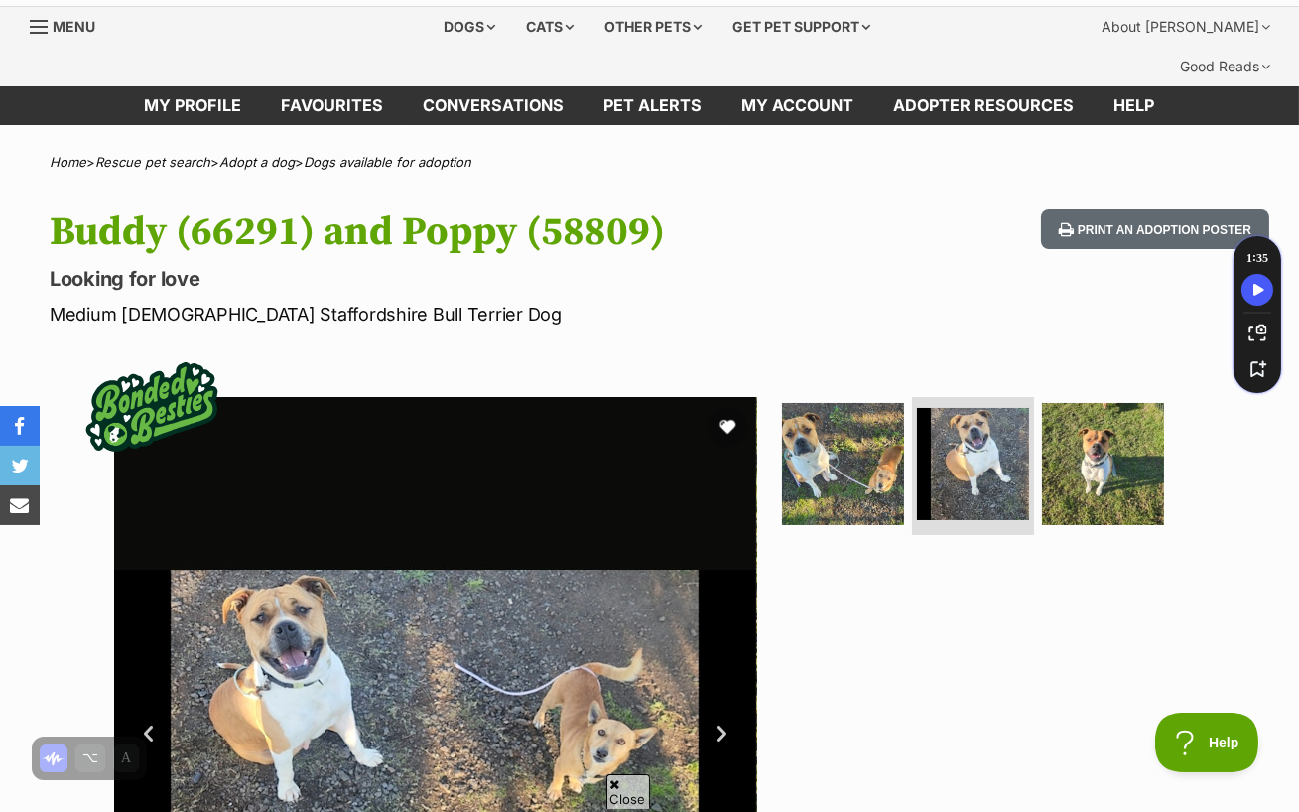
click at [728, 719] on link "Next" at bounding box center [723, 734] width 30 height 30
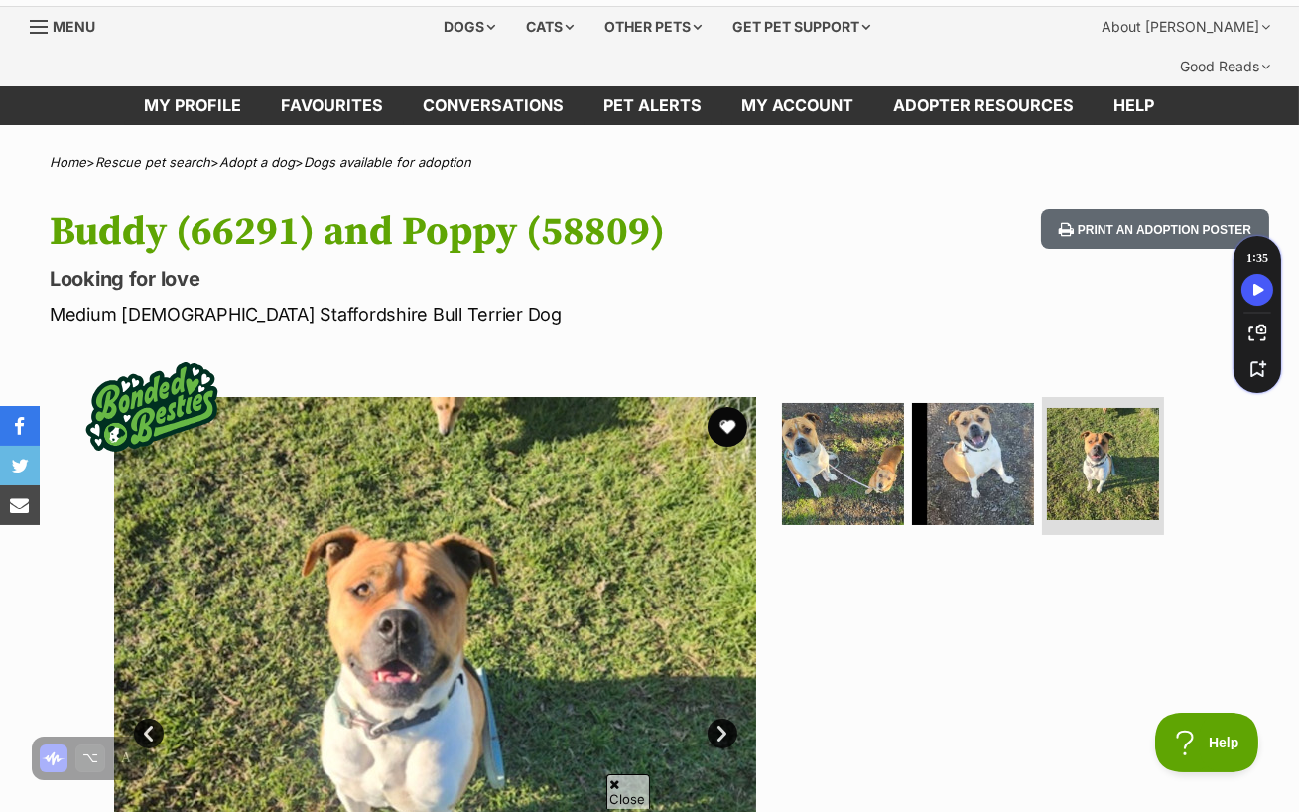
click at [728, 719] on link "Next" at bounding box center [723, 734] width 30 height 30
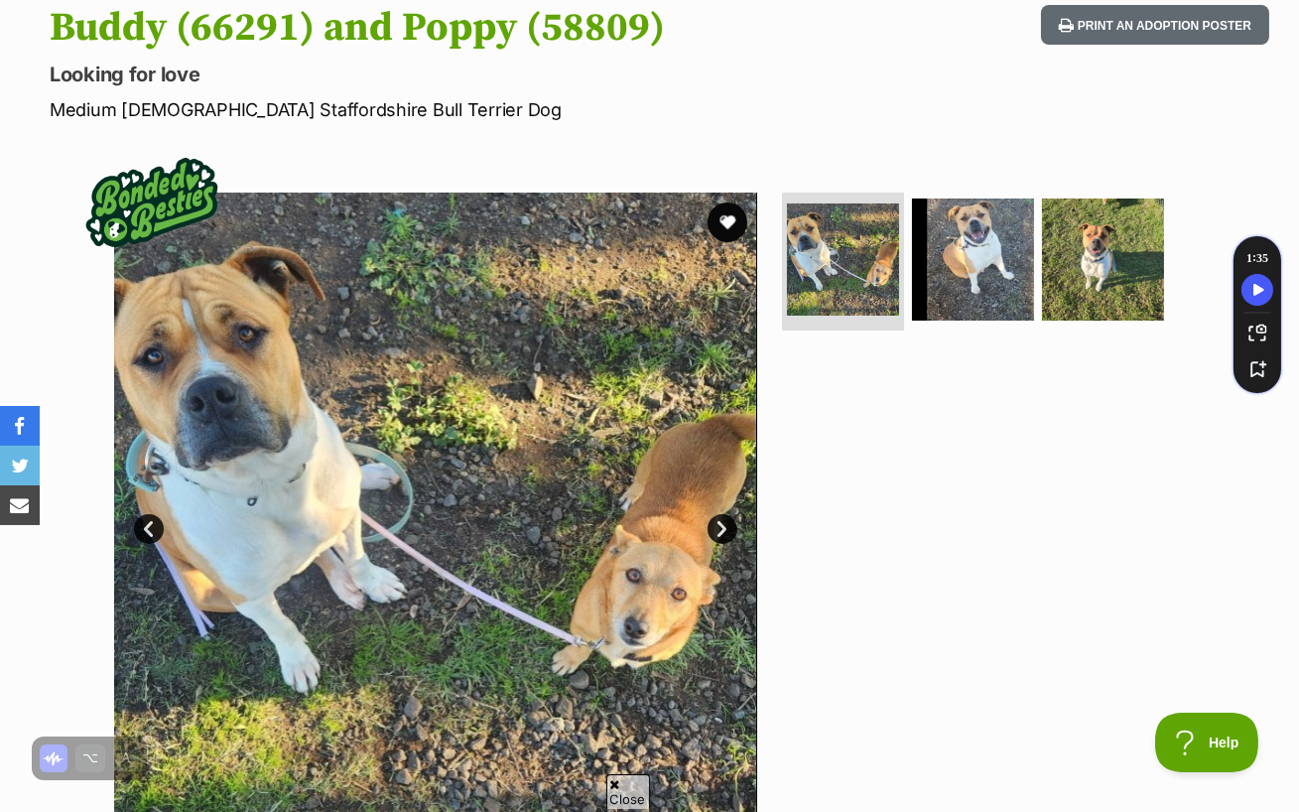
scroll to position [225, 0]
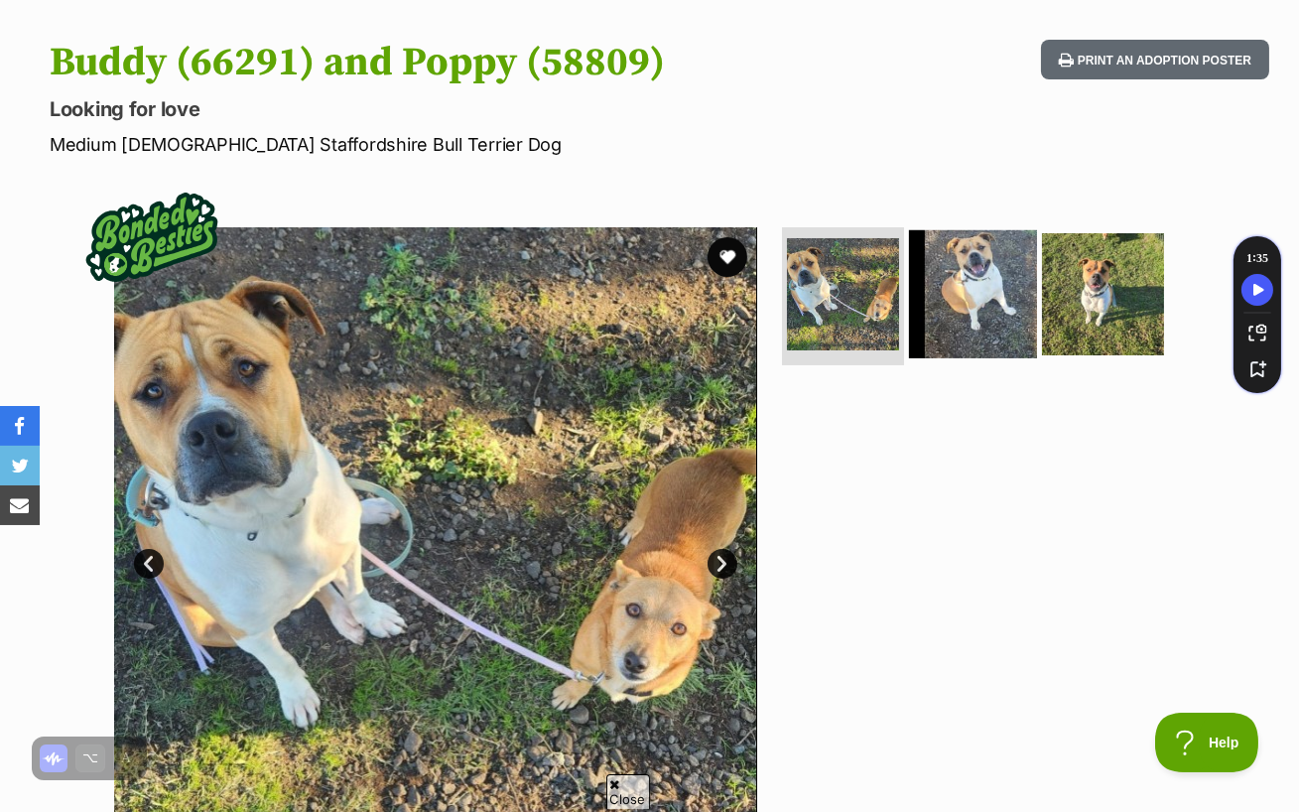
click at [1013, 229] on img at bounding box center [973, 293] width 128 height 128
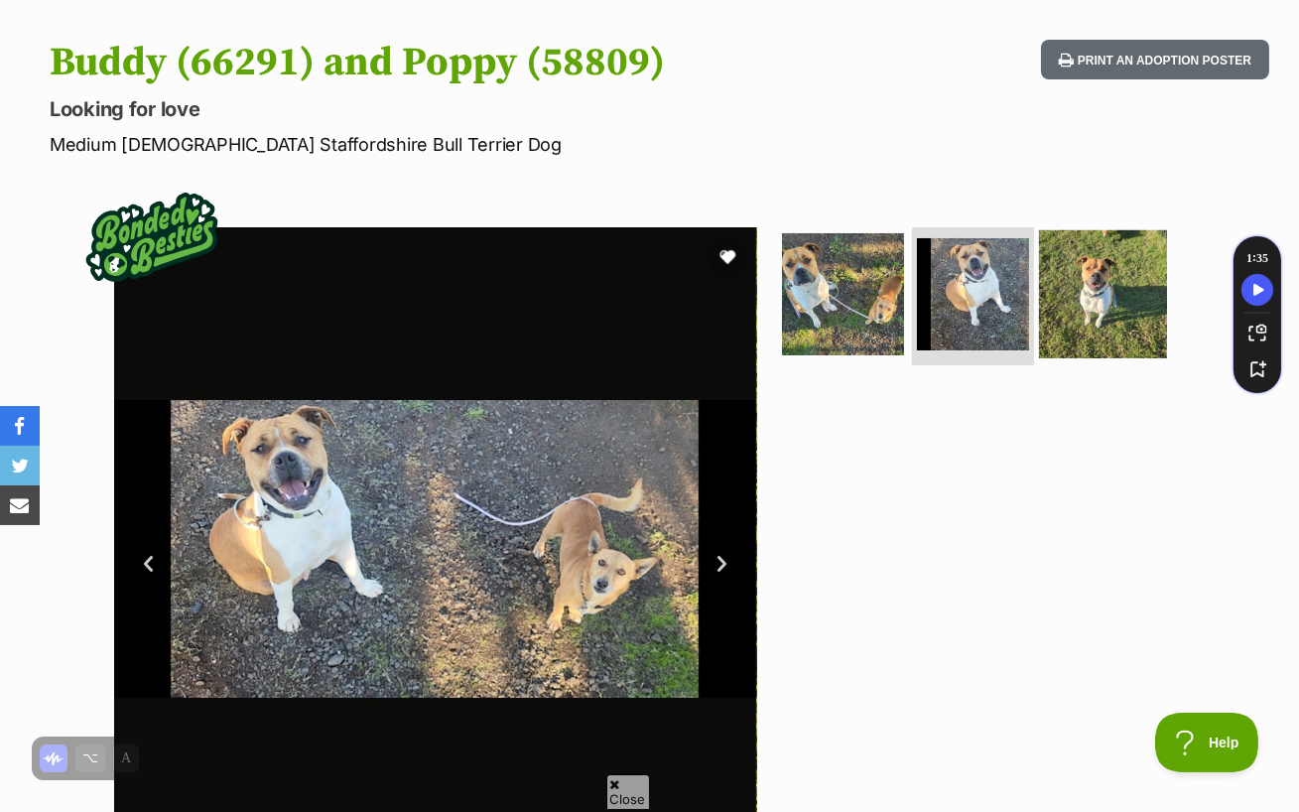
click at [1091, 245] on img at bounding box center [1103, 293] width 128 height 128
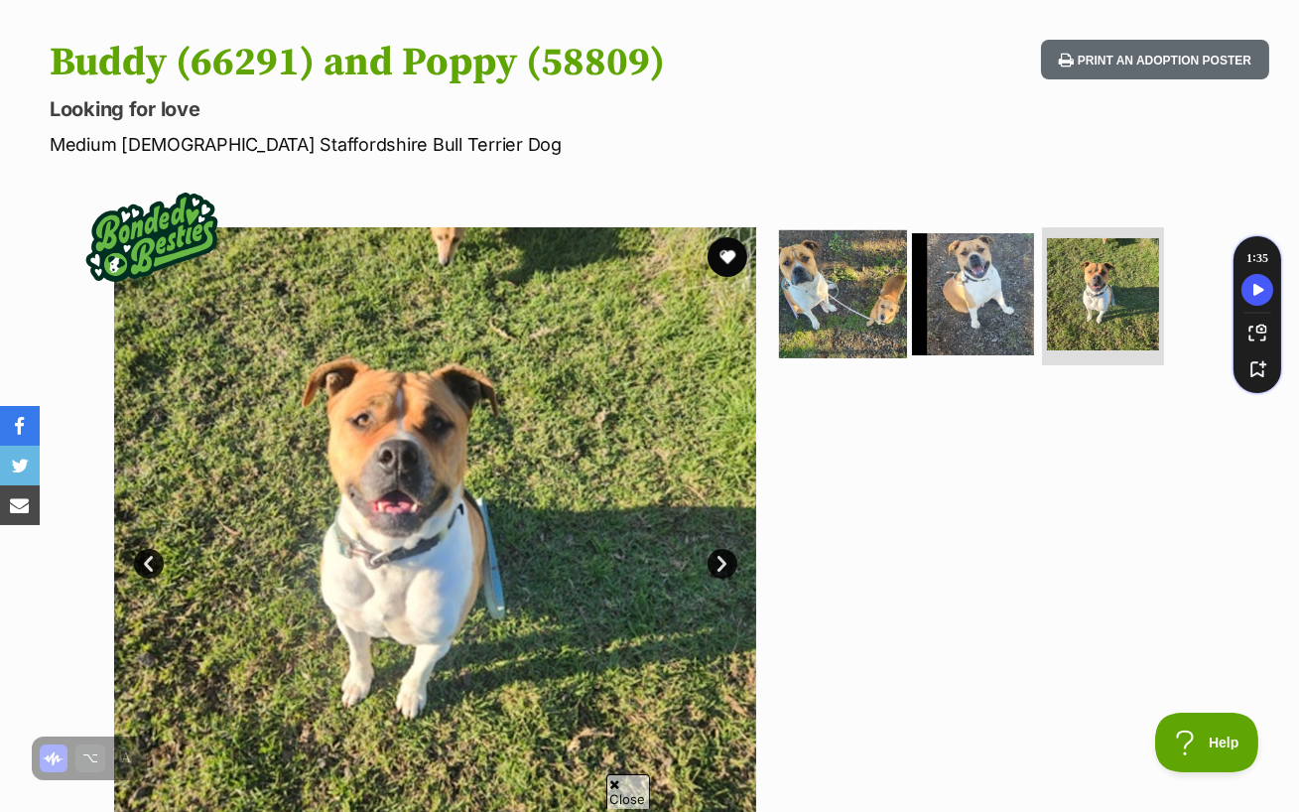
click at [876, 264] on img at bounding box center [843, 293] width 128 height 128
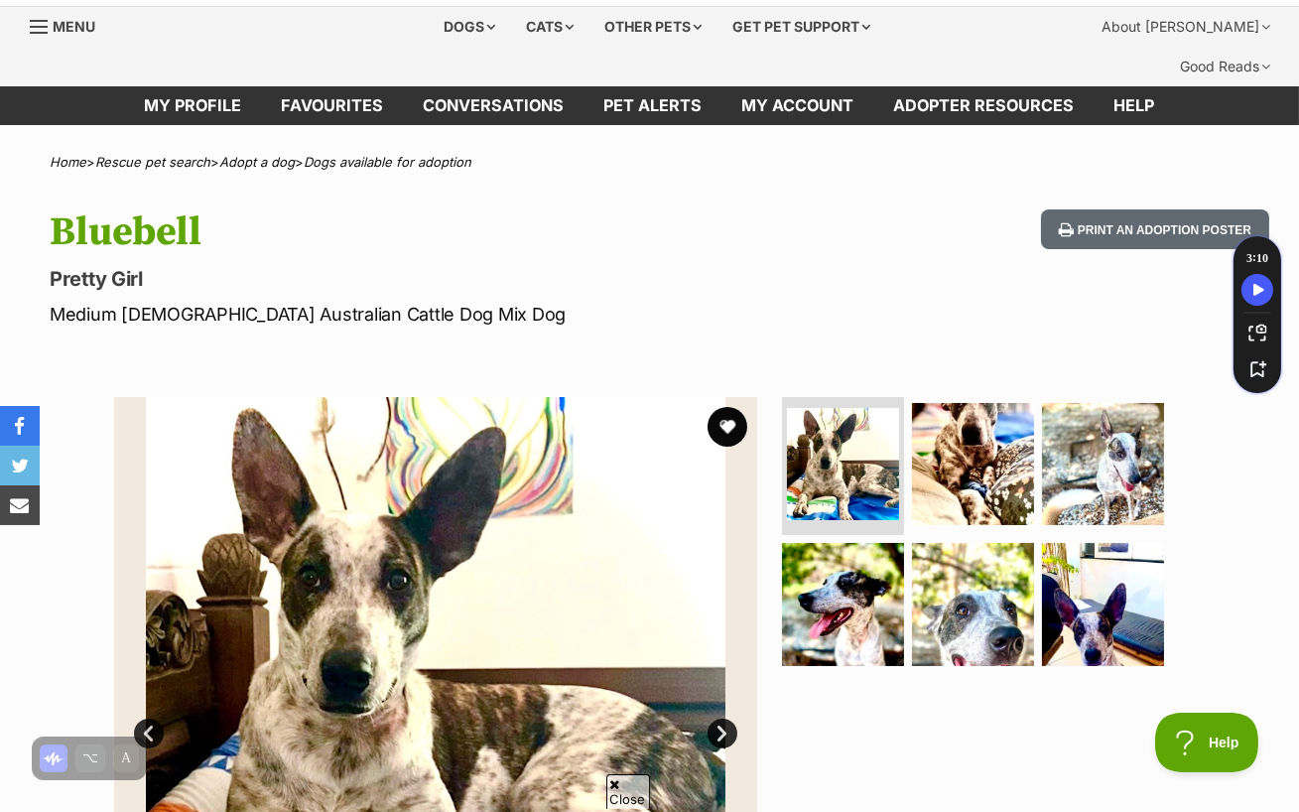
scroll to position [58, 0]
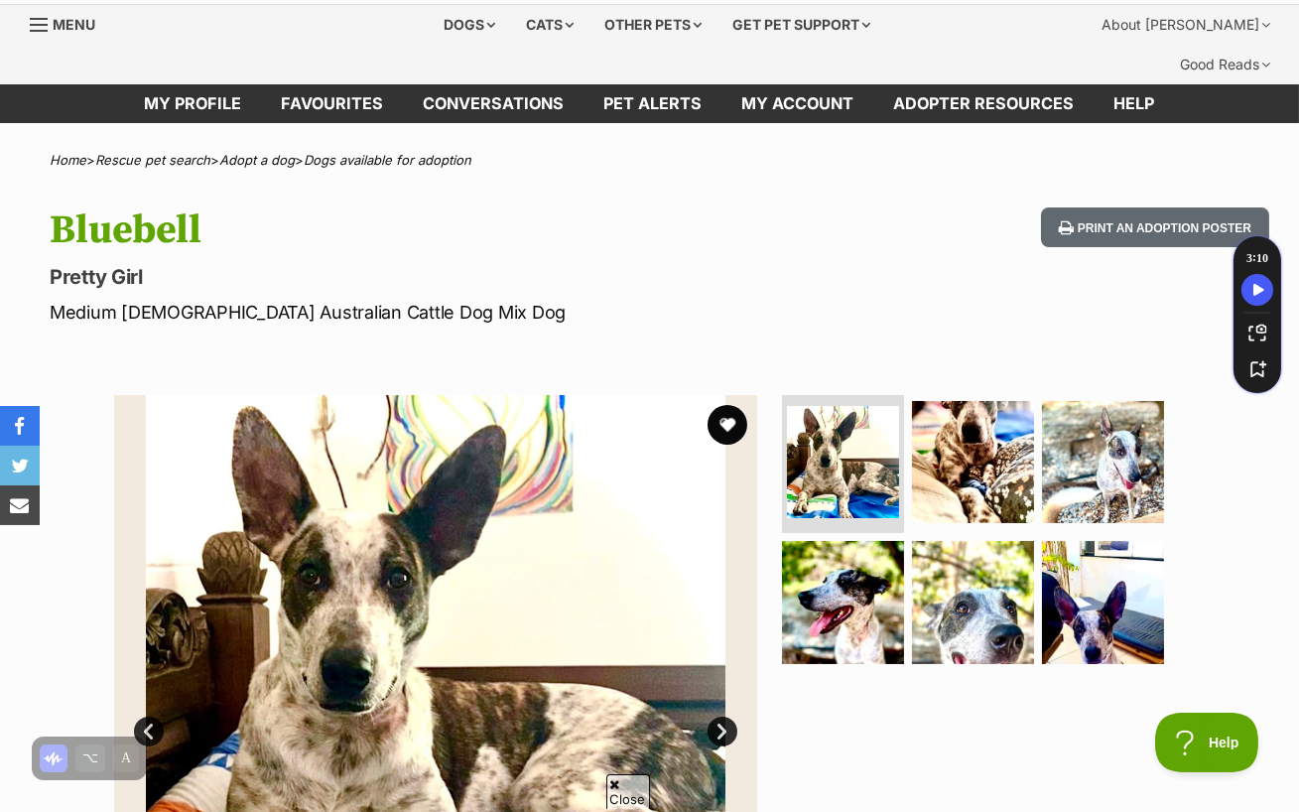
click at [728, 717] on link "Next" at bounding box center [723, 732] width 30 height 30
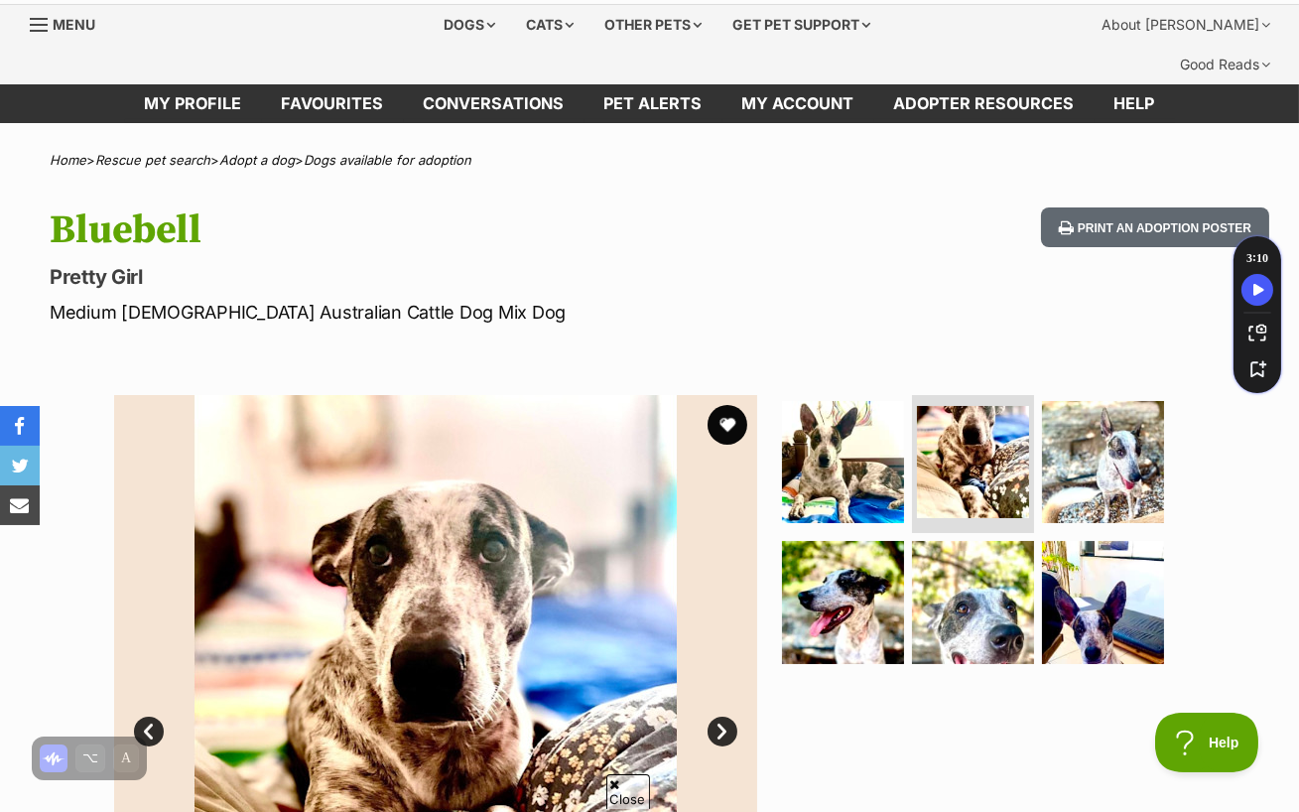
click at [728, 717] on link "Next" at bounding box center [723, 732] width 30 height 30
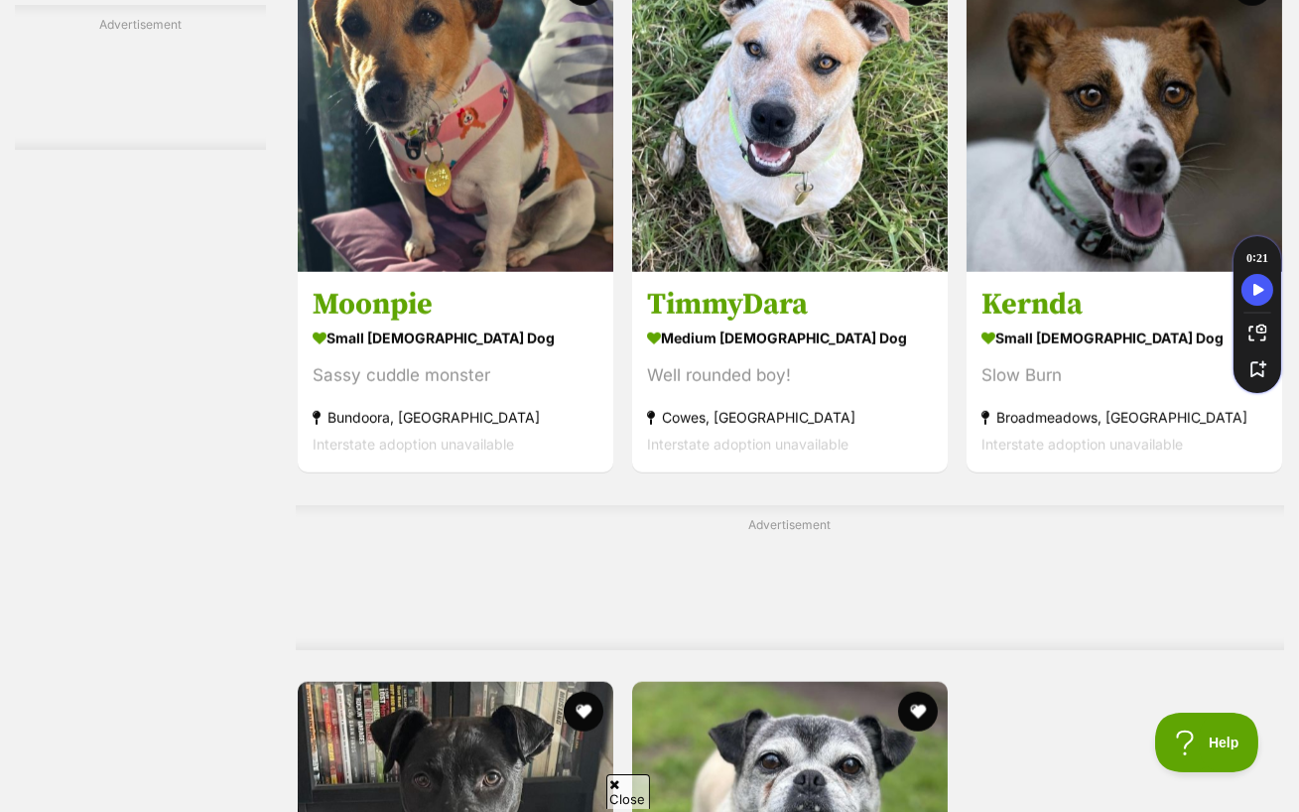
scroll to position [4122, 0]
